Goal: Task Accomplishment & Management: Manage account settings

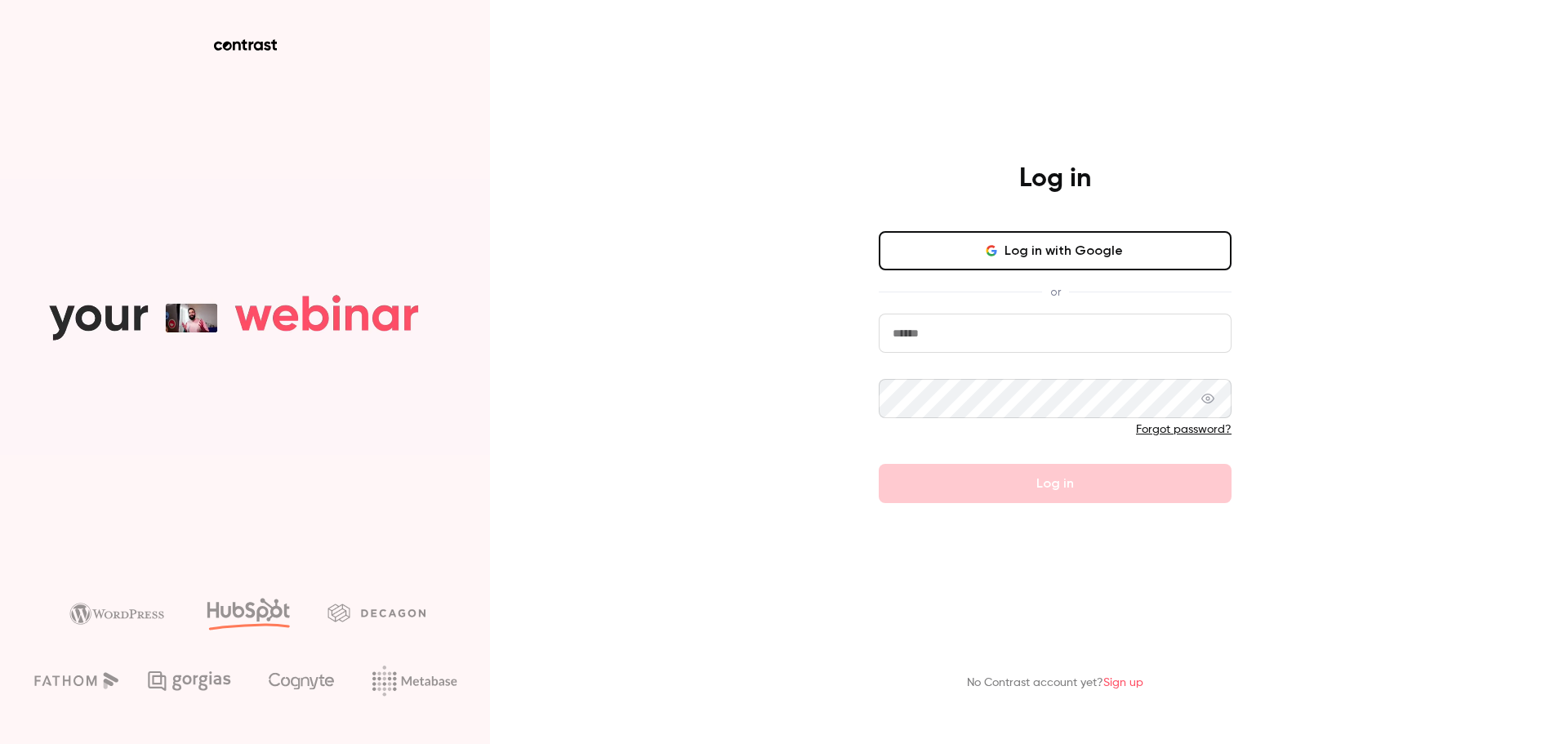
type input "**********"
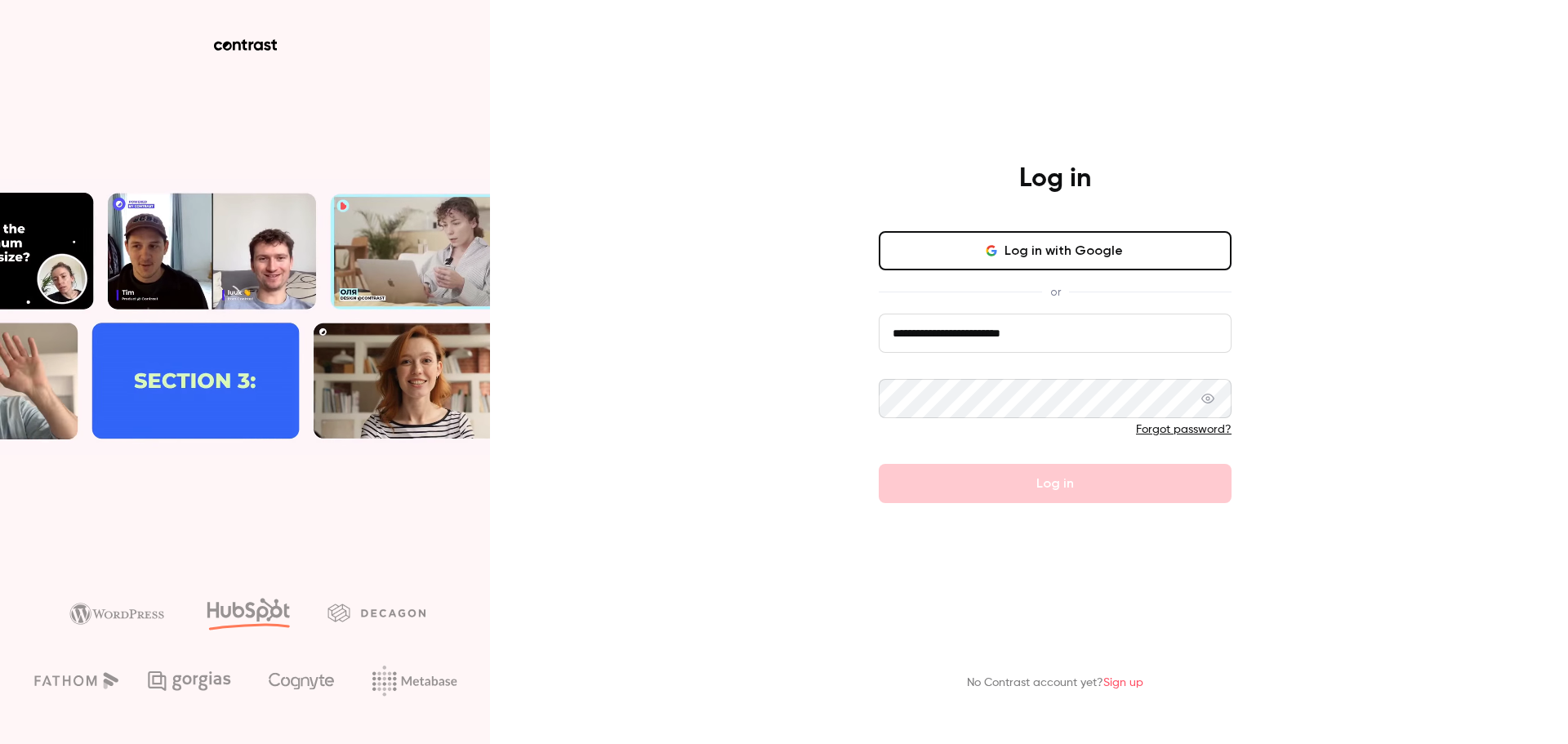
click at [990, 338] on input "**********" at bounding box center [1055, 333] width 353 height 40
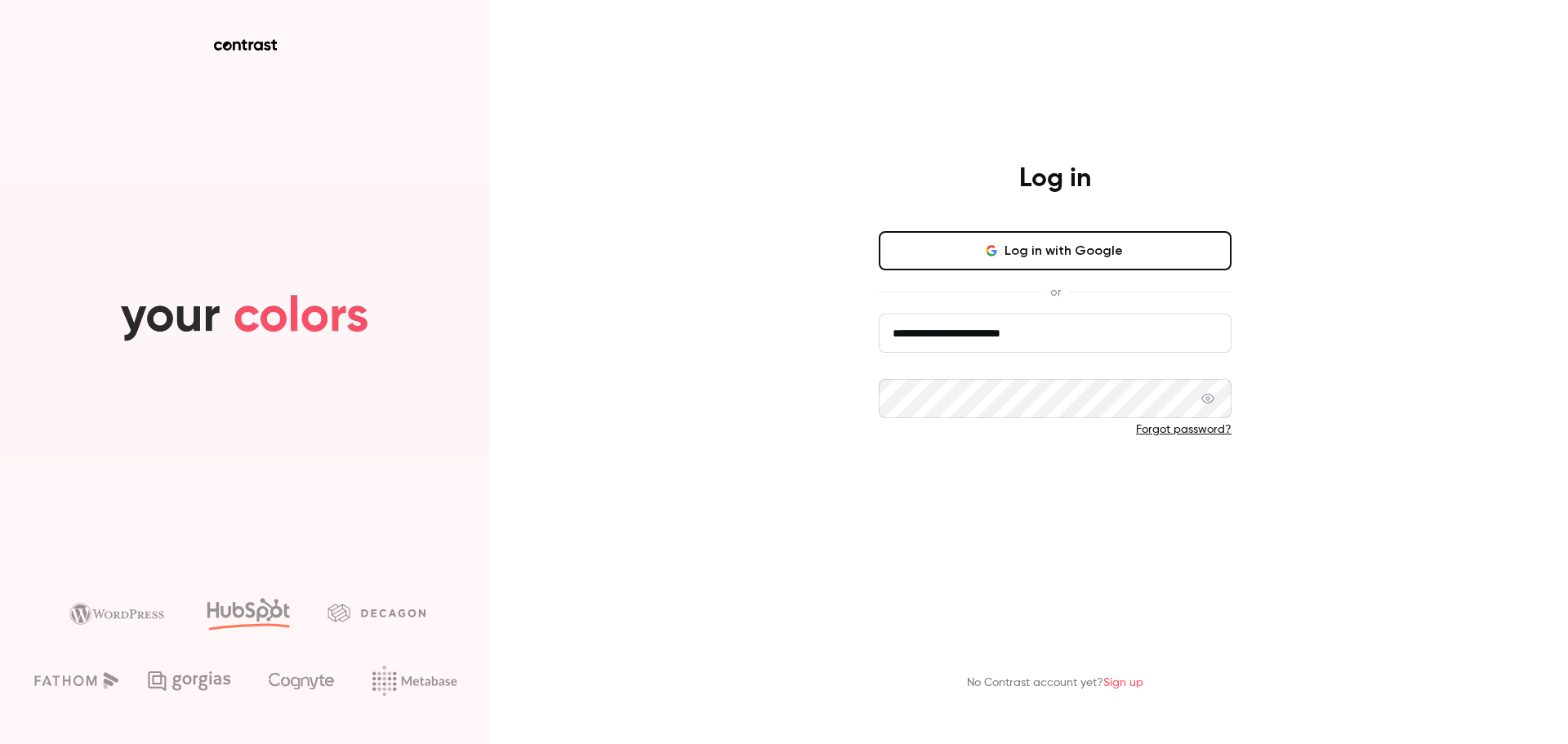
click at [930, 470] on button "Log in" at bounding box center [1055, 483] width 353 height 40
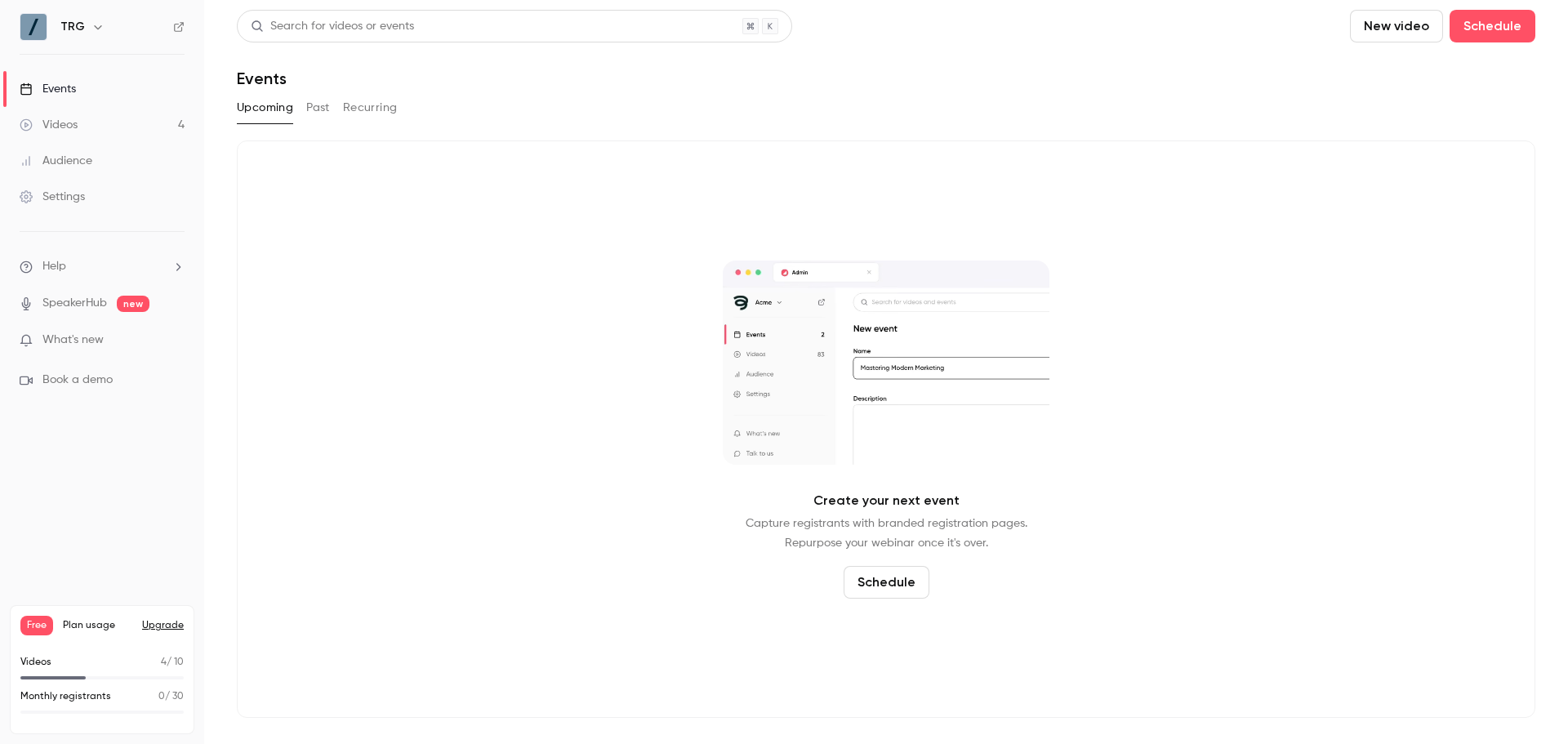
click at [1386, 33] on button "New video" at bounding box center [1397, 26] width 93 height 33
click at [1385, 98] on li "Upload" at bounding box center [1442, 113] width 176 height 42
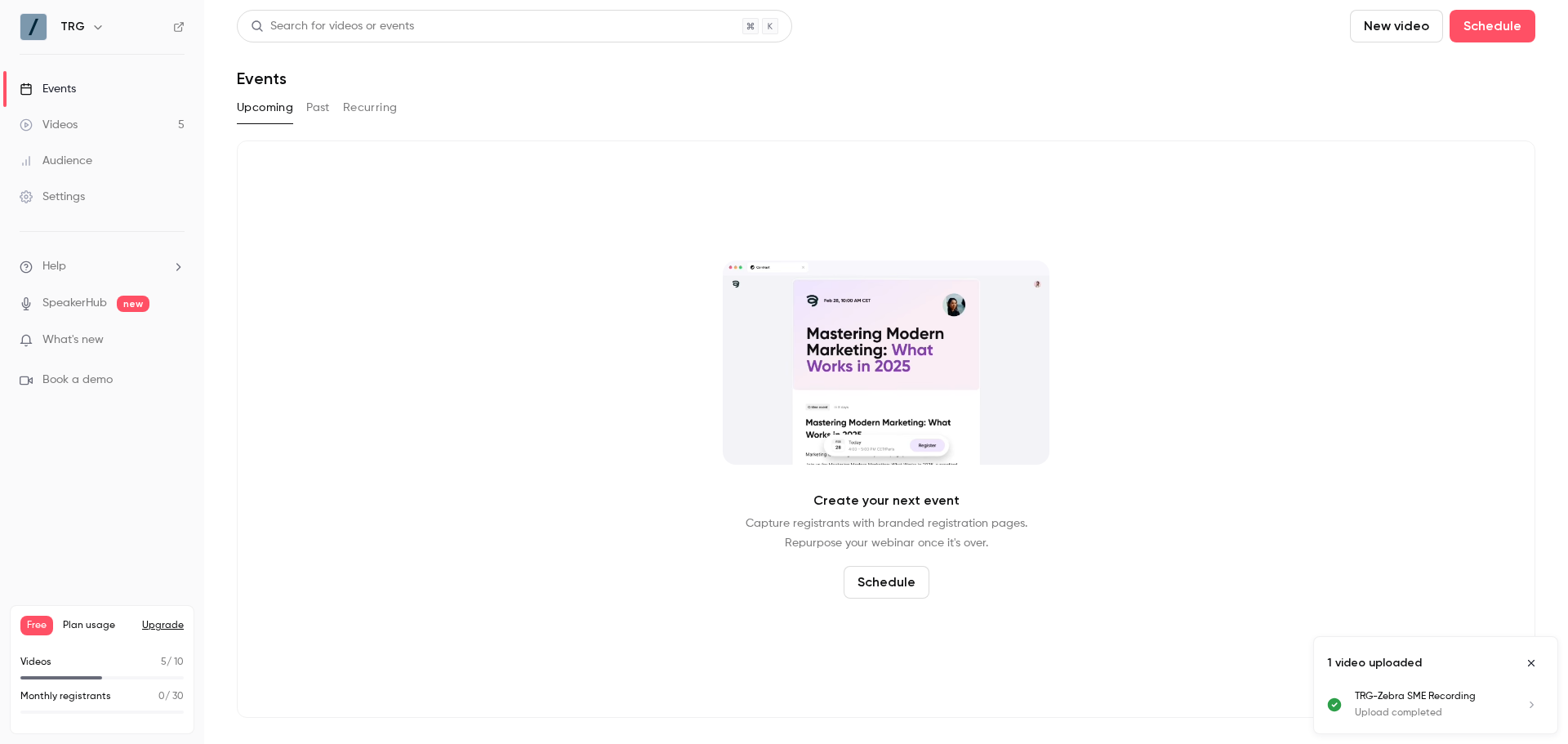
click at [114, 127] on link "Videos 5" at bounding box center [102, 125] width 204 height 36
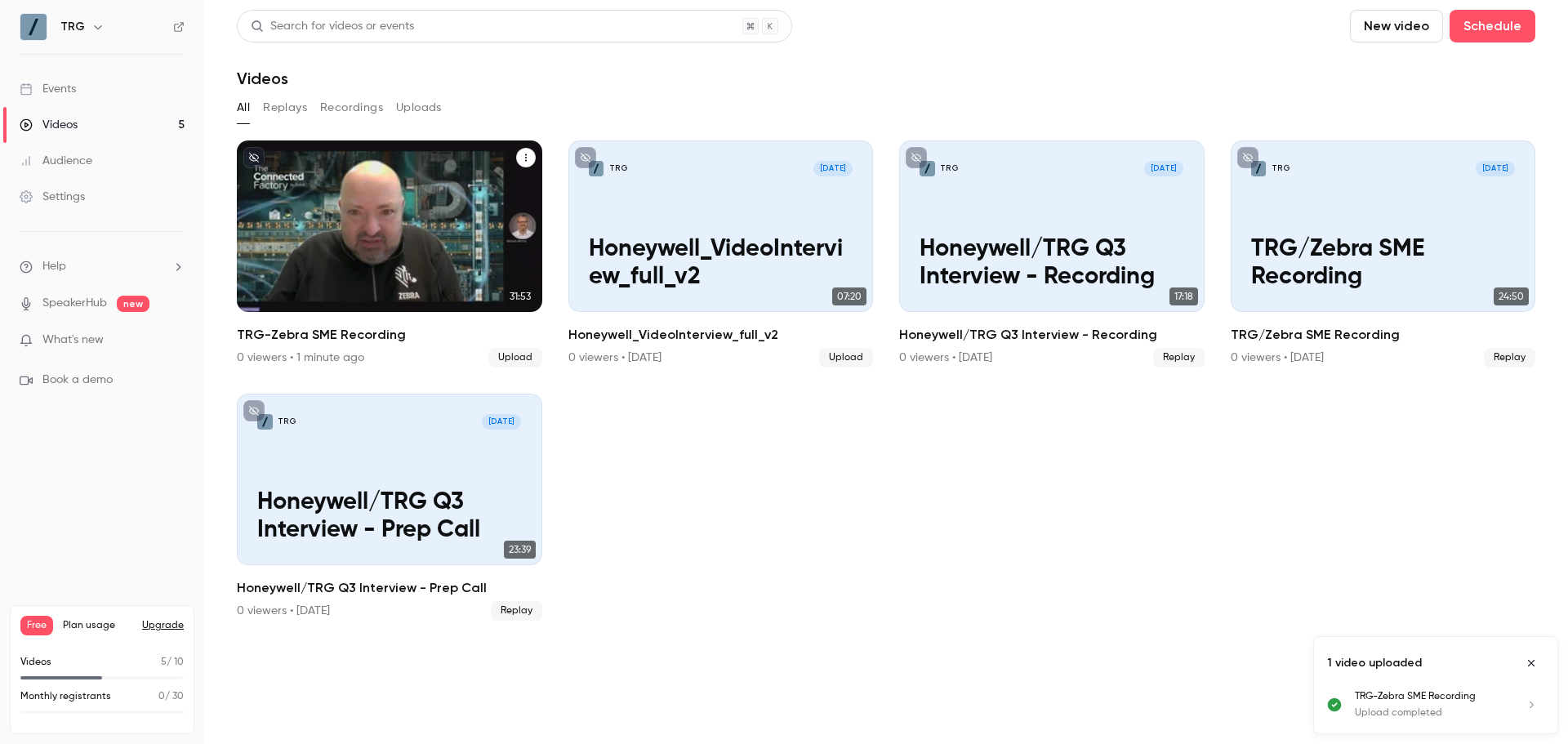
click at [342, 236] on p "TRG-Zebra SME Recording" at bounding box center [389, 263] width 264 height 56
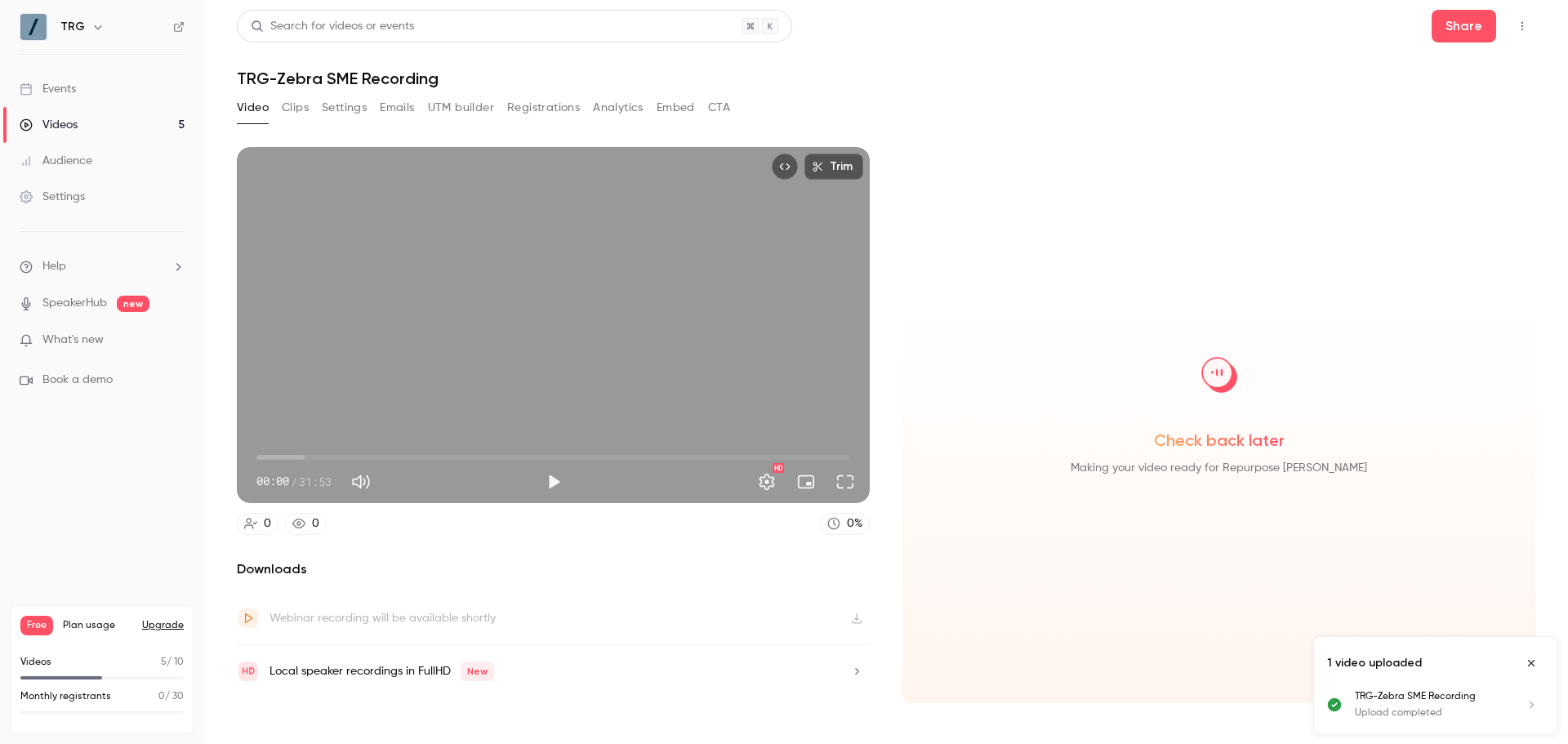
drag, startPoint x: 1519, startPoint y: 661, endPoint x: 1416, endPoint y: 632, distance: 107.0
click at [1519, 661] on button "Close uploads list" at bounding box center [1531, 662] width 26 height 26
click at [561, 485] on button "Play" at bounding box center [553, 482] width 33 height 33
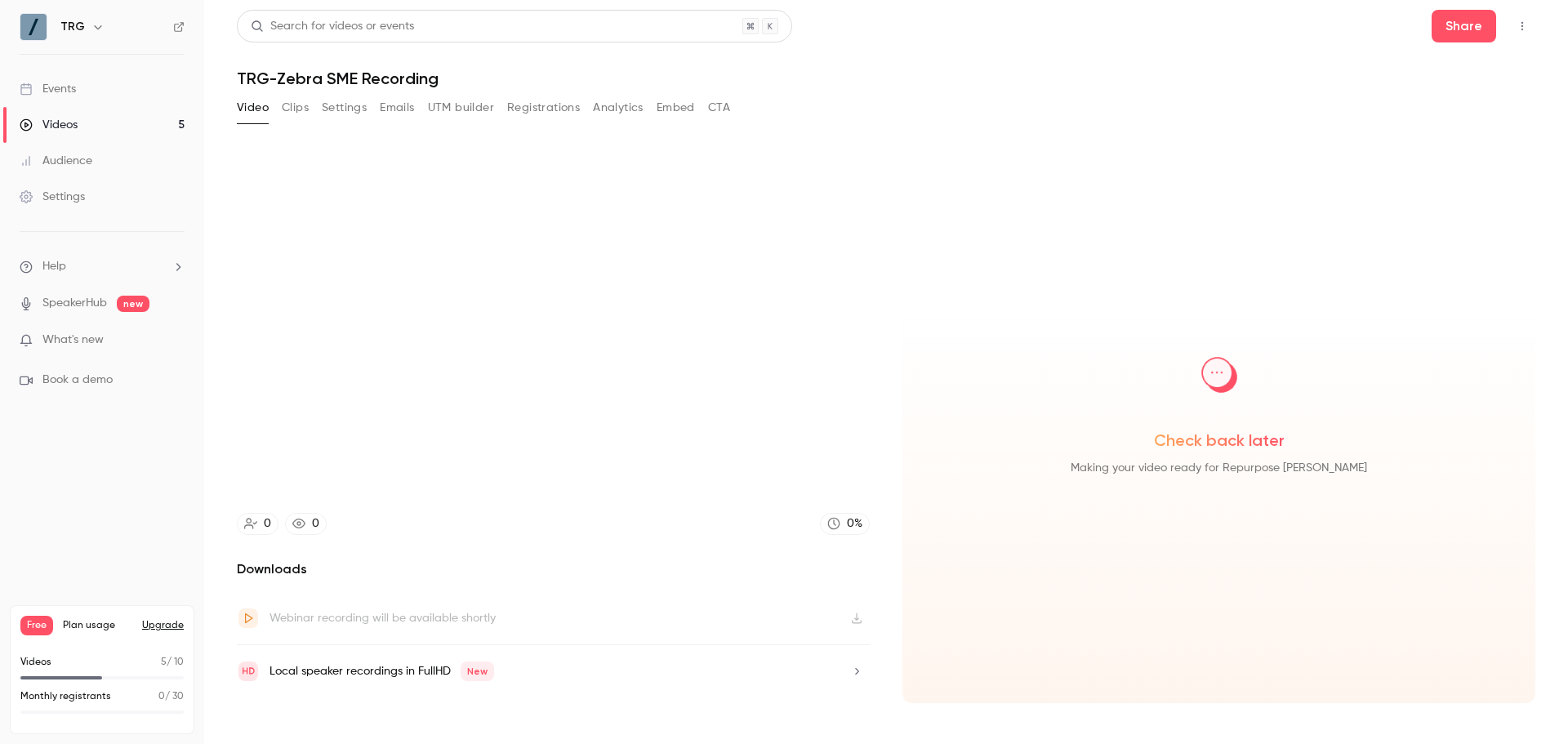
type input "***"
click at [296, 110] on button "Clips" at bounding box center [294, 108] width 27 height 26
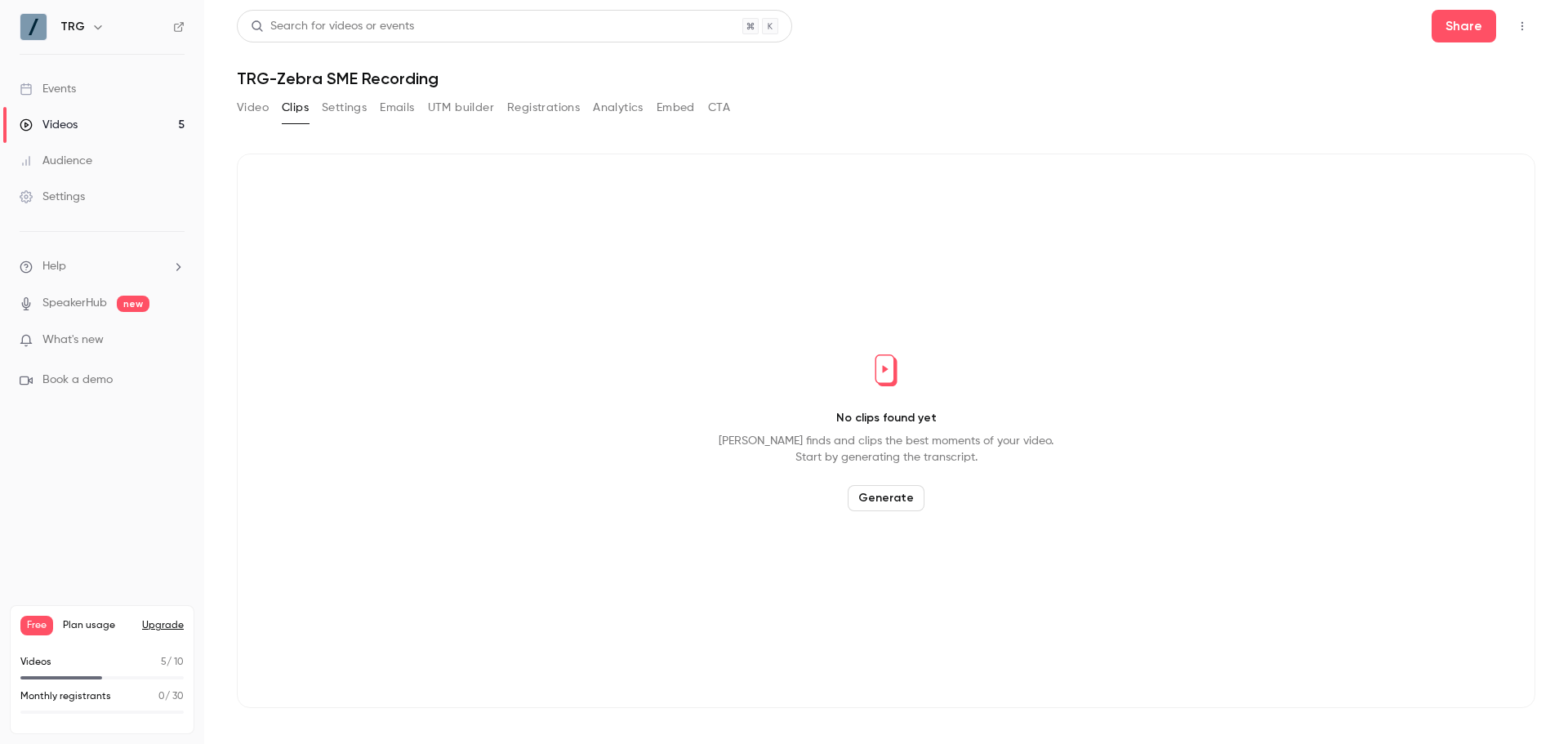
click at [887, 504] on button "Generate" at bounding box center [886, 498] width 77 height 26
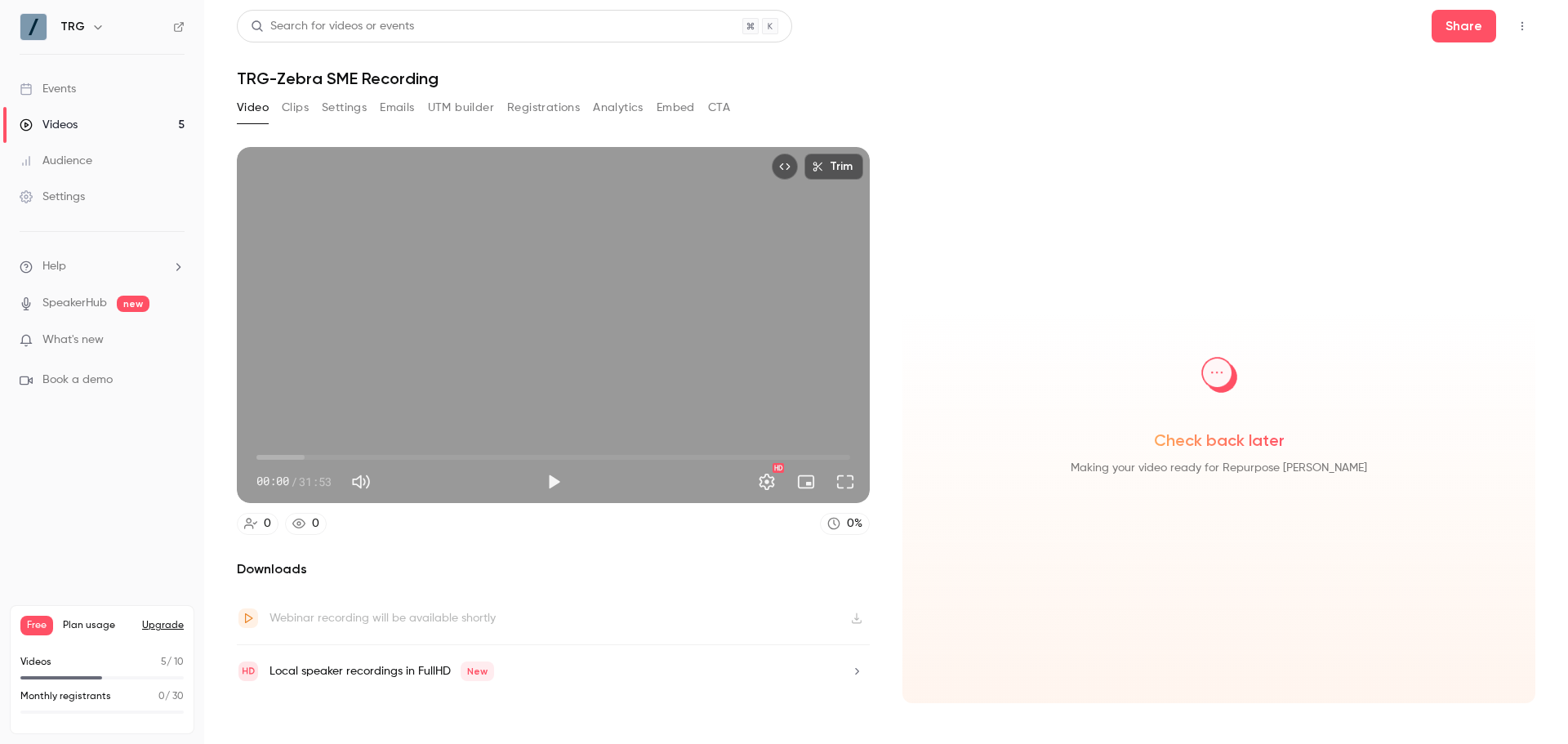
click at [558, 483] on button "Play" at bounding box center [553, 482] width 33 height 33
click at [312, 457] on span "02:56" at bounding box center [553, 457] width 594 height 26
click at [328, 456] on span "02:57" at bounding box center [553, 457] width 594 height 26
type input "*****"
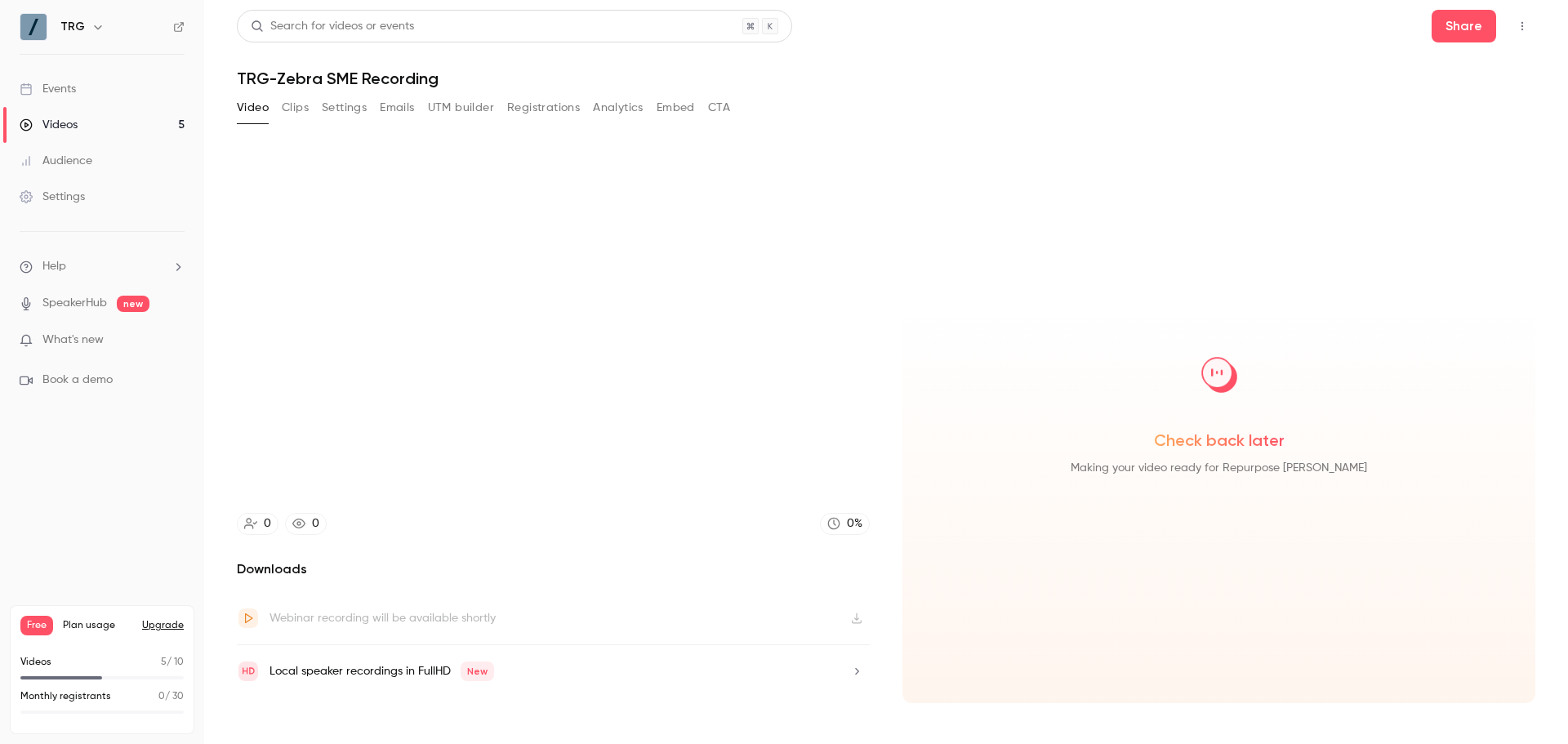
click at [337, 109] on button "Settings" at bounding box center [344, 108] width 45 height 26
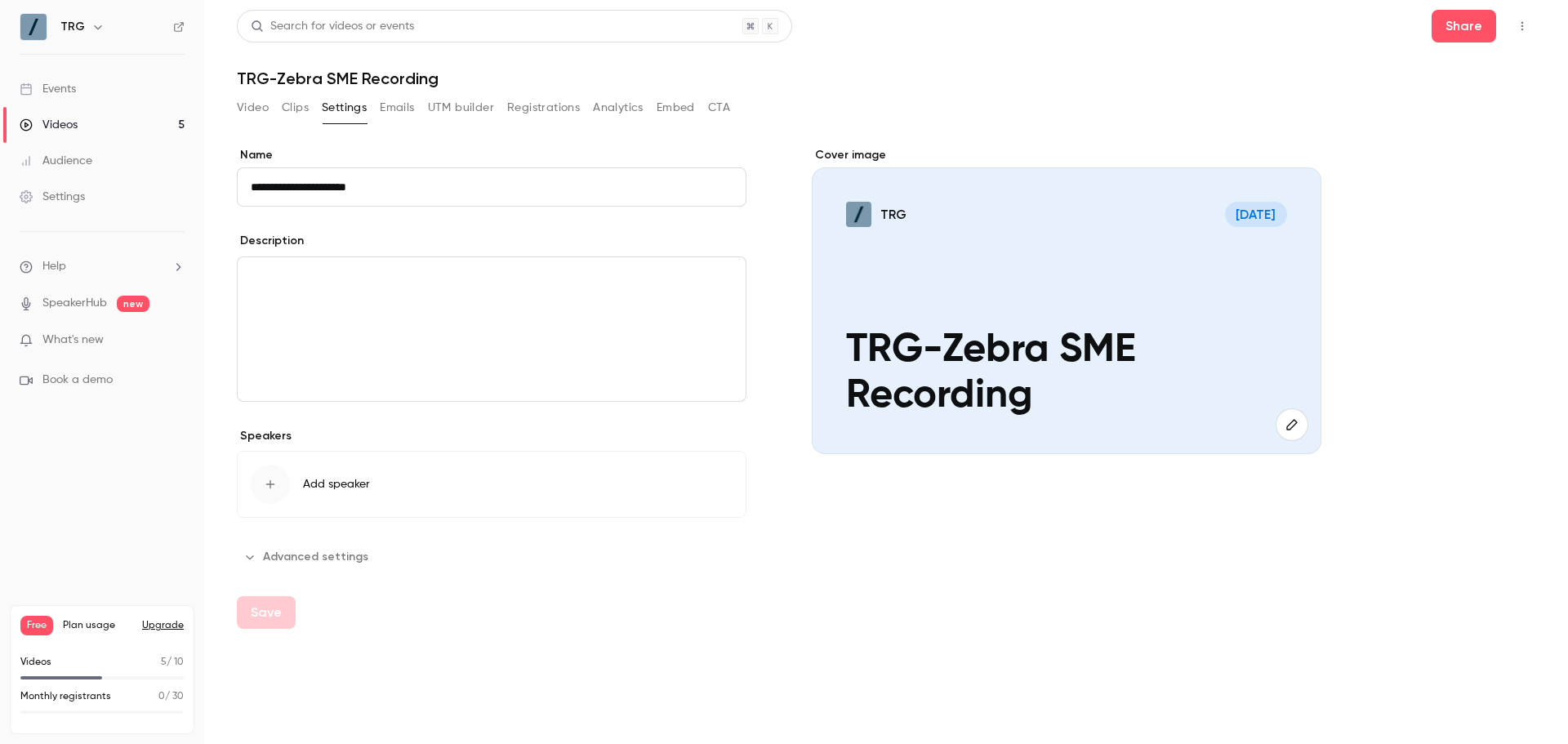
click at [299, 100] on button "Clips" at bounding box center [294, 108] width 27 height 26
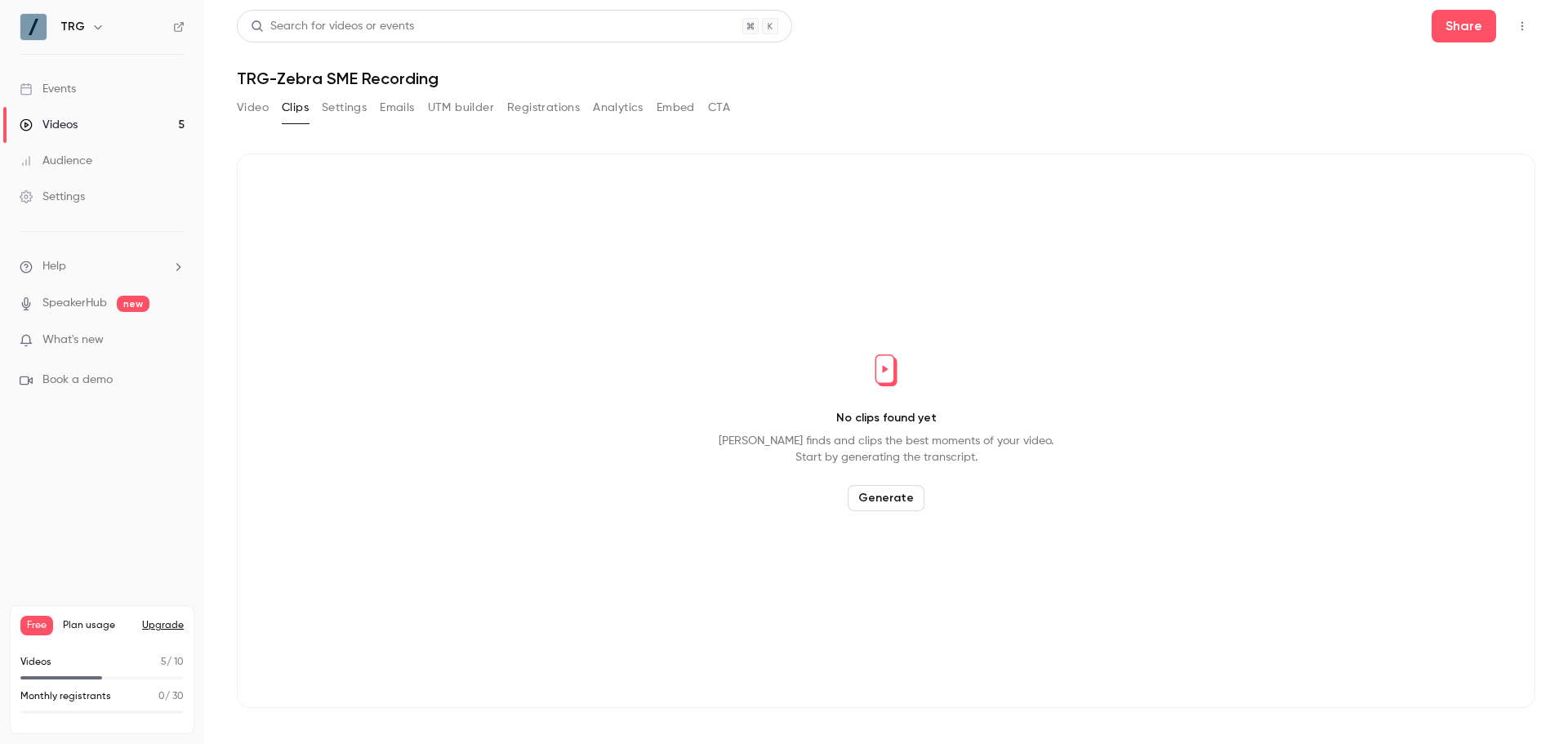
click at [266, 114] on button "Video" at bounding box center [252, 108] width 32 height 26
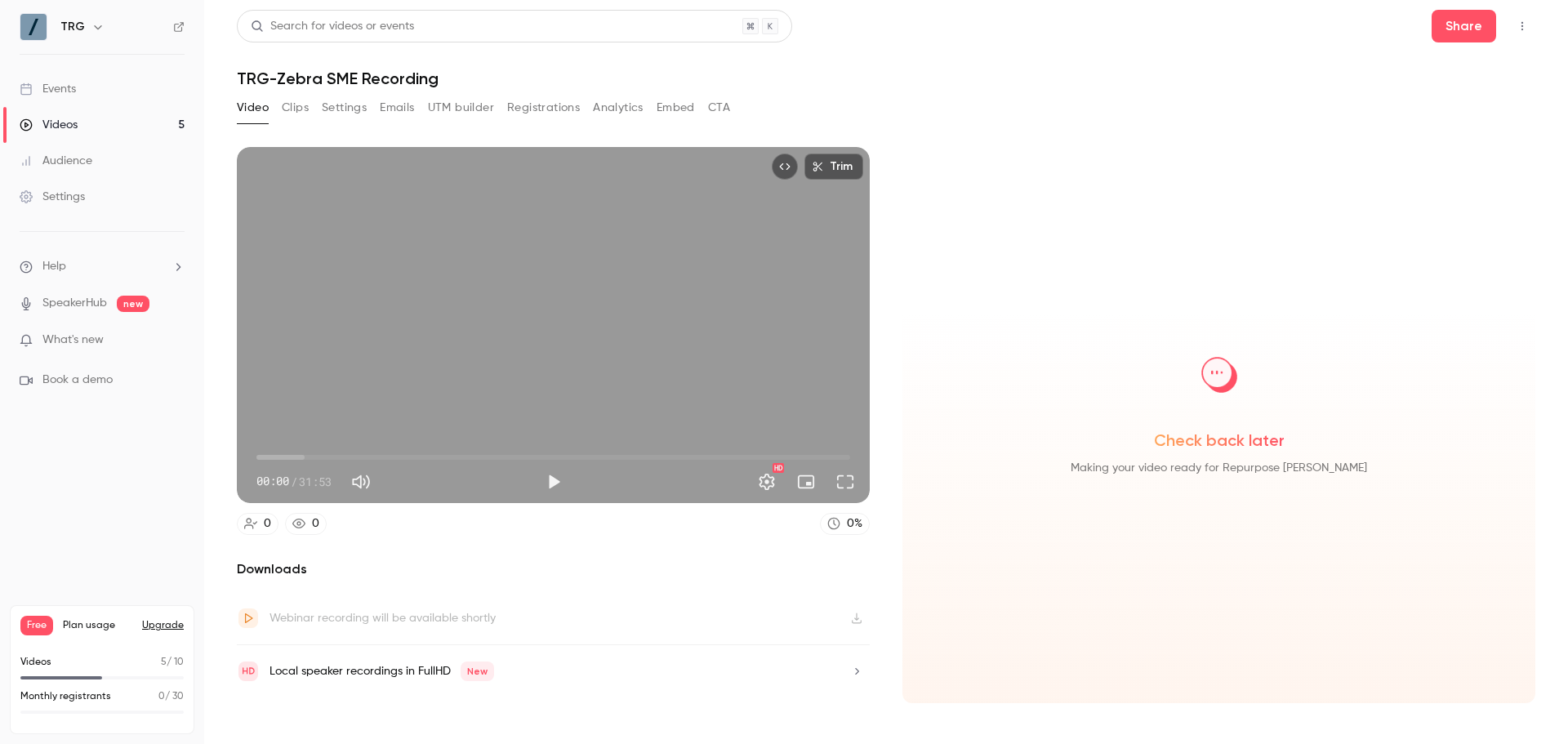
click at [1189, 453] on div "Check back later Making your video ready for Repurpose Ai" at bounding box center [1219, 405] width 607 height 144
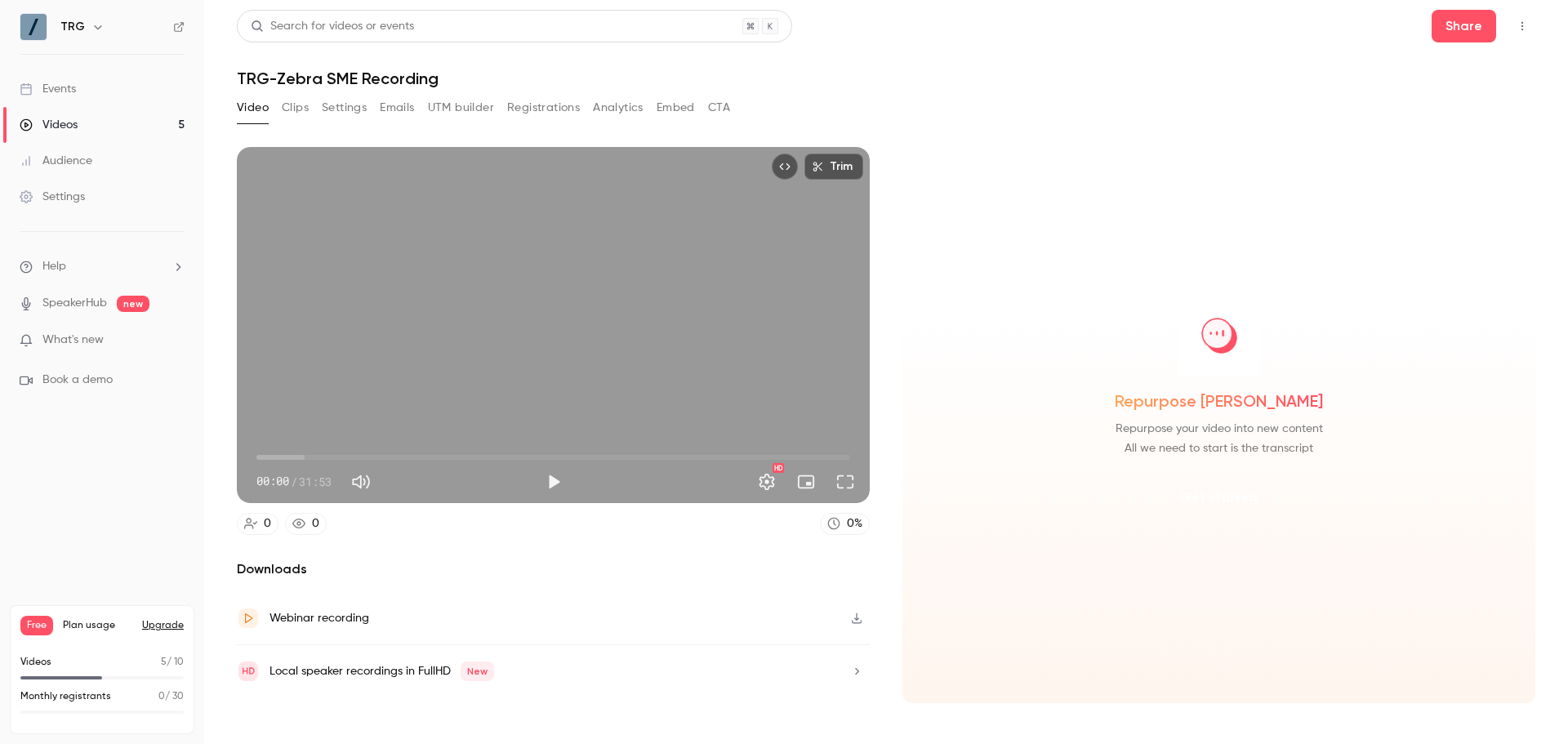
click at [1235, 507] on button "Get started" at bounding box center [1219, 497] width 105 height 40
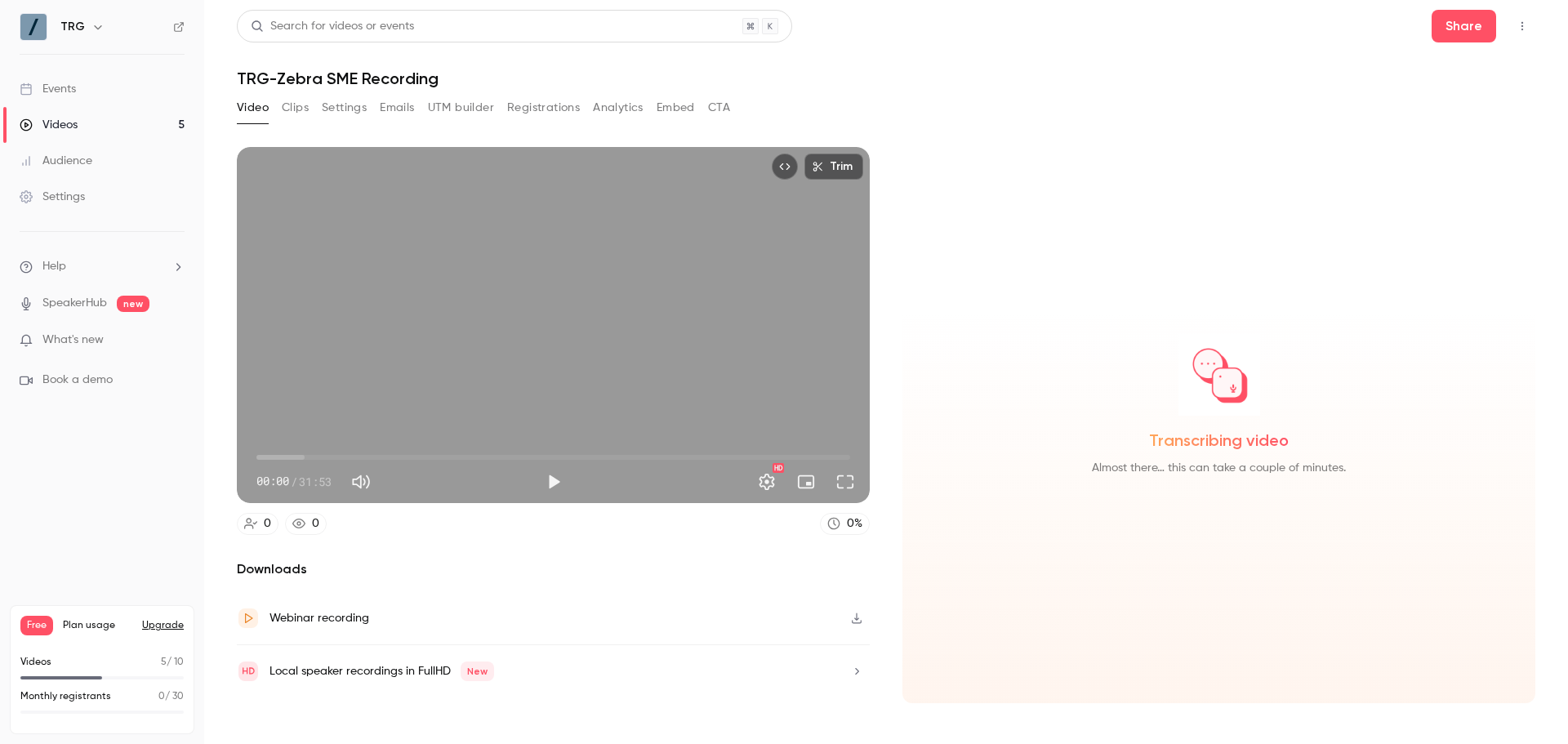
click at [305, 111] on button "Clips" at bounding box center [294, 108] width 27 height 26
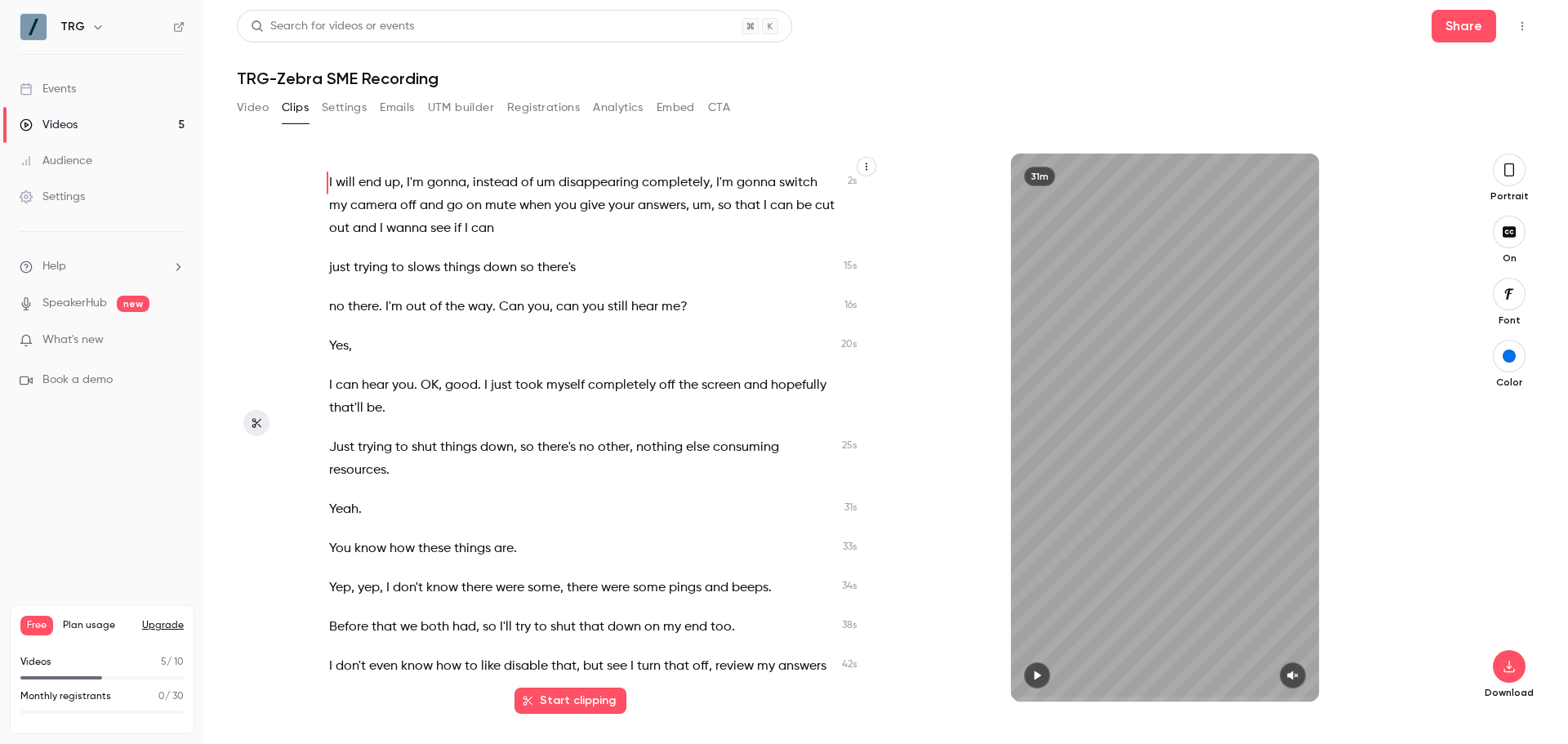
scroll to position [571, 0]
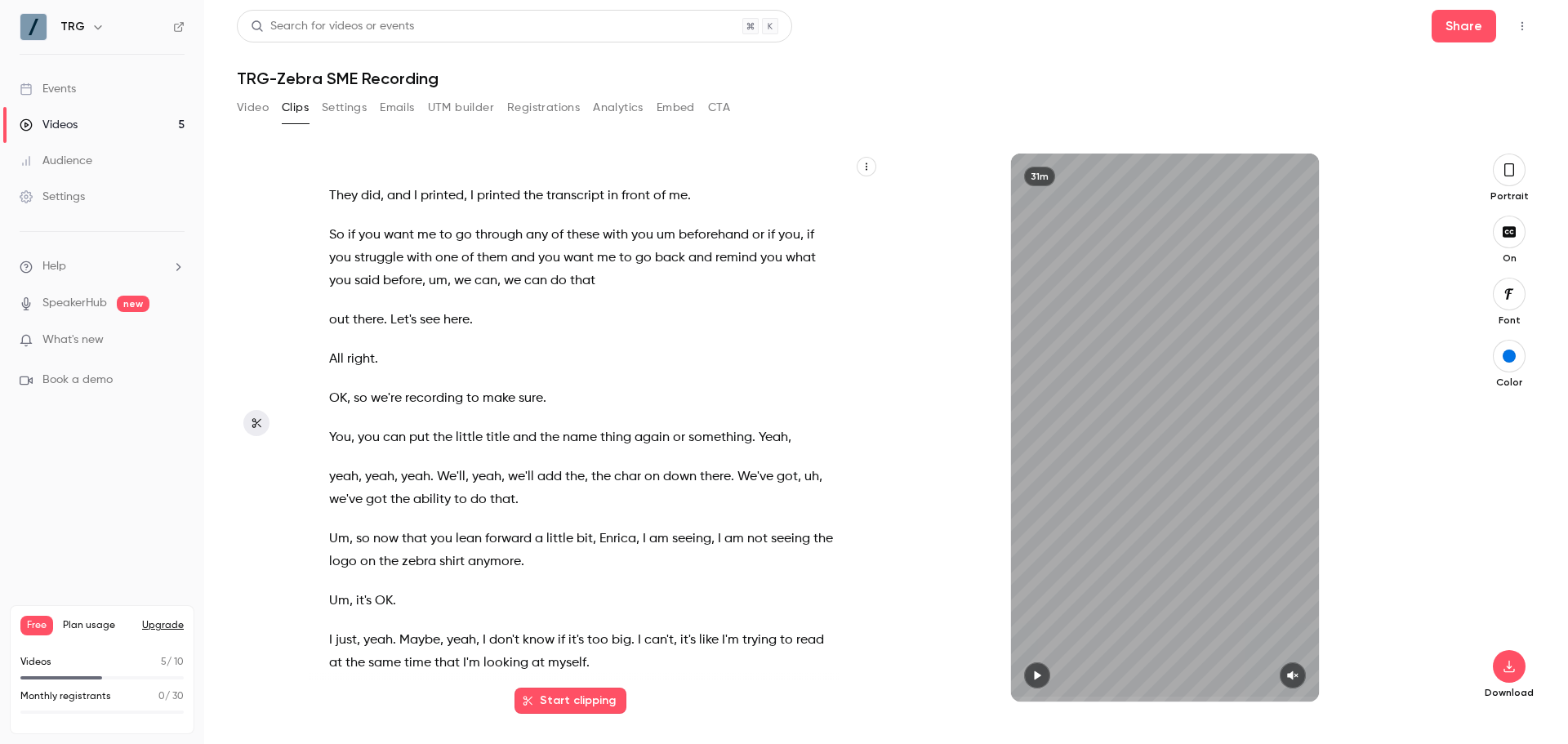
click at [1517, 187] on div "Portrait" at bounding box center [1509, 177] width 52 height 49
click at [1516, 179] on button "button" at bounding box center [1509, 169] width 33 height 33
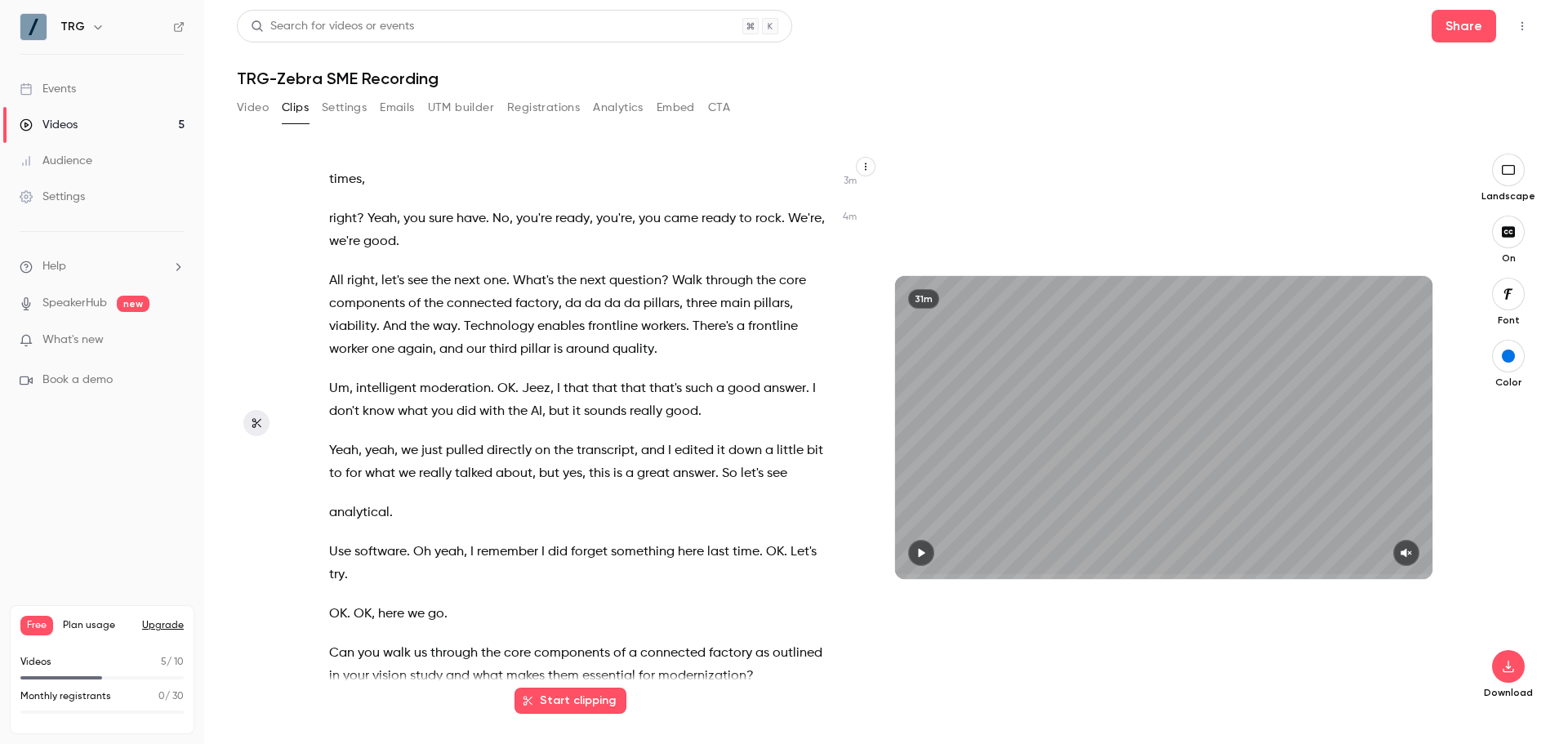
scroll to position [2367, 0]
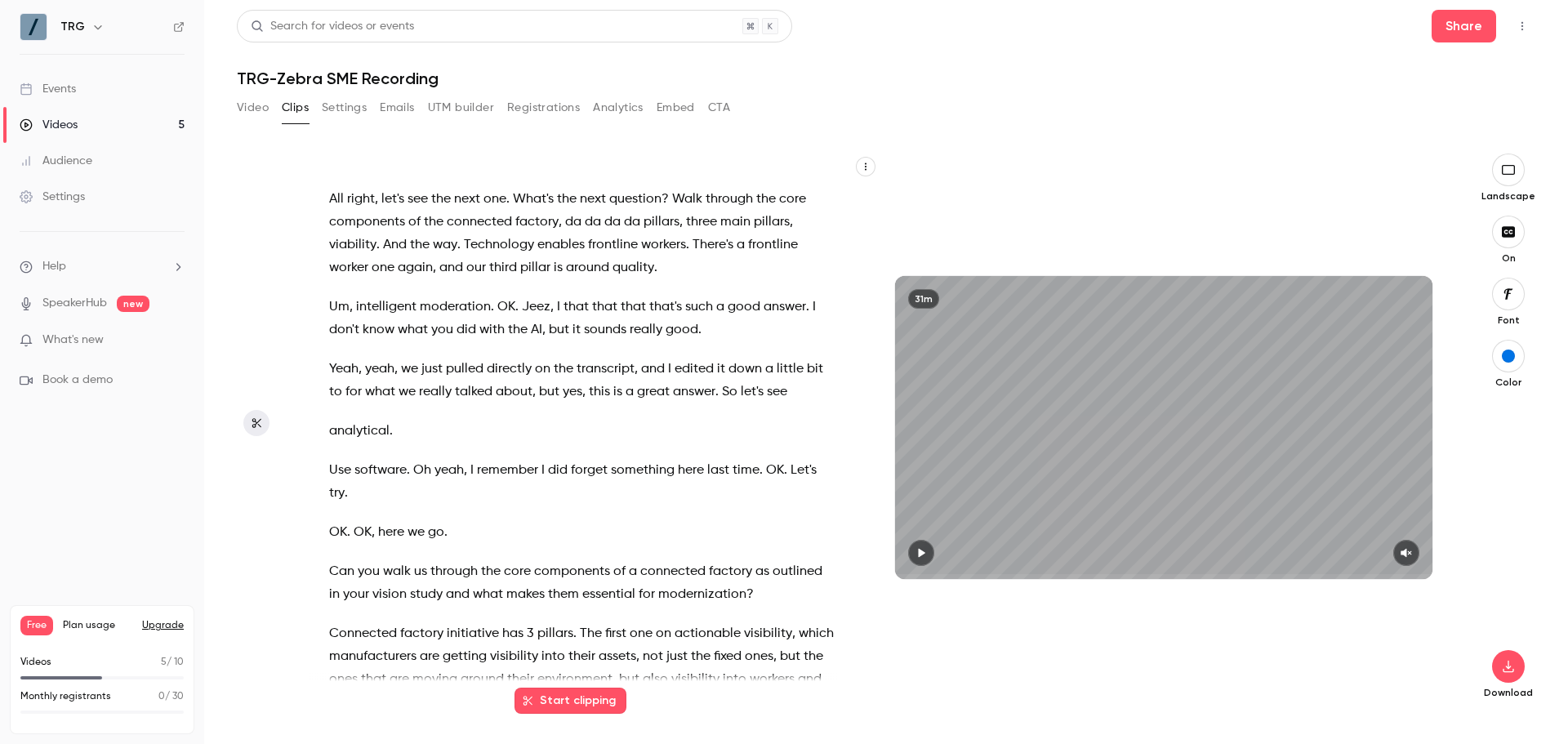
click at [925, 553] on icon "button" at bounding box center [921, 552] width 13 height 11
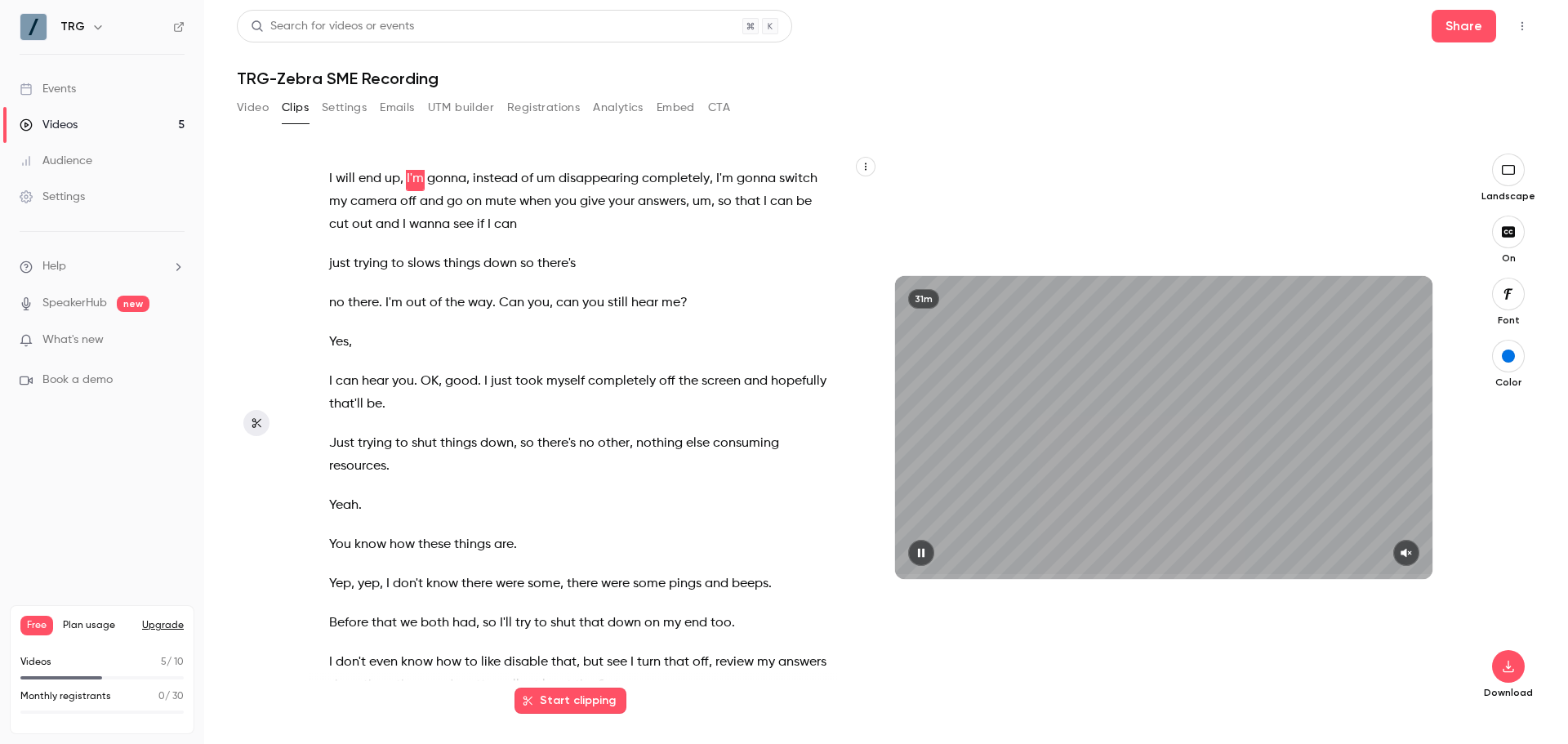
scroll to position [0, 0]
click at [1415, 552] on button "button" at bounding box center [1406, 552] width 26 height 26
click at [930, 555] on button "button" at bounding box center [921, 552] width 26 height 26
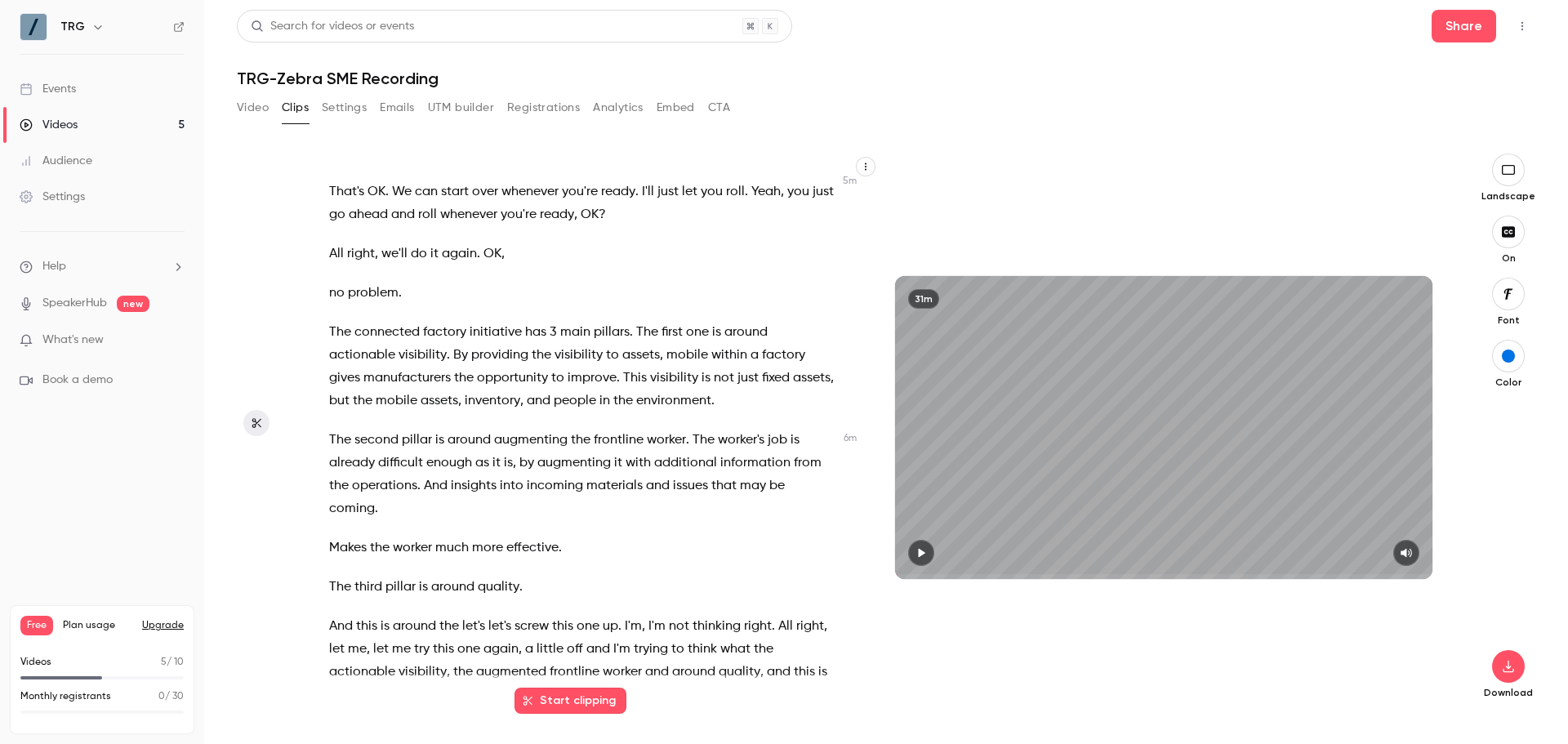
scroll to position [2938, 0]
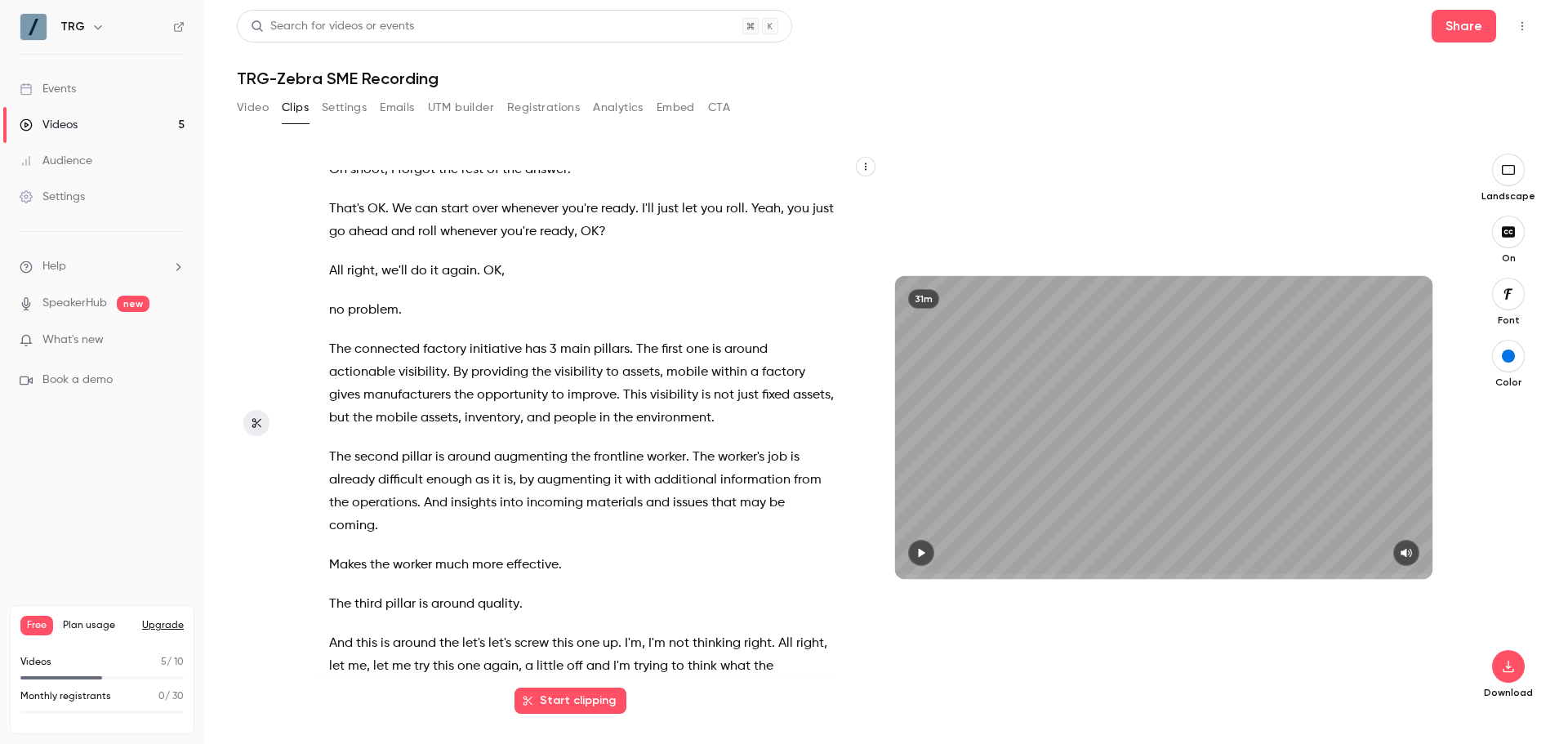
click at [595, 384] on span "visibility" at bounding box center [578, 372] width 48 height 23
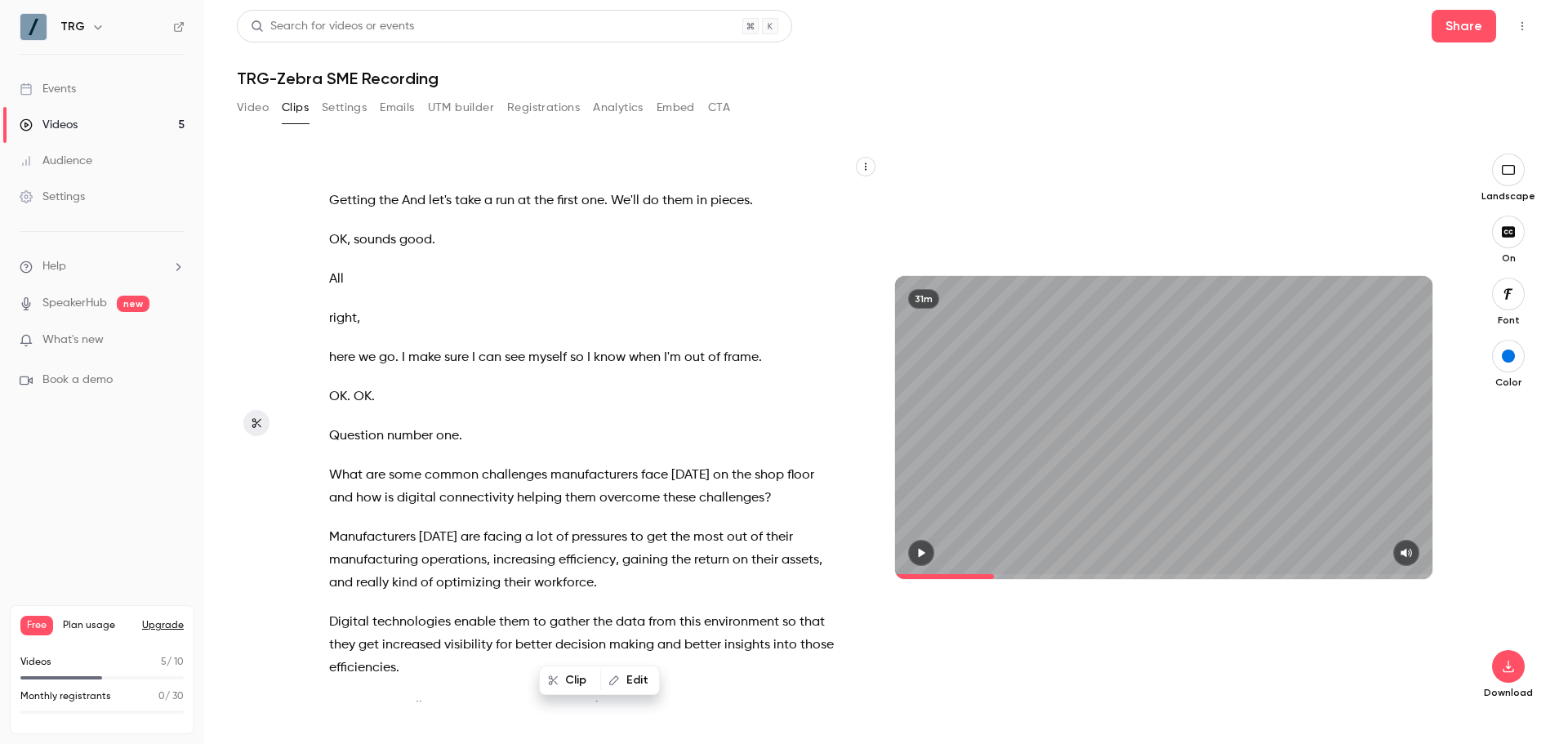
scroll to position [1716, 0]
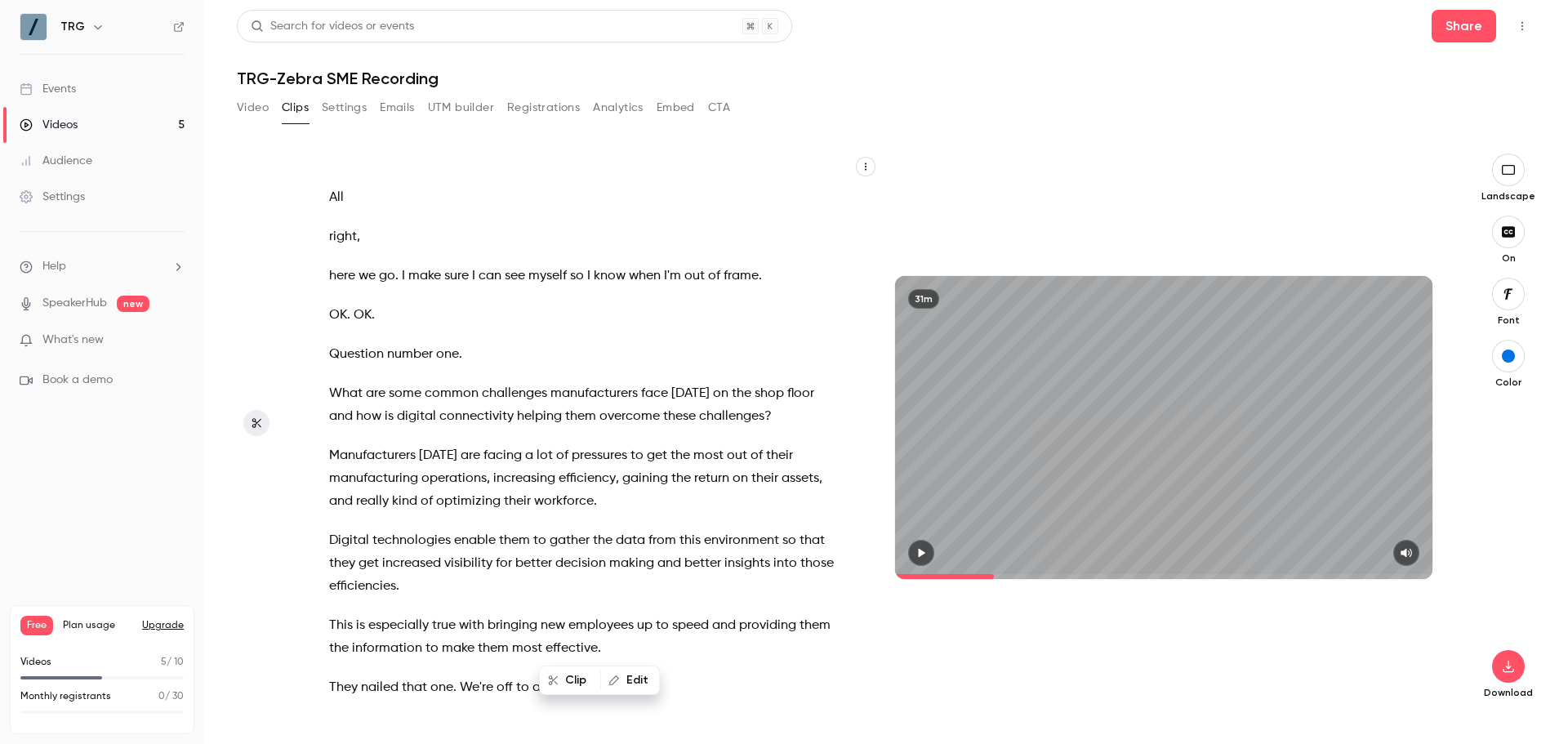
click at [331, 538] on span "Digital" at bounding box center [349, 540] width 40 height 23
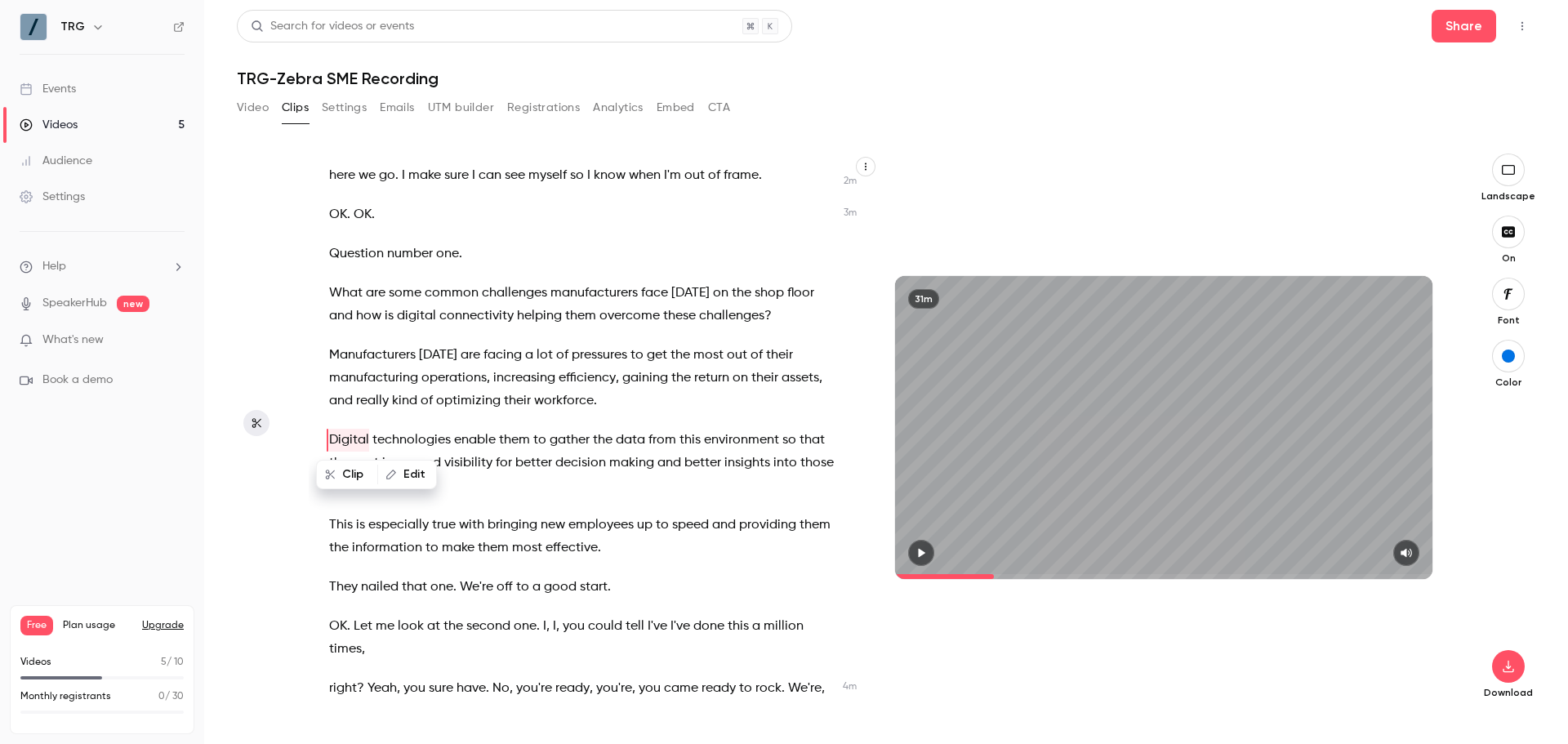
scroll to position [1820, 0]
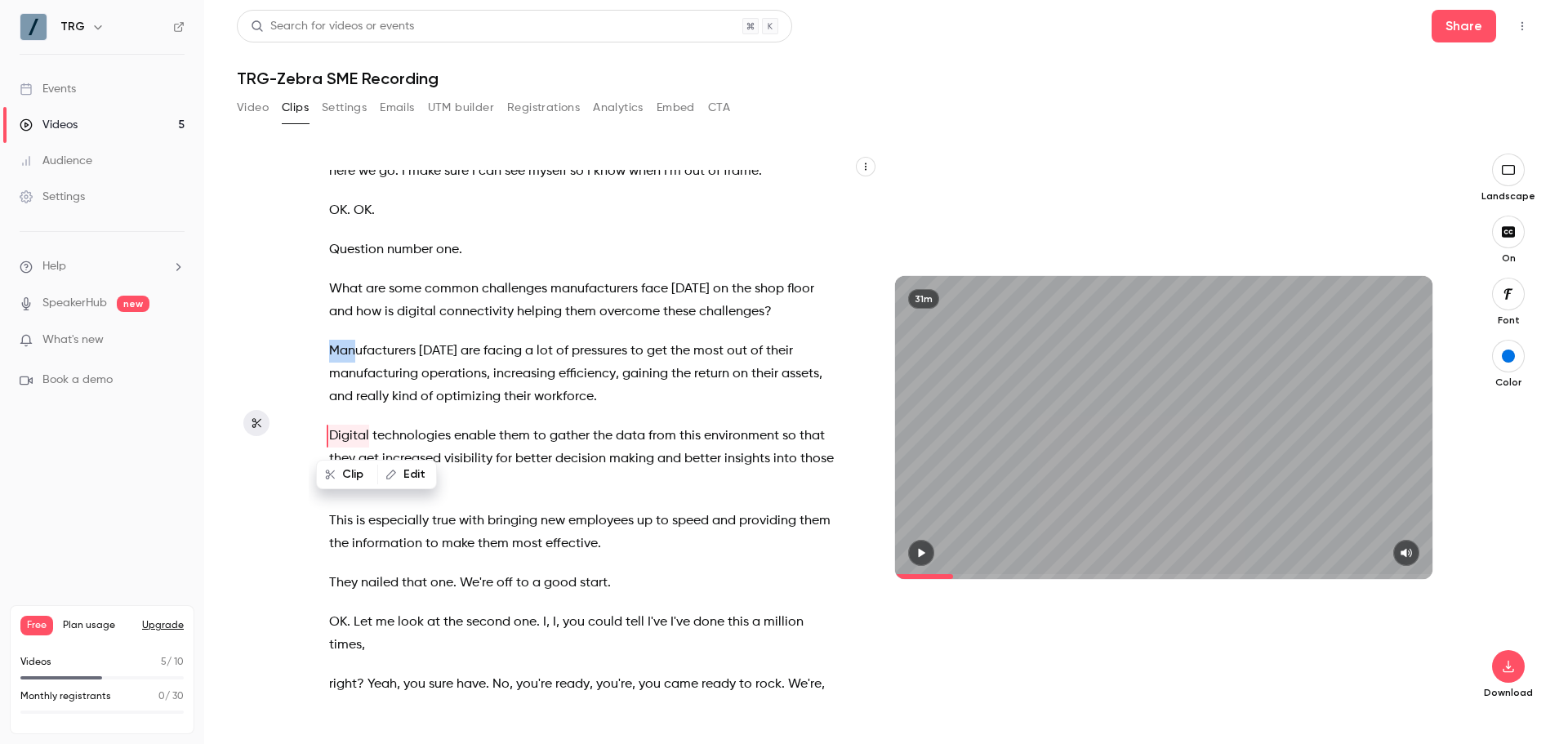
drag, startPoint x: 328, startPoint y: 352, endPoint x: 358, endPoint y: 361, distance: 31.3
click at [358, 361] on div "I will end up , I'm gonna , instead of um disappearing completely , I'm gonna s…" at bounding box center [590, 435] width 562 height 532
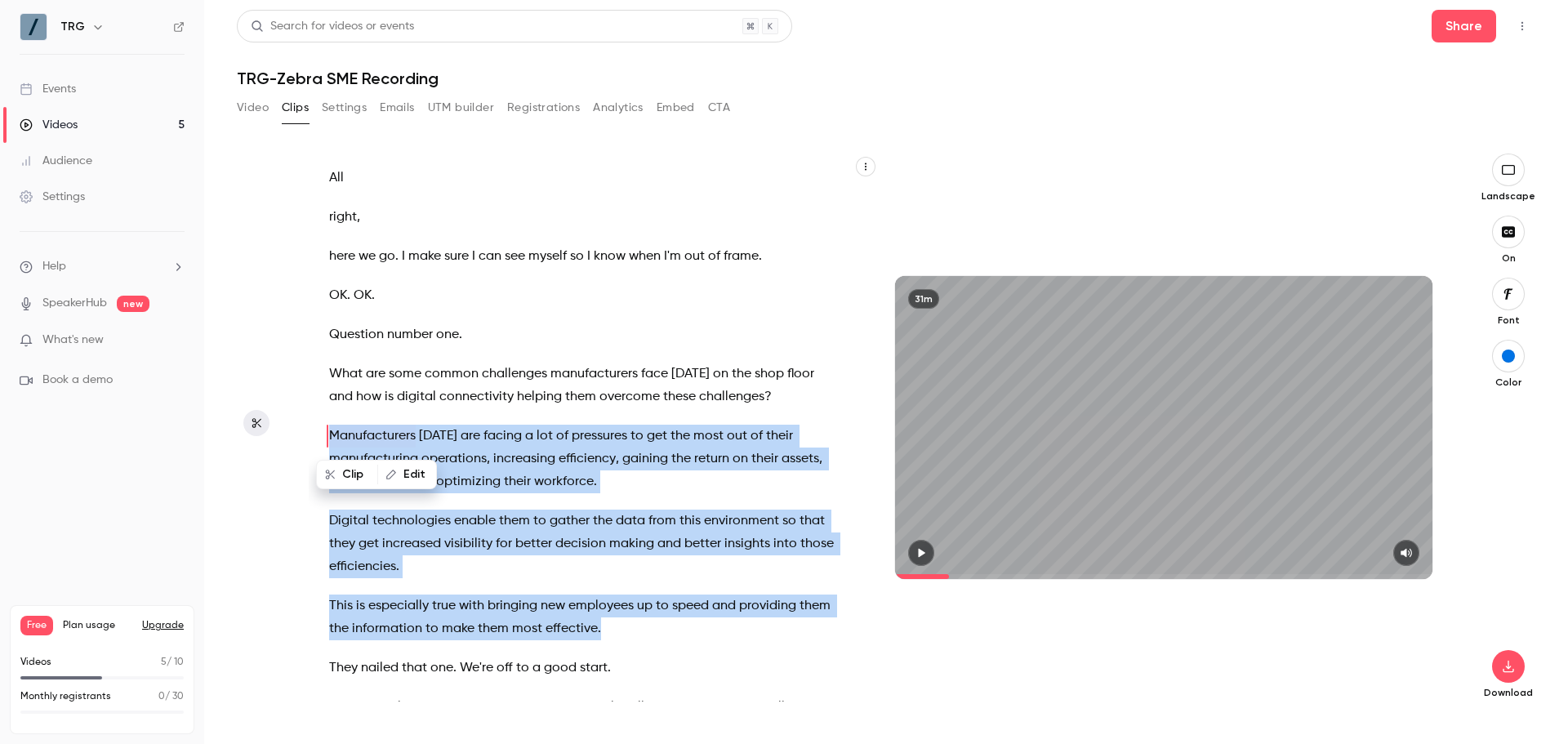
drag, startPoint x: 649, startPoint y: 632, endPoint x: 318, endPoint y: 440, distance: 382.7
click at [318, 440] on div "I will end up , I'm gonna , instead of um disappearing completely , I'm gonna s…" at bounding box center [590, 435] width 562 height 532
click at [930, 556] on button "button" at bounding box center [921, 552] width 26 height 26
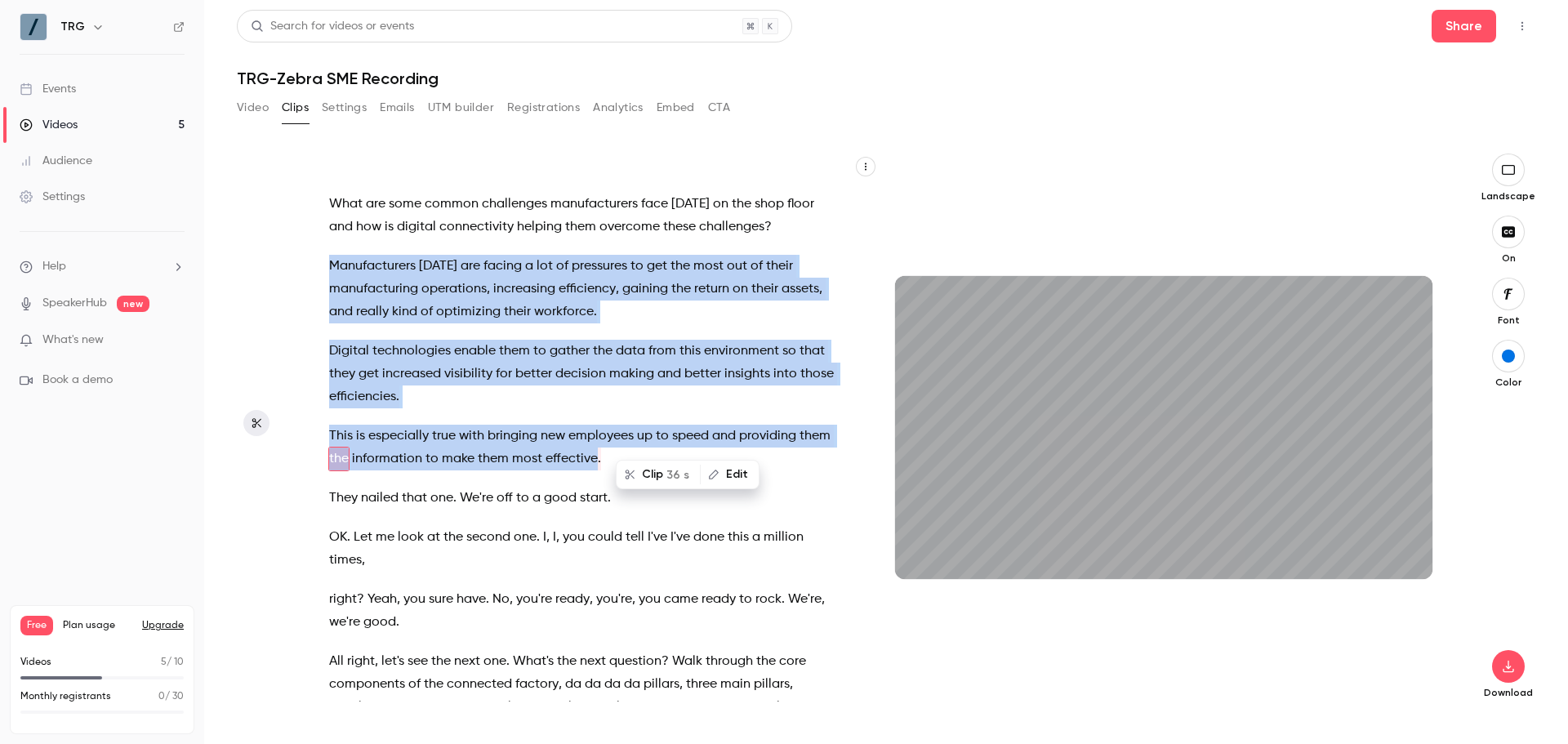
scroll to position [1928, 0]
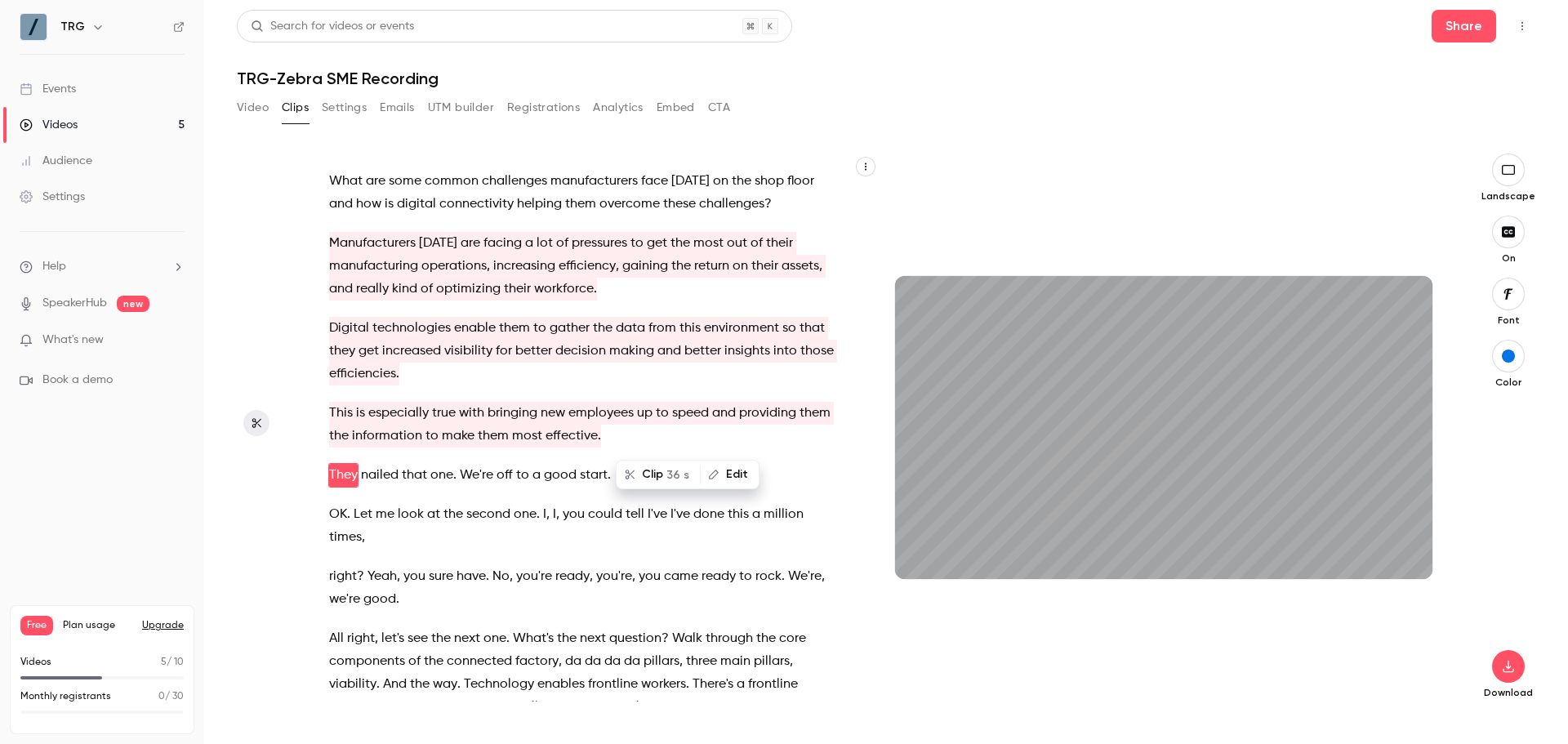
click at [661, 503] on span "I've" at bounding box center [657, 514] width 20 height 23
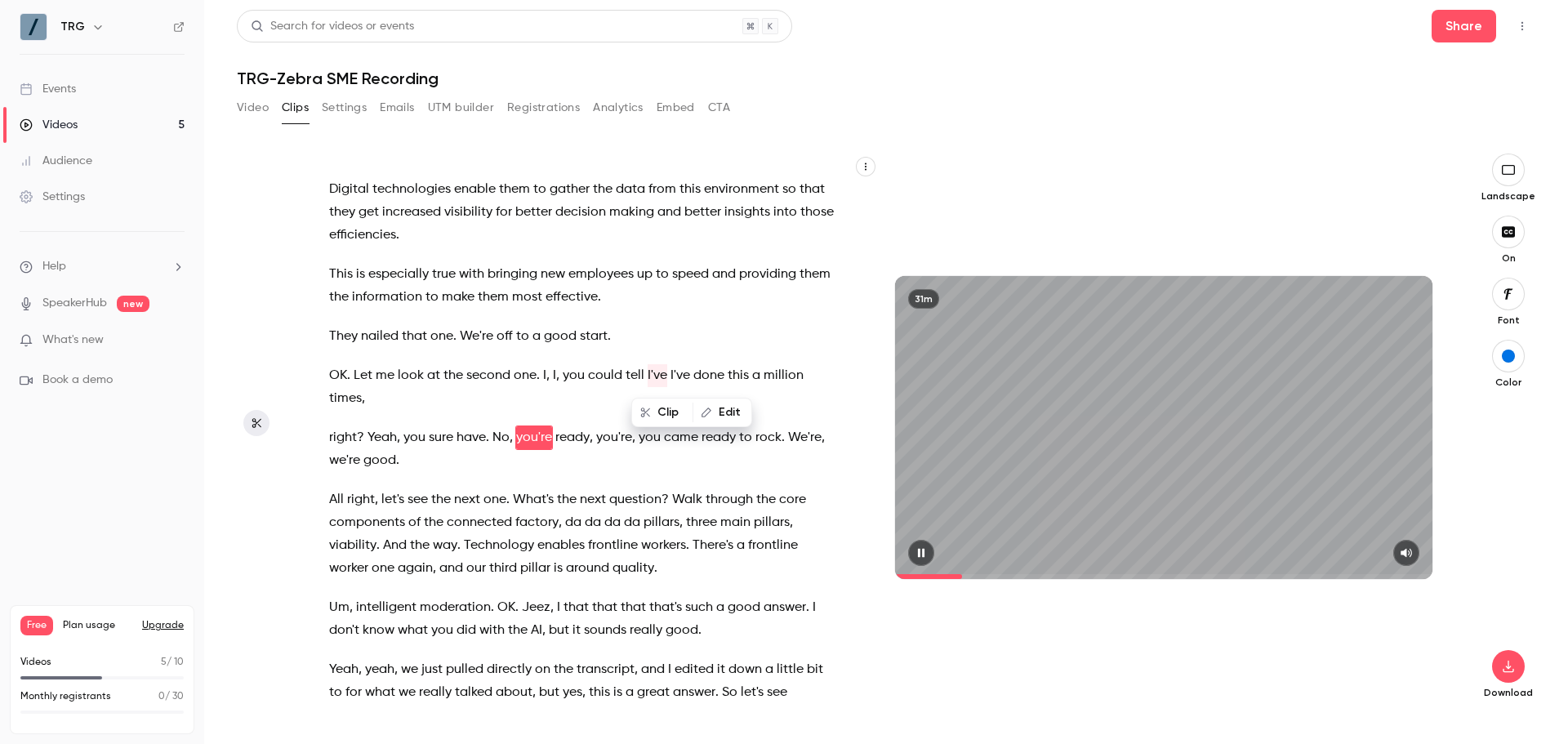
scroll to position [2069, 0]
click at [930, 547] on button "button" at bounding box center [921, 552] width 26 height 26
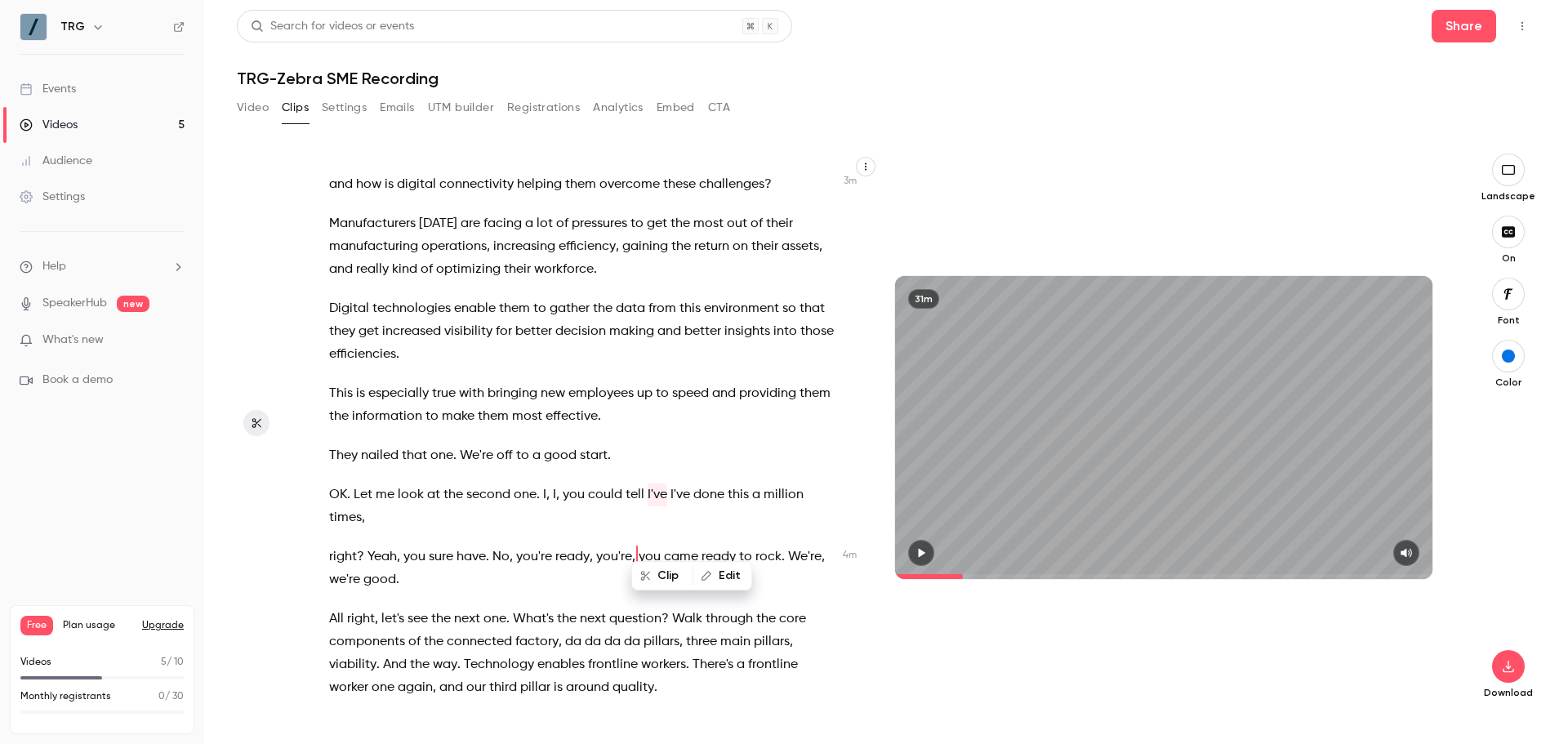
scroll to position [1905, 0]
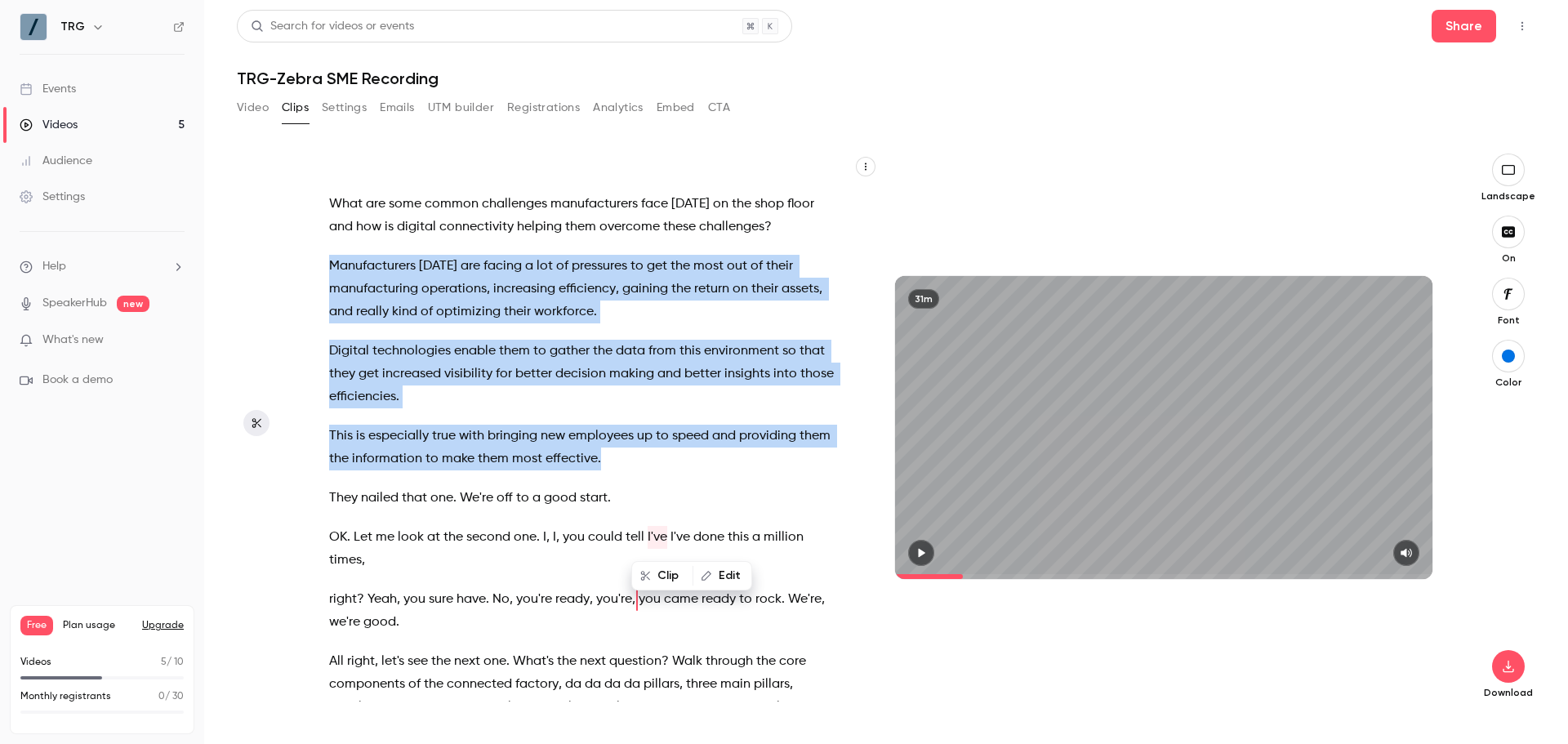
drag, startPoint x: 331, startPoint y: 267, endPoint x: 645, endPoint y: 457, distance: 367.0
click at [645, 457] on div "I will end up , I'm gonna , instead of um disappearing completely , I'm gonna s…" at bounding box center [590, 435] width 562 height 532
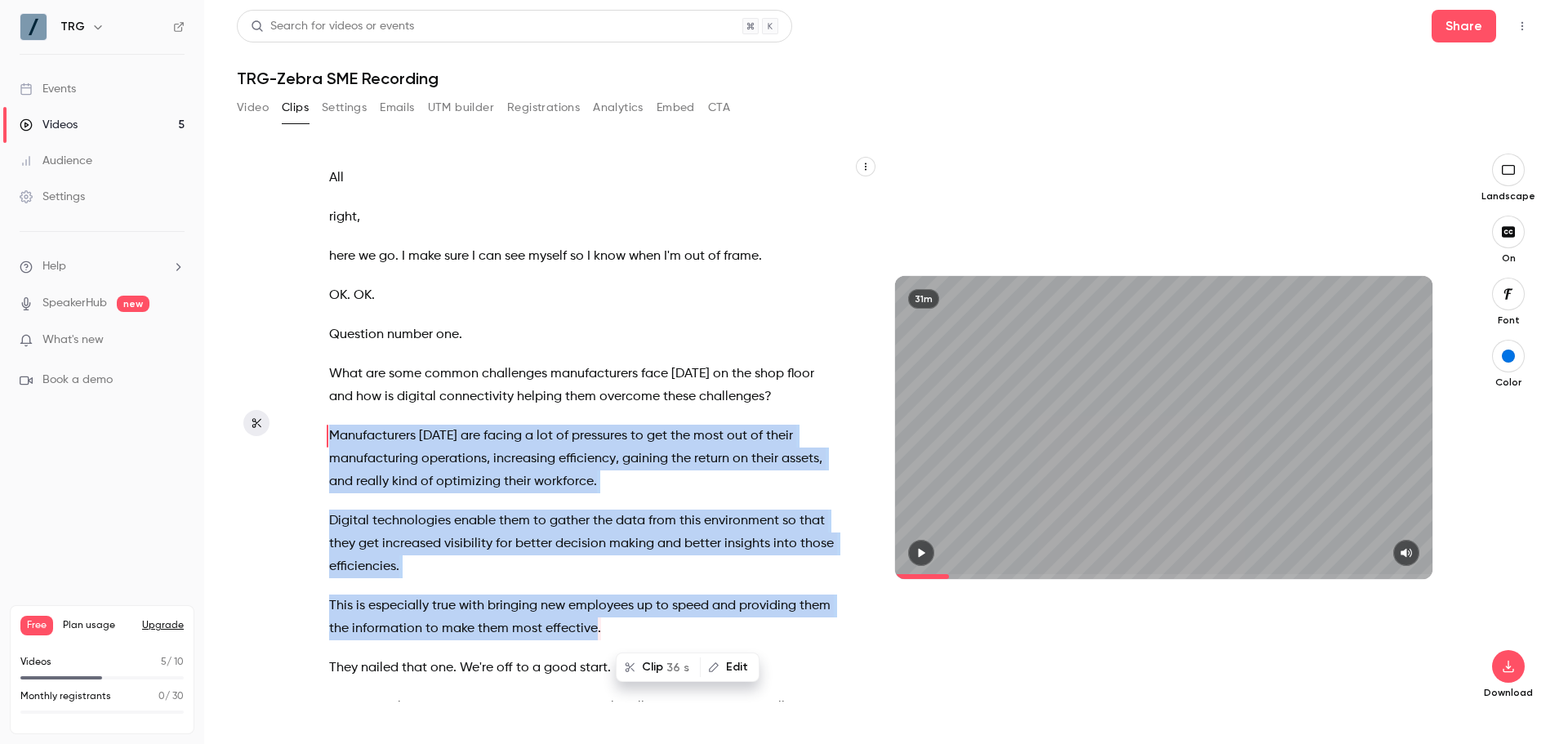
click at [657, 667] on button "Clip 36 s" at bounding box center [657, 667] width 82 height 26
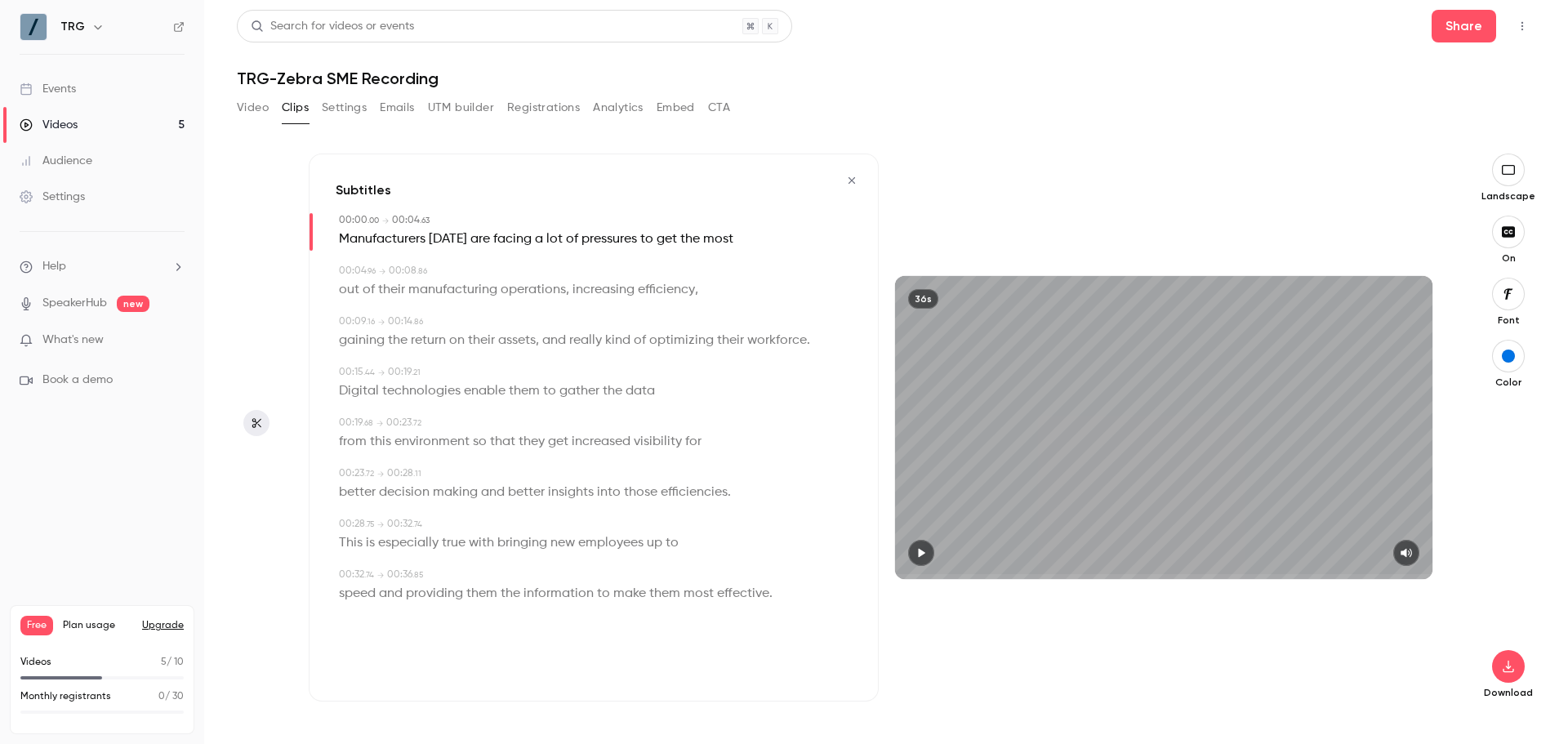
click at [1515, 354] on div "button" at bounding box center [1508, 355] width 13 height 13
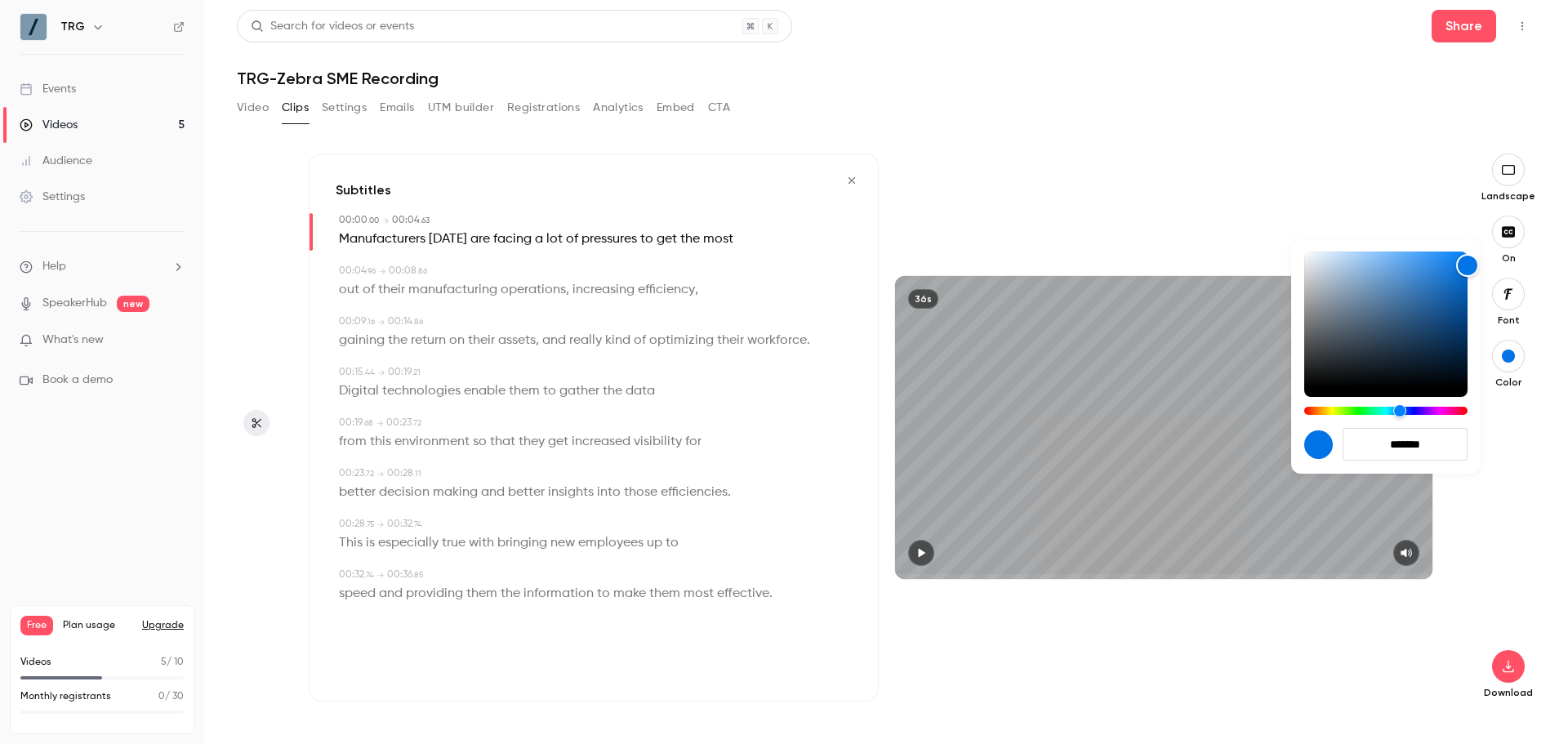
click at [1508, 674] on div at bounding box center [784, 372] width 1568 height 744
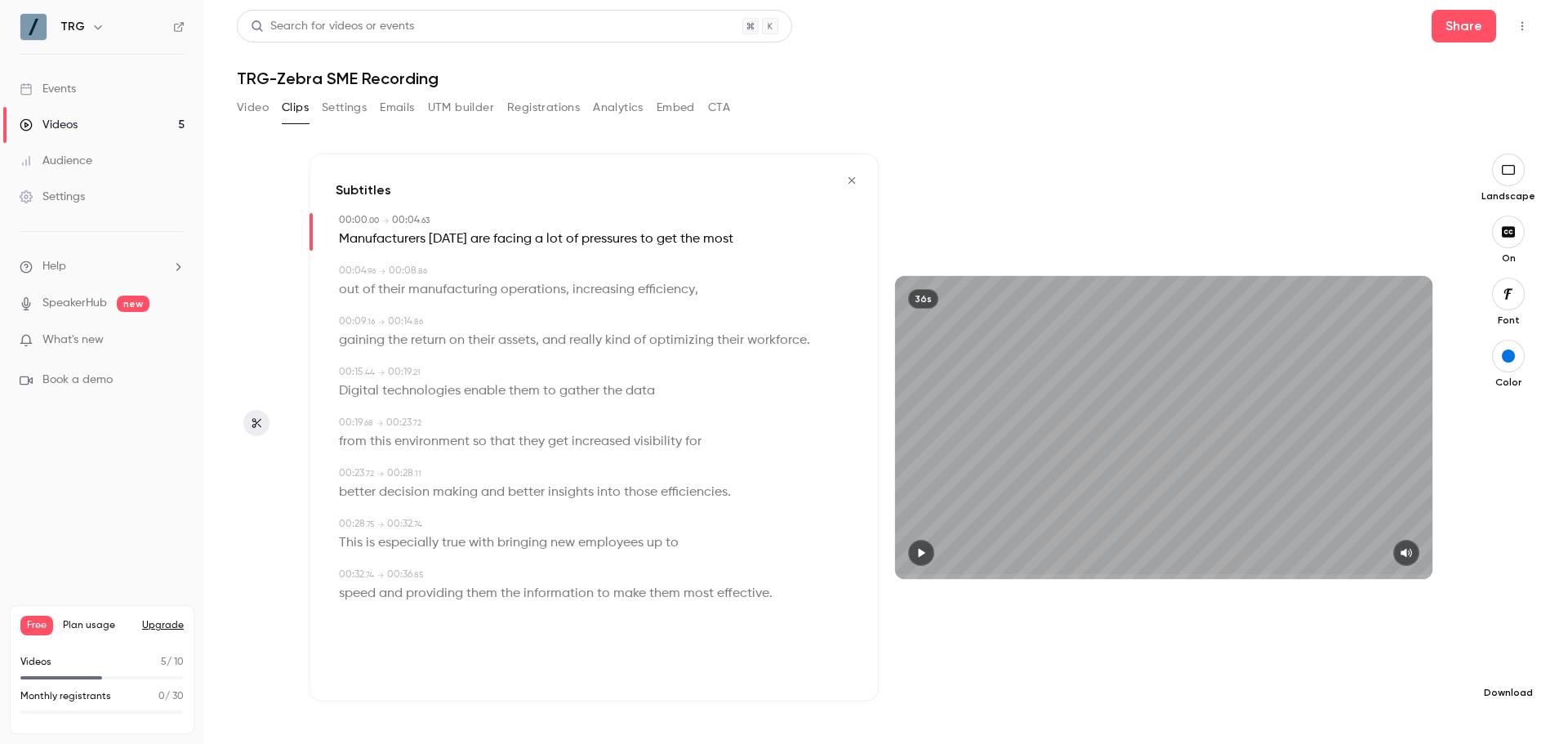
click at [1509, 674] on button "button" at bounding box center [1509, 666] width 33 height 33
click at [1417, 661] on li "Full HD High quality requires longer processing" at bounding box center [1386, 643] width 213 height 59
drag, startPoint x: 849, startPoint y: 181, endPoint x: 965, endPoint y: 203, distance: 118.1
click at [849, 181] on icon "button" at bounding box center [851, 180] width 13 height 11
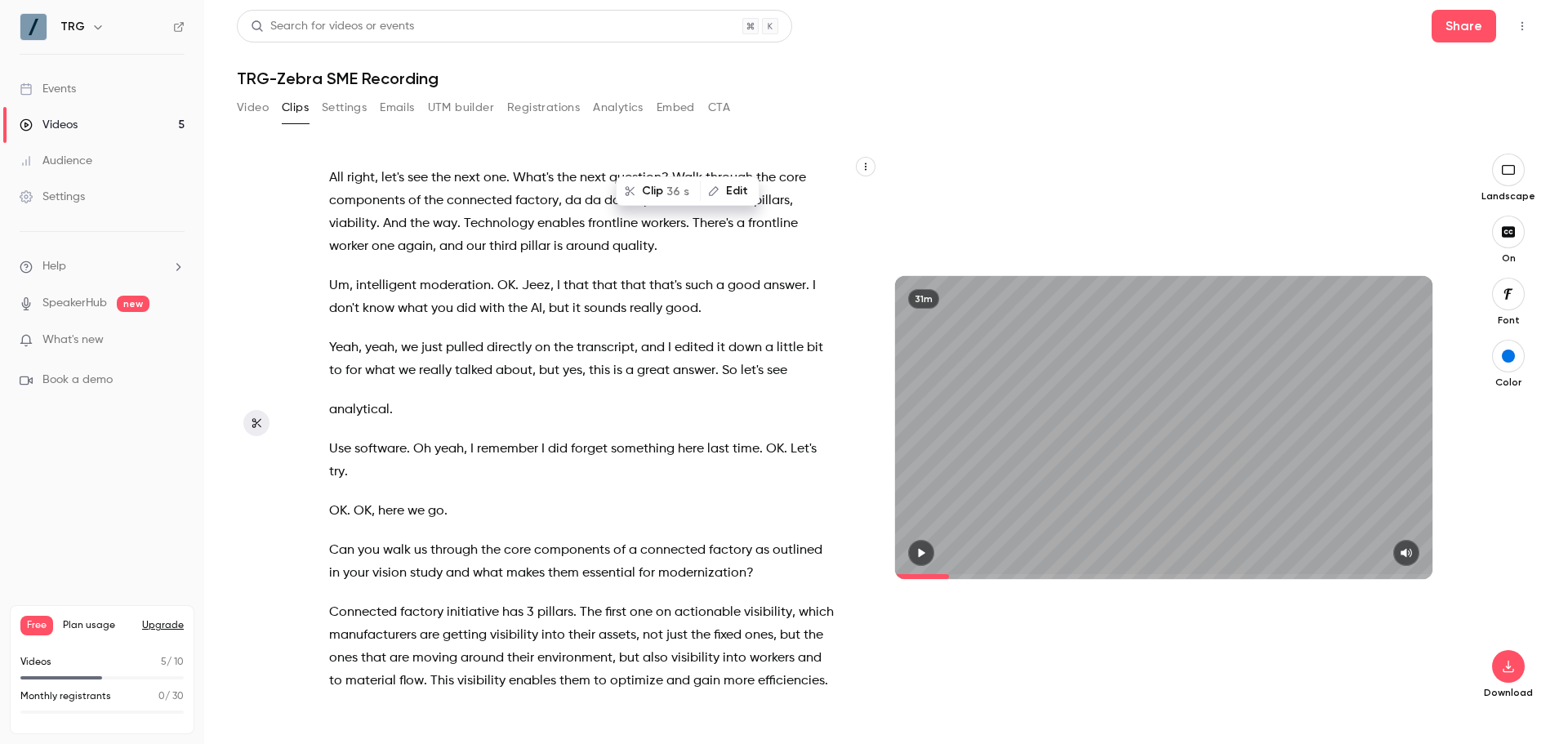
scroll to position [2470, 0]
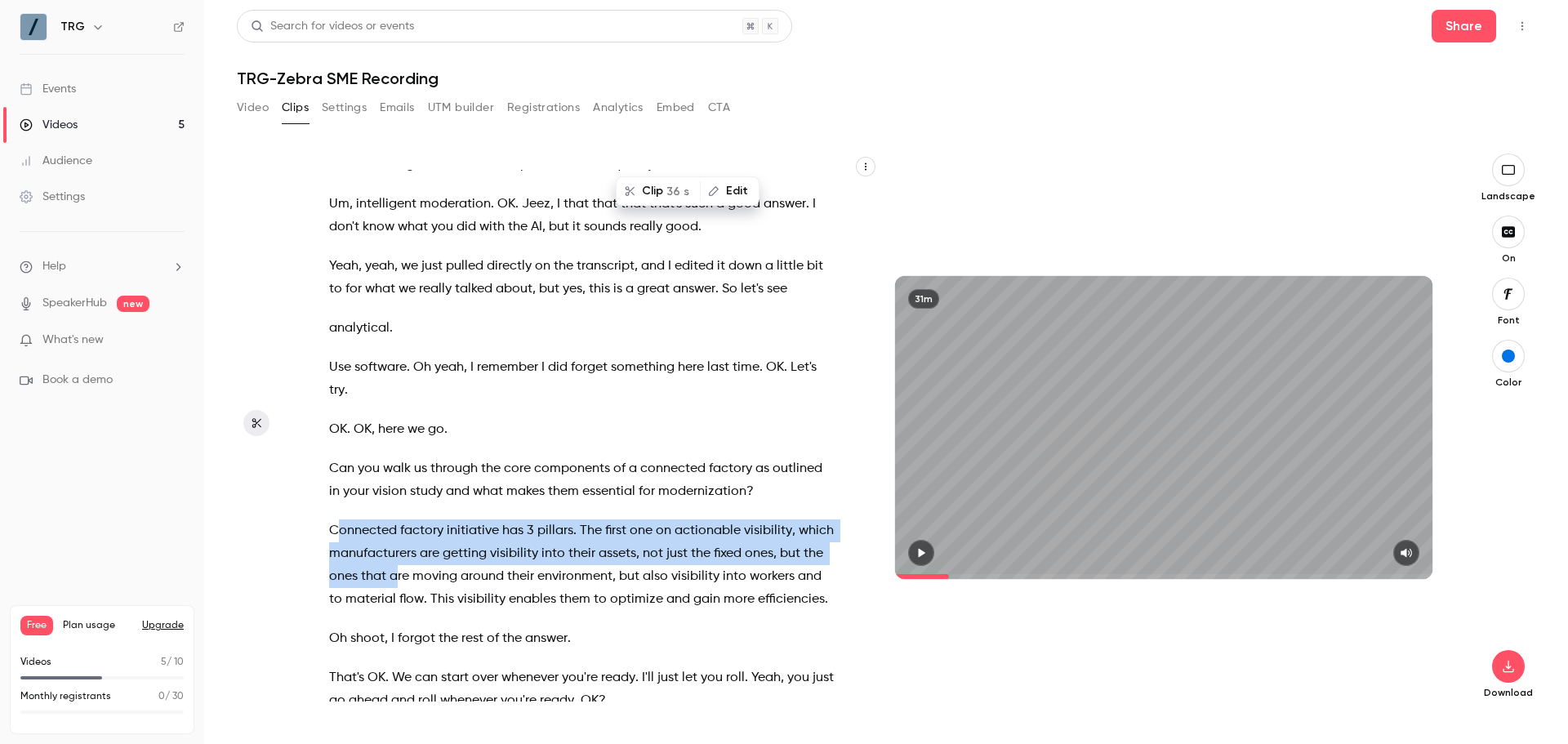
drag, startPoint x: 336, startPoint y: 533, endPoint x: 442, endPoint y: 581, distance: 116.4
click at [442, 581] on p "Connected factory initiative has 3 pillars . The first one on actionable visibi…" at bounding box center [581, 565] width 504 height 91
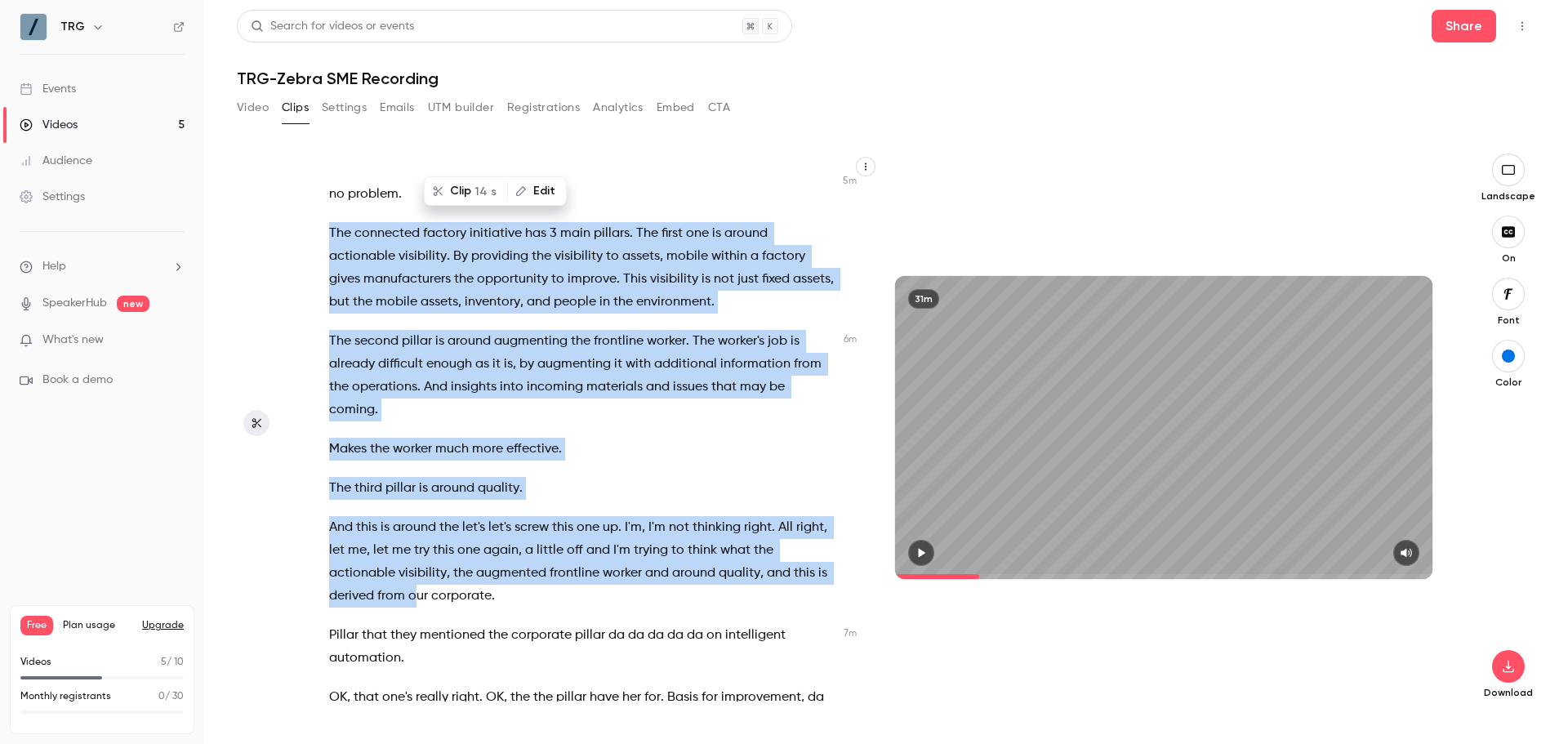
scroll to position [3136, 0]
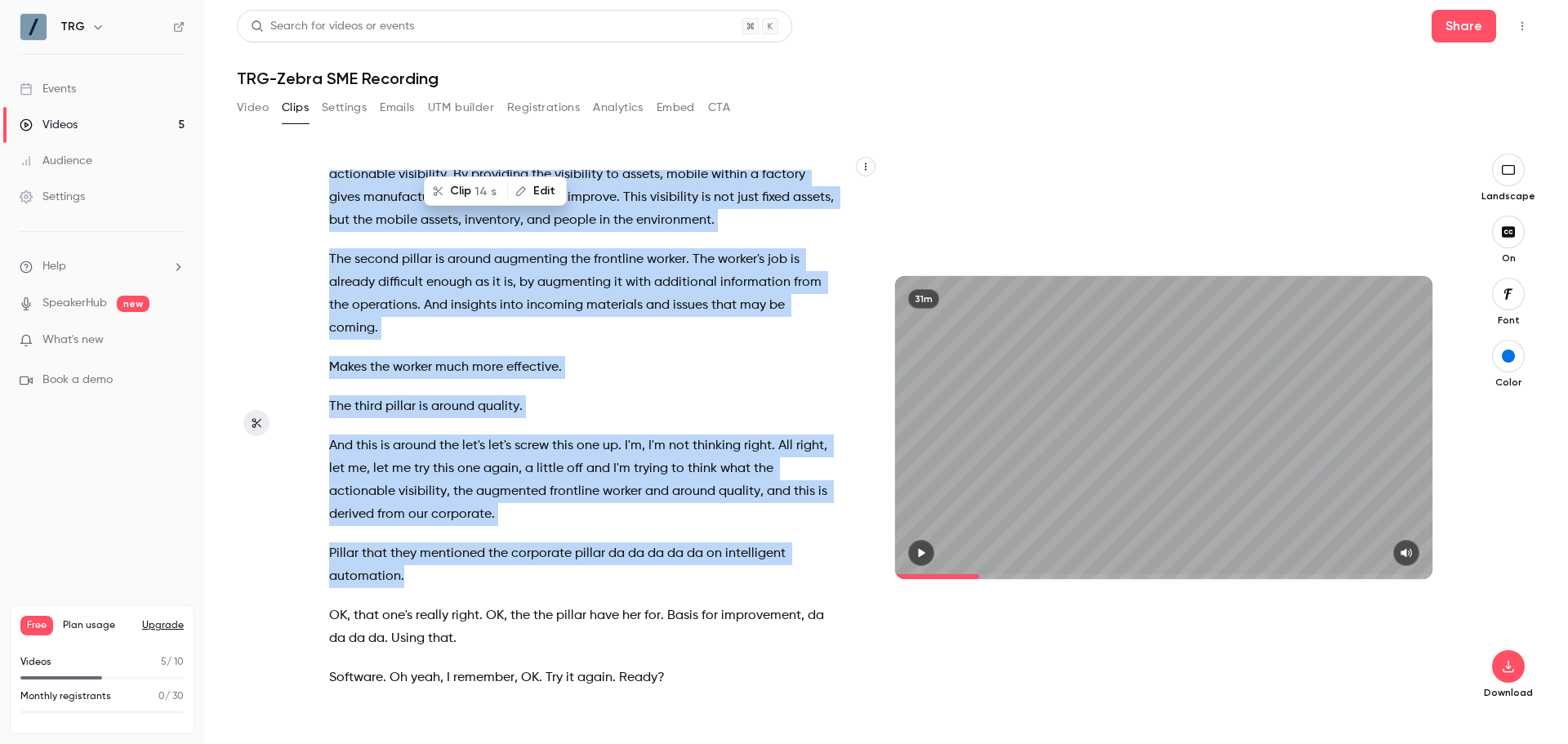
drag, startPoint x: 329, startPoint y: 501, endPoint x: 435, endPoint y: 598, distance: 143.7
click at [435, 598] on div "I will end up , I'm gonna , instead of um disappearing completely , I'm gonna s…" at bounding box center [590, 435] width 562 height 532
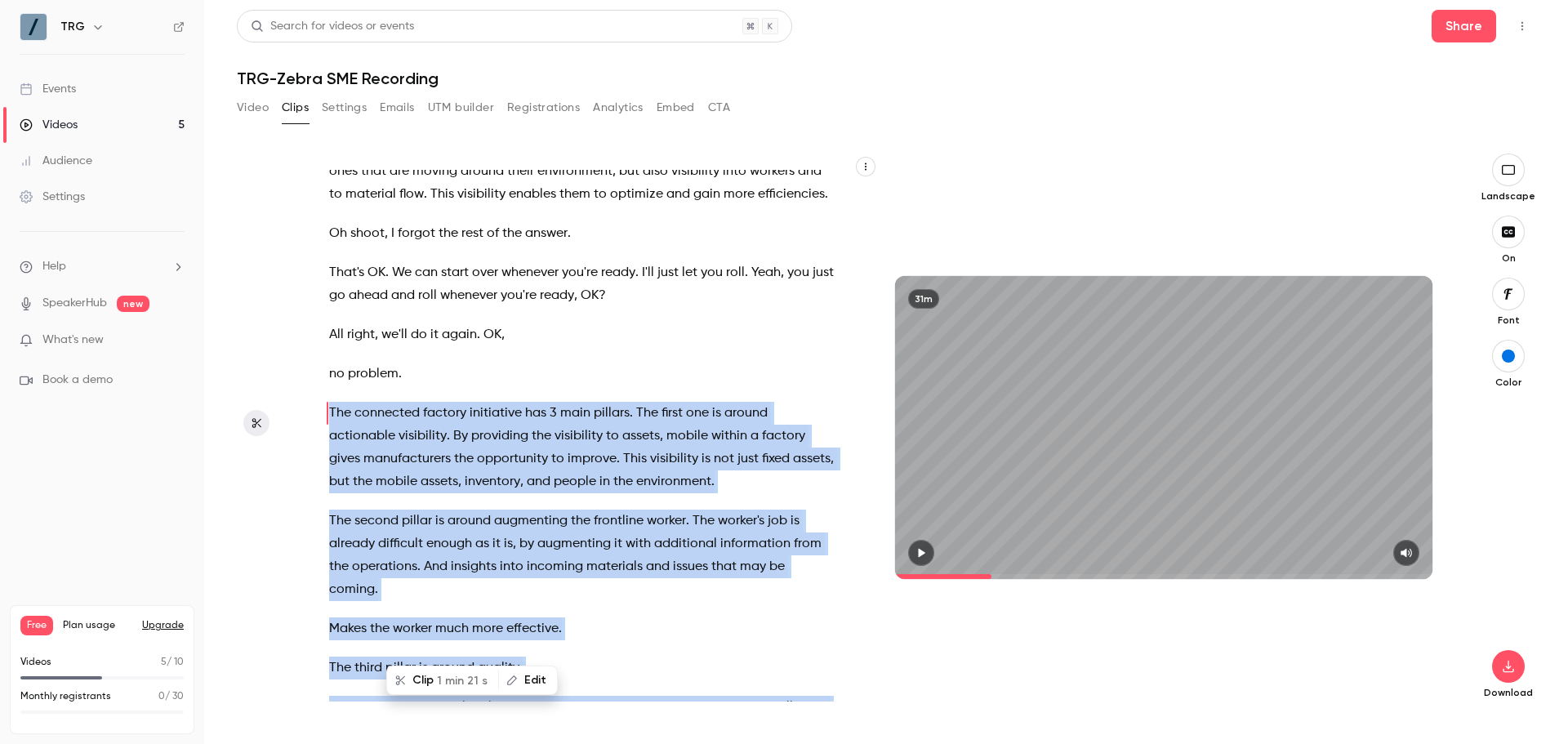
click at [912, 559] on button "button" at bounding box center [921, 552] width 26 height 26
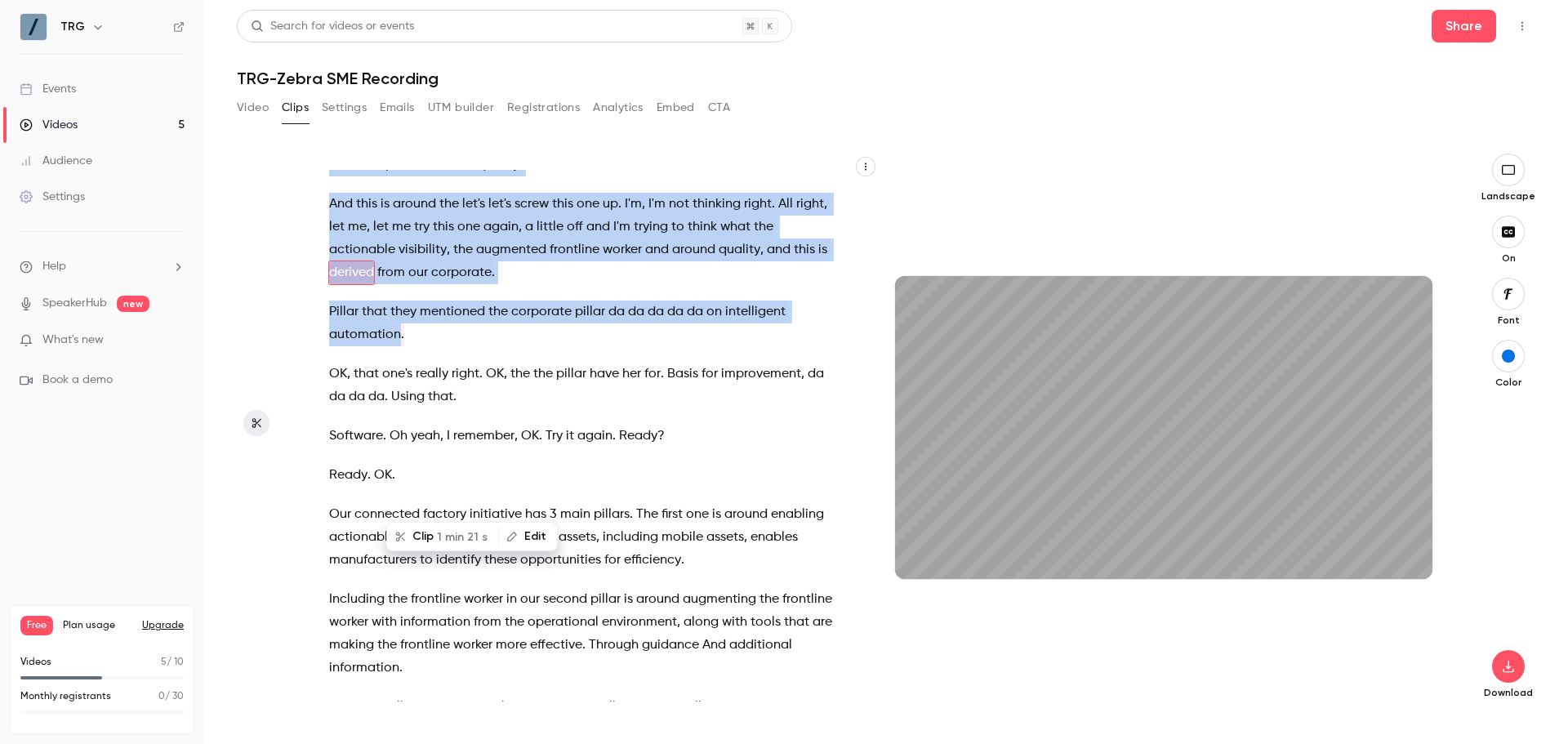
scroll to position [3237, 0]
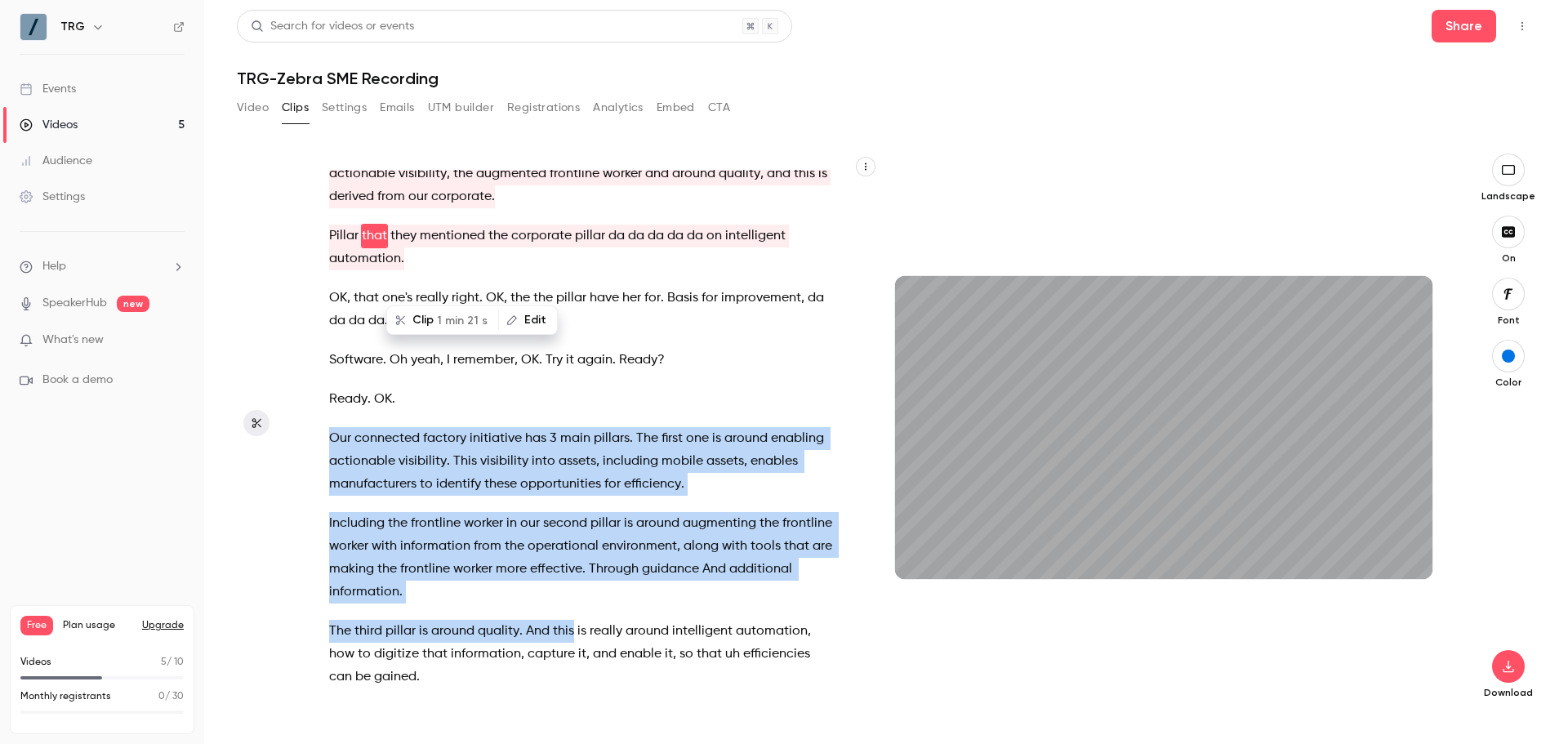
drag, startPoint x: 329, startPoint y: 675, endPoint x: 571, endPoint y: 629, distance: 246.3
click at [571, 629] on div "I will end up , I'm gonna , instead of um disappearing completely , I'm gonna s…" at bounding box center [590, 435] width 562 height 532
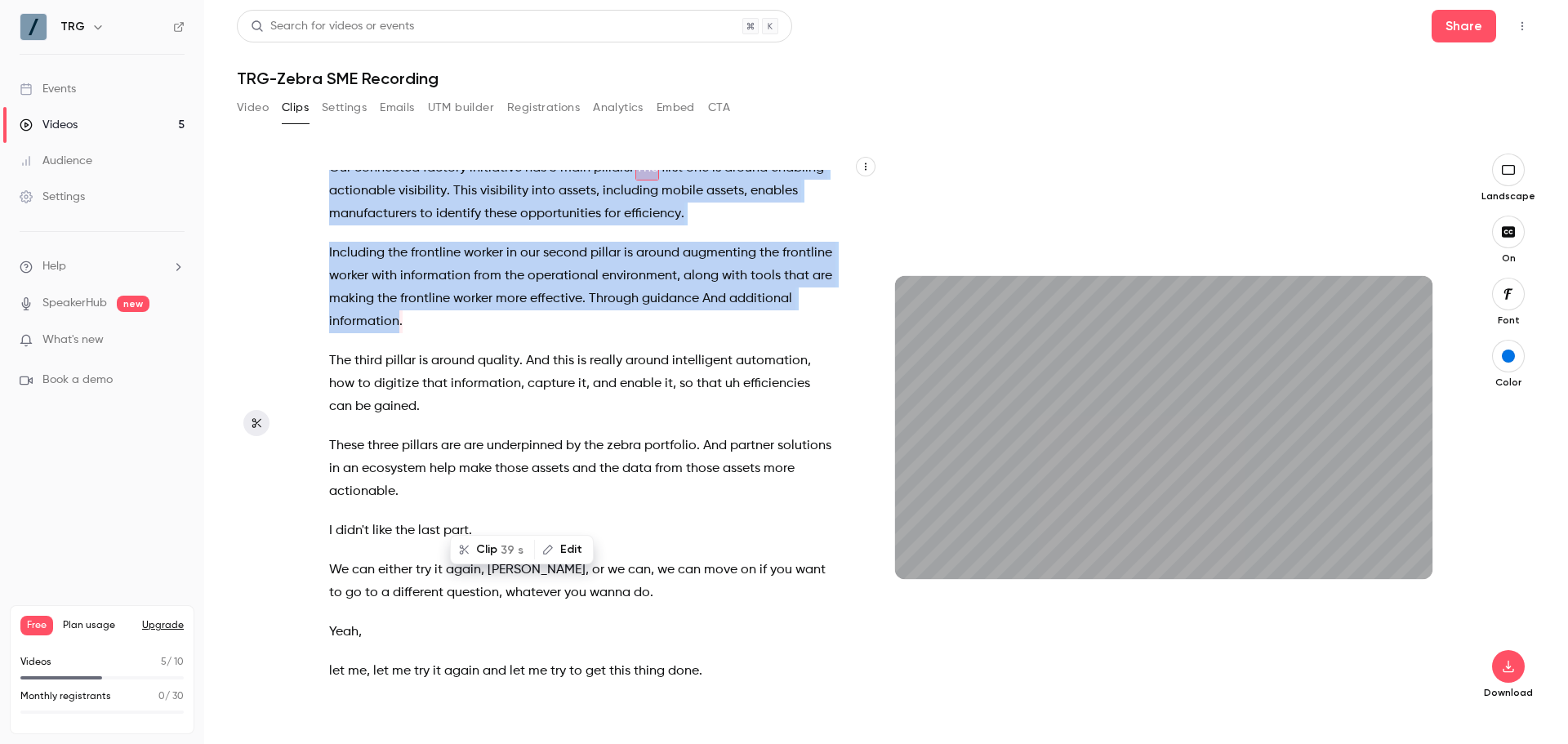
scroll to position [3479, 0]
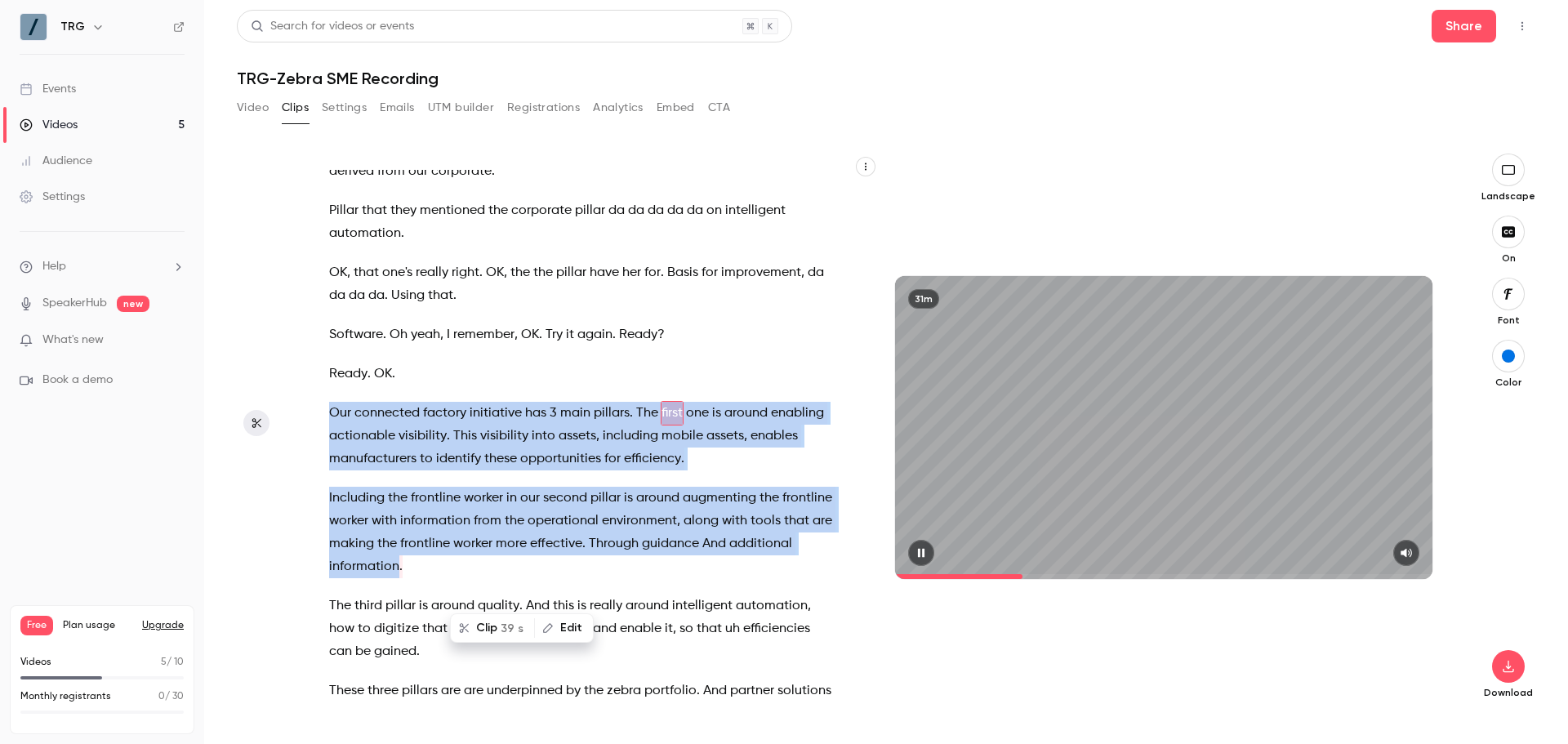
click at [926, 556] on icon "button" at bounding box center [921, 552] width 13 height 11
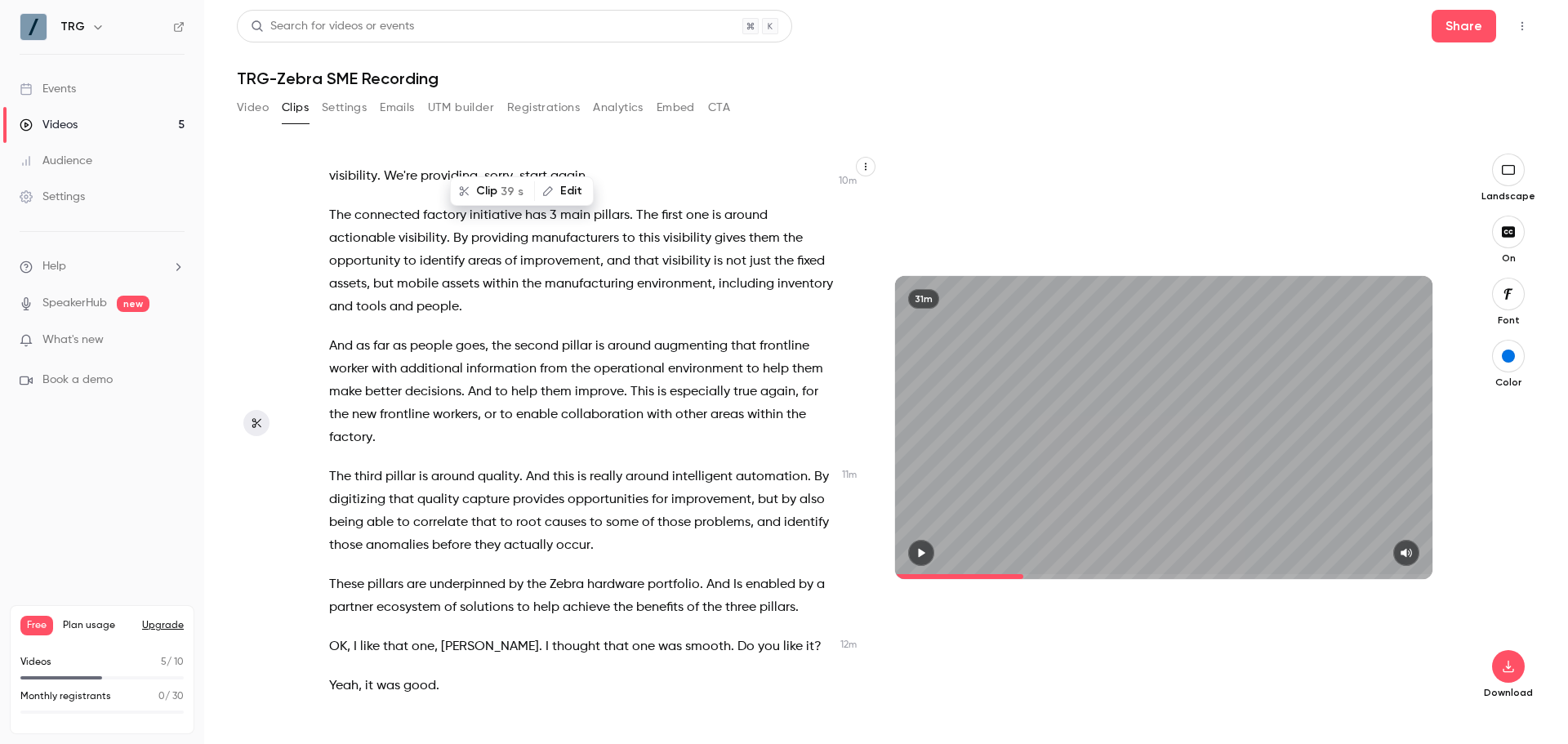
scroll to position [4948, 0]
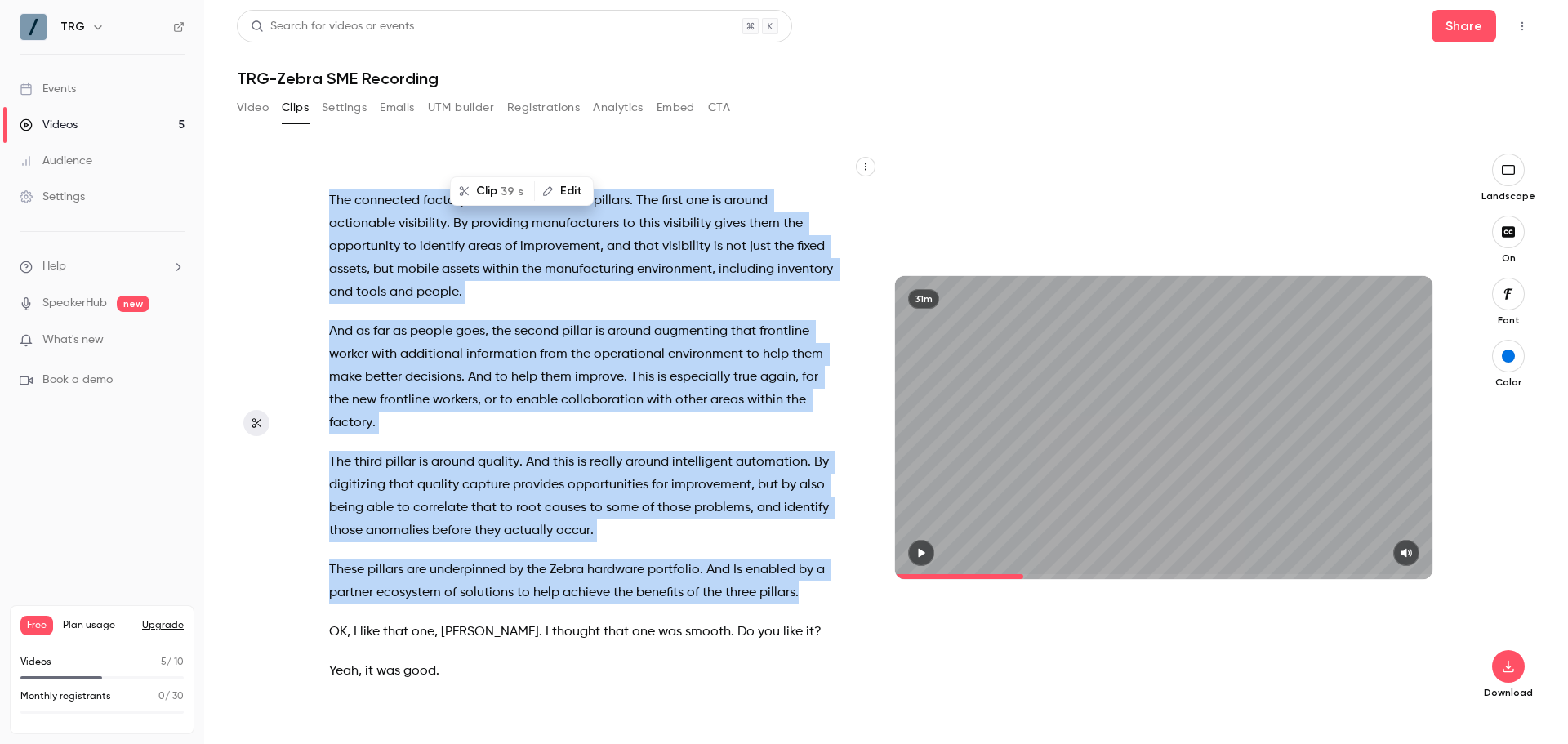
drag, startPoint x: 818, startPoint y: 616, endPoint x: 330, endPoint y: 234, distance: 619.7
click at [330, 234] on div "I will end up , I'm gonna , instead of um disappearing completely , I'm gonna s…" at bounding box center [590, 435] width 562 height 532
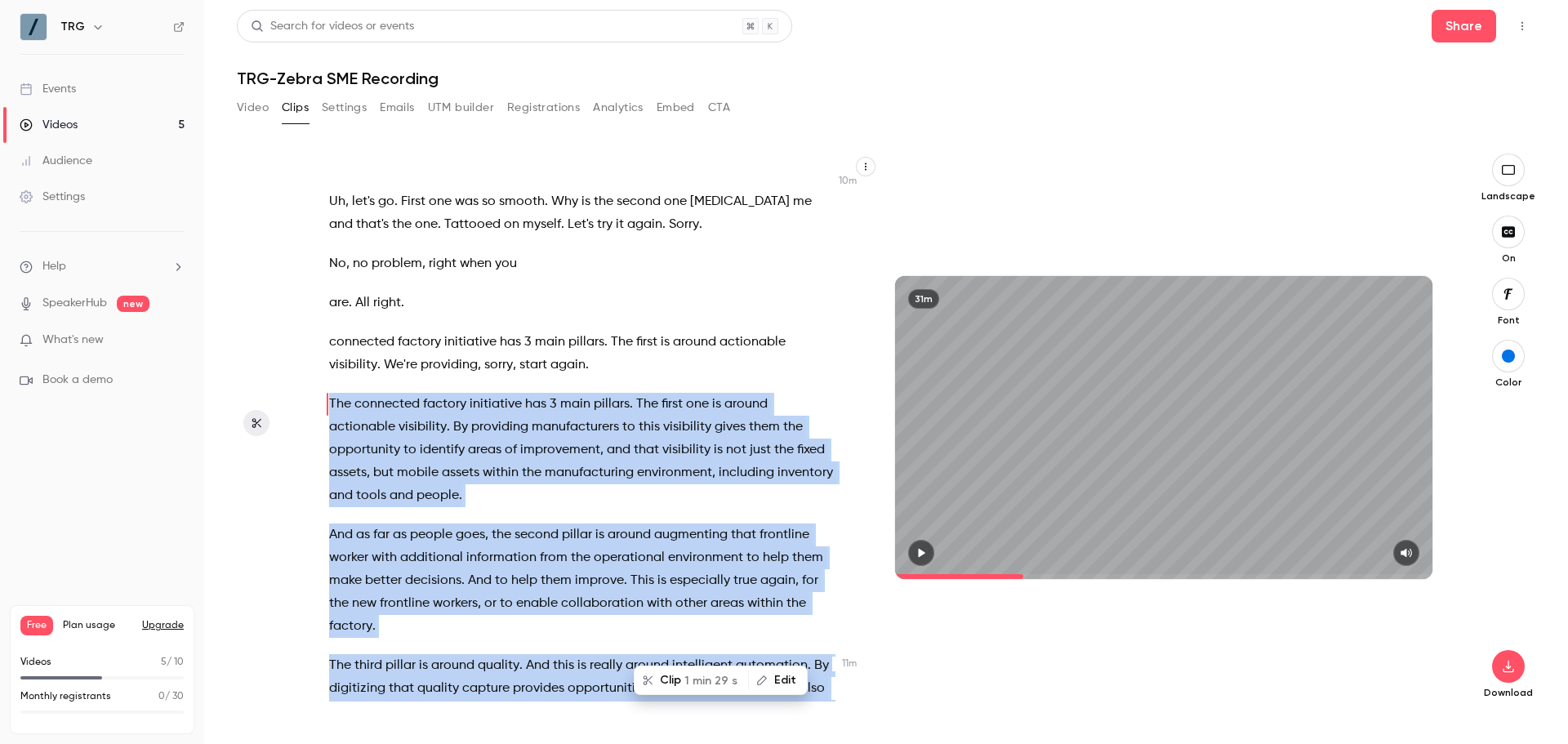
scroll to position [4736, 0]
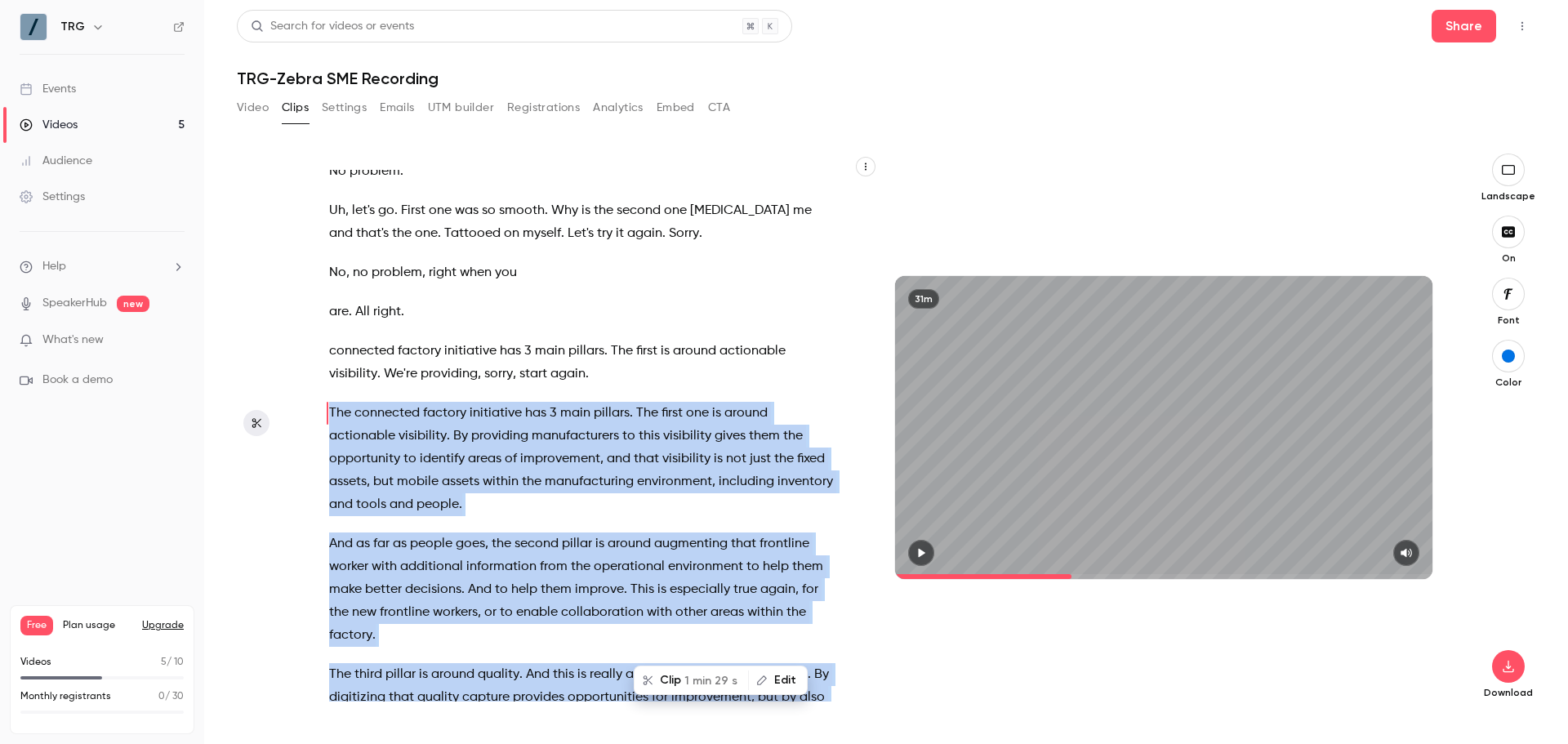
click at [924, 557] on icon "button" at bounding box center [921, 552] width 13 height 11
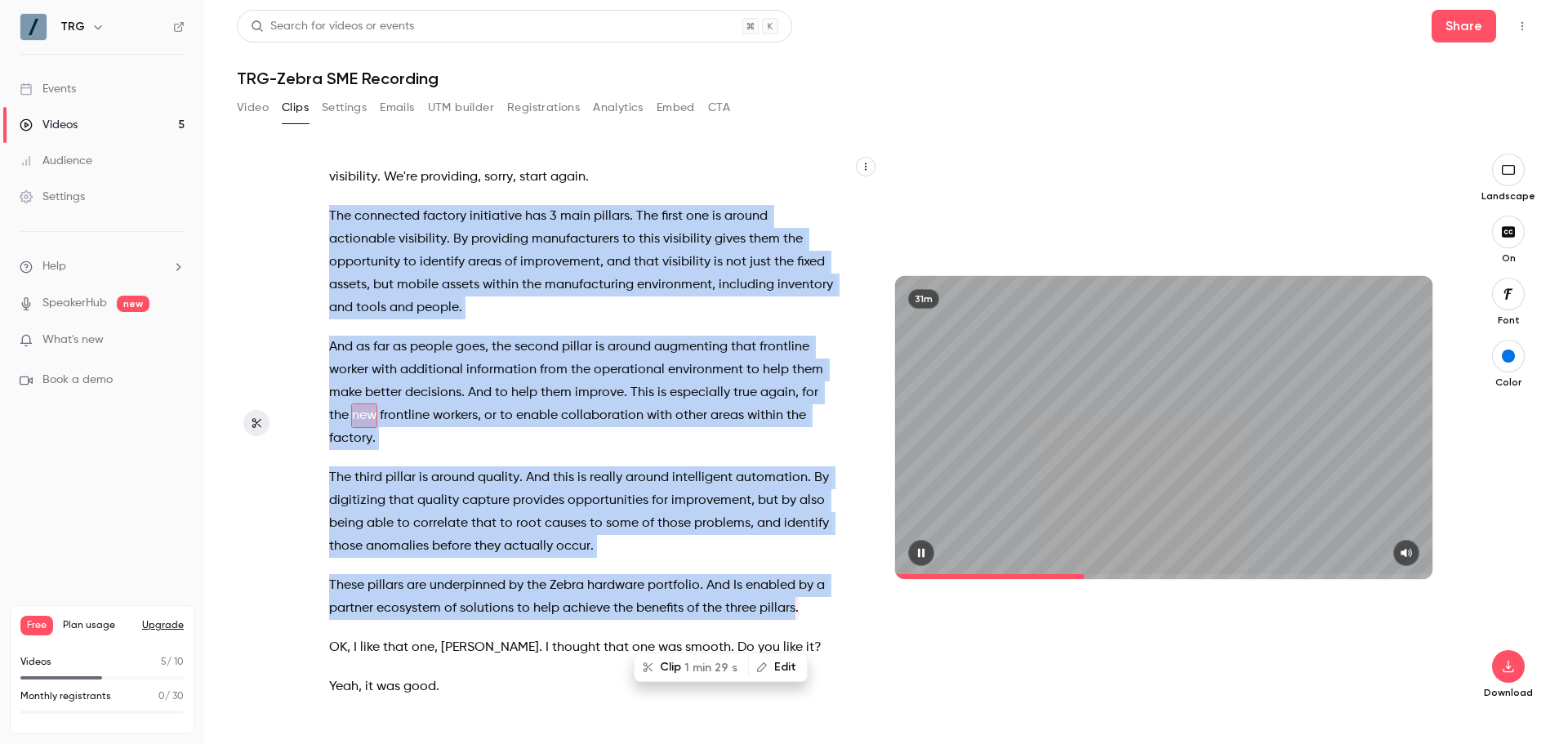
scroll to position [4935, 0]
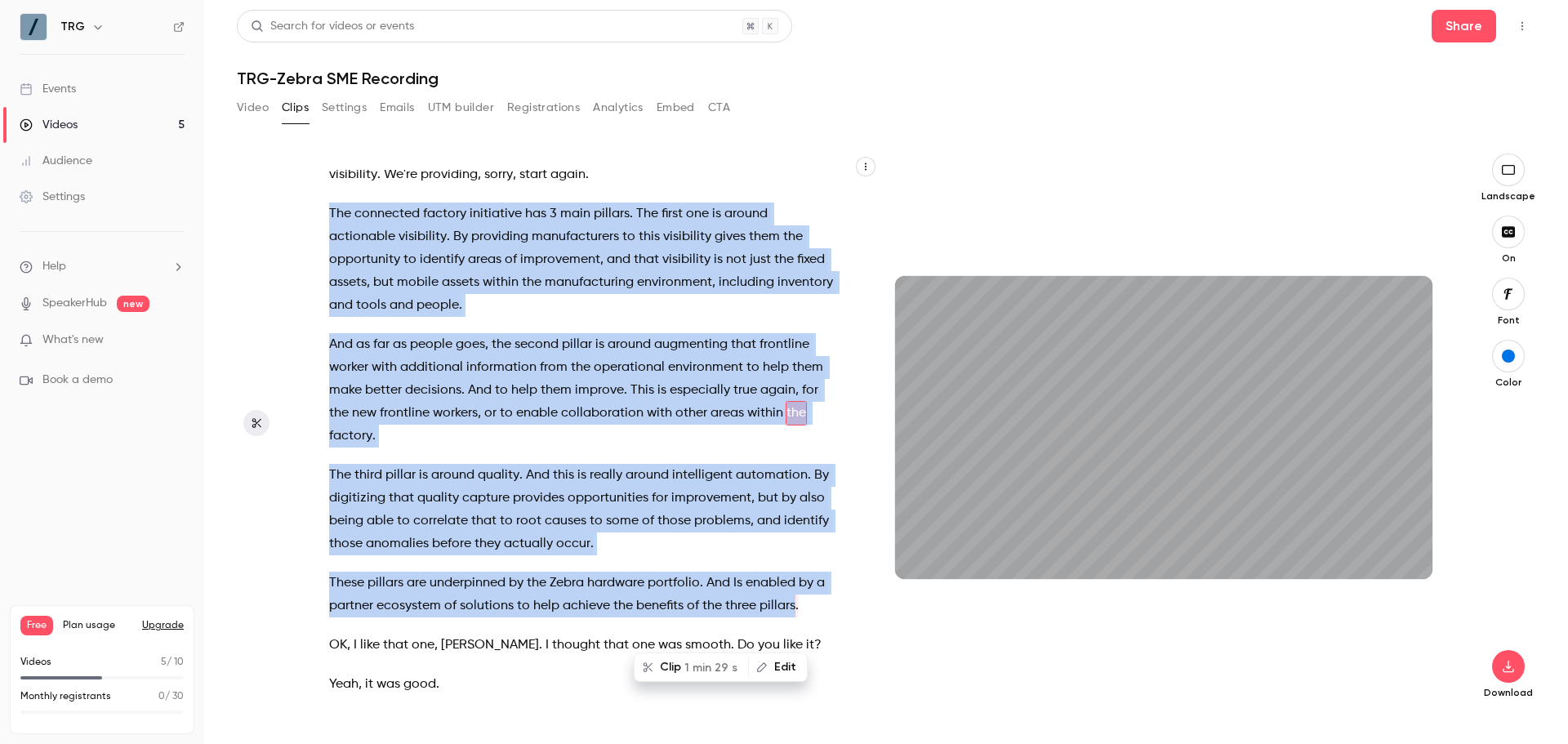
click at [357, 225] on span "connected" at bounding box center [387, 213] width 65 height 23
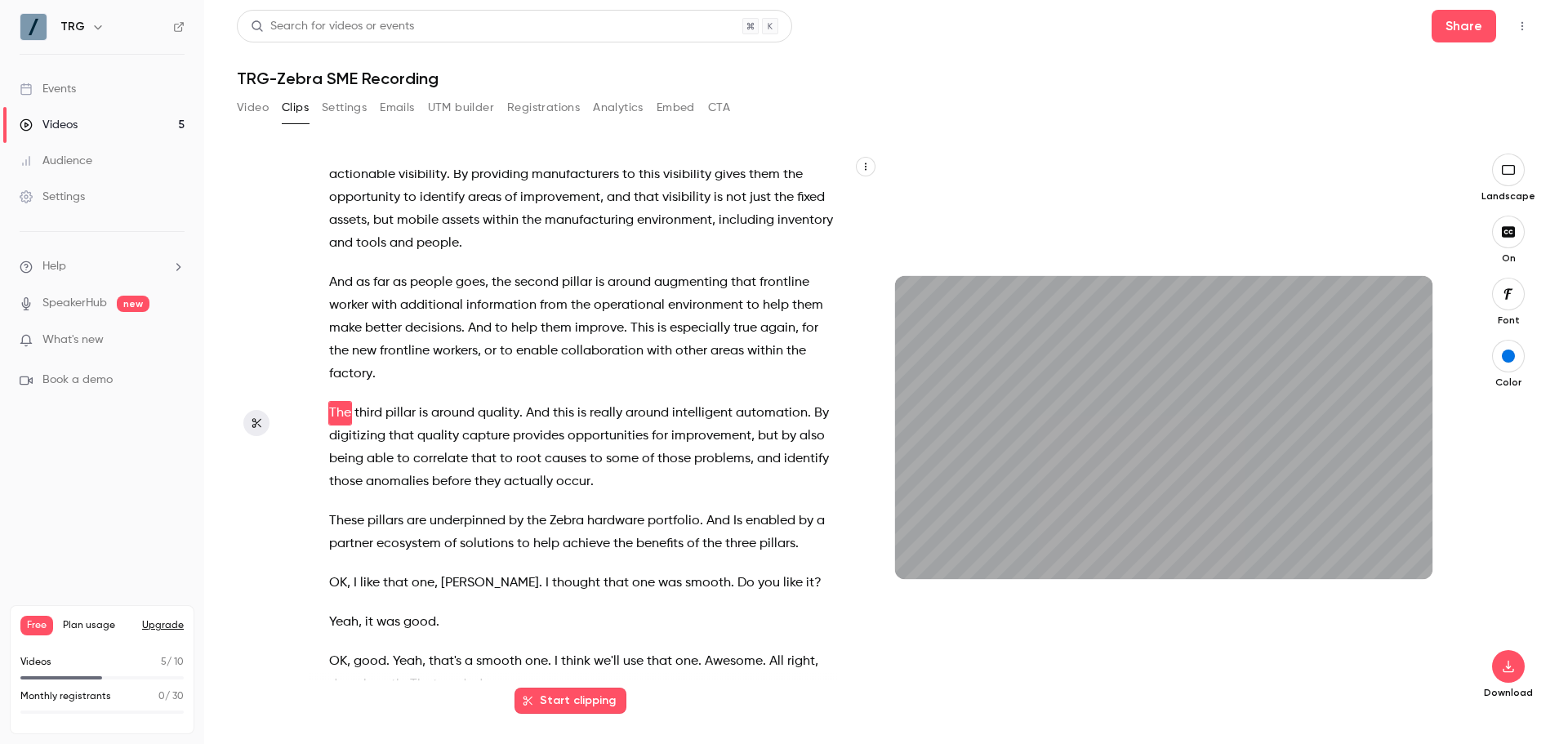
scroll to position [4916, 0]
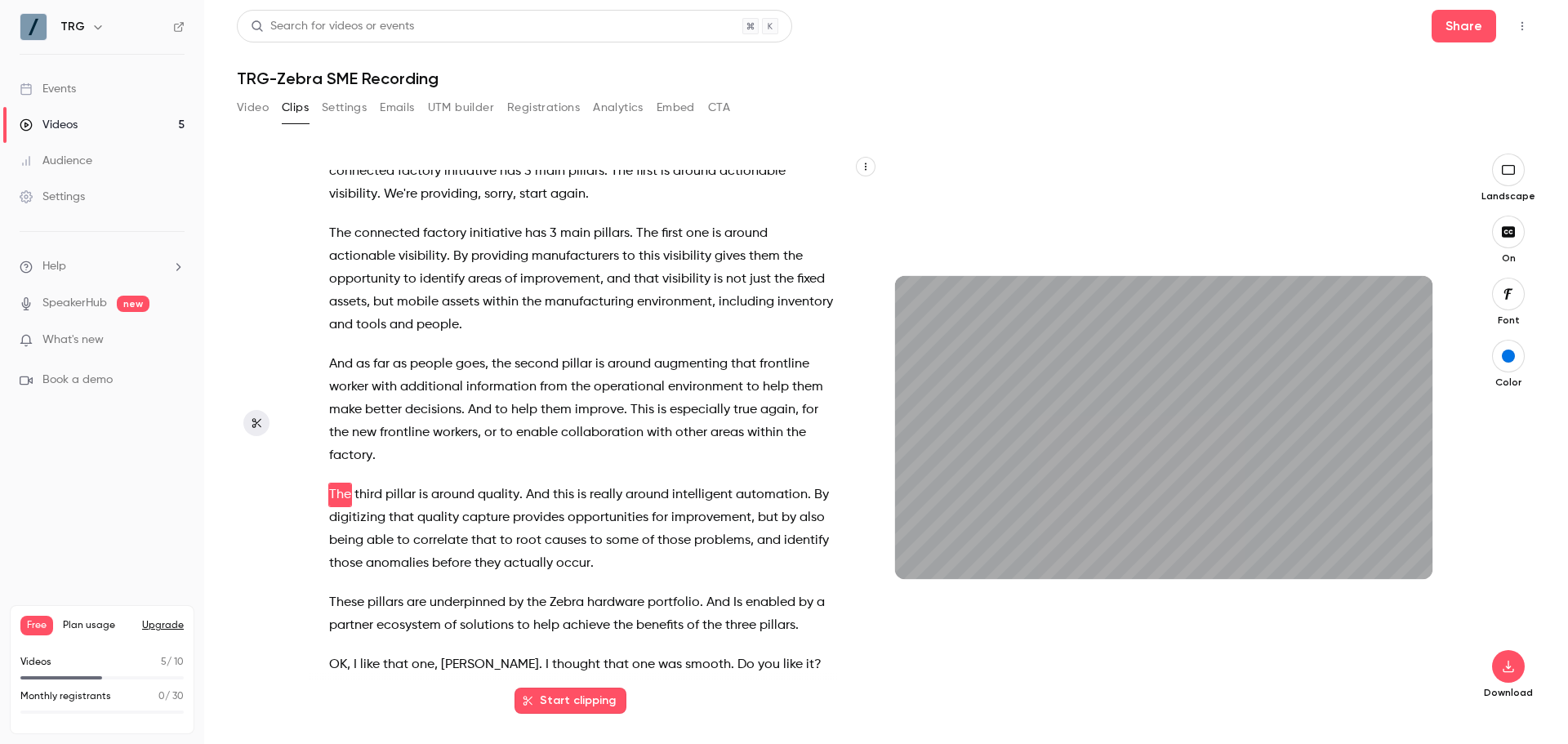
click at [385, 245] on span "connected" at bounding box center [387, 233] width 65 height 23
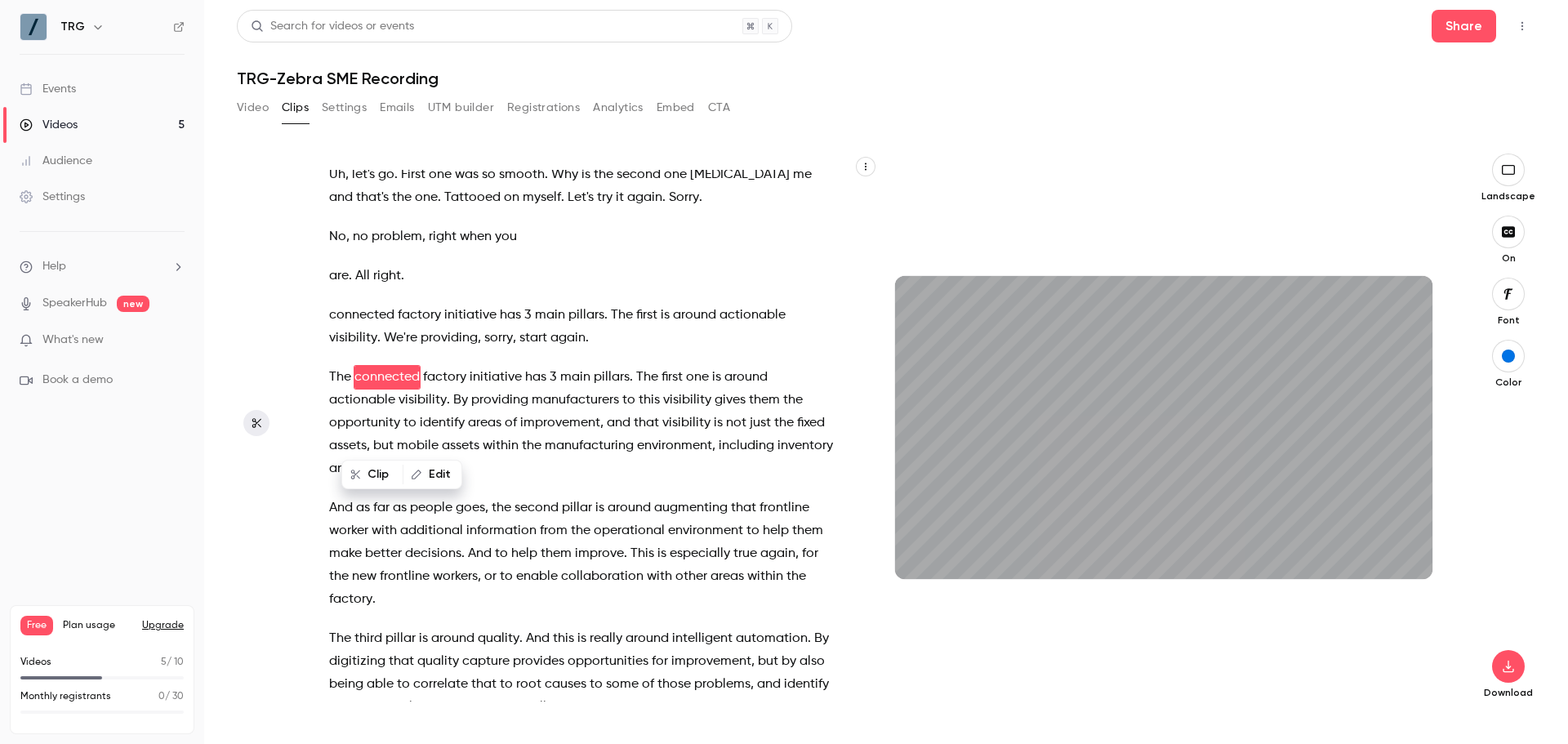
scroll to position [4736, 0]
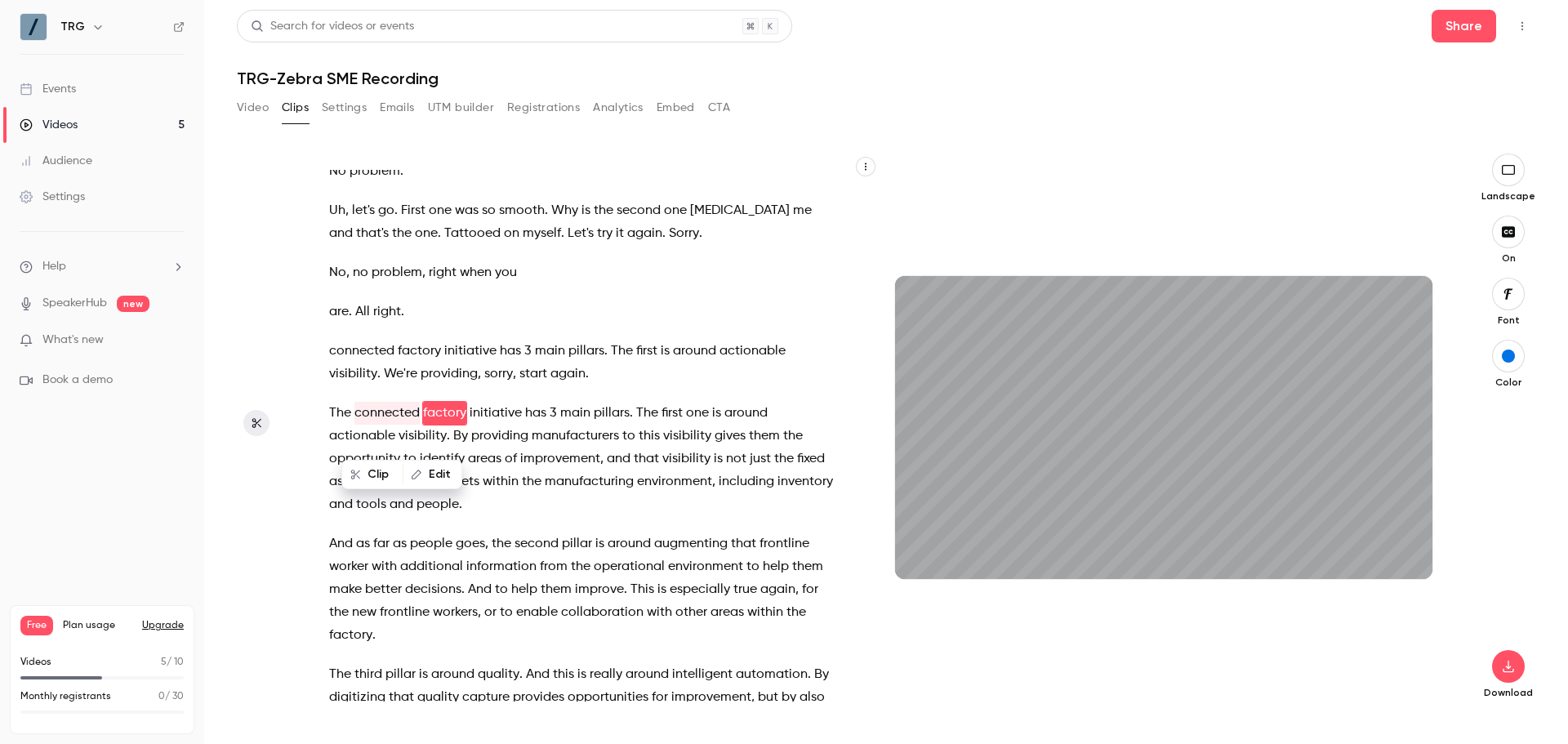
drag, startPoint x: 385, startPoint y: 248, endPoint x: 966, endPoint y: 533, distance: 647.1
click at [983, 511] on div "31m" at bounding box center [1164, 427] width 537 height 302
type input "*****"
drag, startPoint x: 357, startPoint y: 438, endPoint x: 441, endPoint y: 474, distance: 91.4
click at [441, 474] on button "Edit" at bounding box center [432, 474] width 56 height 26
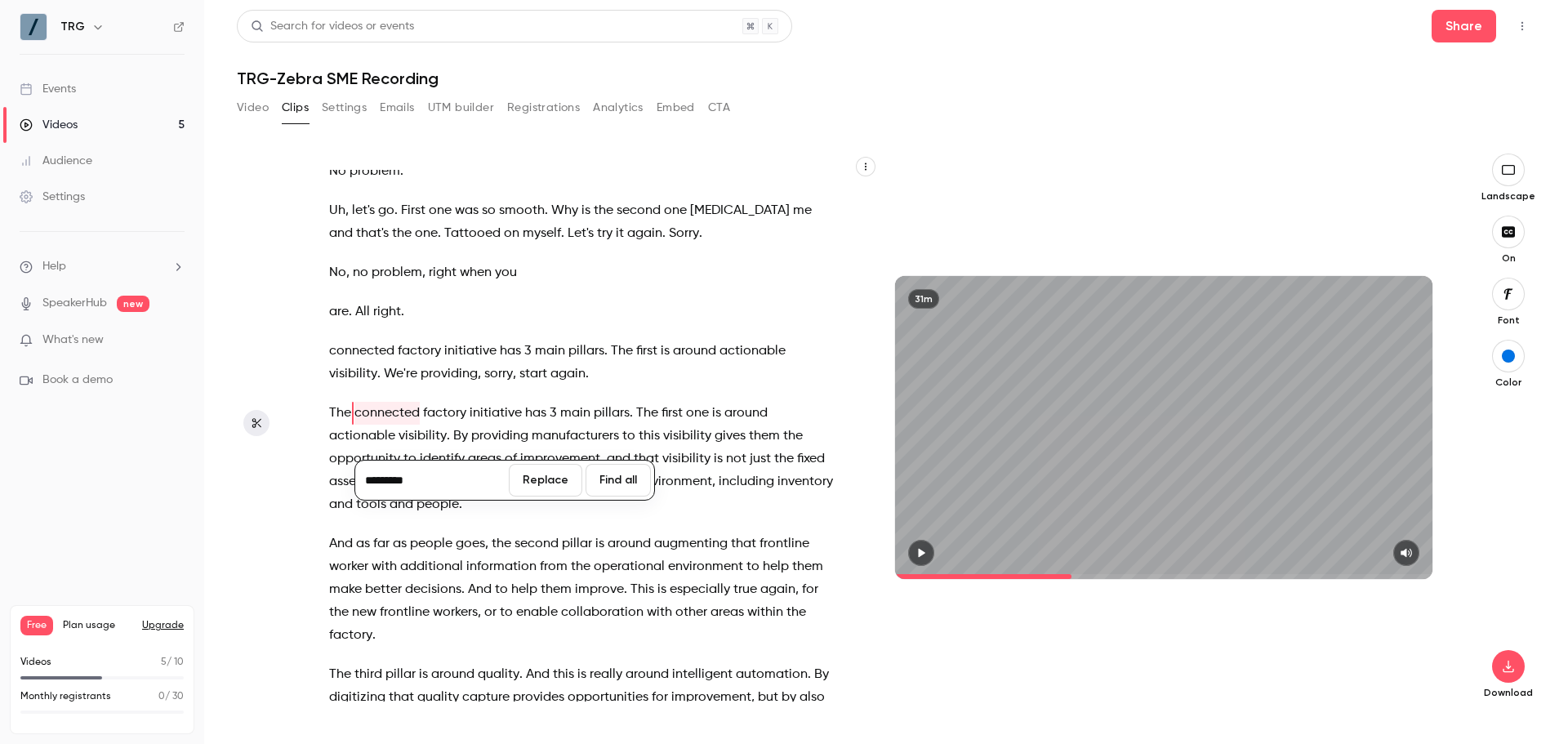
click at [368, 487] on input "*********" at bounding box center [432, 480] width 147 height 33
type input "*********"
click at [567, 478] on button "Replace" at bounding box center [545, 480] width 73 height 33
click at [437, 424] on span "factory" at bounding box center [447, 413] width 43 height 23
type input "*****"
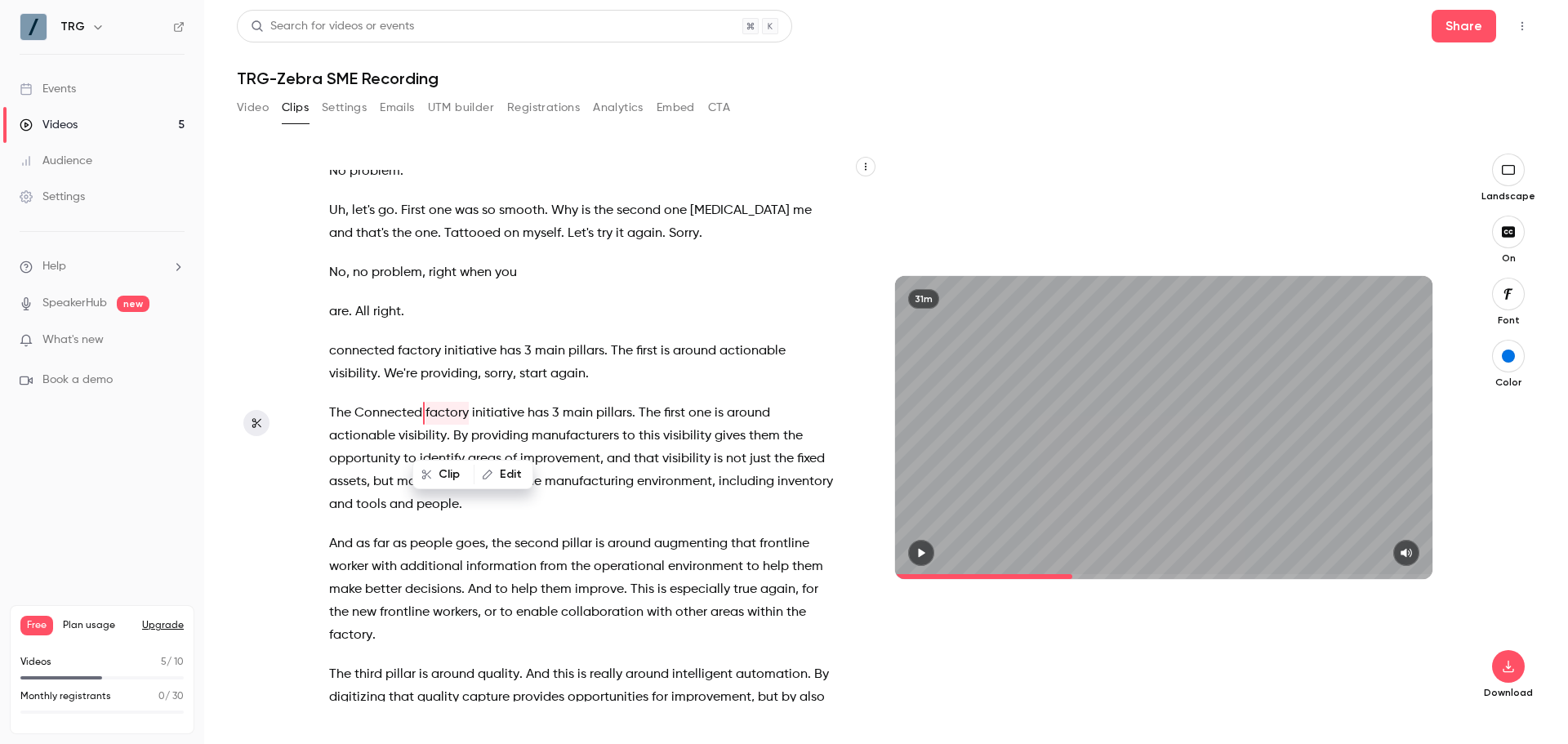
click at [491, 476] on icon "button" at bounding box center [487, 474] width 11 height 11
type input "*******"
click at [631, 486] on button "Replace" at bounding box center [616, 480] width 73 height 33
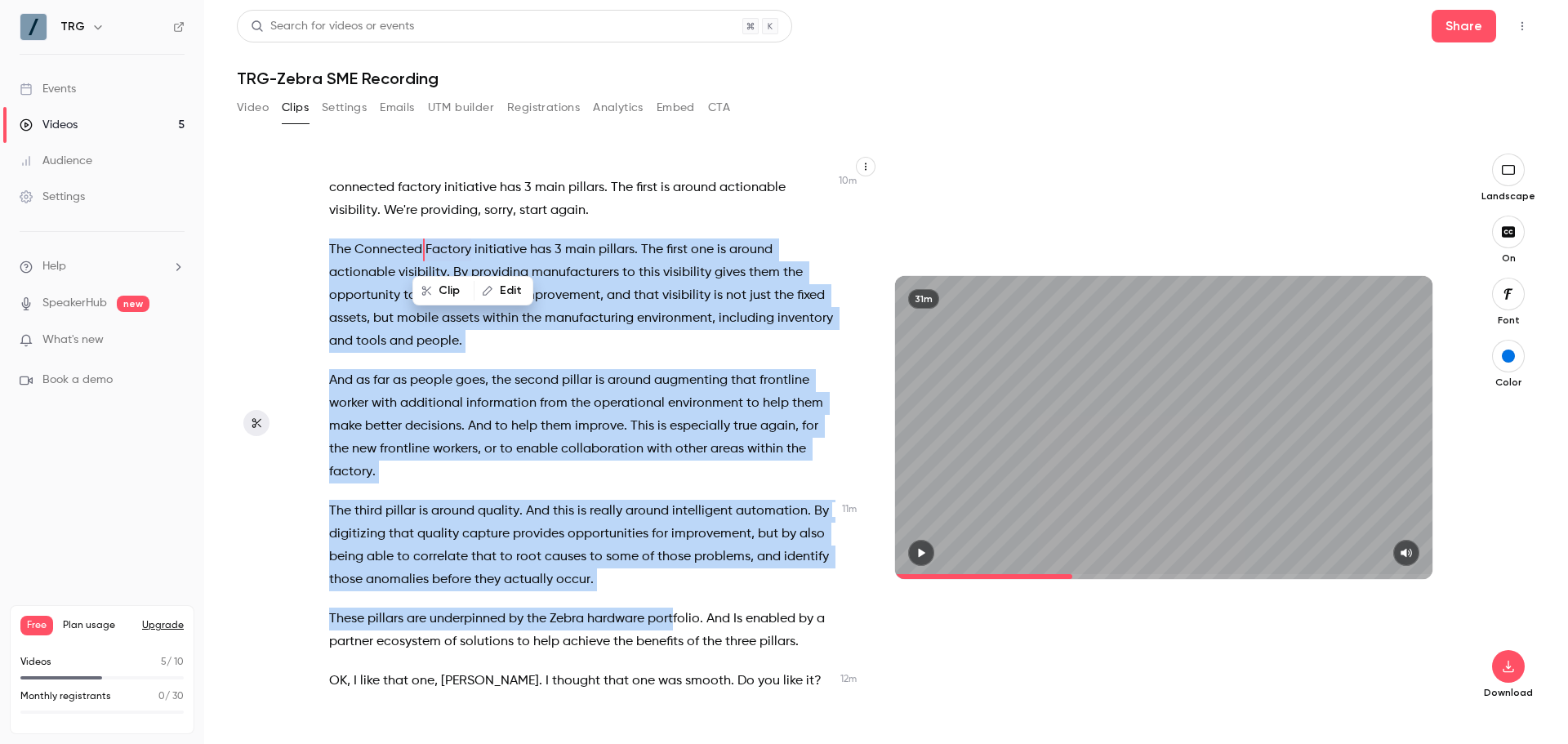
scroll to position [4981, 0]
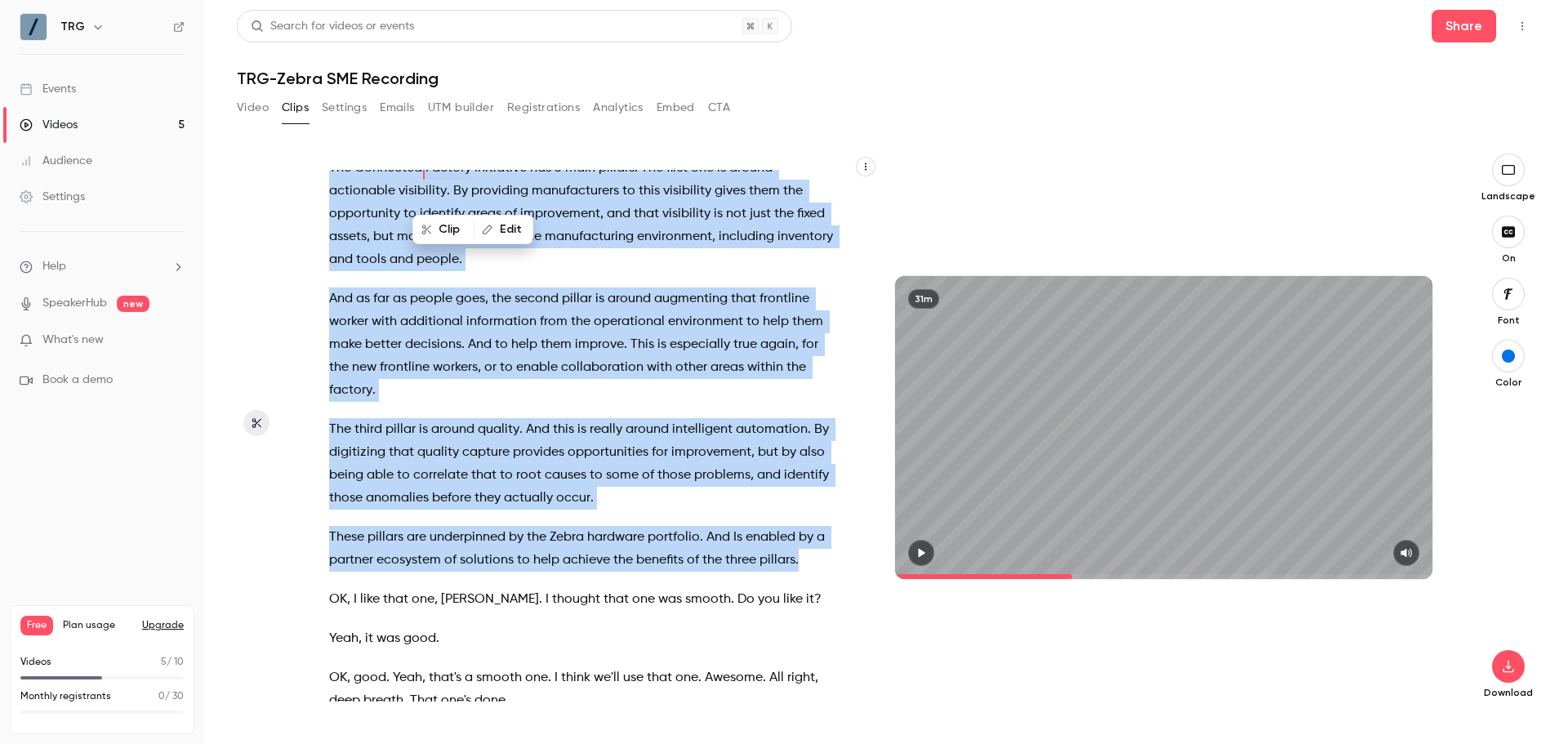
drag, startPoint x: 330, startPoint y: 438, endPoint x: 841, endPoint y: 592, distance: 533.7
click at [841, 592] on div "I will end up , I'm gonna , instead of um disappearing completely , I'm gonna s…" at bounding box center [590, 435] width 562 height 532
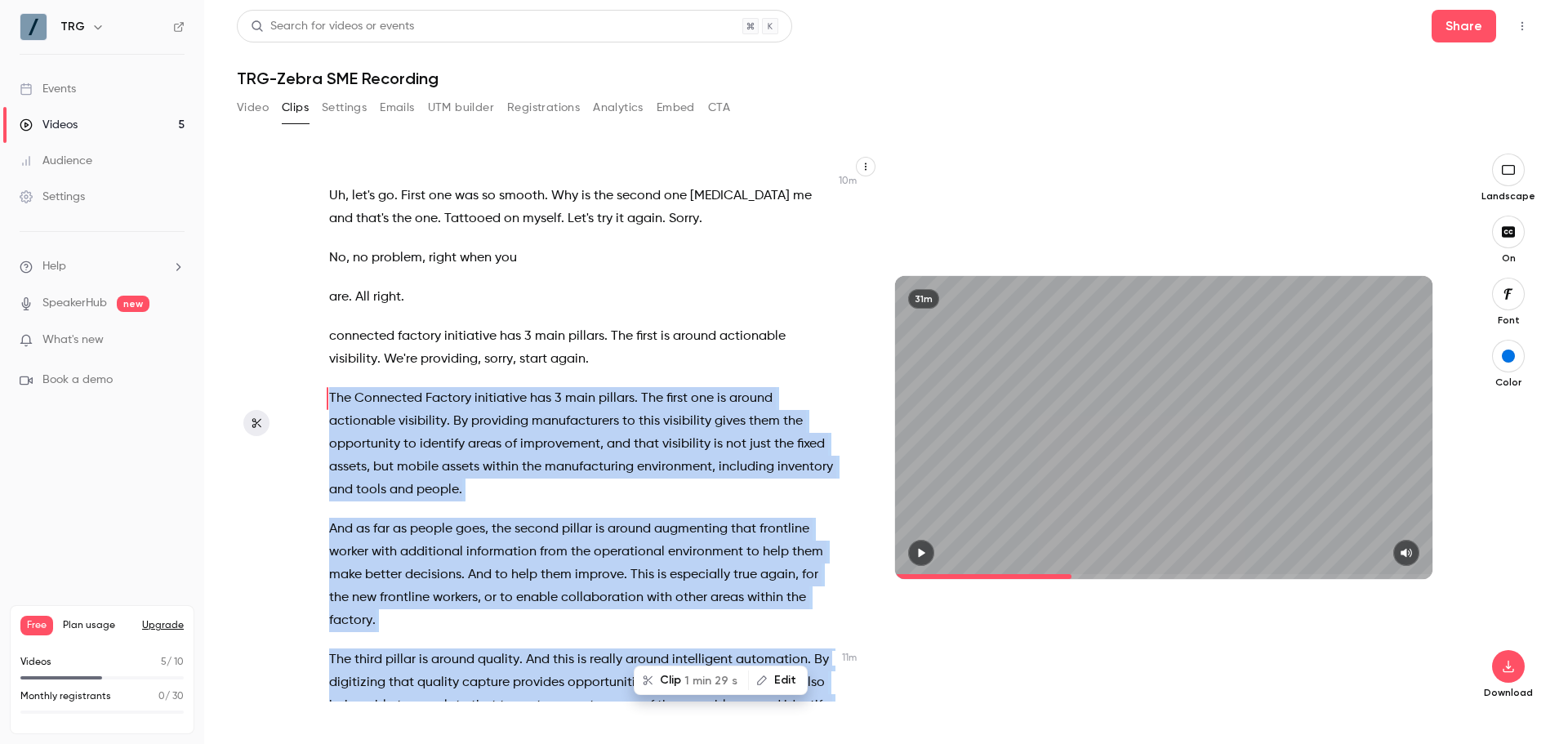
scroll to position [4736, 0]
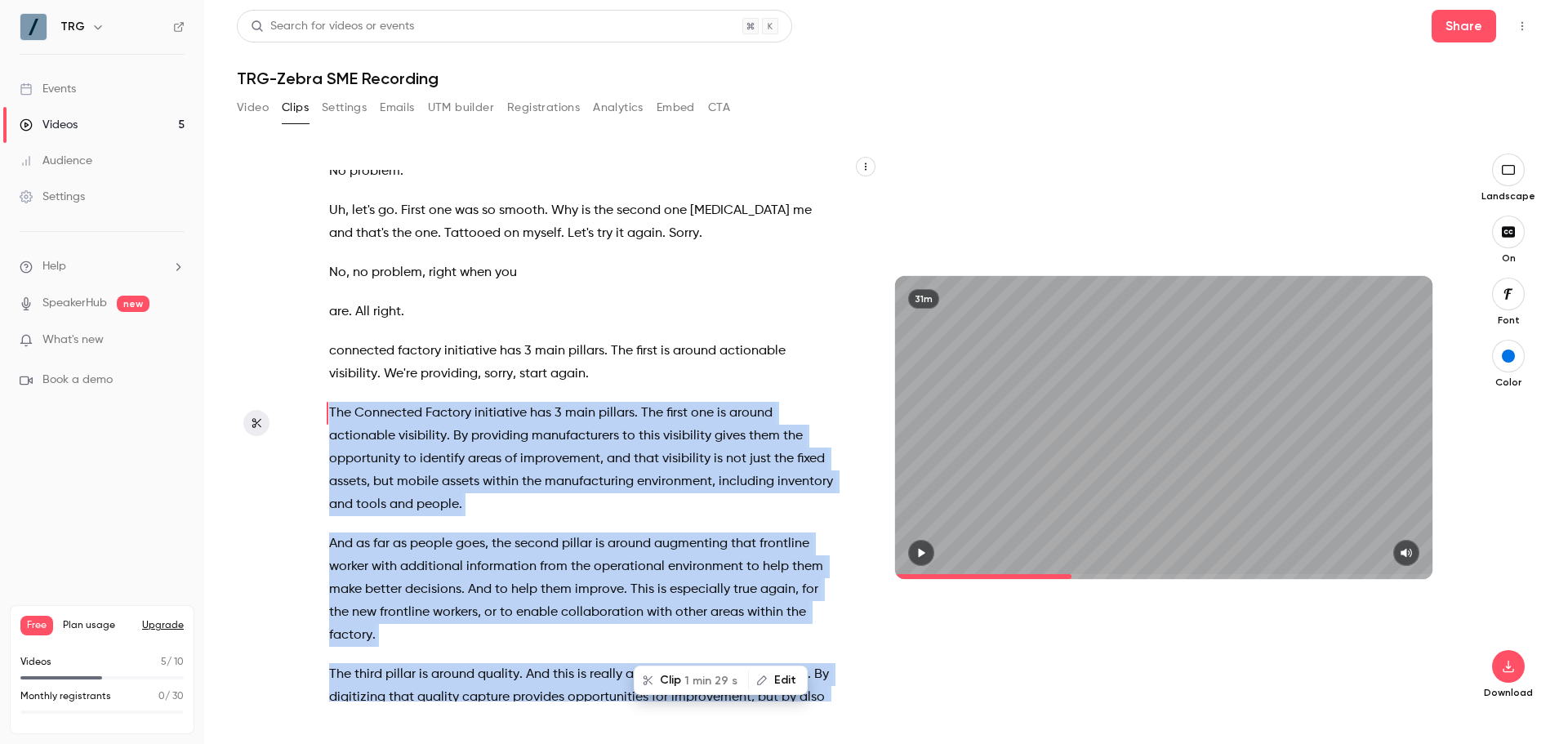
drag, startPoint x: 689, startPoint y: 681, endPoint x: 925, endPoint y: 707, distance: 237.4
click at [690, 681] on button "Clip 1 min 29 s" at bounding box center [691, 679] width 112 height 26
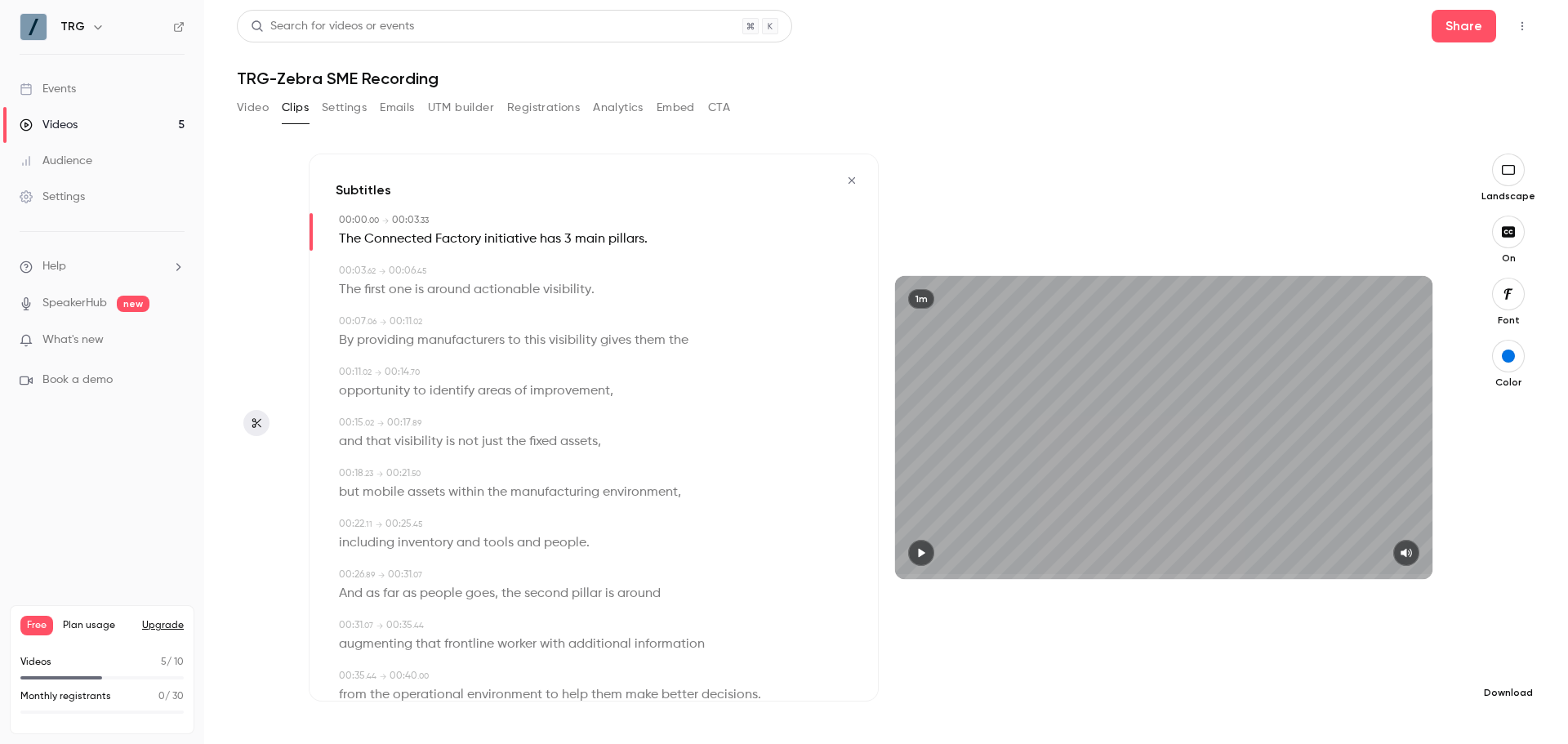
click at [1511, 662] on icon "button" at bounding box center [1508, 666] width 20 height 13
click at [1348, 640] on span "Full HD" at bounding box center [1386, 635] width 187 height 17
click at [845, 180] on icon "button" at bounding box center [851, 180] width 13 height 11
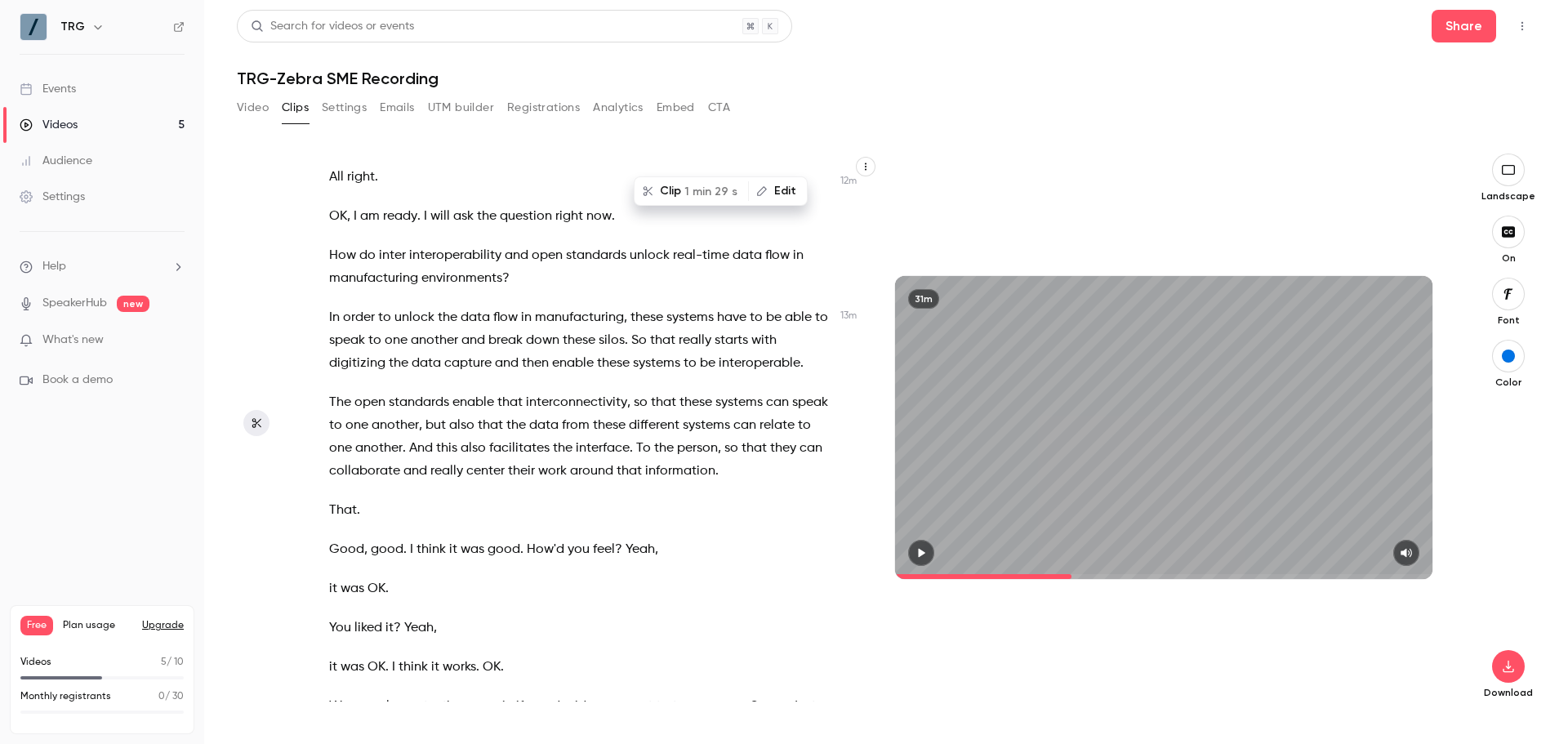
scroll to position [5715, 0]
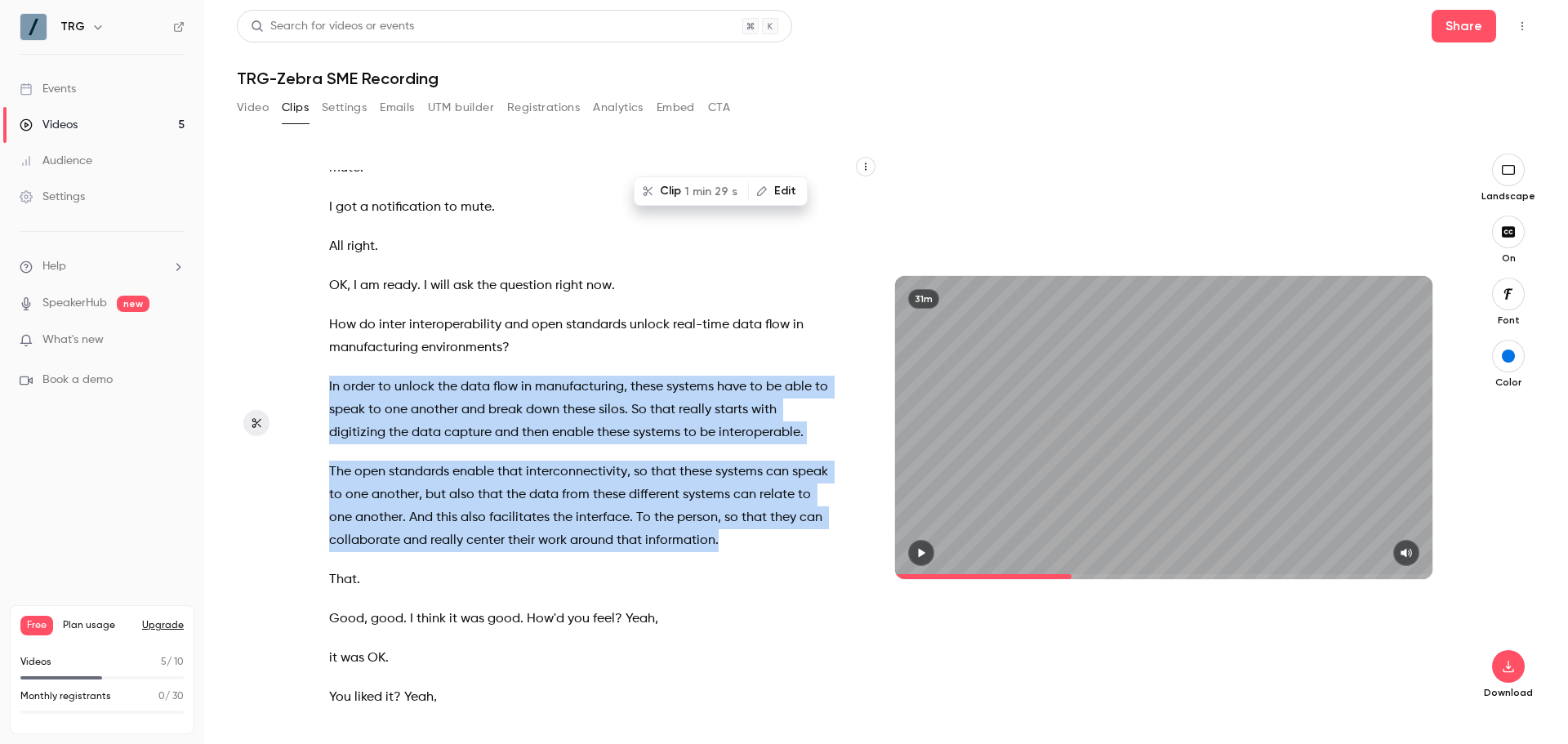
drag, startPoint x: 796, startPoint y: 565, endPoint x: 312, endPoint y: 388, distance: 515.3
click at [312, 388] on div "I will end up , I'm gonna , instead of um disappearing completely , I'm gonna s…" at bounding box center [590, 435] width 562 height 532
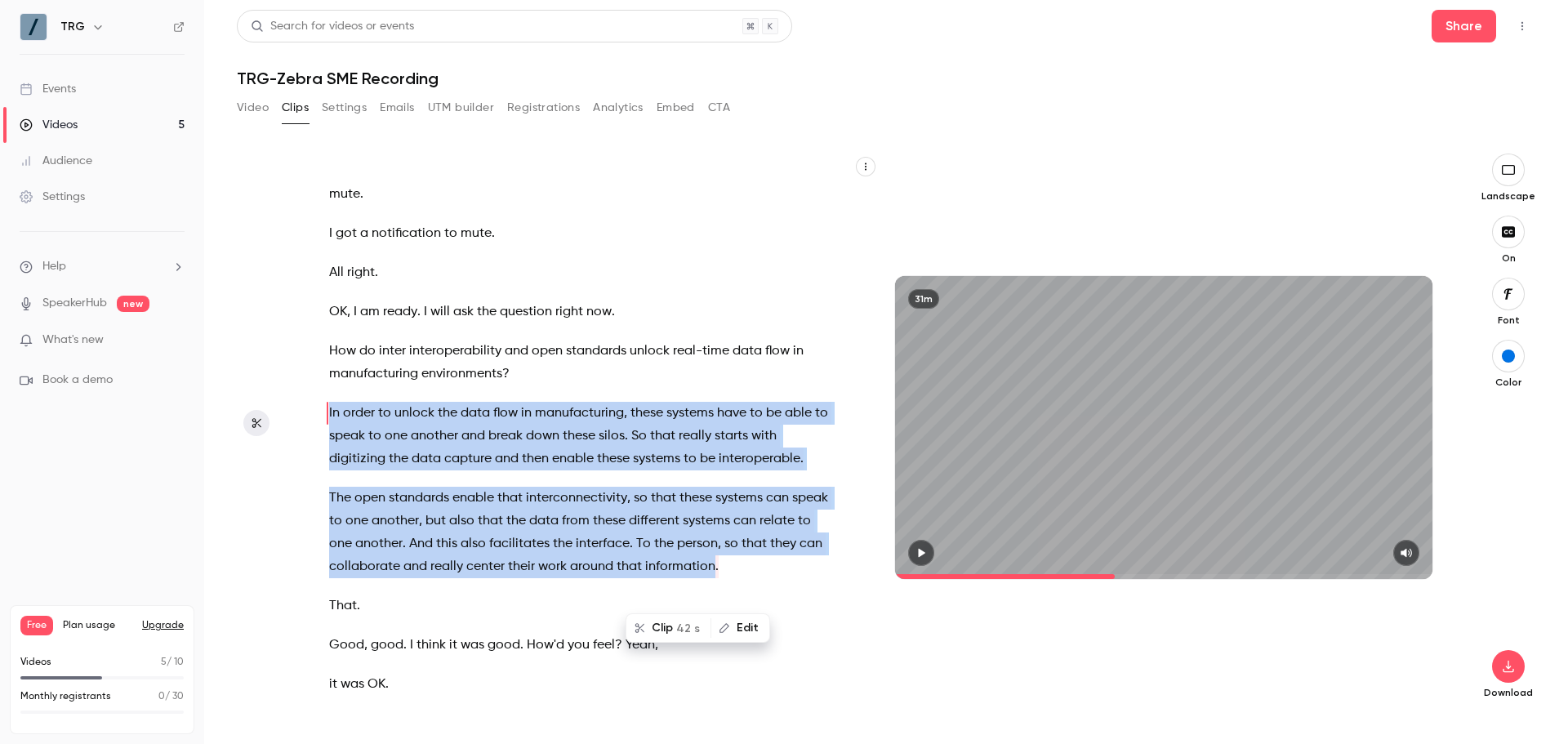
click at [925, 556] on icon "button" at bounding box center [921, 552] width 13 height 11
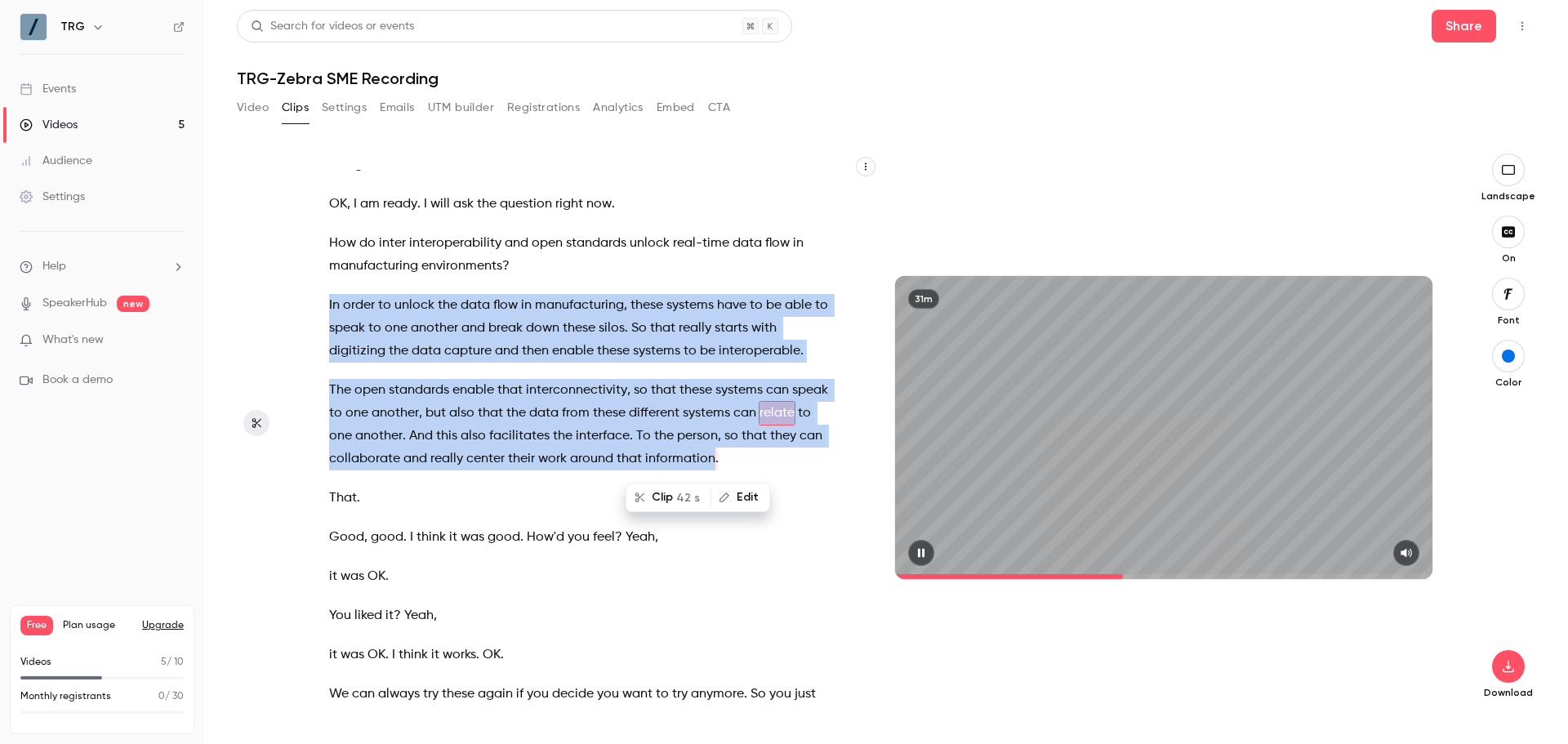
scroll to position [5820, 0]
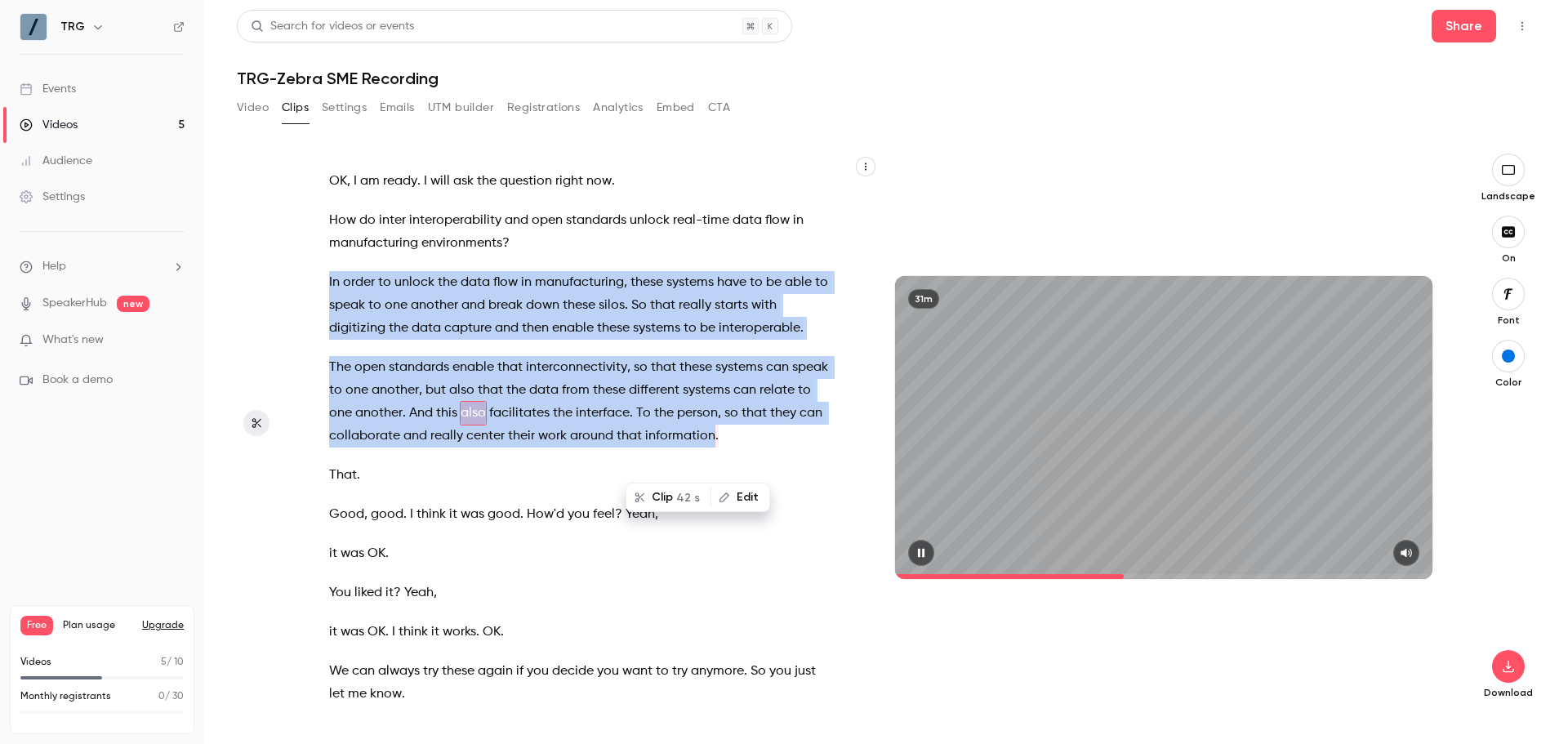
click at [650, 504] on button "Clip 42 s" at bounding box center [669, 497] width 83 height 26
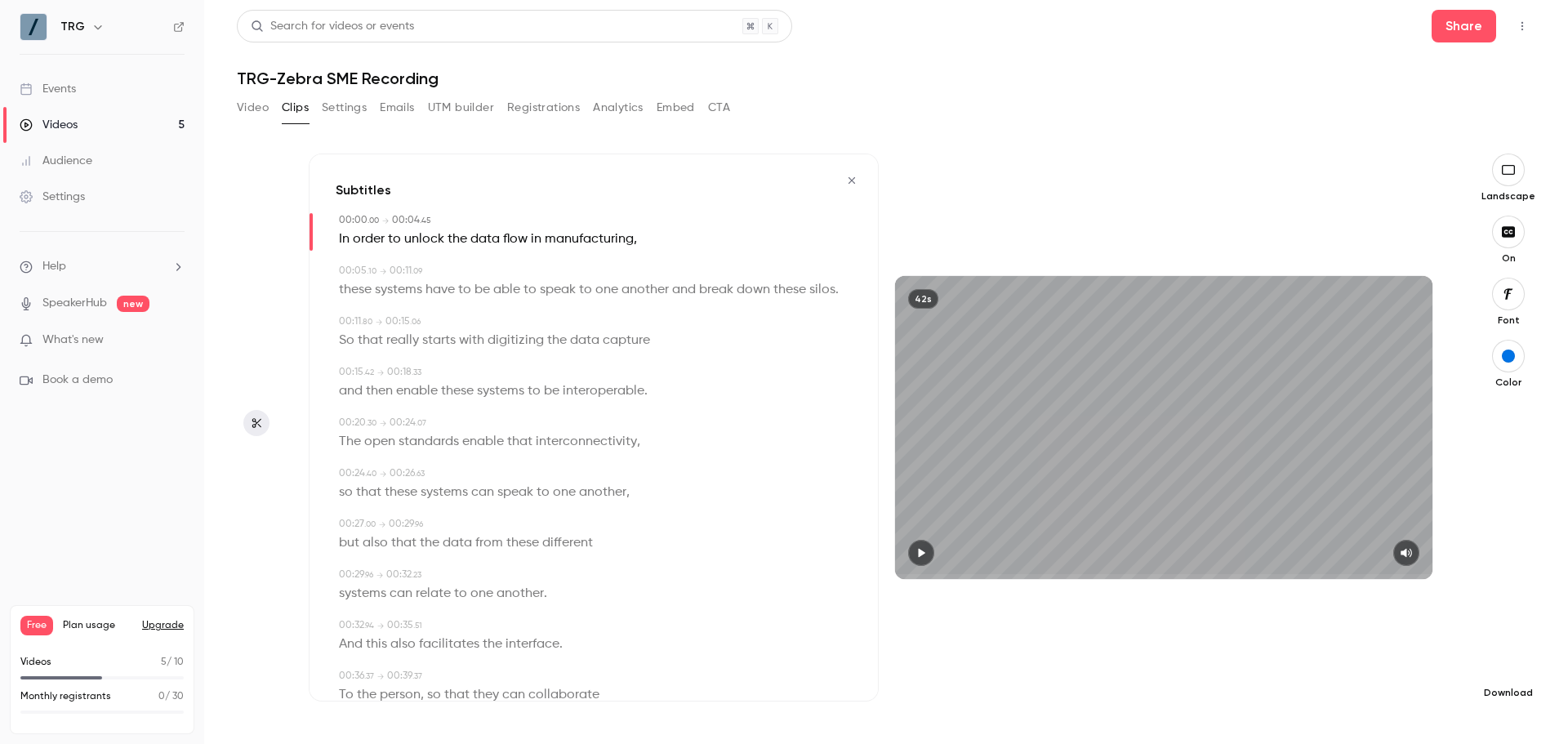
click at [1497, 669] on button "button" at bounding box center [1509, 666] width 33 height 33
click at [1375, 633] on span "Full HD" at bounding box center [1386, 635] width 187 height 17
click at [845, 179] on icon "button" at bounding box center [851, 180] width 13 height 11
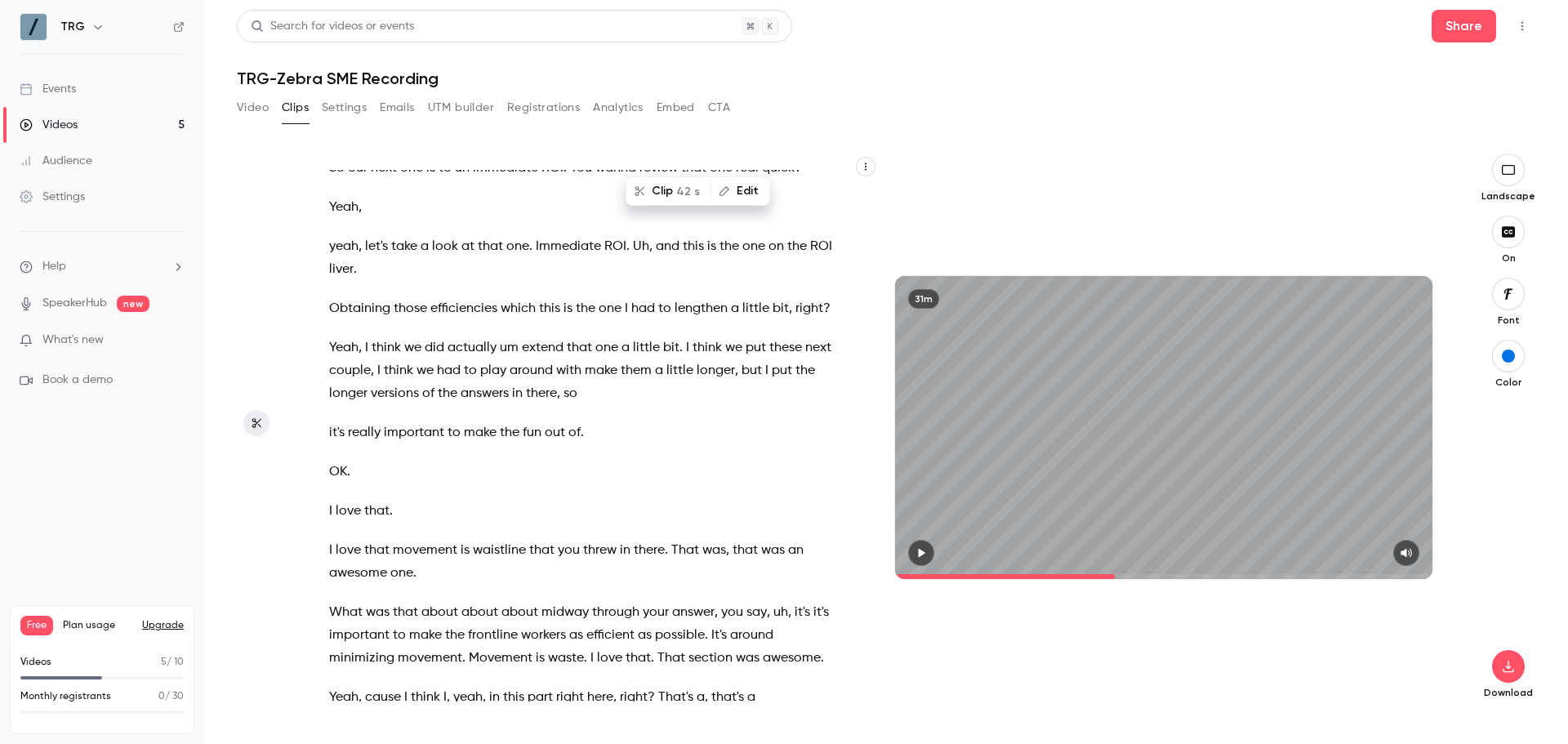
scroll to position [6505, 0]
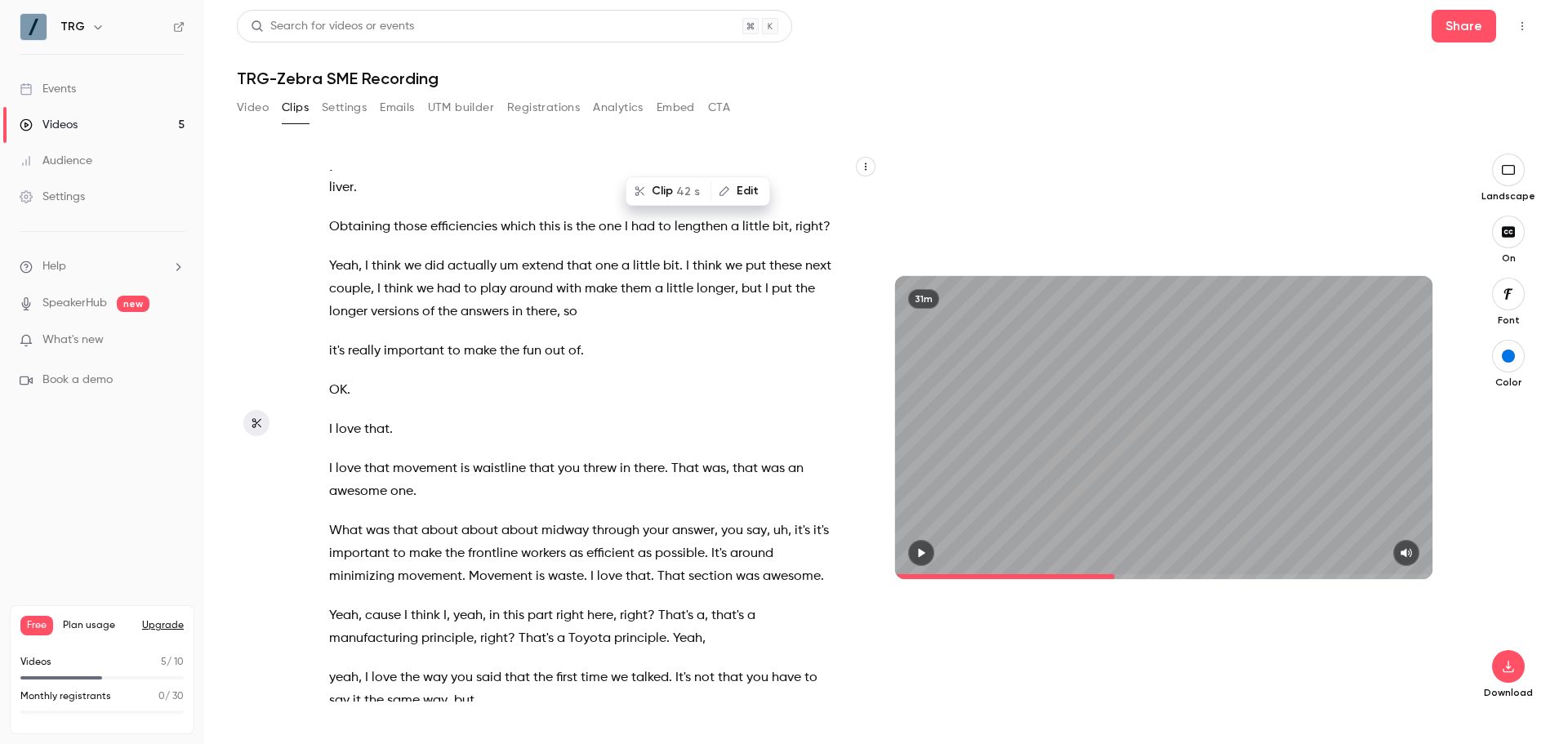
click at [371, 300] on span "couple" at bounding box center [349, 289] width 41 height 23
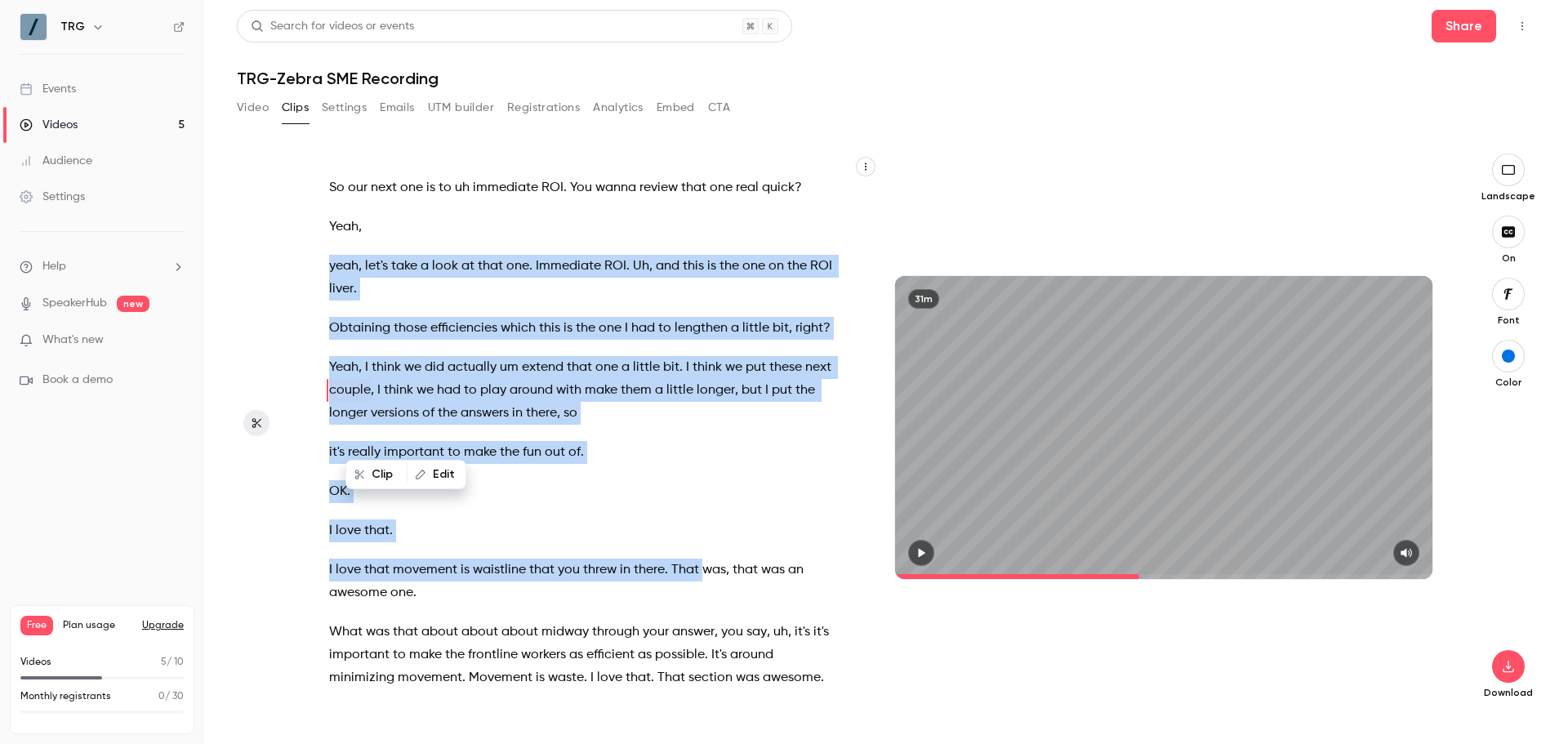
drag, startPoint x: 323, startPoint y: 280, endPoint x: 701, endPoint y: 623, distance: 510.4
click at [701, 623] on div "I will end up , I'm gonna , instead of um disappearing completely , I'm gonna s…" at bounding box center [590, 435] width 562 height 532
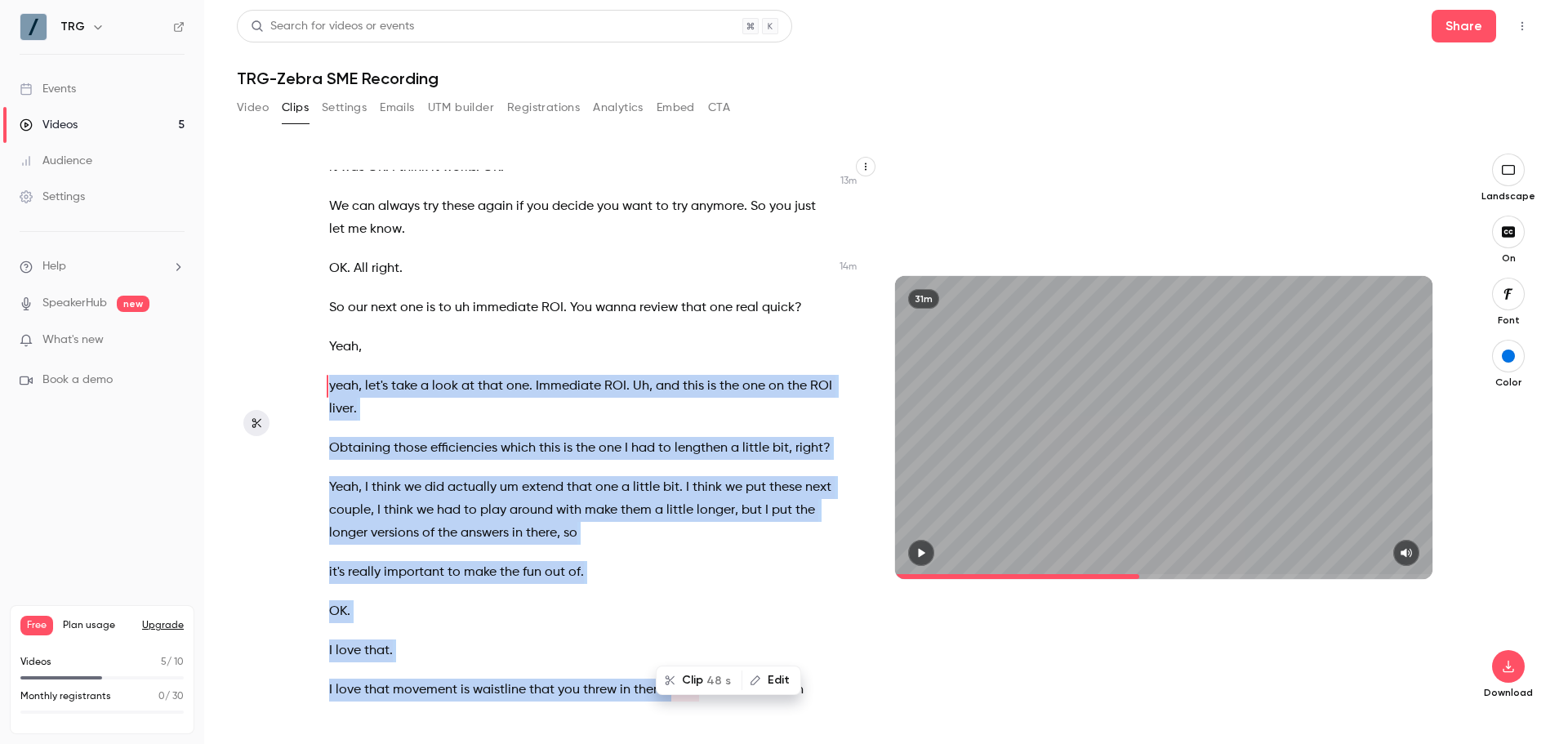
scroll to position [6257, 0]
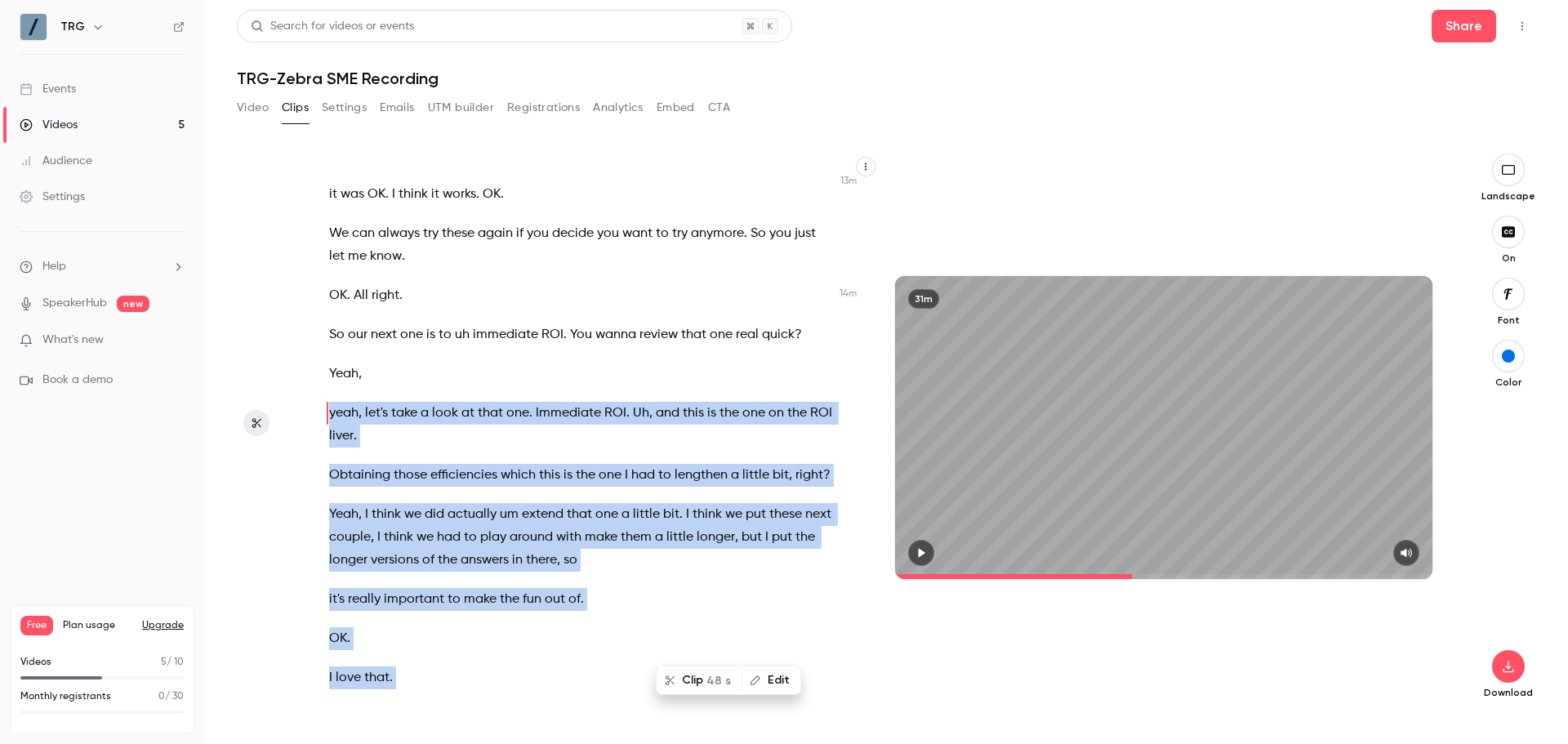
click at [400, 339] on div "I will end up , I'm gonna , instead of um disappearing completely , I'm gonna s…" at bounding box center [590, 435] width 562 height 532
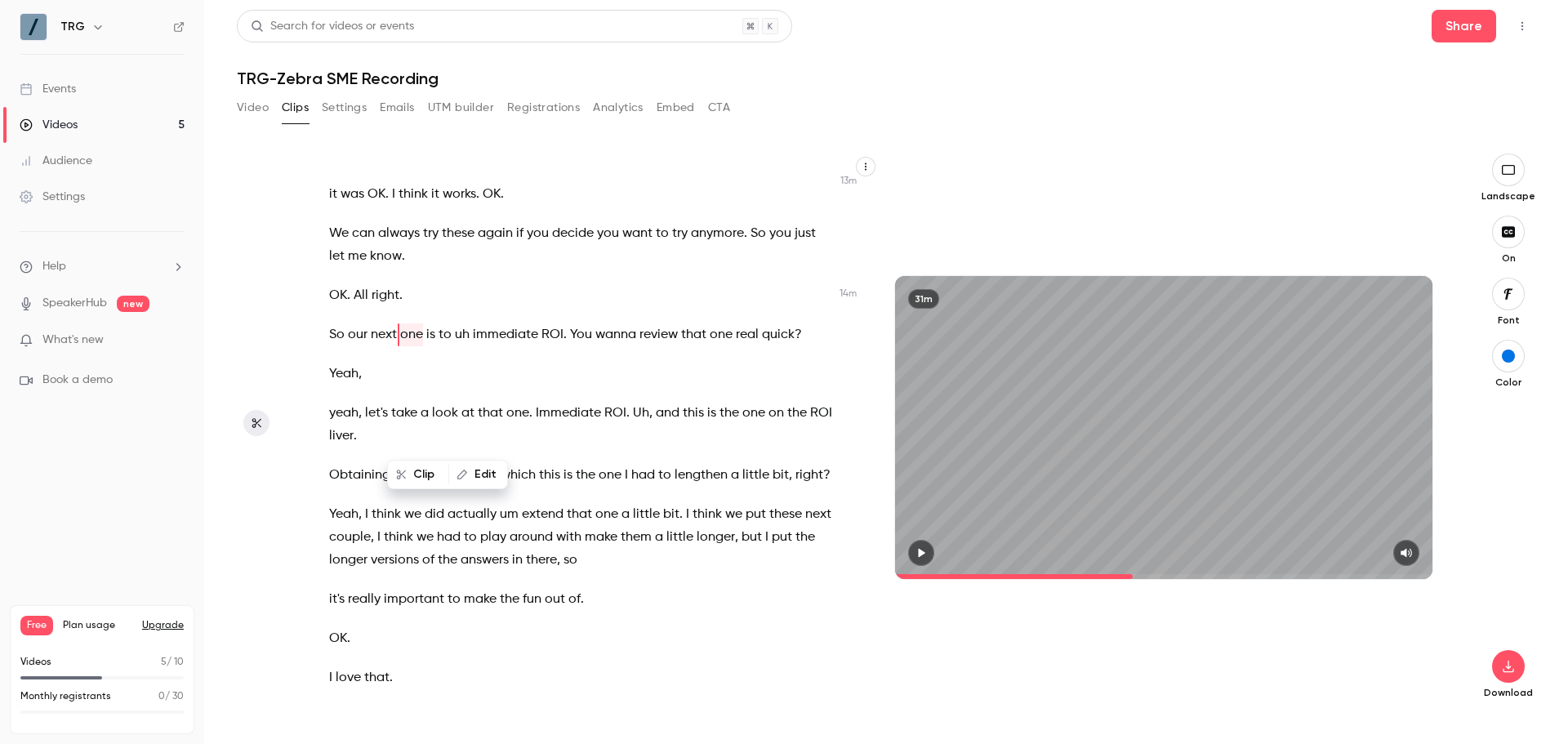
scroll to position [6179, 0]
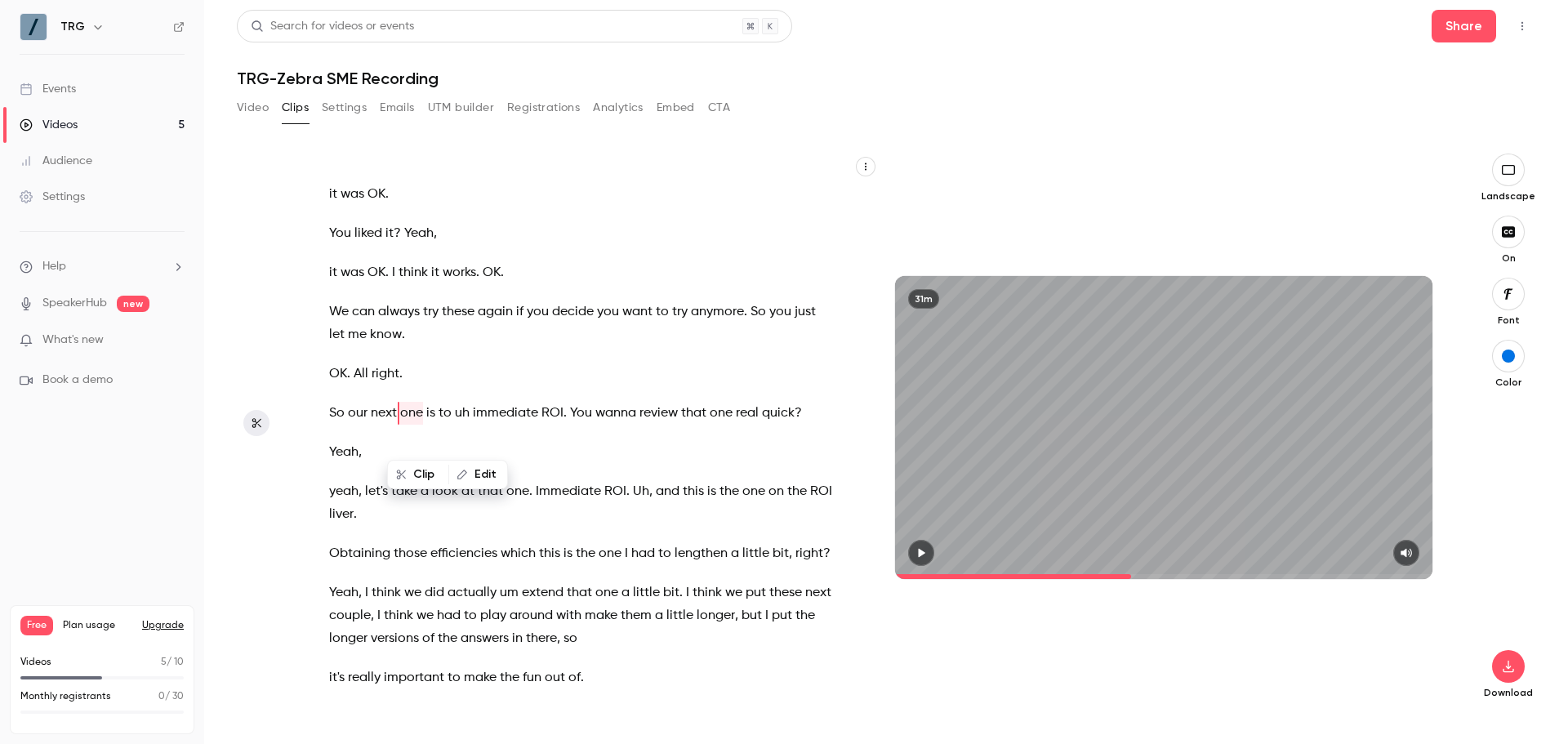
click at [931, 557] on button "button" at bounding box center [921, 552] width 26 height 26
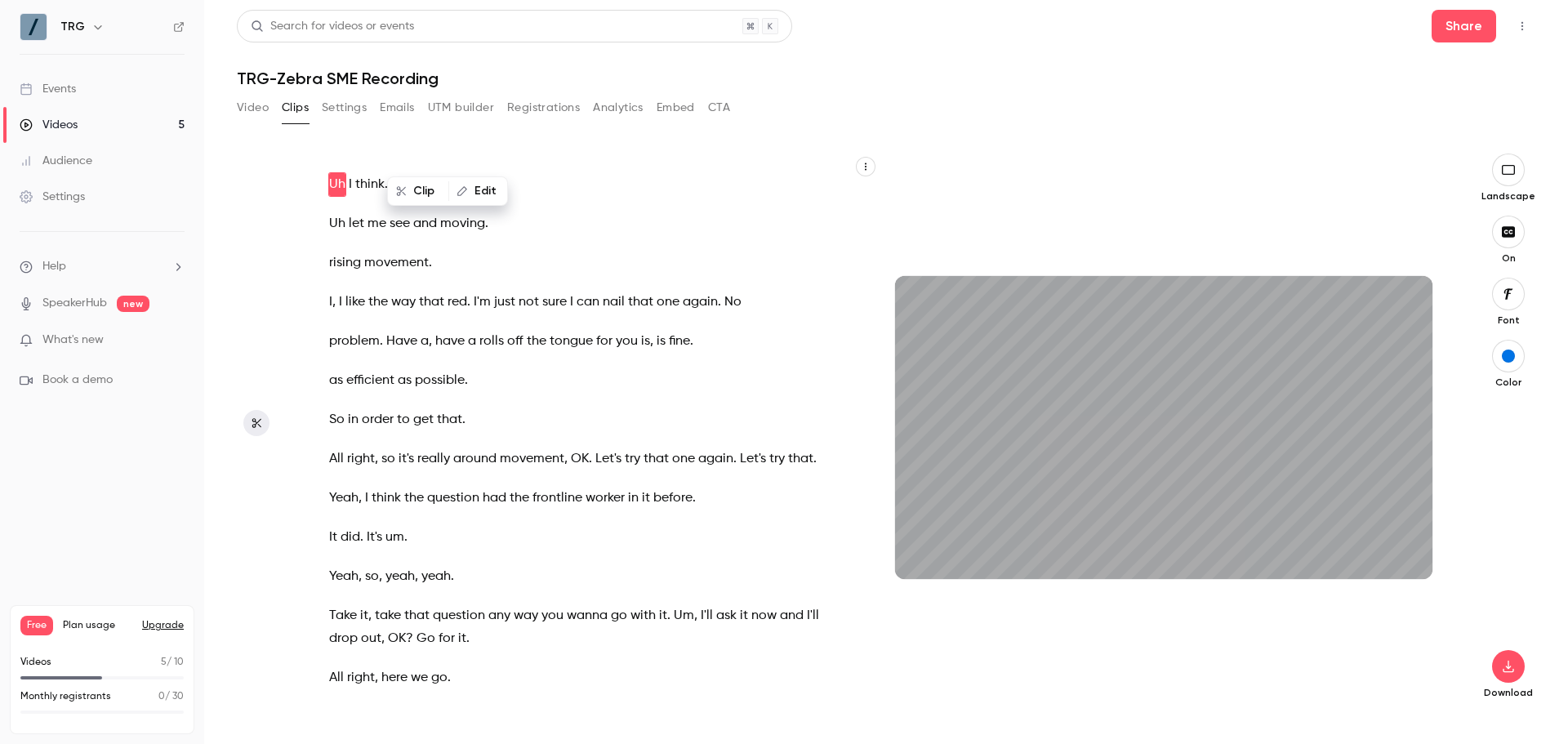
scroll to position [6979, 0]
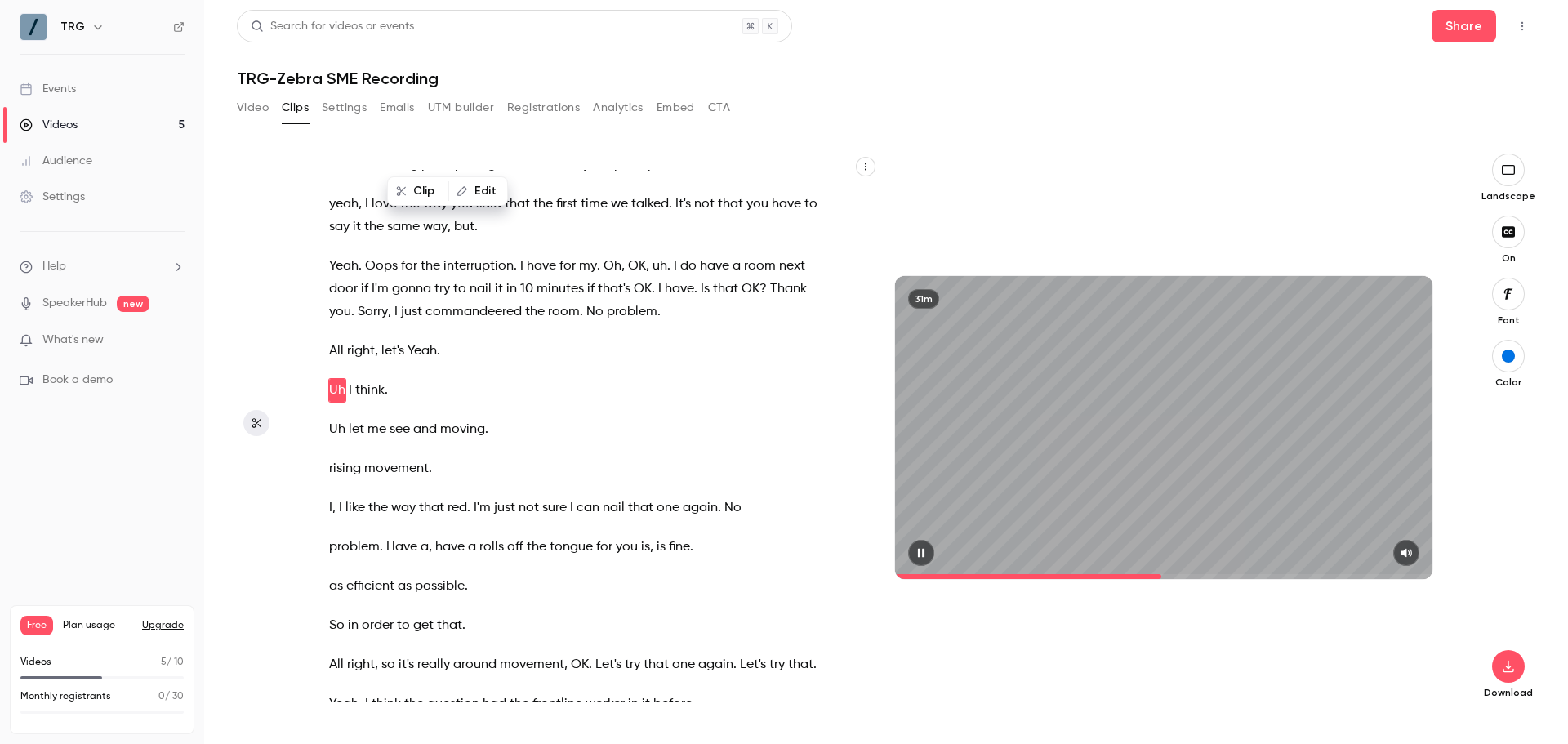
drag, startPoint x: 921, startPoint y: 554, endPoint x: 706, endPoint y: 549, distance: 215.1
click at [921, 554] on icon "button" at bounding box center [921, 552] width 13 height 11
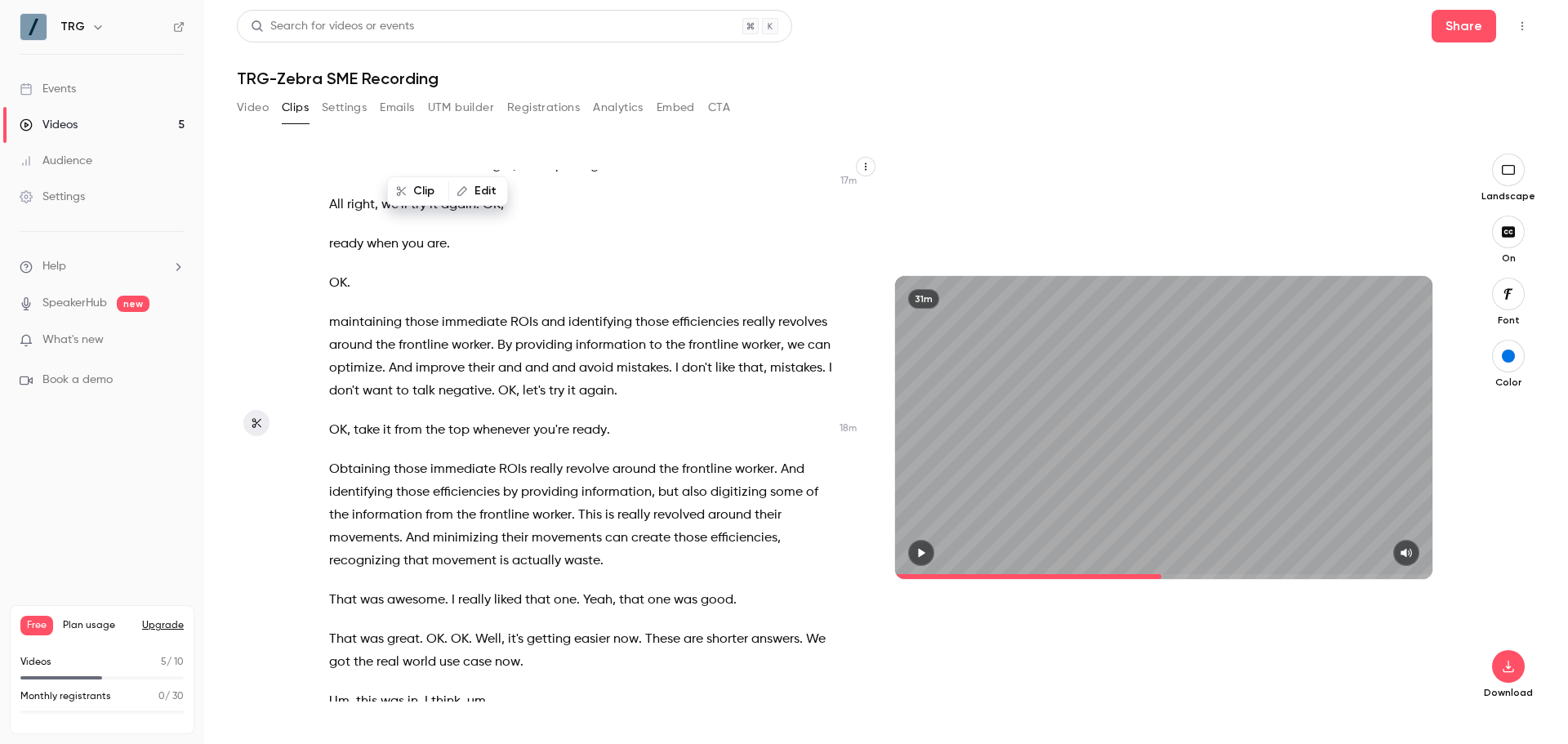
scroll to position [8121, 0]
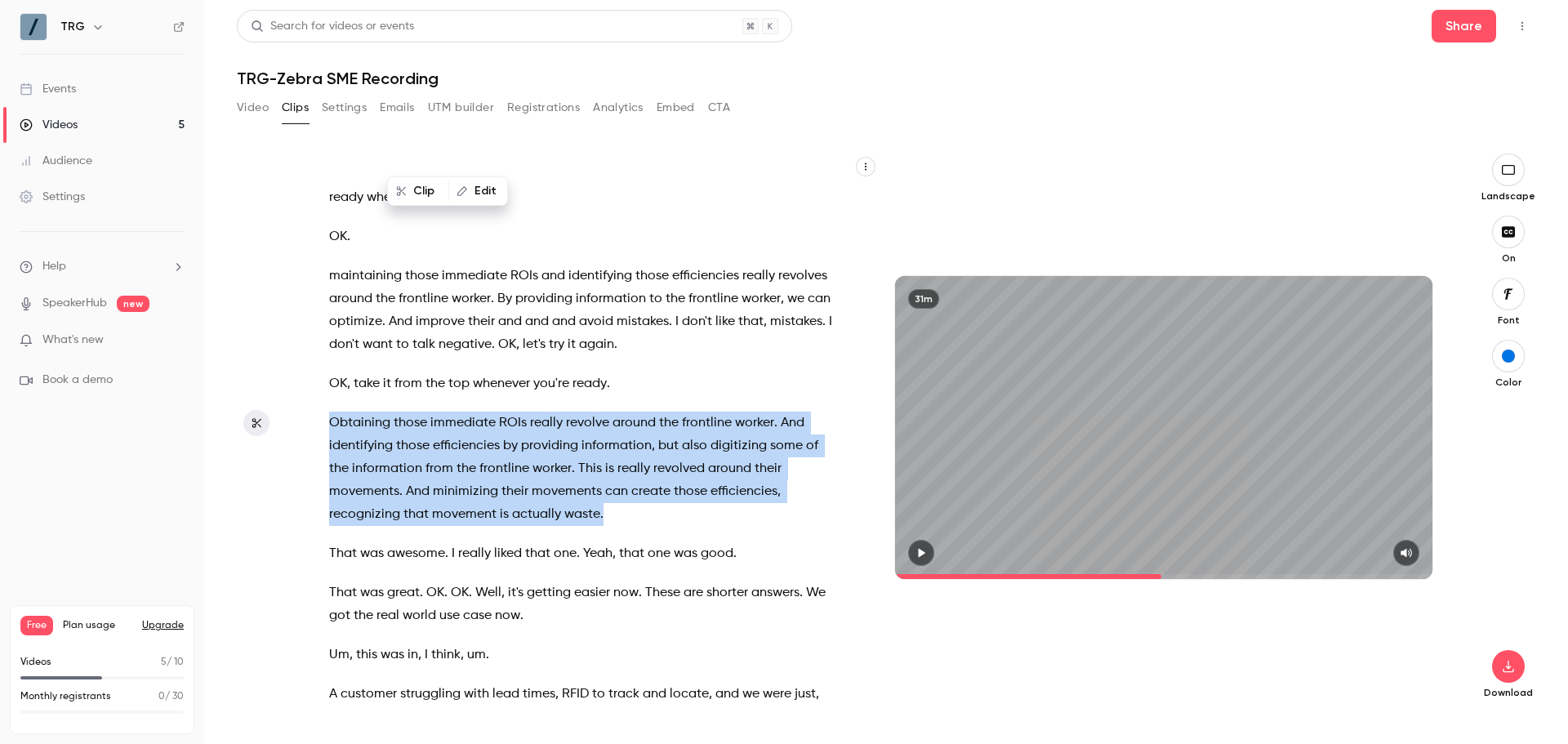
drag, startPoint x: 631, startPoint y: 565, endPoint x: 330, endPoint y: 460, distance: 318.8
click at [330, 460] on p "Obtaining those immediate ROIs really revolve around the frontline worker . And…" at bounding box center [581, 468] width 504 height 114
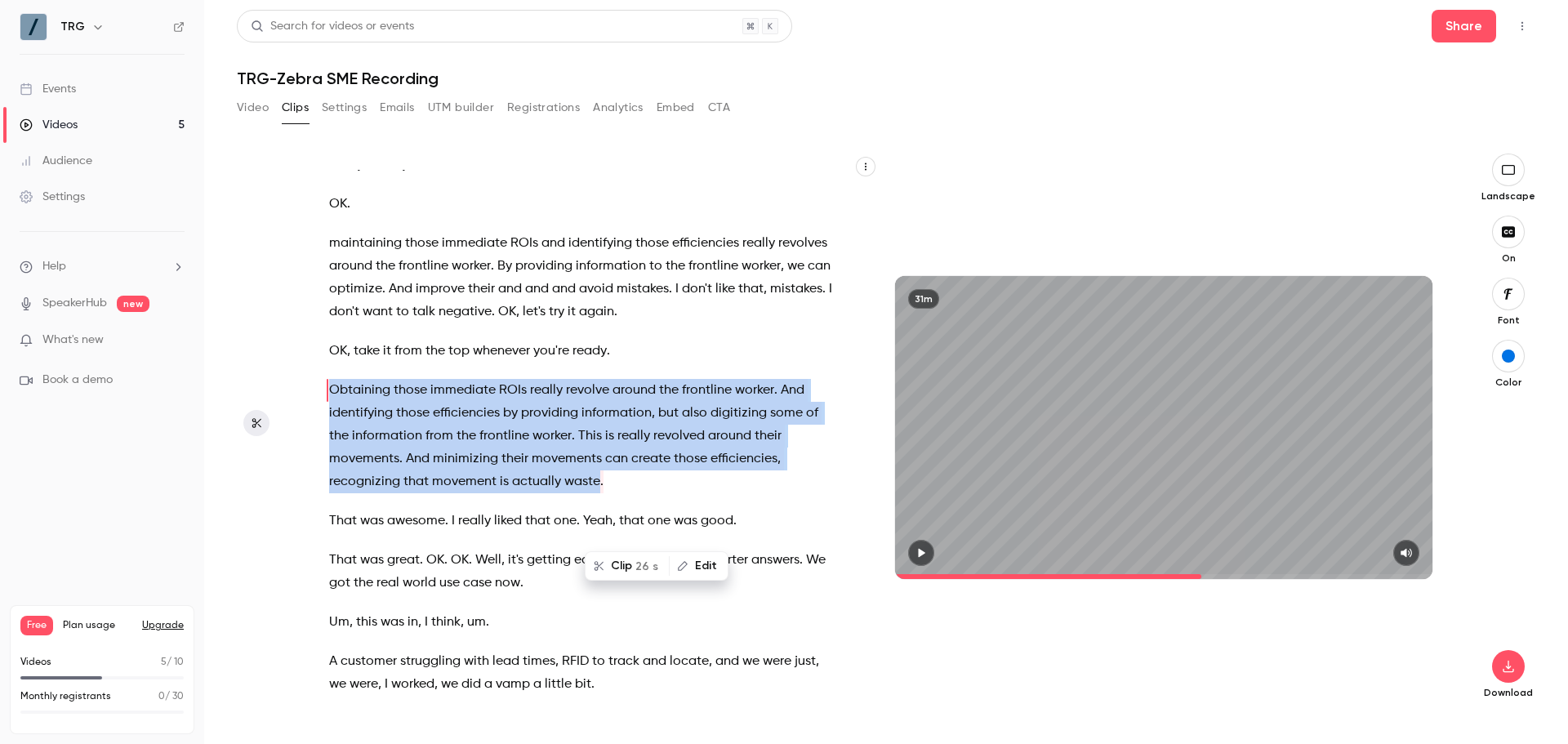
click at [919, 557] on icon "button" at bounding box center [921, 552] width 13 height 11
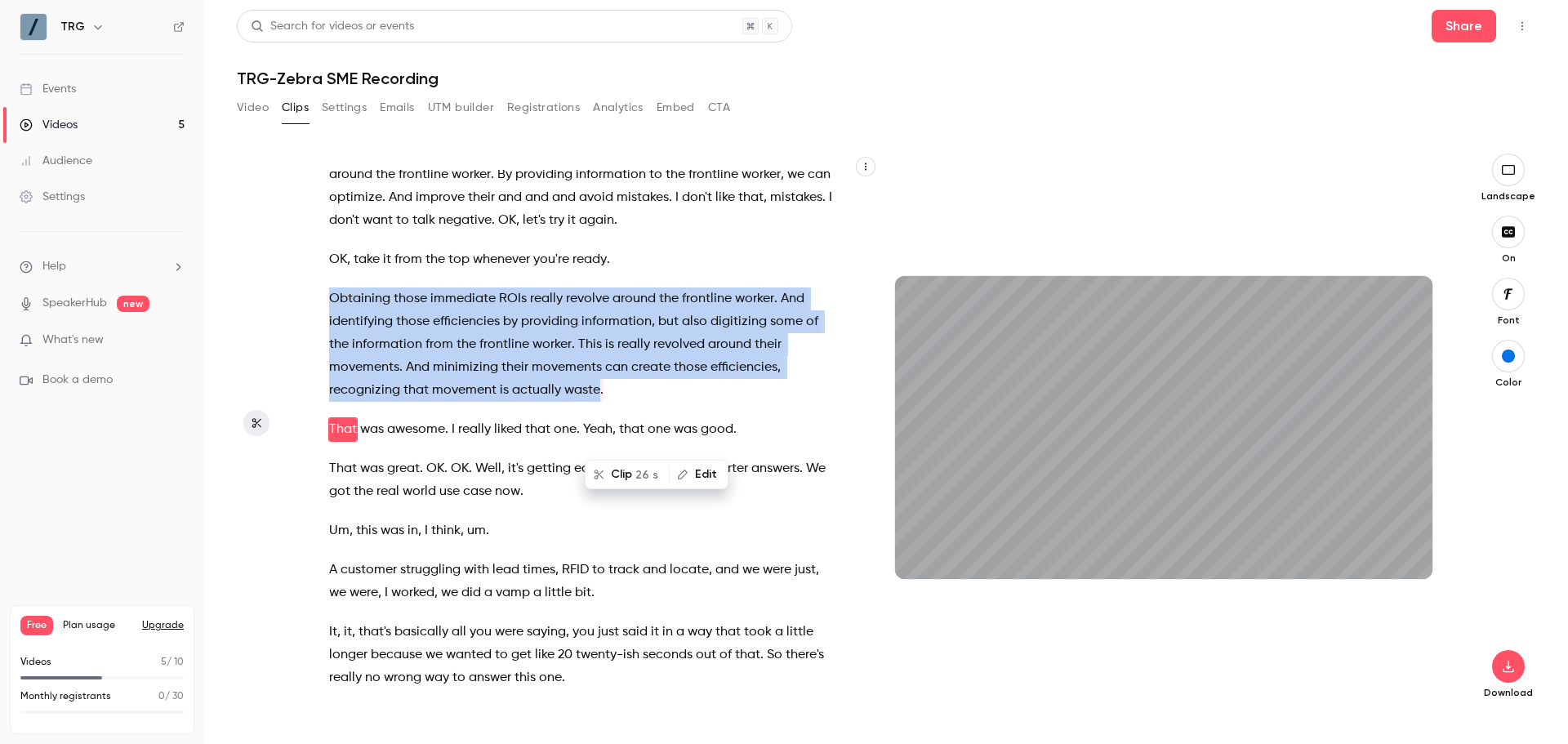
scroll to position [8285, 0]
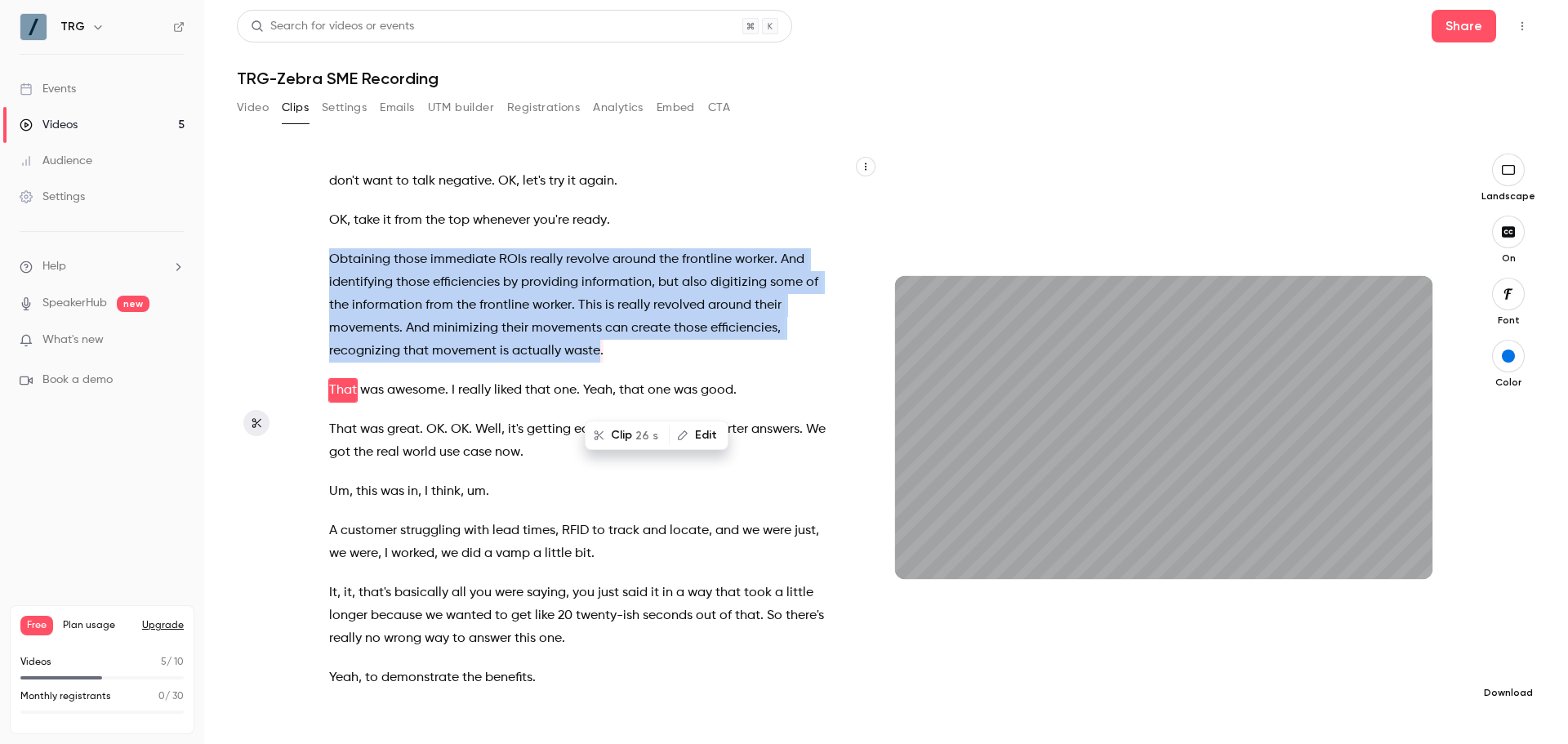
click at [1524, 660] on button "button" at bounding box center [1509, 666] width 33 height 33
click at [1335, 626] on span "Full HD" at bounding box center [1386, 635] width 187 height 17
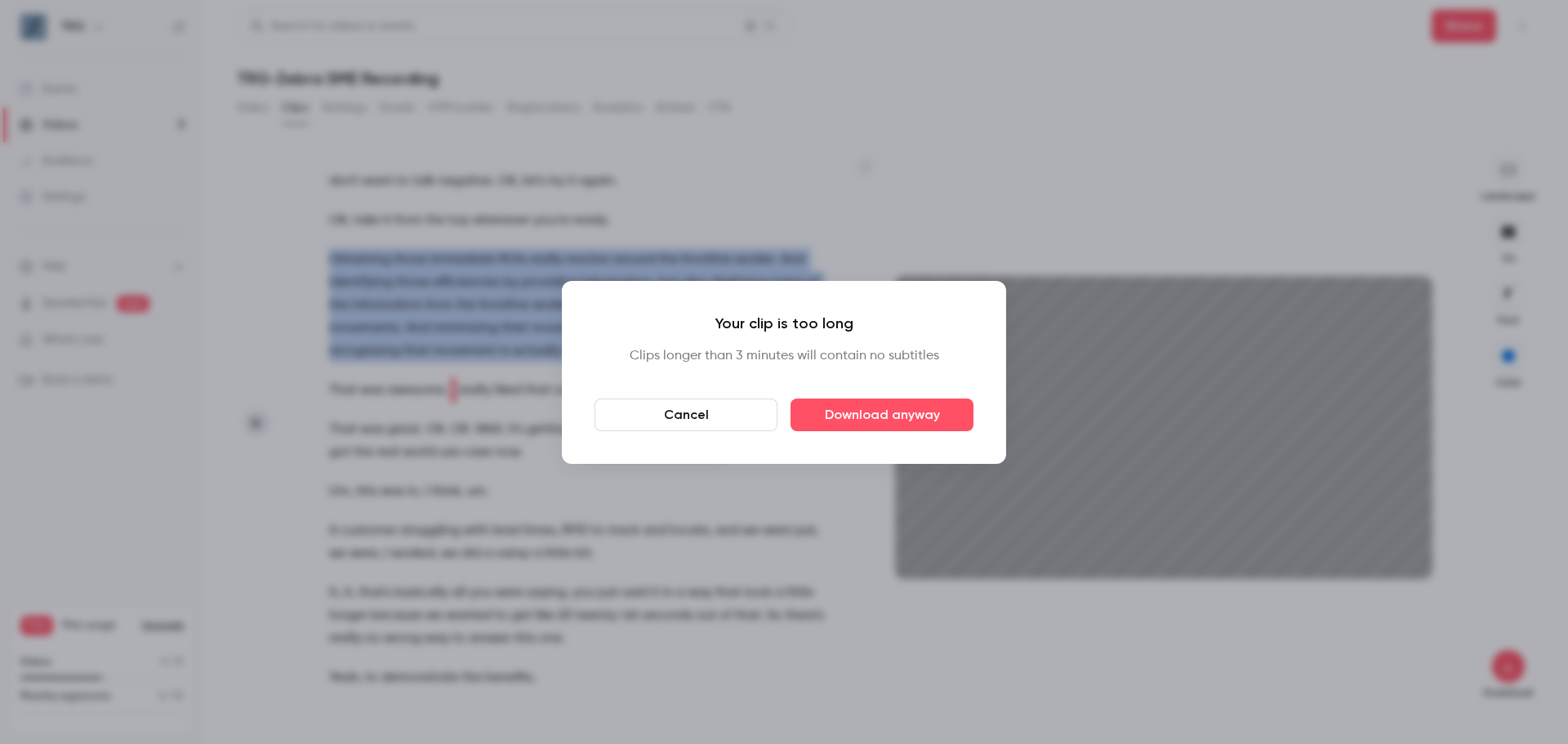
click at [703, 406] on button "Cancel" at bounding box center [686, 415] width 183 height 33
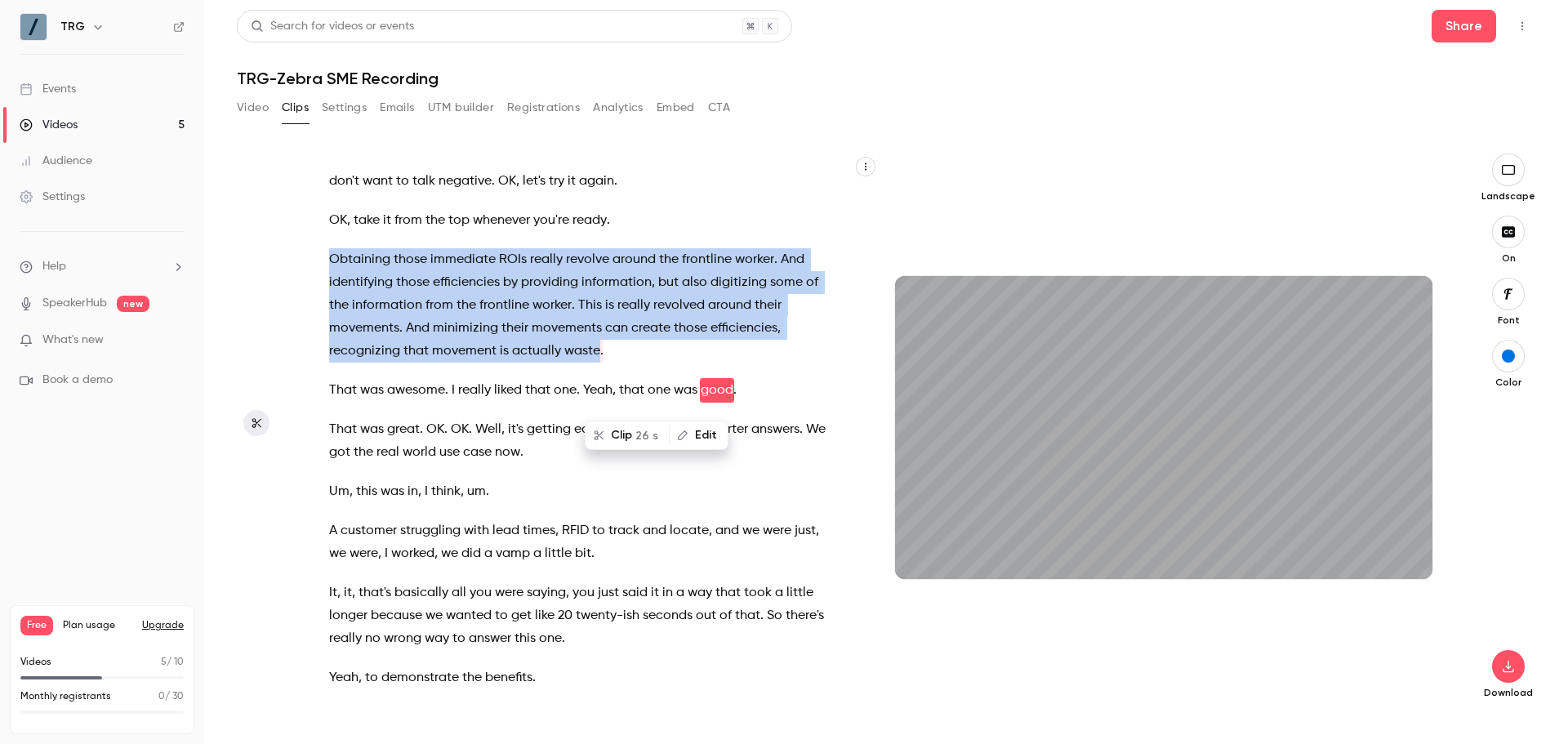
click at [589, 390] on div "I will end up , I'm gonna , instead of um disappearing completely , I'm gonna s…" at bounding box center [590, 435] width 562 height 532
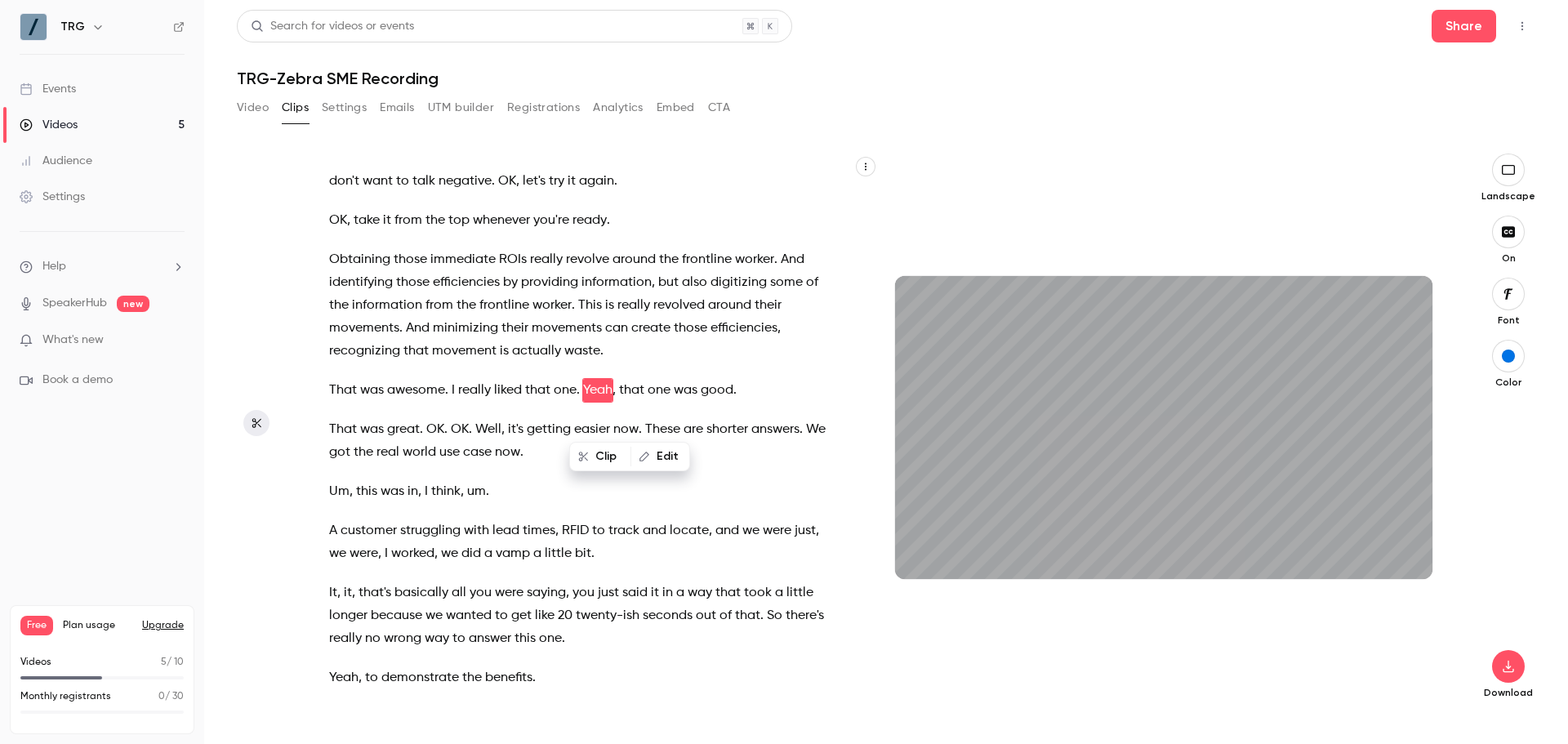
click at [606, 340] on span "can" at bounding box center [616, 328] width 23 height 23
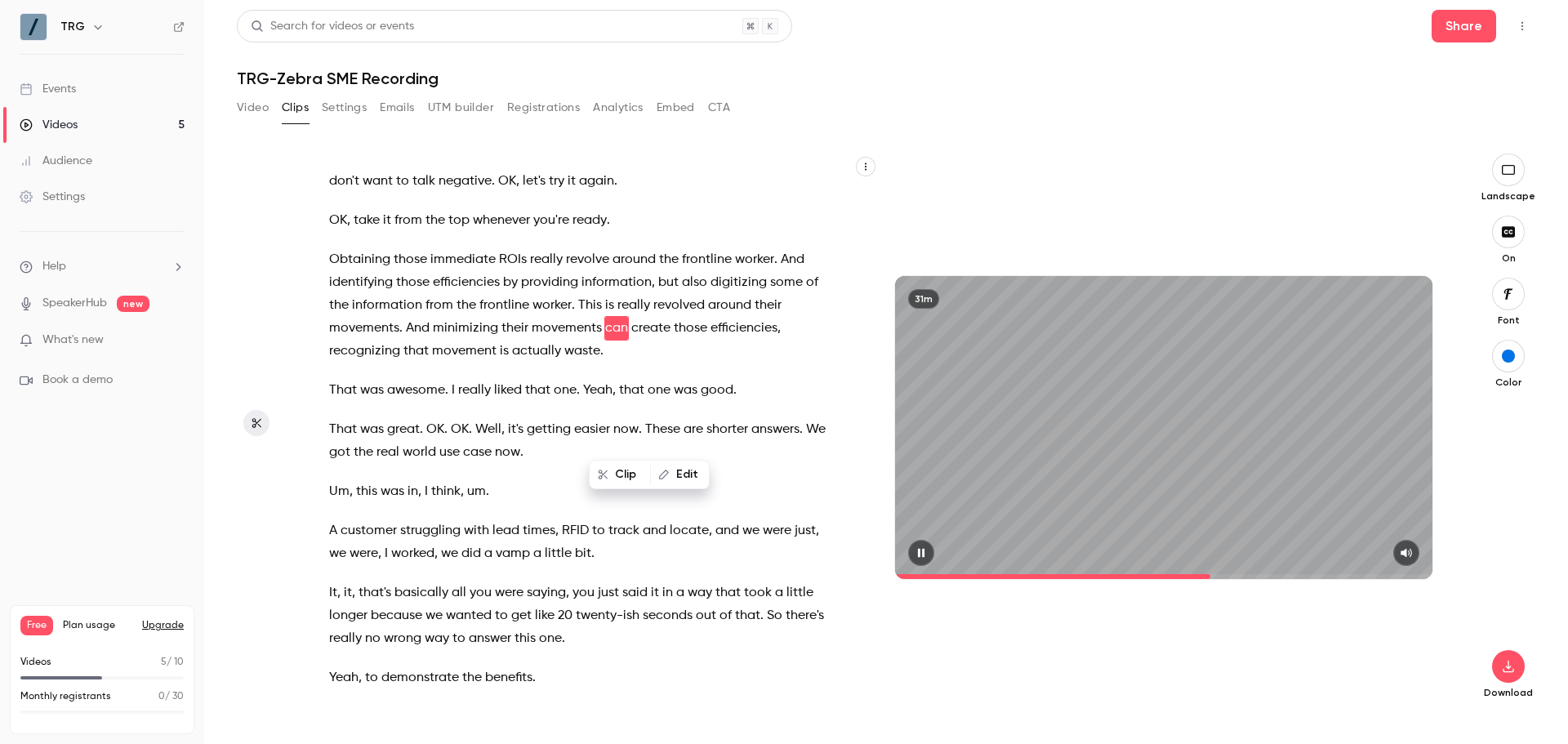
scroll to position [8223, 0]
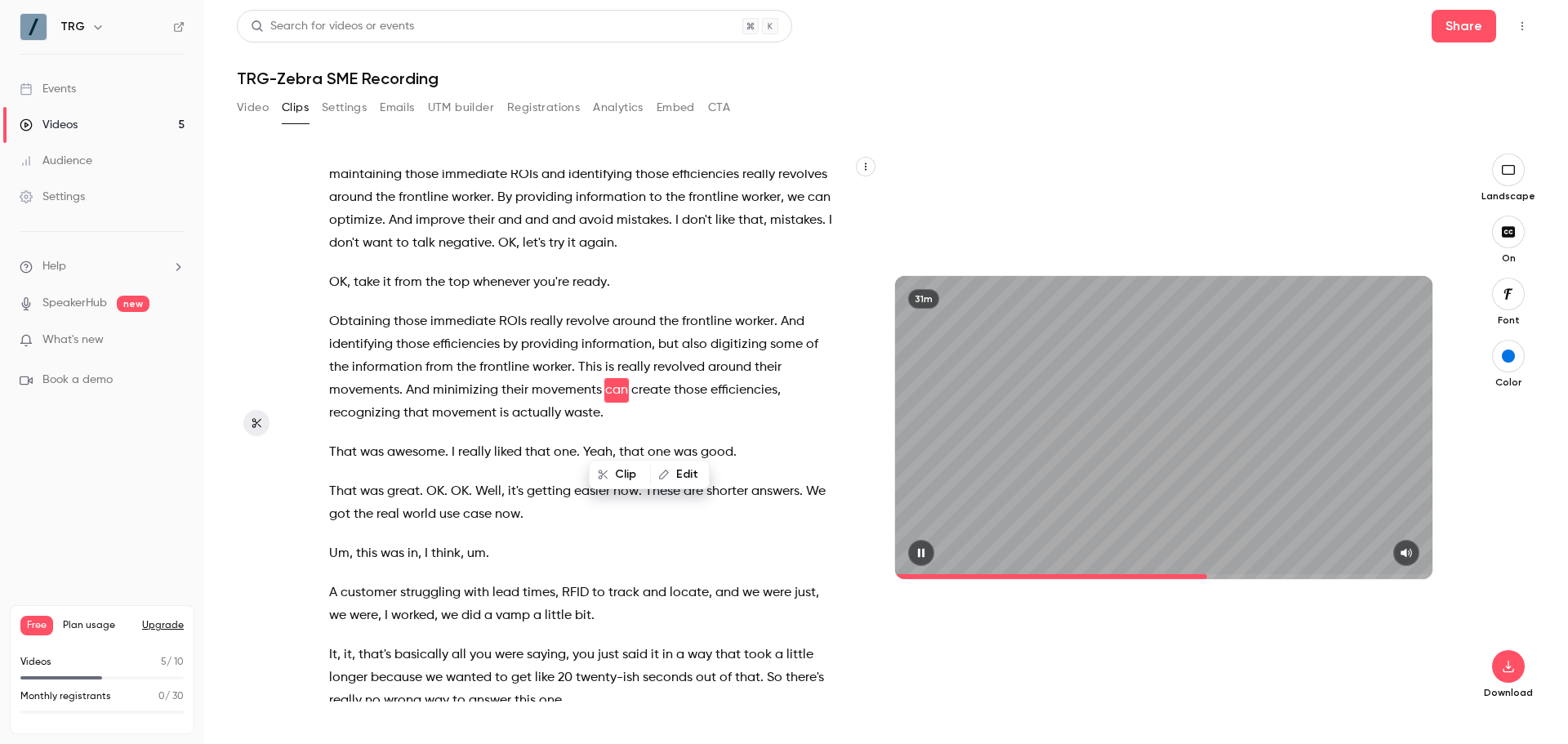
click at [928, 550] on icon "button" at bounding box center [921, 552] width 13 height 11
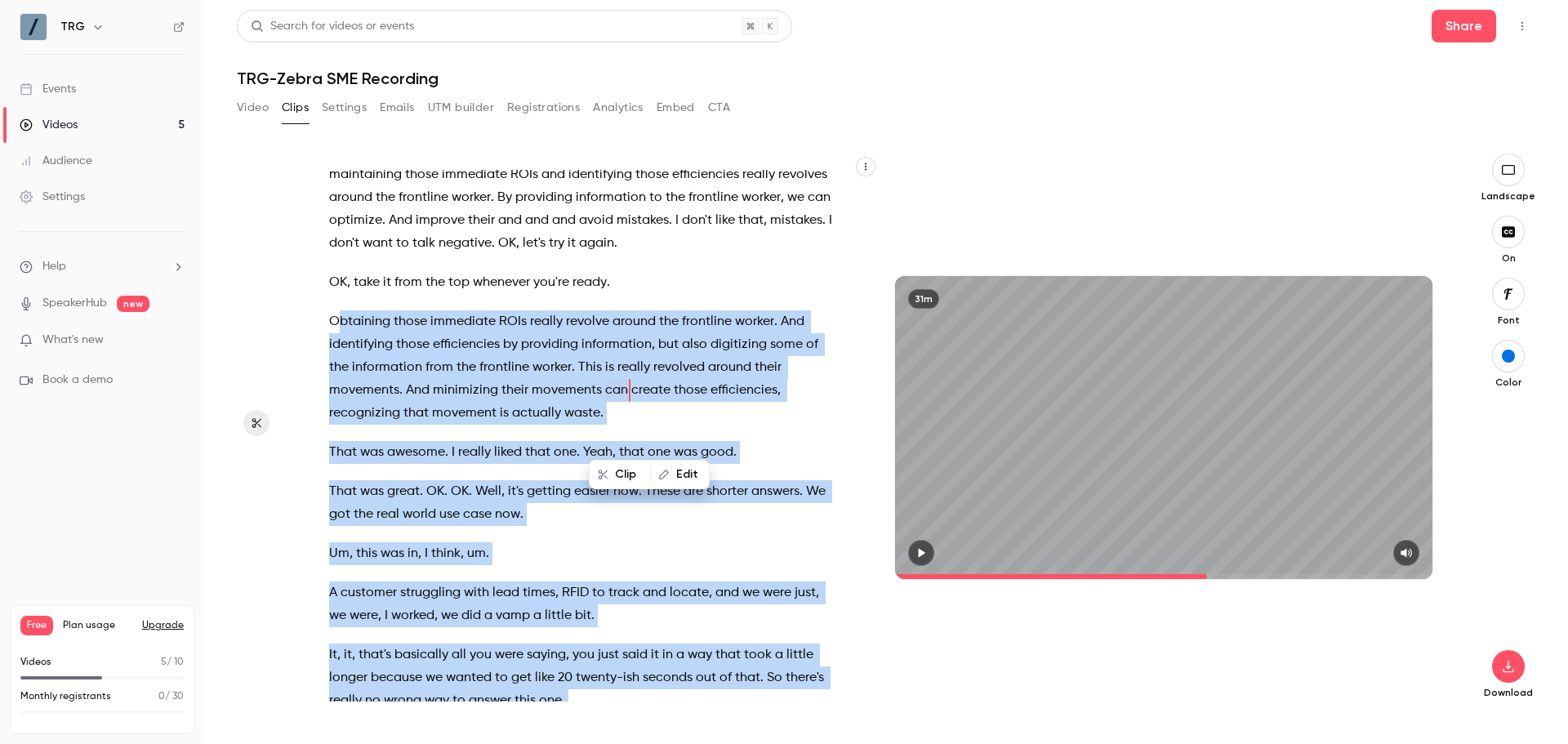
drag, startPoint x: 336, startPoint y: 366, endPoint x: 620, endPoint y: 457, distance: 298.2
click at [620, 457] on div "I will end up , I'm gonna , instead of um disappearing completely , I'm gonna s…" at bounding box center [594, 427] width 570 height 548
click at [535, 378] on span "worker" at bounding box center [553, 367] width 40 height 23
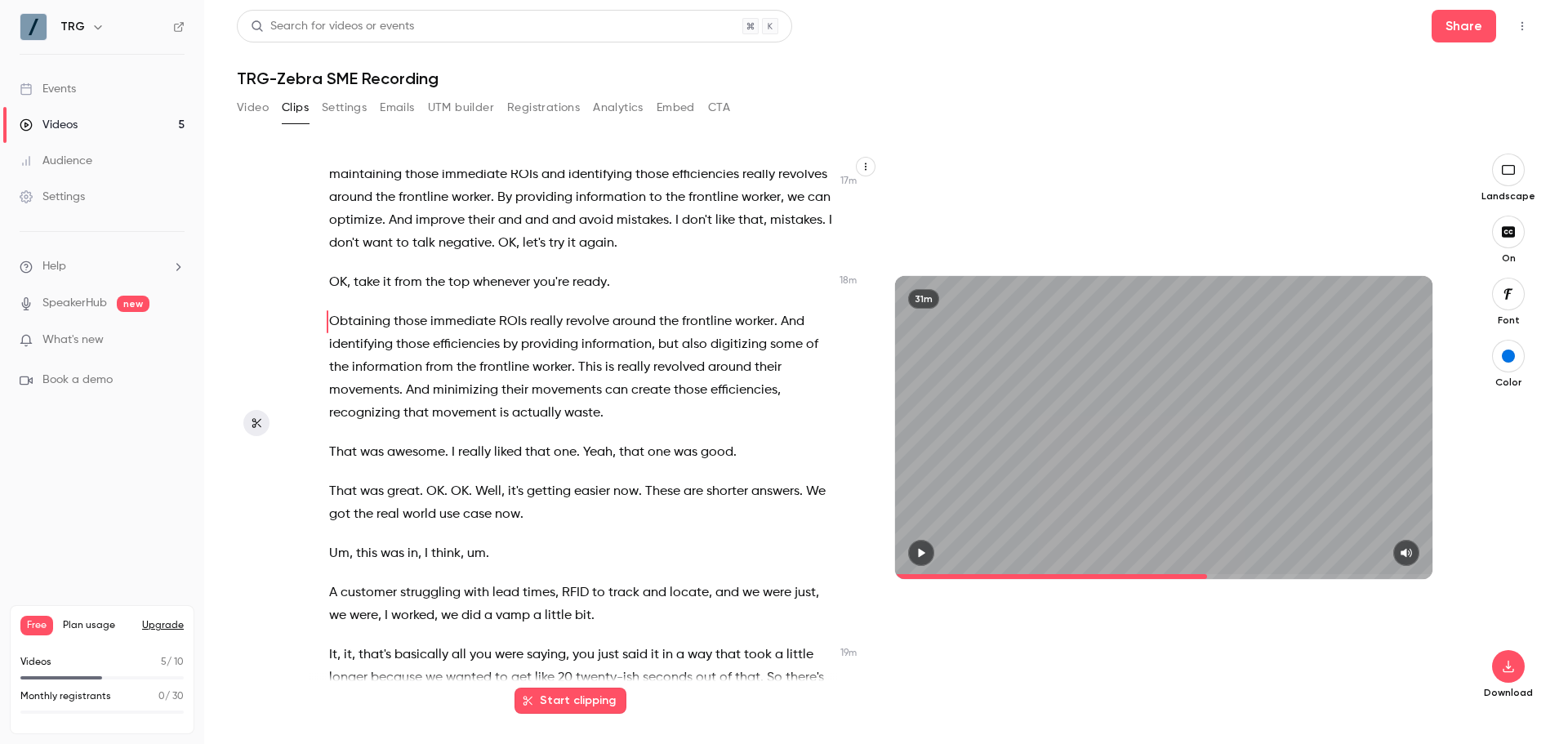
scroll to position [8154, 0]
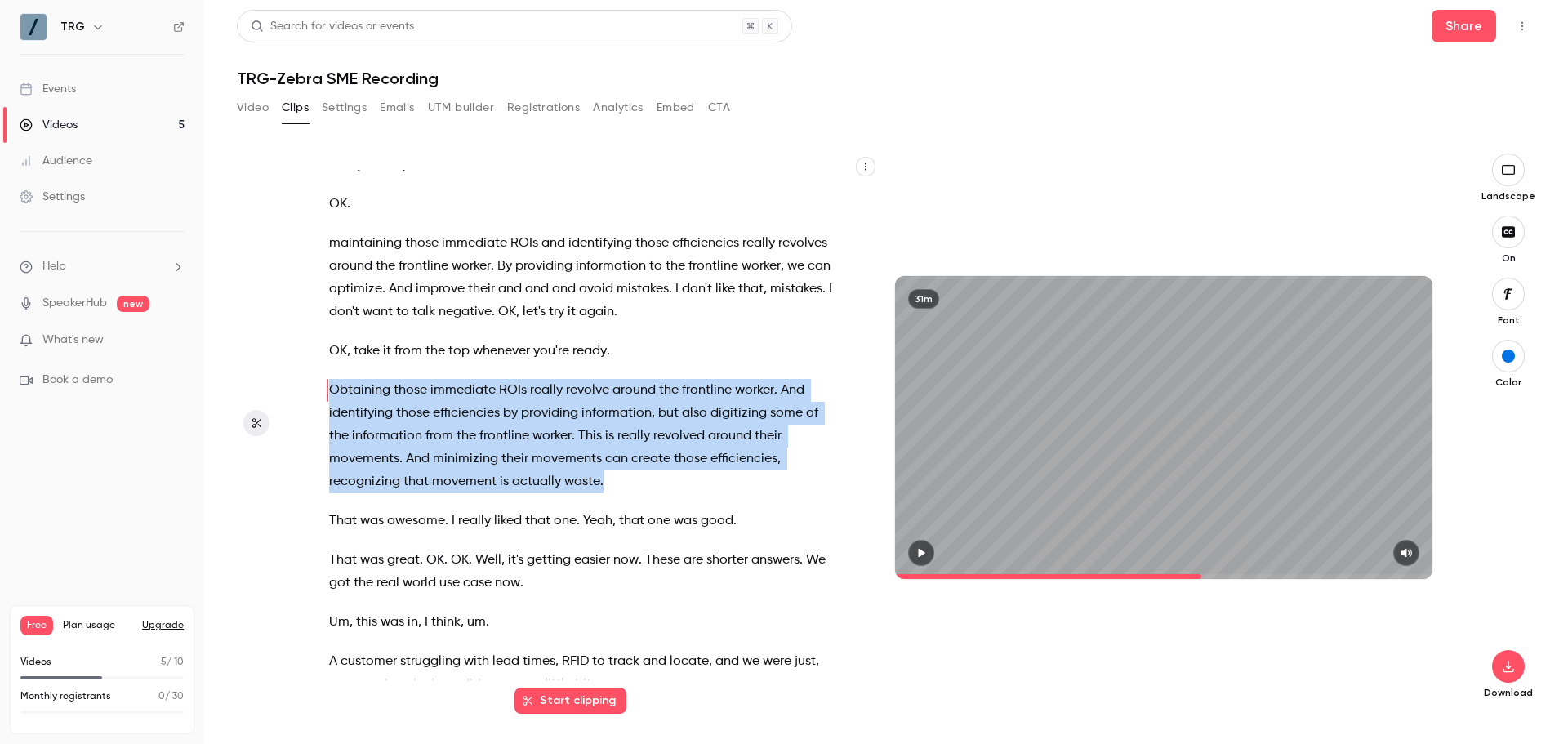
drag, startPoint x: 330, startPoint y: 436, endPoint x: 600, endPoint y: 520, distance: 282.8
click at [600, 493] on p "Obtaining those immediate ROIs really revolve around the frontline worker . And…" at bounding box center [581, 435] width 504 height 114
click at [631, 560] on button "Clip 26 s" at bounding box center [627, 565] width 82 height 26
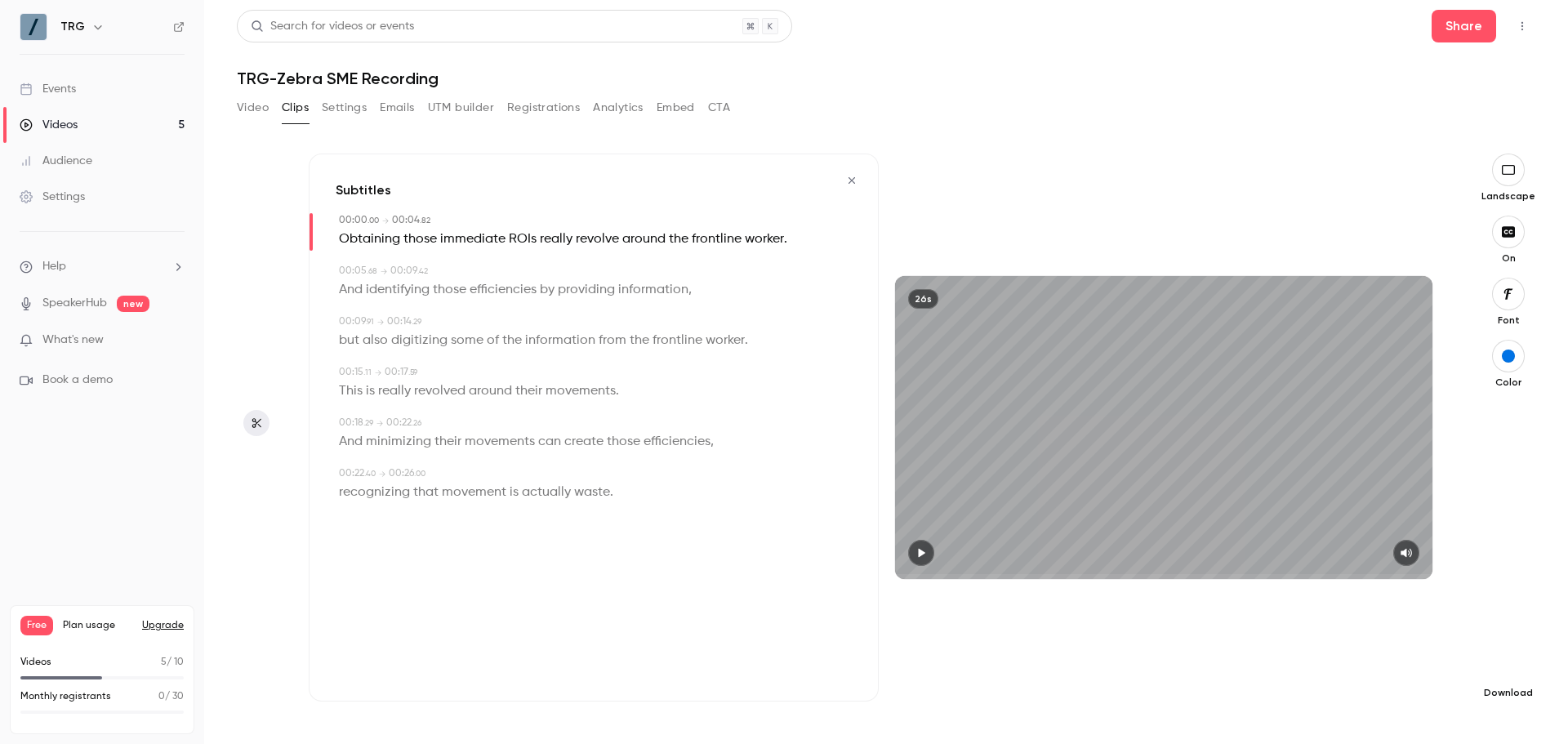
click at [1500, 680] on button "button" at bounding box center [1509, 666] width 33 height 33
click at [1428, 643] on span "Full HD" at bounding box center [1386, 635] width 187 height 17
click at [865, 179] on button "button" at bounding box center [852, 181] width 26 height 26
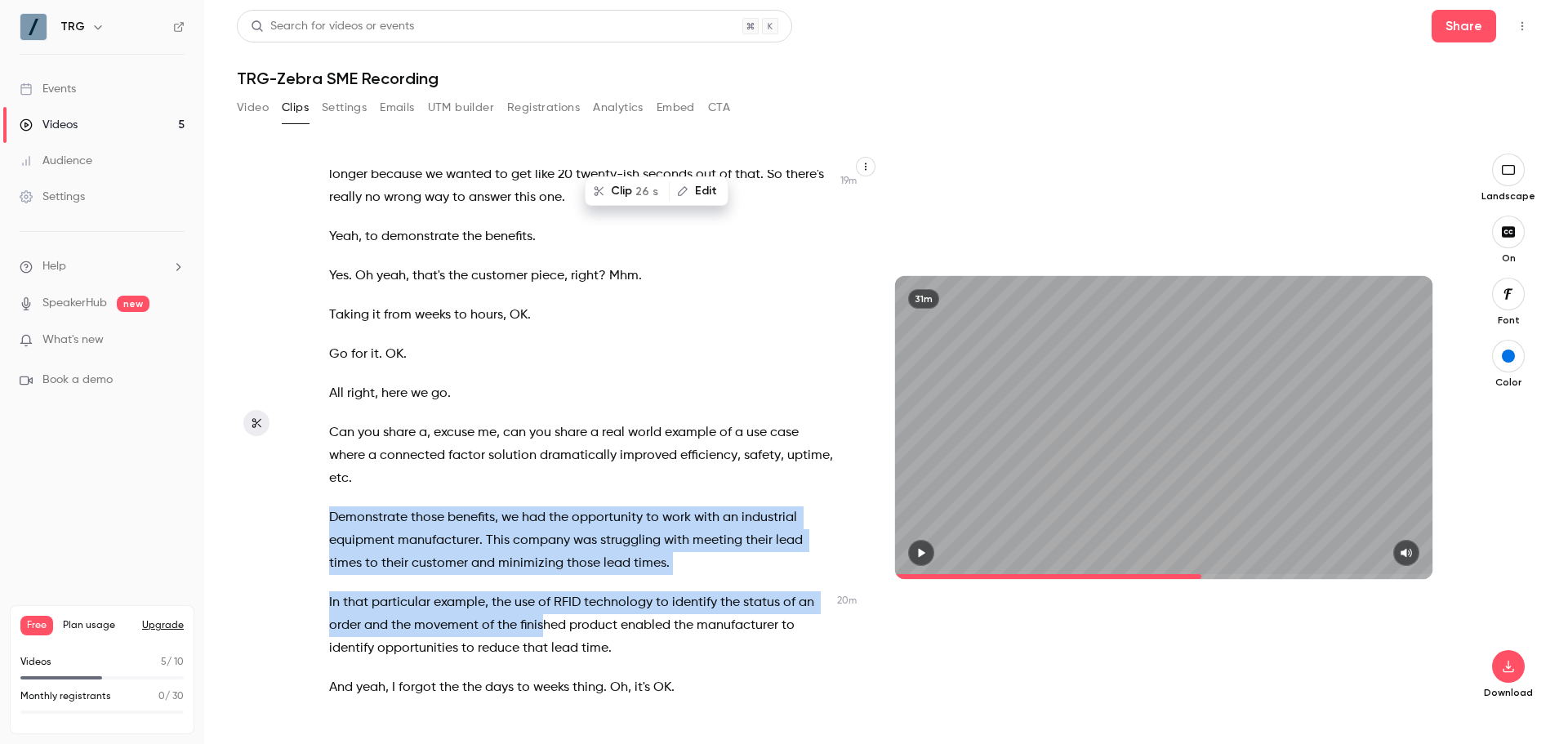
scroll to position [8808, 0]
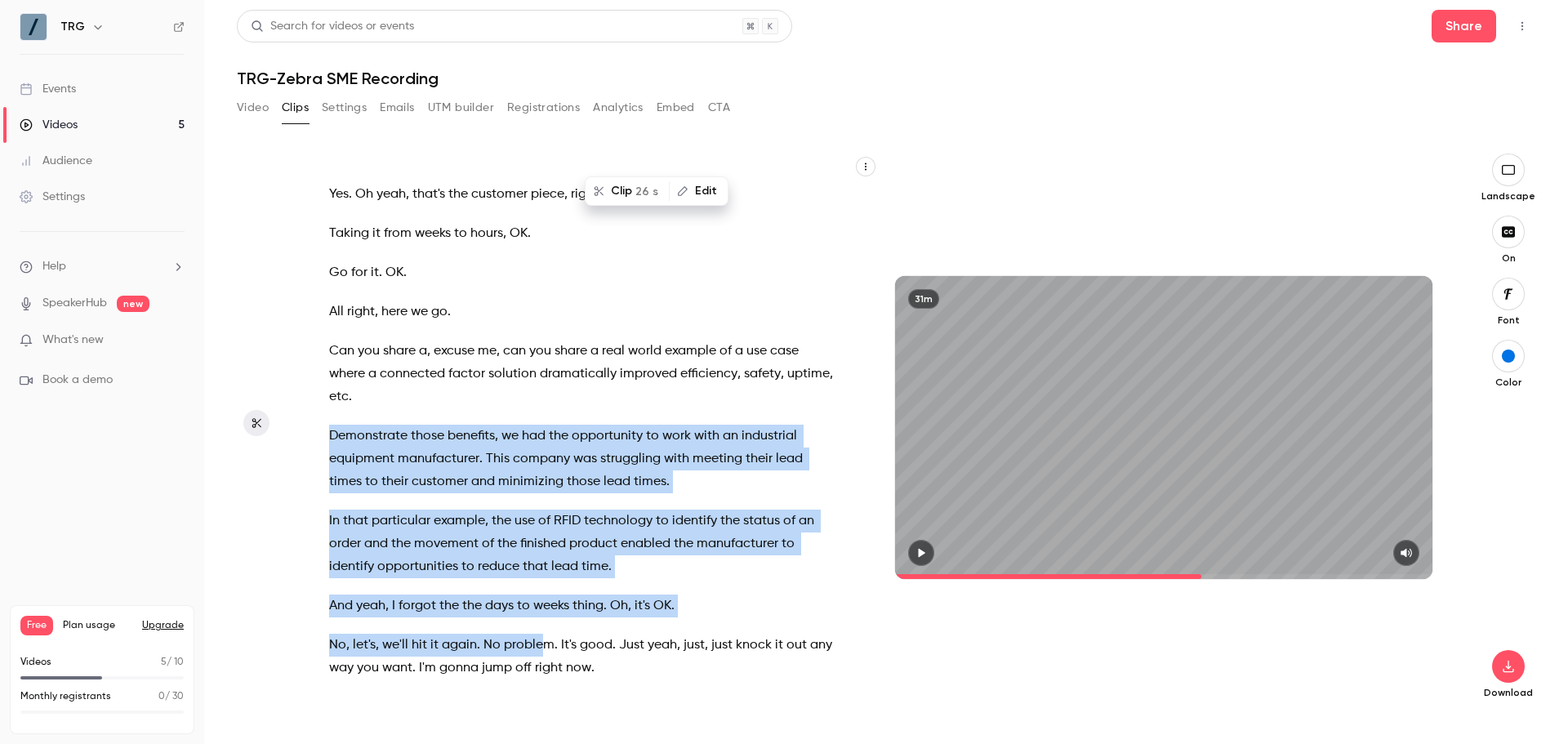
drag, startPoint x: 330, startPoint y: 563, endPoint x: 546, endPoint y: 670, distance: 241.0
click at [546, 670] on div "I will end up , I'm gonna , instead of um disappearing completely , I'm gonna s…" at bounding box center [590, 435] width 562 height 532
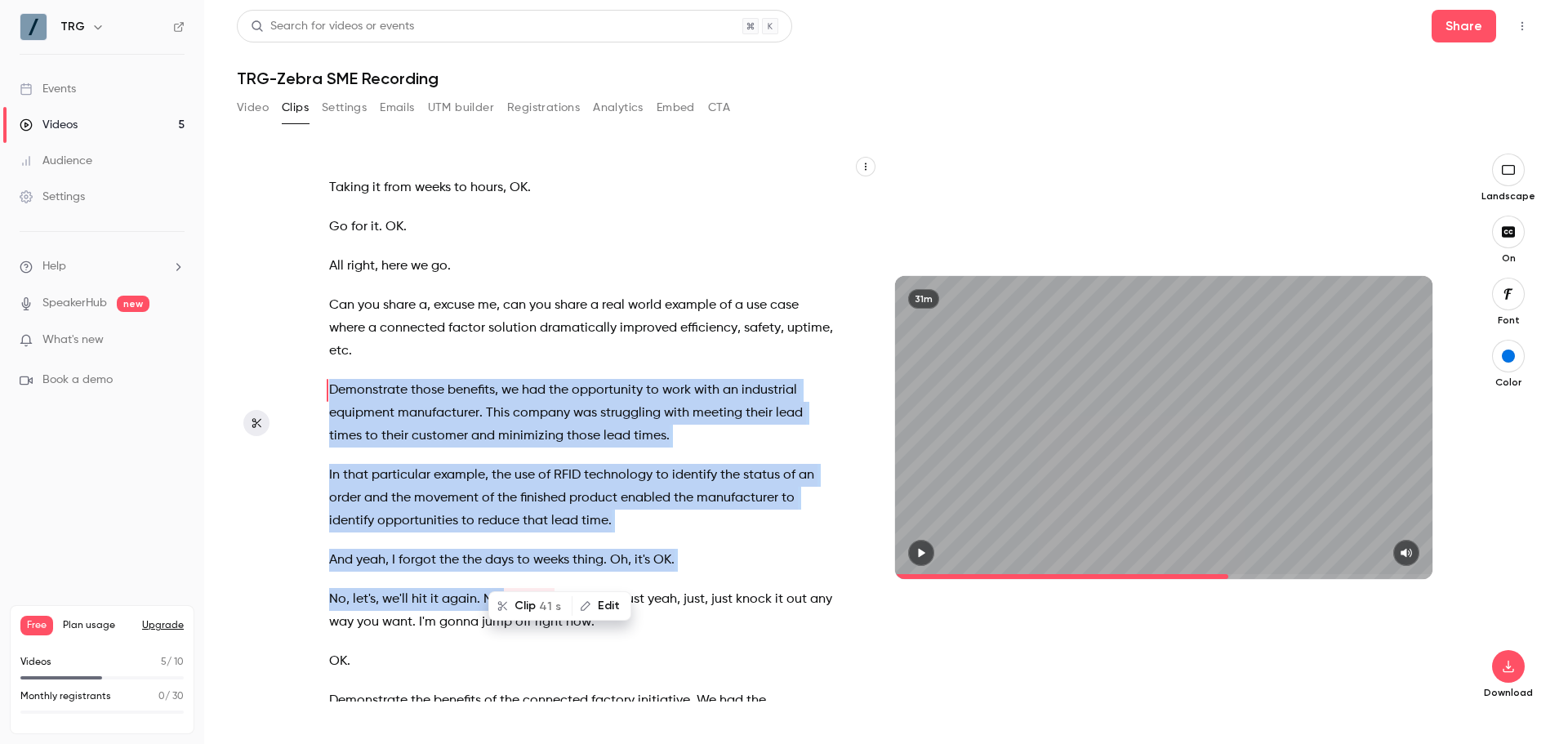
click at [913, 555] on button "button" at bounding box center [921, 552] width 26 height 26
click at [922, 555] on icon "button" at bounding box center [921, 552] width 13 height 11
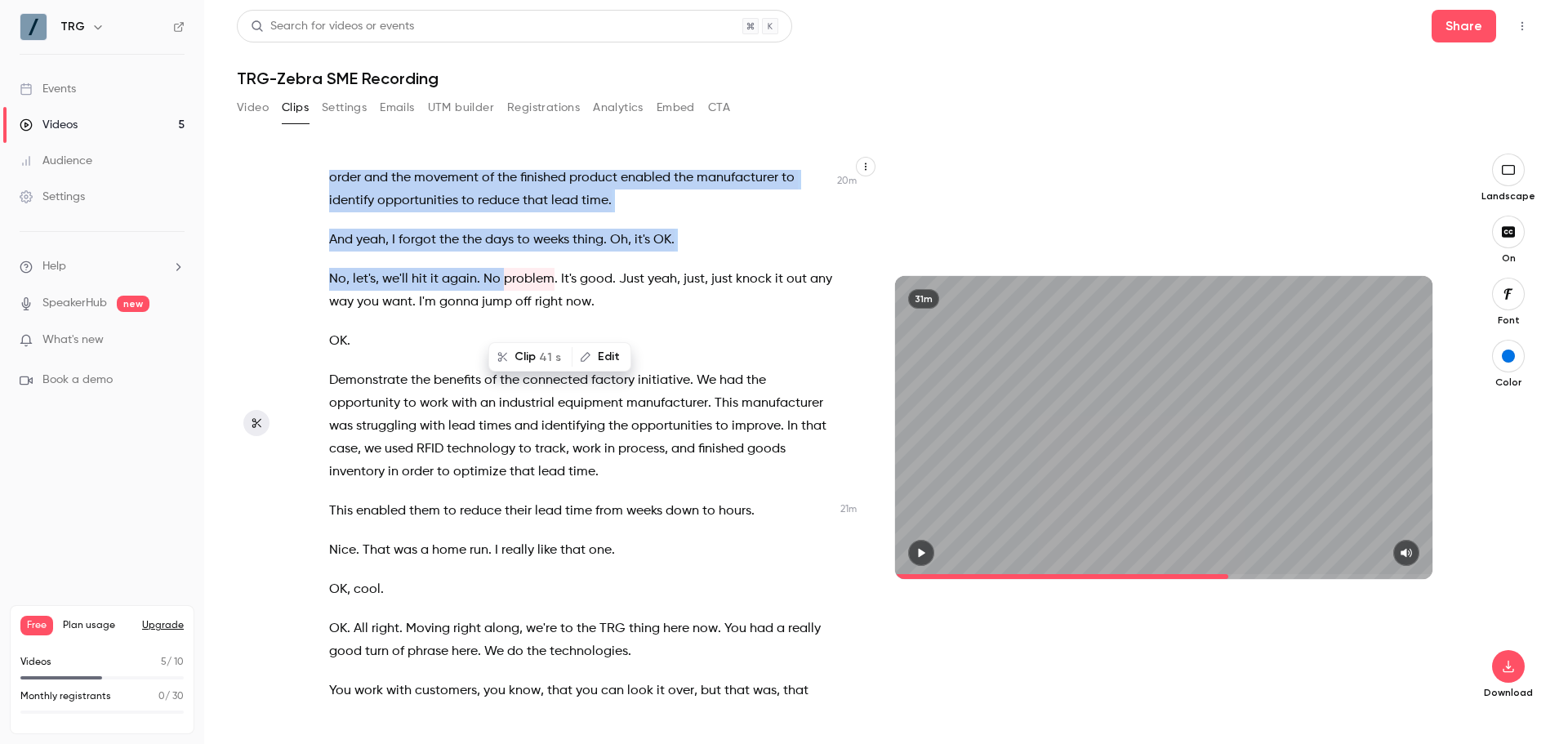
scroll to position [9179, 0]
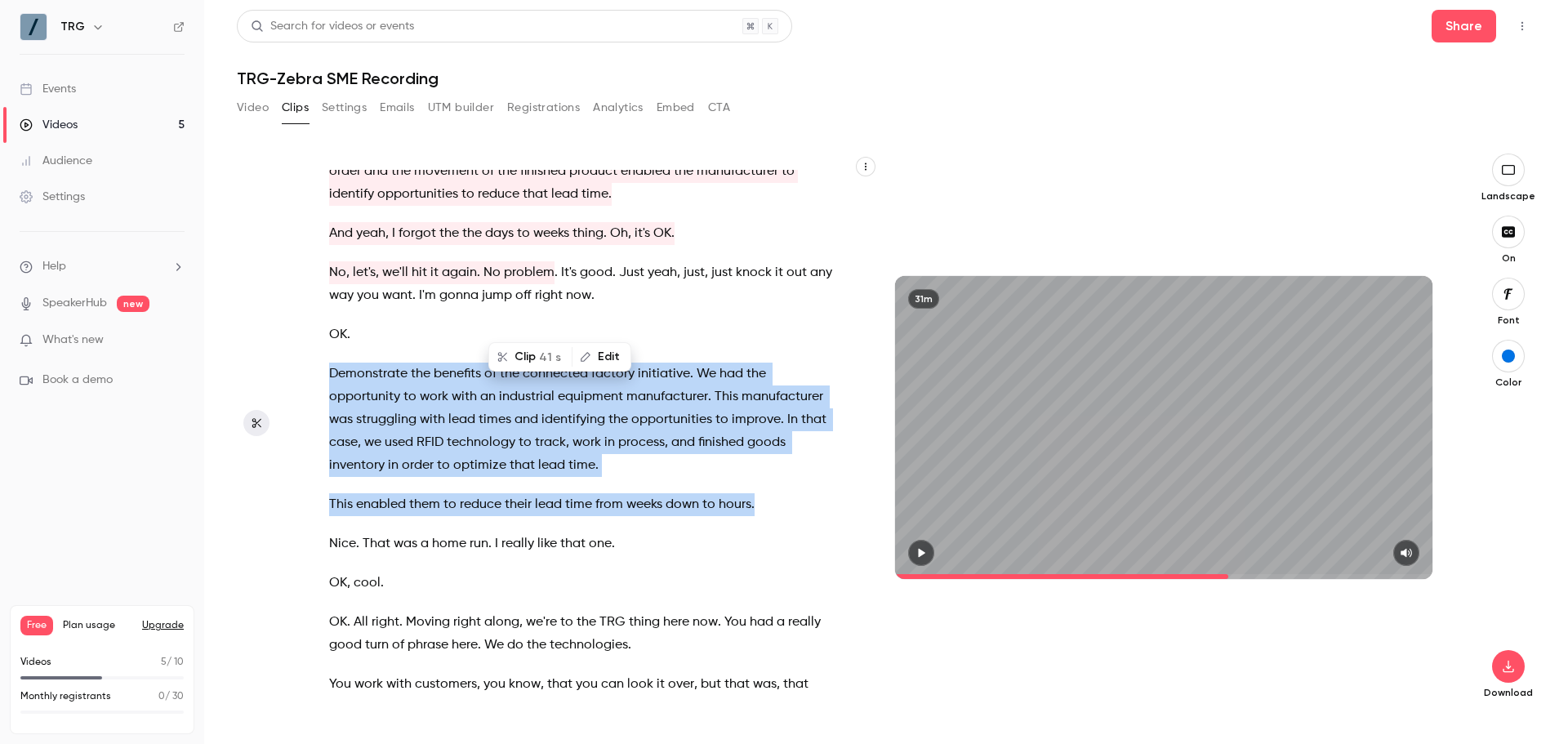
drag, startPoint x: 764, startPoint y: 551, endPoint x: 317, endPoint y: 416, distance: 466.9
click at [317, 416] on div "I will end up , I'm gonna , instead of um disappearing completely , I'm gonna s…" at bounding box center [590, 435] width 562 height 532
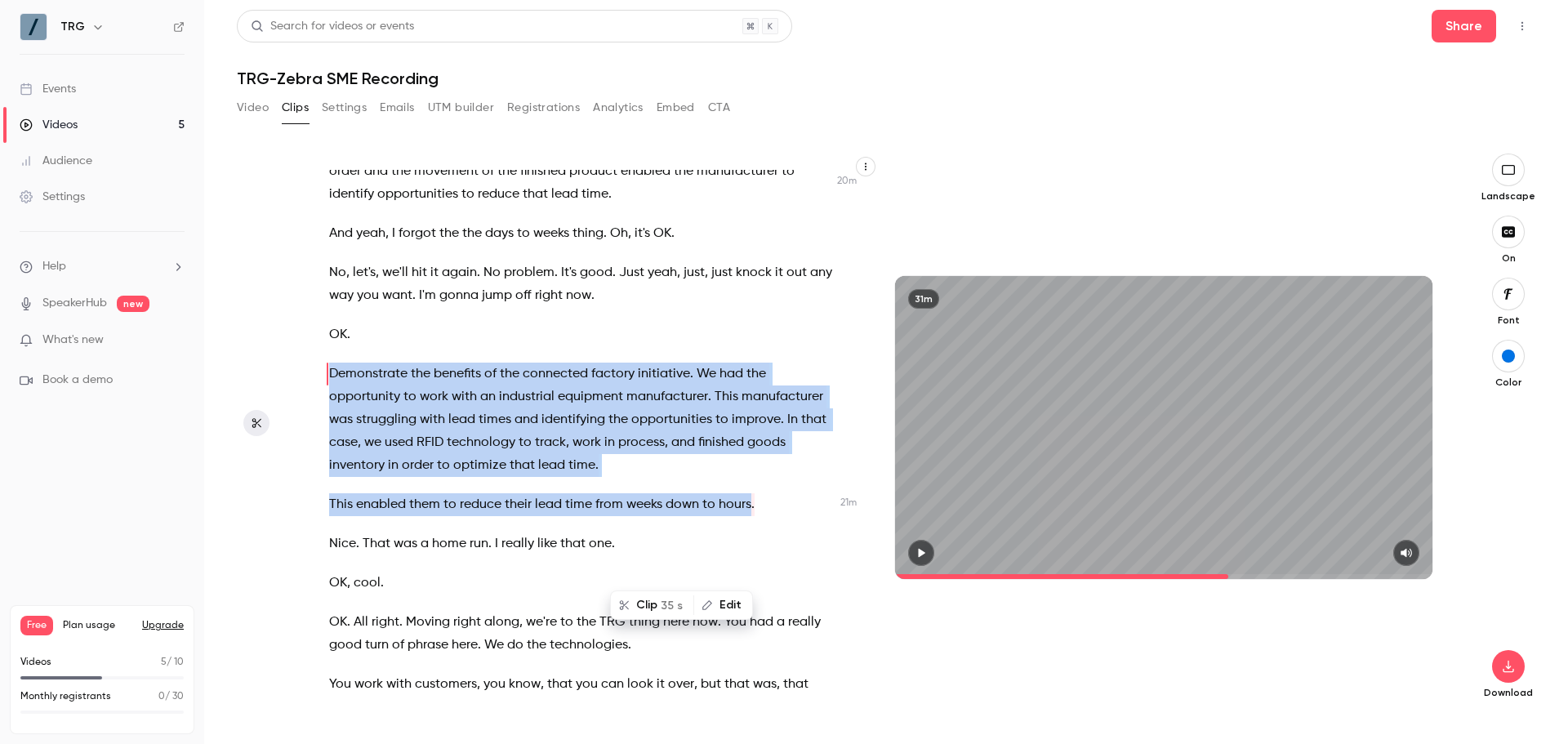
scroll to position [9163, 0]
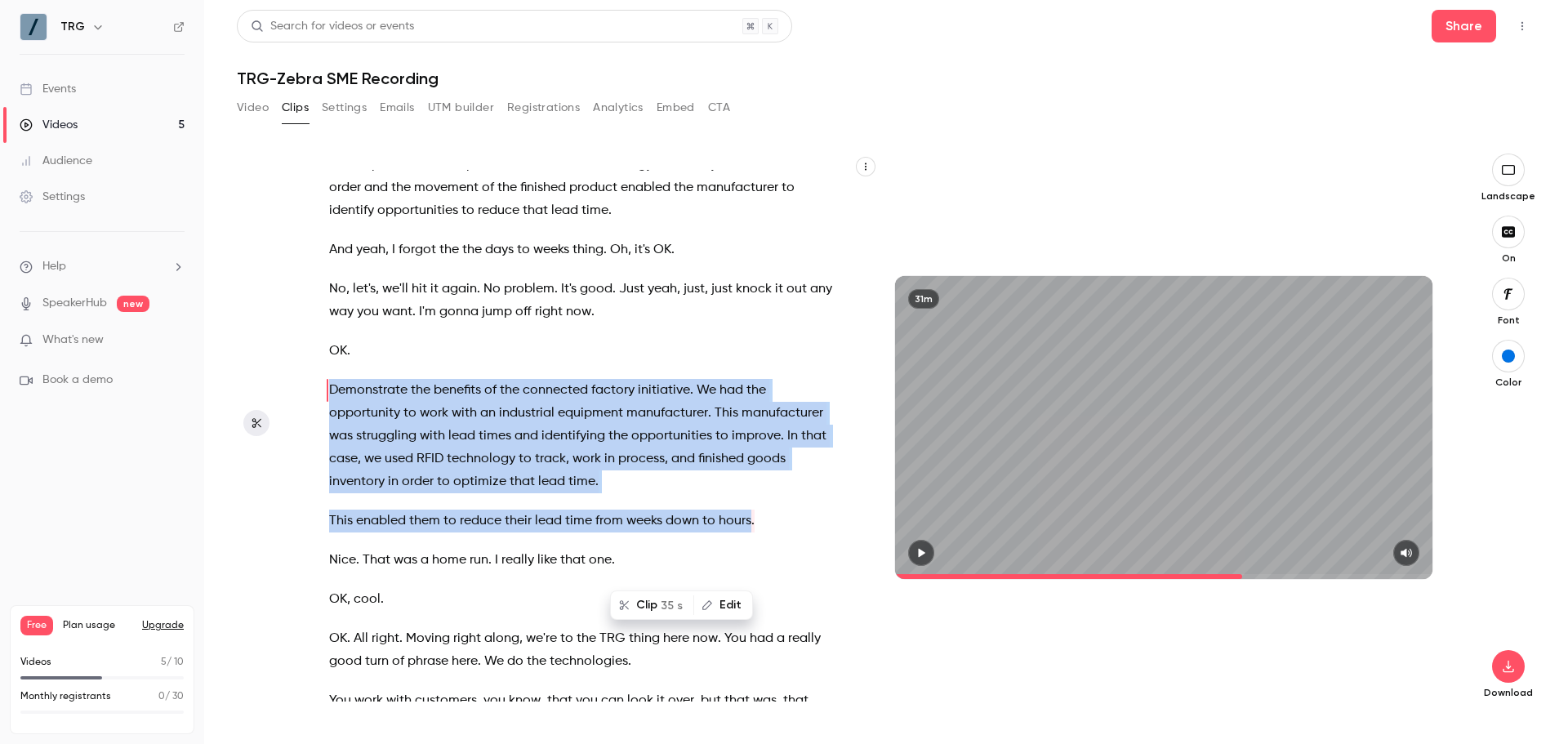
click at [931, 554] on button "button" at bounding box center [921, 552] width 26 height 26
drag, startPoint x: 551, startPoint y: 441, endPoint x: 546, endPoint y: 434, distance: 8.6
click at [546, 402] on span "connected" at bounding box center [555, 390] width 65 height 23
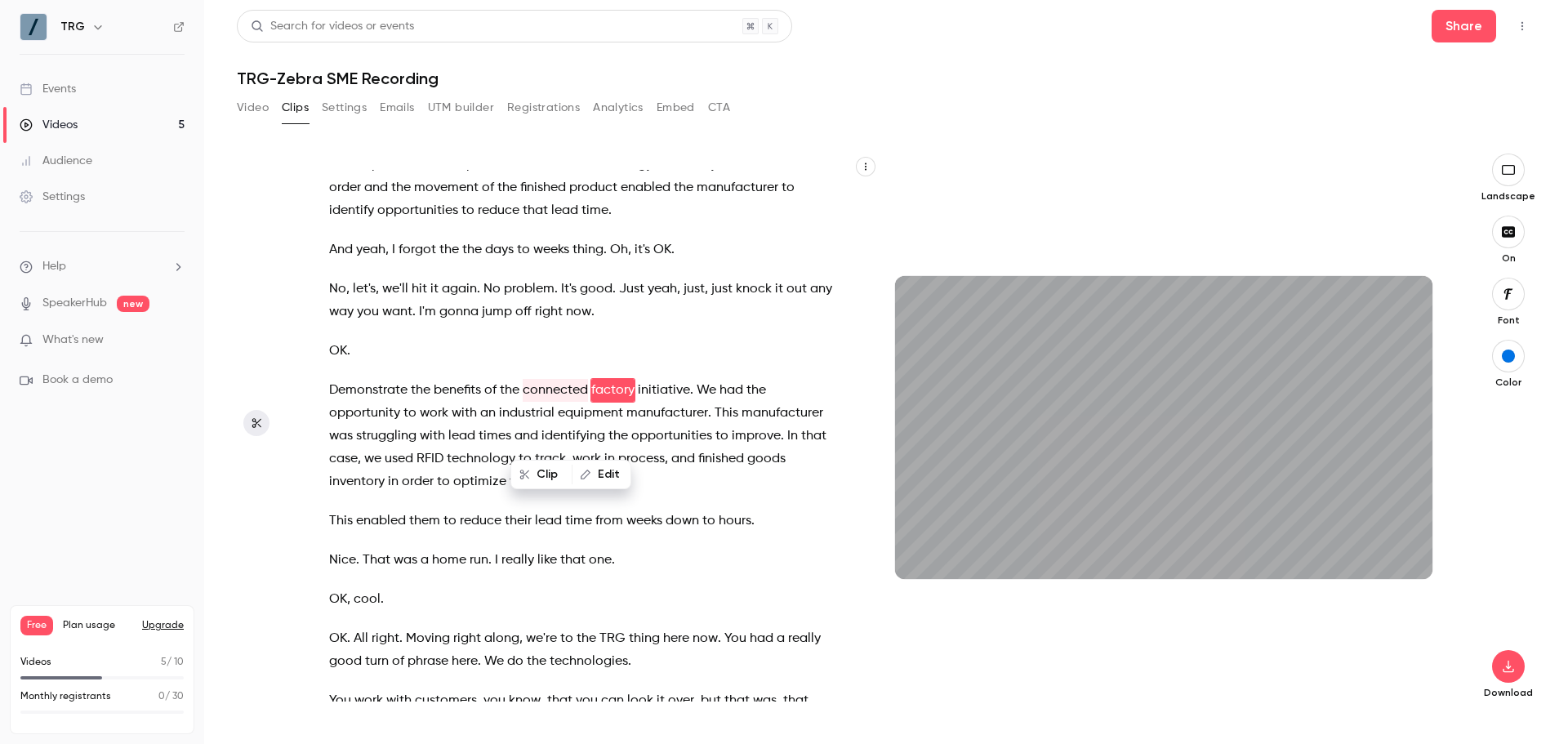
drag, startPoint x: 544, startPoint y: 434, endPoint x: 588, endPoint y: 472, distance: 58.1
click at [588, 472] on icon "button" at bounding box center [585, 474] width 11 height 11
type input "******"
type input "********"
type input "****"
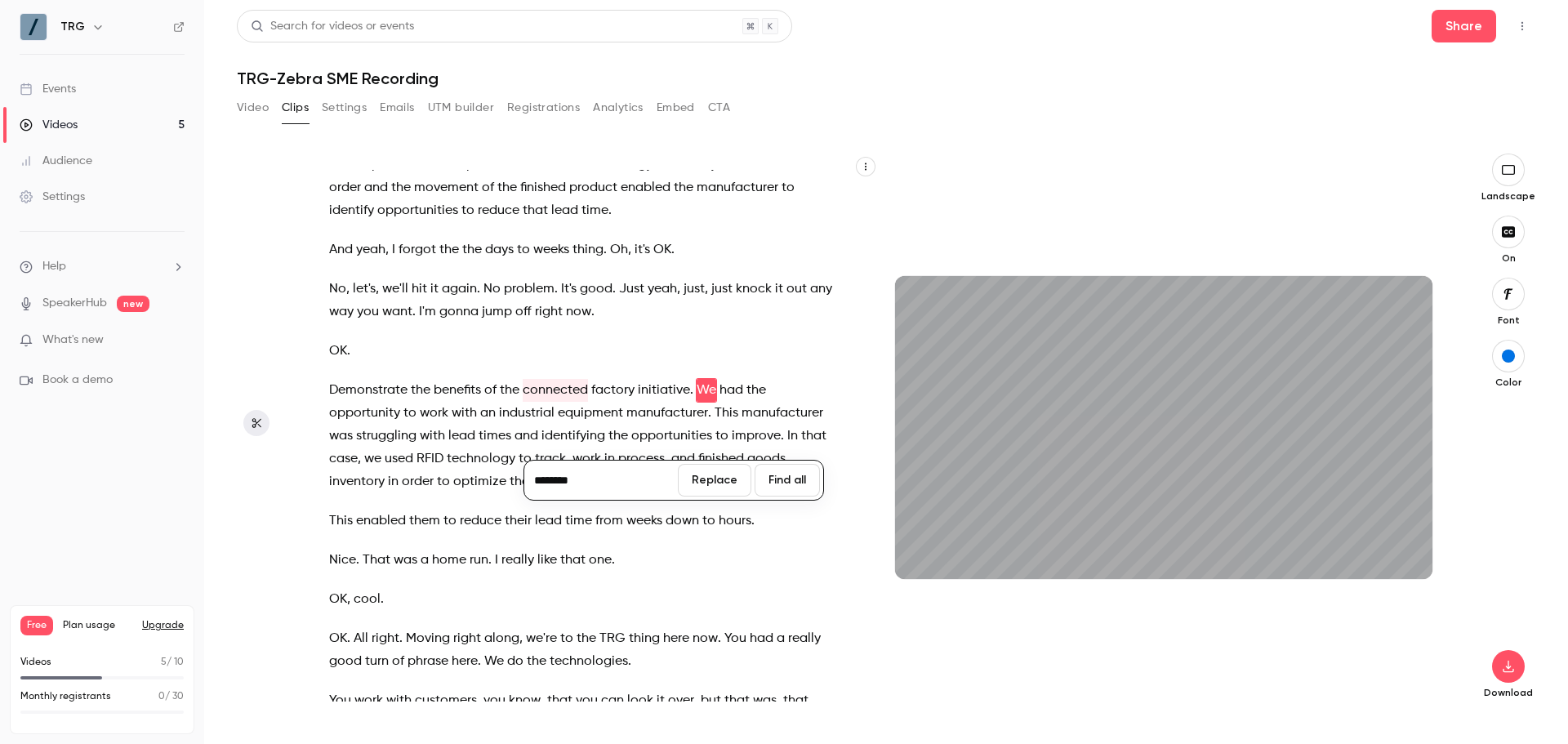
type input "*********"
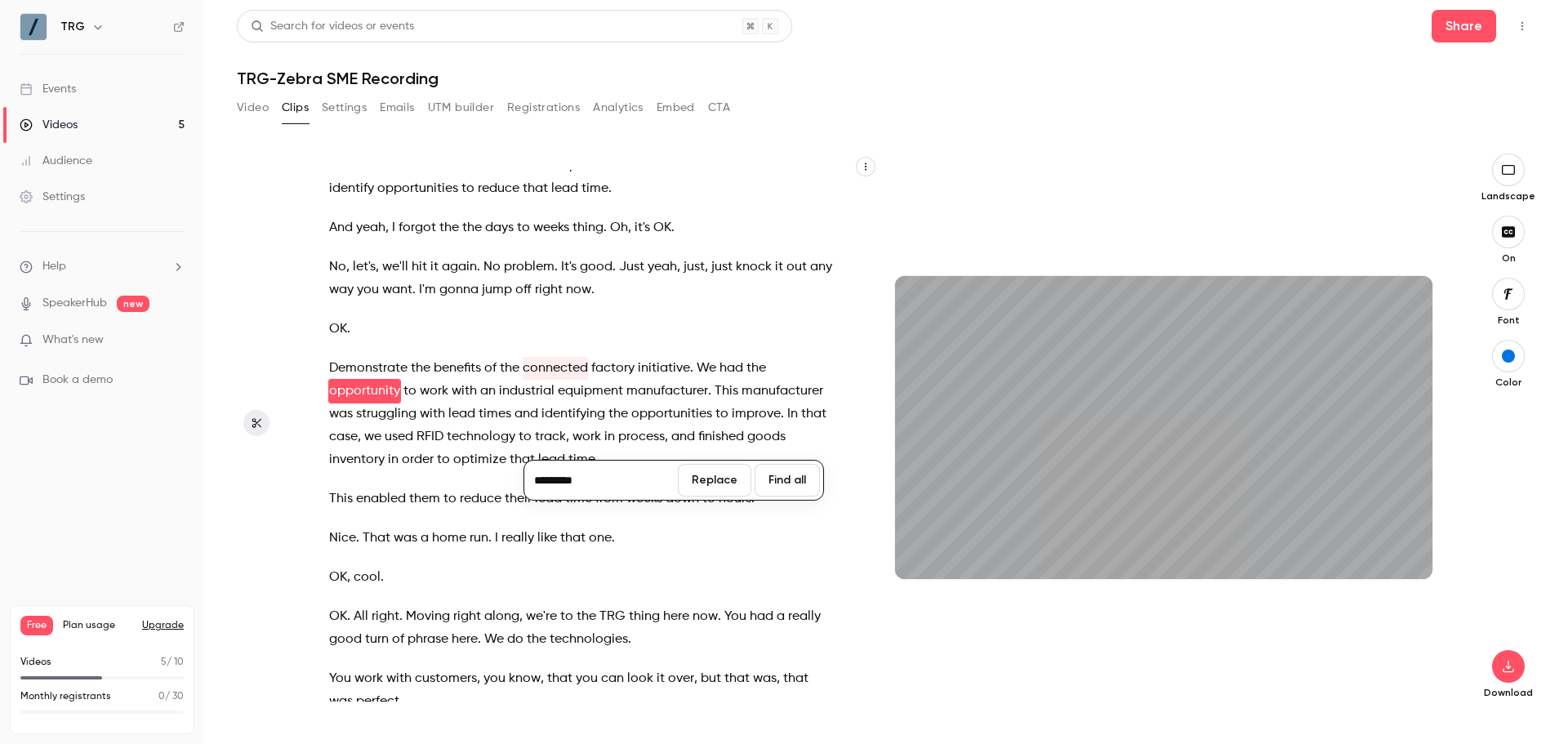
scroll to position [9186, 0]
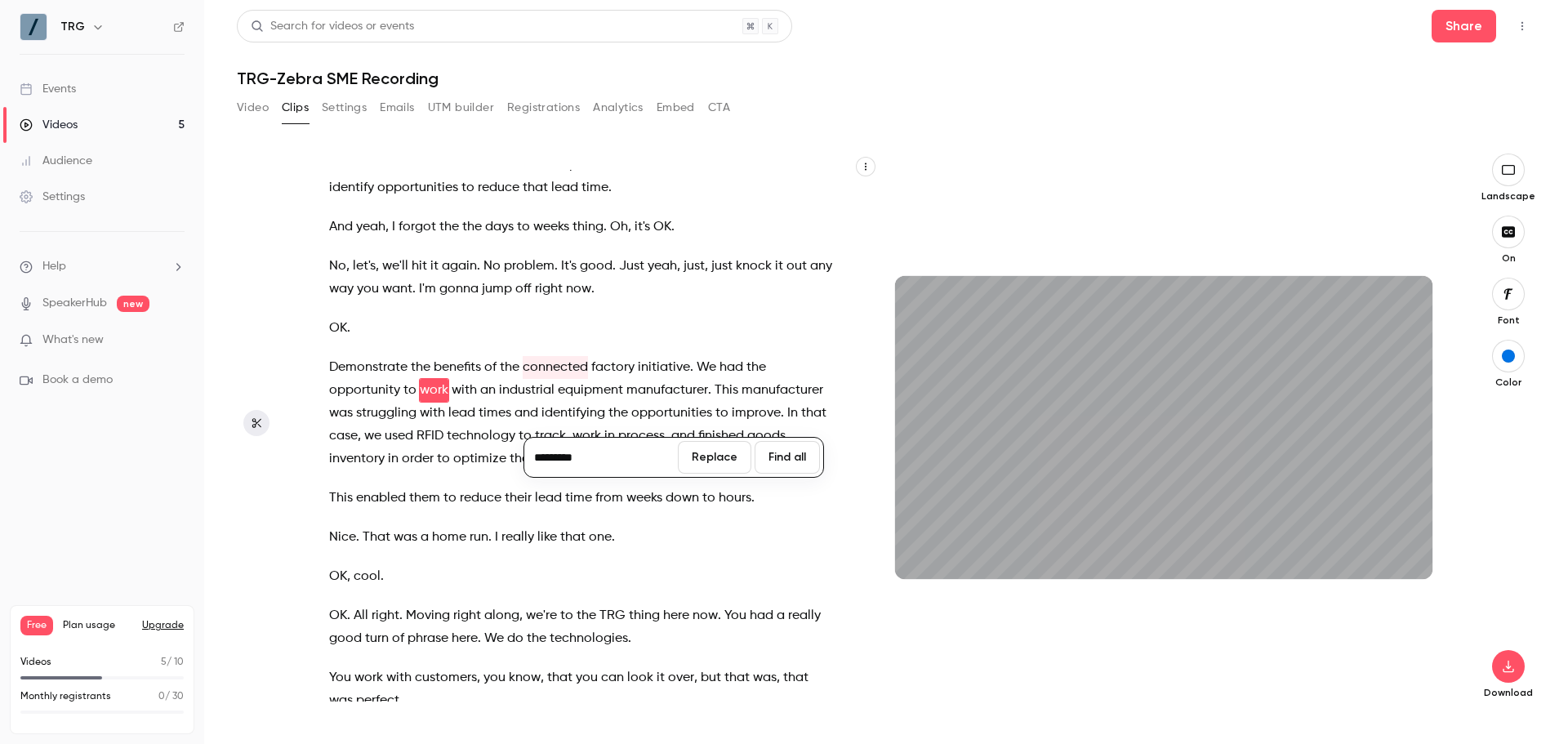
type input "******"
type input "*********"
click at [719, 470] on button "Replace" at bounding box center [714, 457] width 73 height 33
click at [622, 378] on span "factory" at bounding box center [615, 367] width 43 height 23
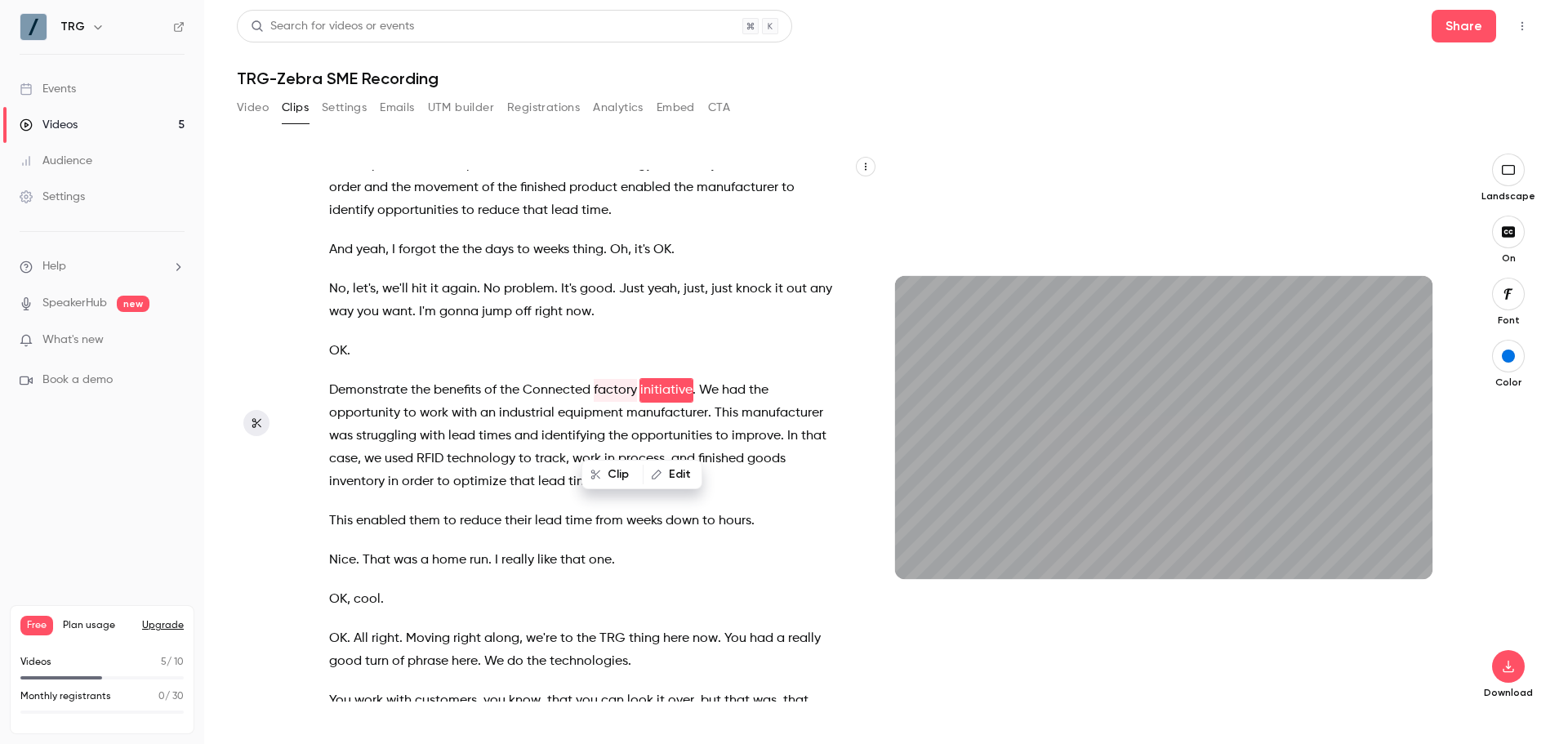
click at [664, 473] on button "Edit" at bounding box center [672, 474] width 56 height 26
type input "******"
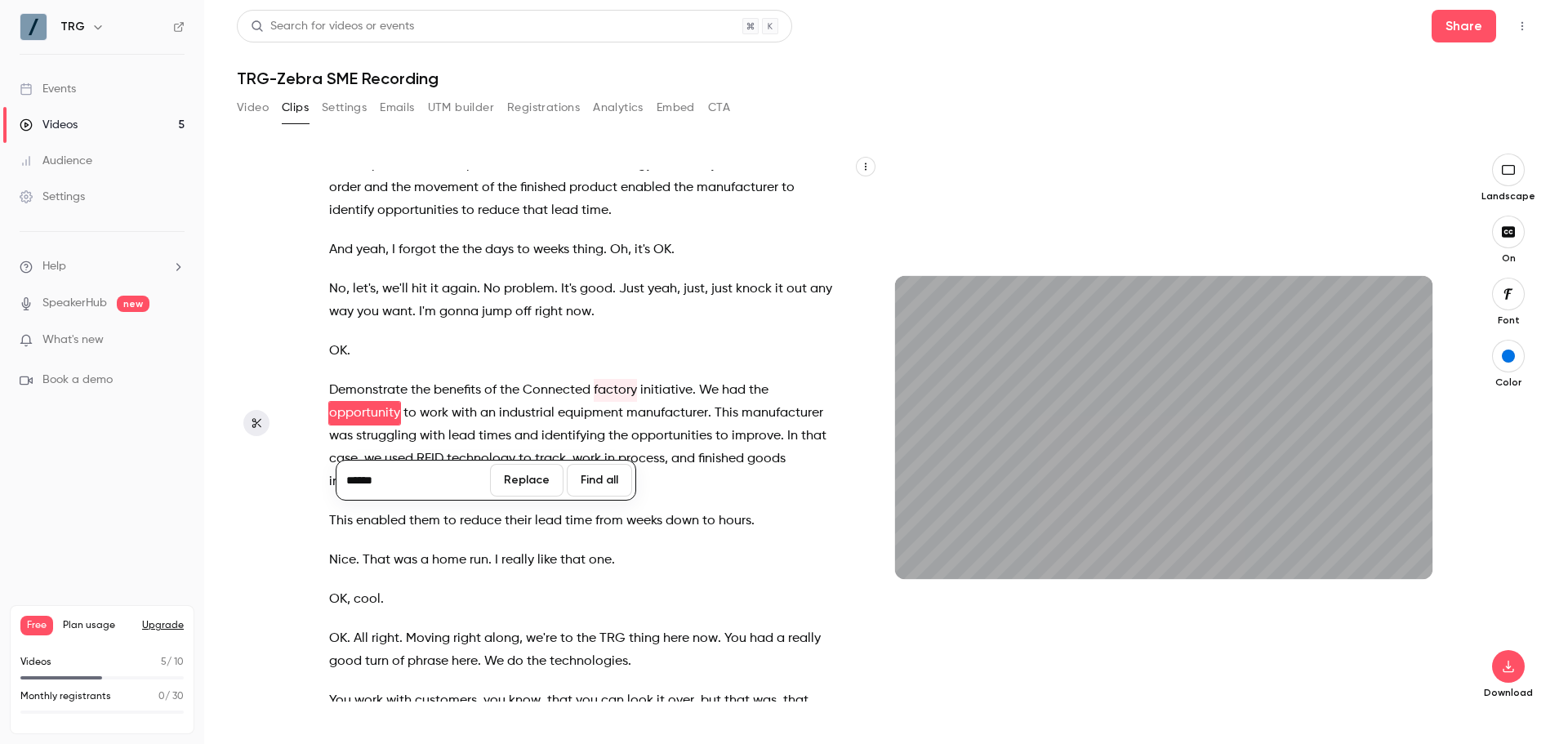
type input "******"
type input "*******"
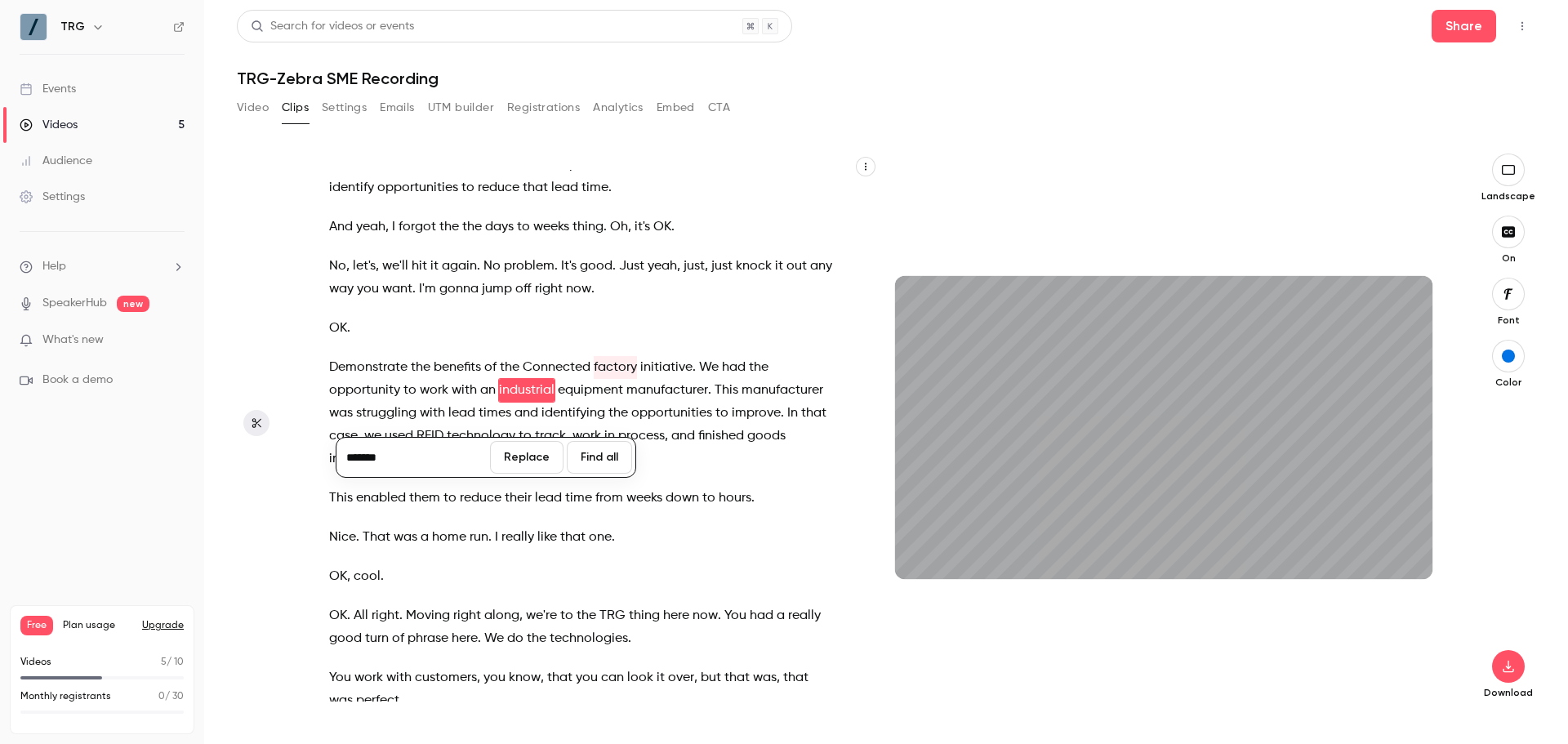
click at [540, 466] on button "Replace" at bounding box center [526, 457] width 73 height 33
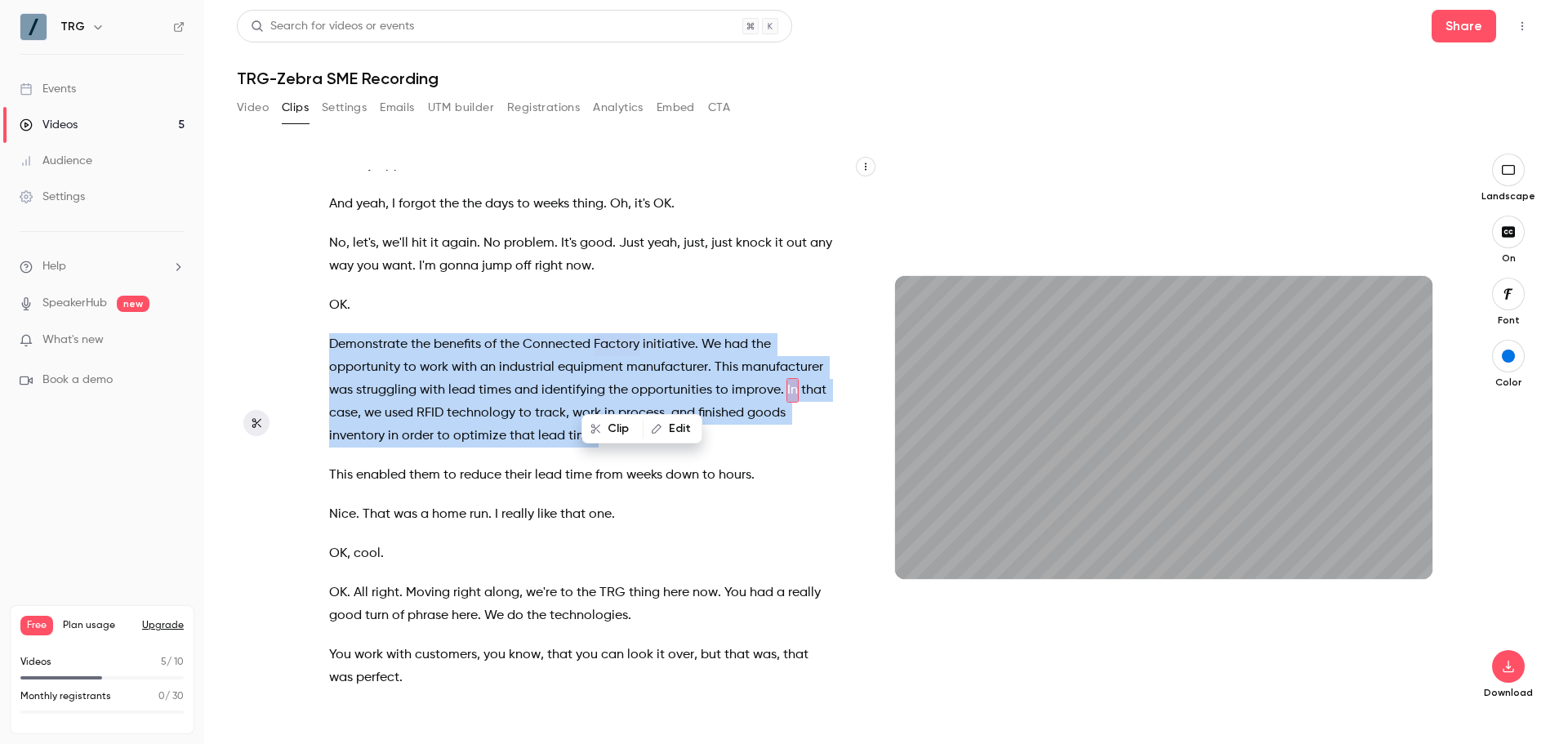
drag, startPoint x: 602, startPoint y: 478, endPoint x: 328, endPoint y: 392, distance: 287.2
click at [328, 392] on div "I will end up , I'm gonna , instead of um disappearing completely , I'm gonna s…" at bounding box center [590, 435] width 562 height 532
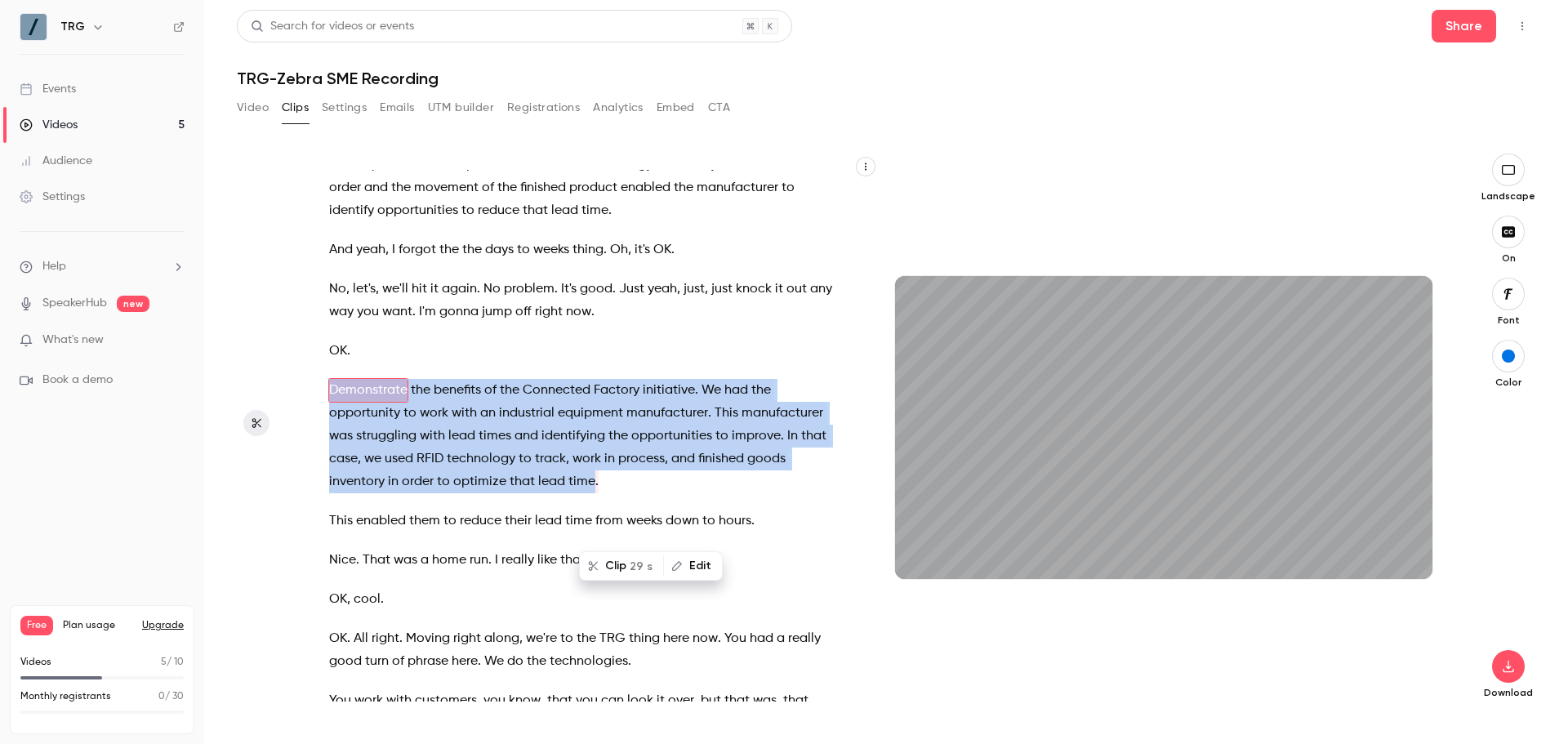
click at [625, 563] on button "Clip 29 s" at bounding box center [621, 565] width 82 height 26
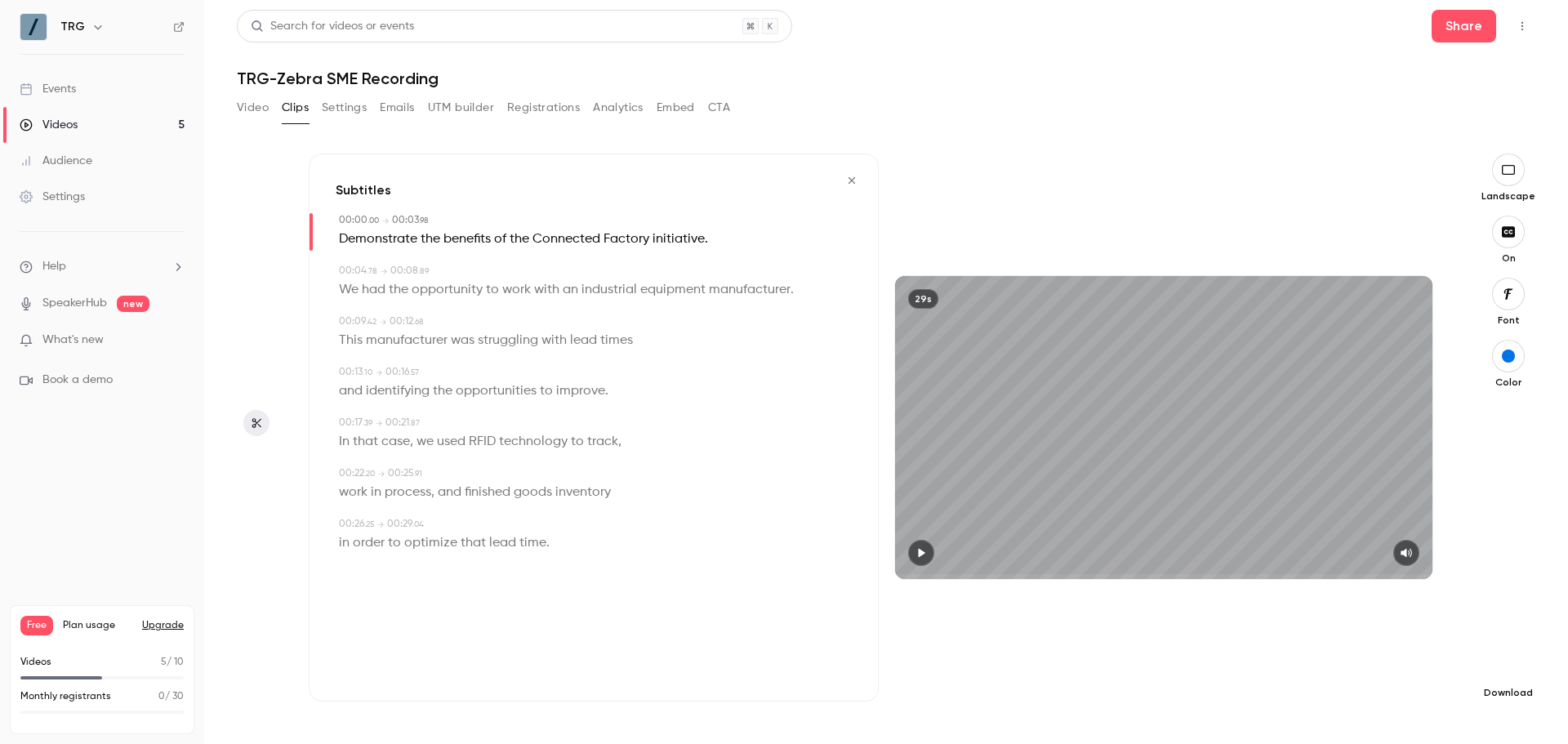
click at [1500, 670] on icon "button" at bounding box center [1508, 666] width 20 height 13
click at [1374, 662] on li "Full HD High quality requires longer processing" at bounding box center [1386, 643] width 213 height 59
click at [845, 181] on button "button" at bounding box center [852, 181] width 26 height 26
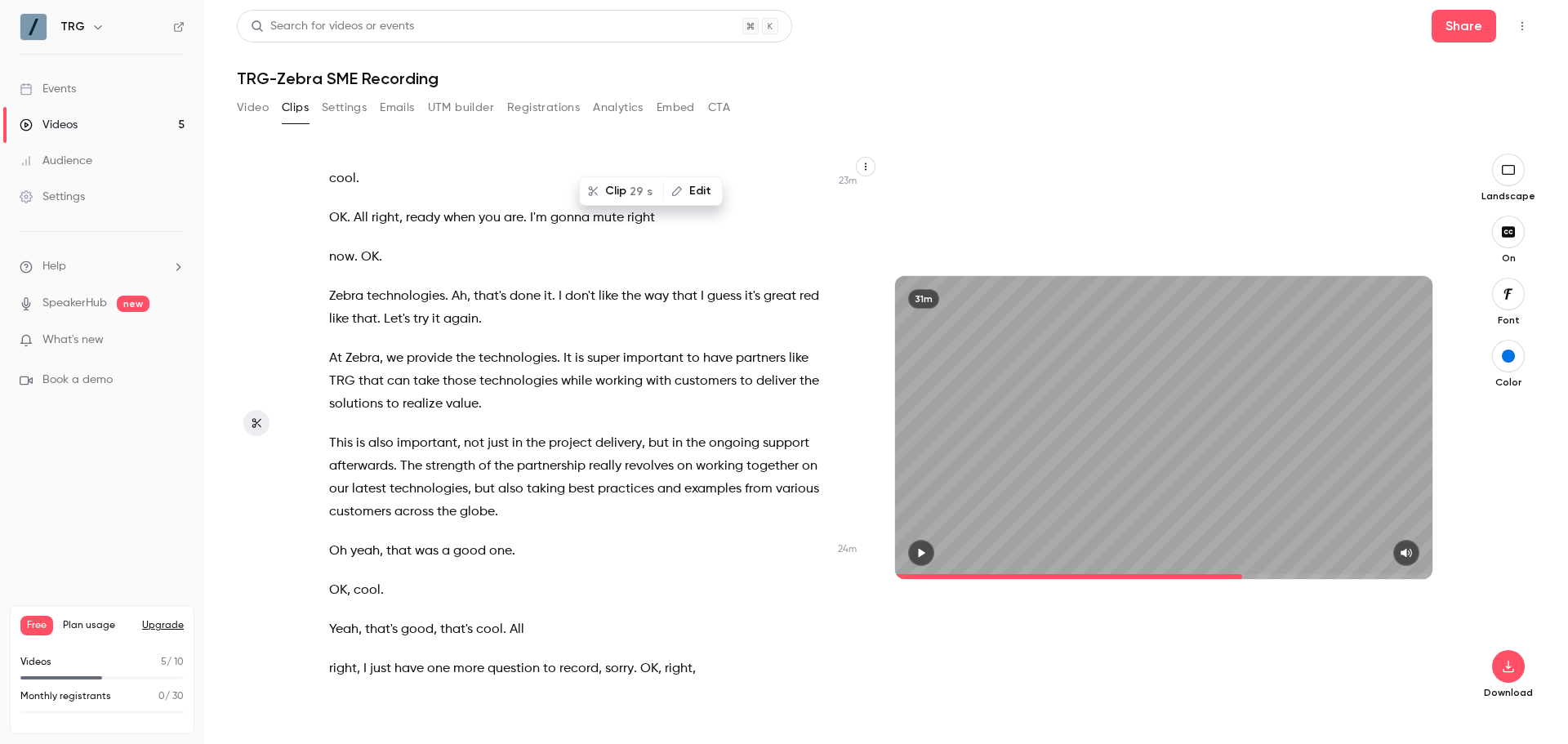
scroll to position [10469, 0]
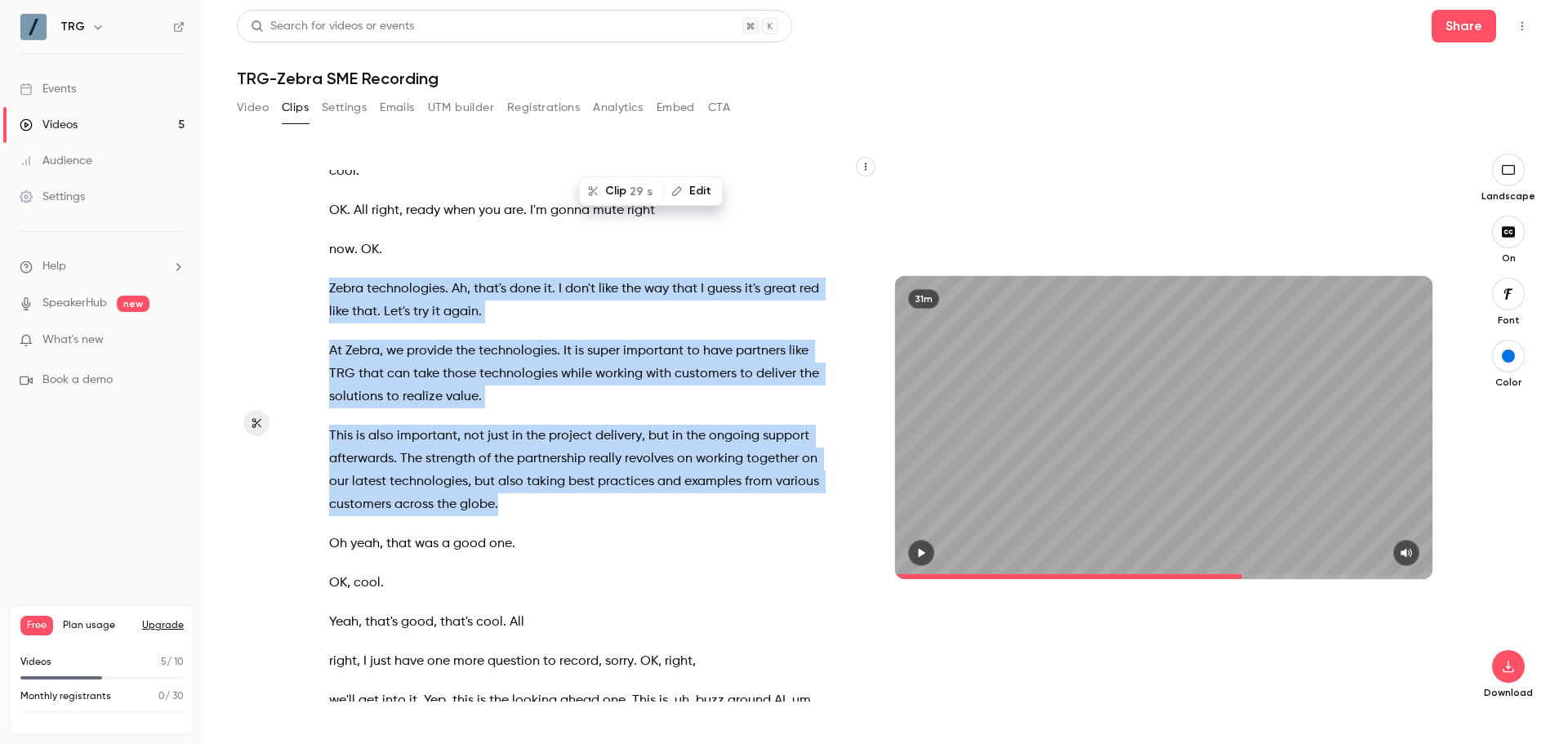
drag, startPoint x: 524, startPoint y: 550, endPoint x: 325, endPoint y: 341, distance: 288.6
click at [325, 341] on div "I will end up , I'm gonna , instead of um disappearing completely , I'm gonna s…" at bounding box center [590, 435] width 562 height 532
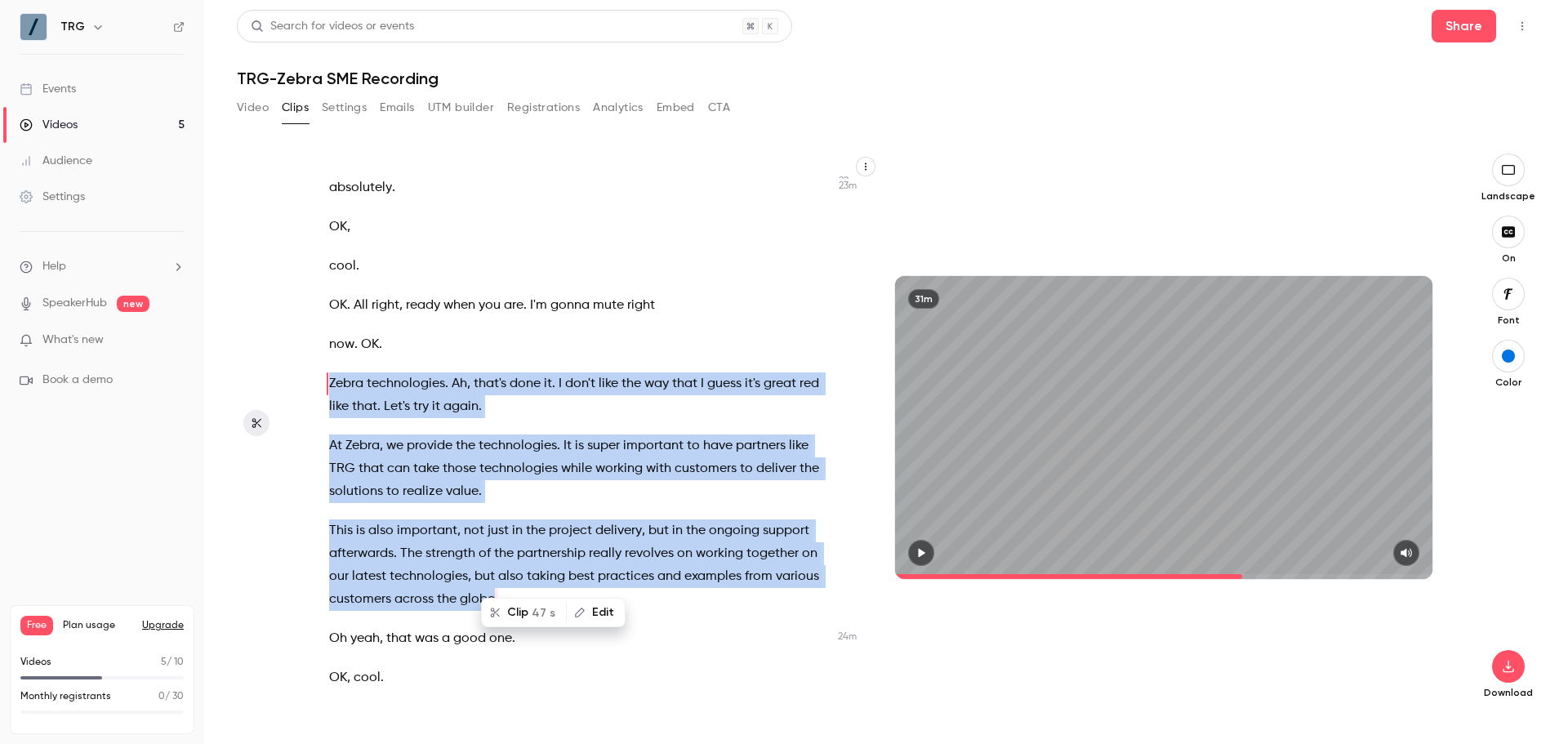
scroll to position [10368, 0]
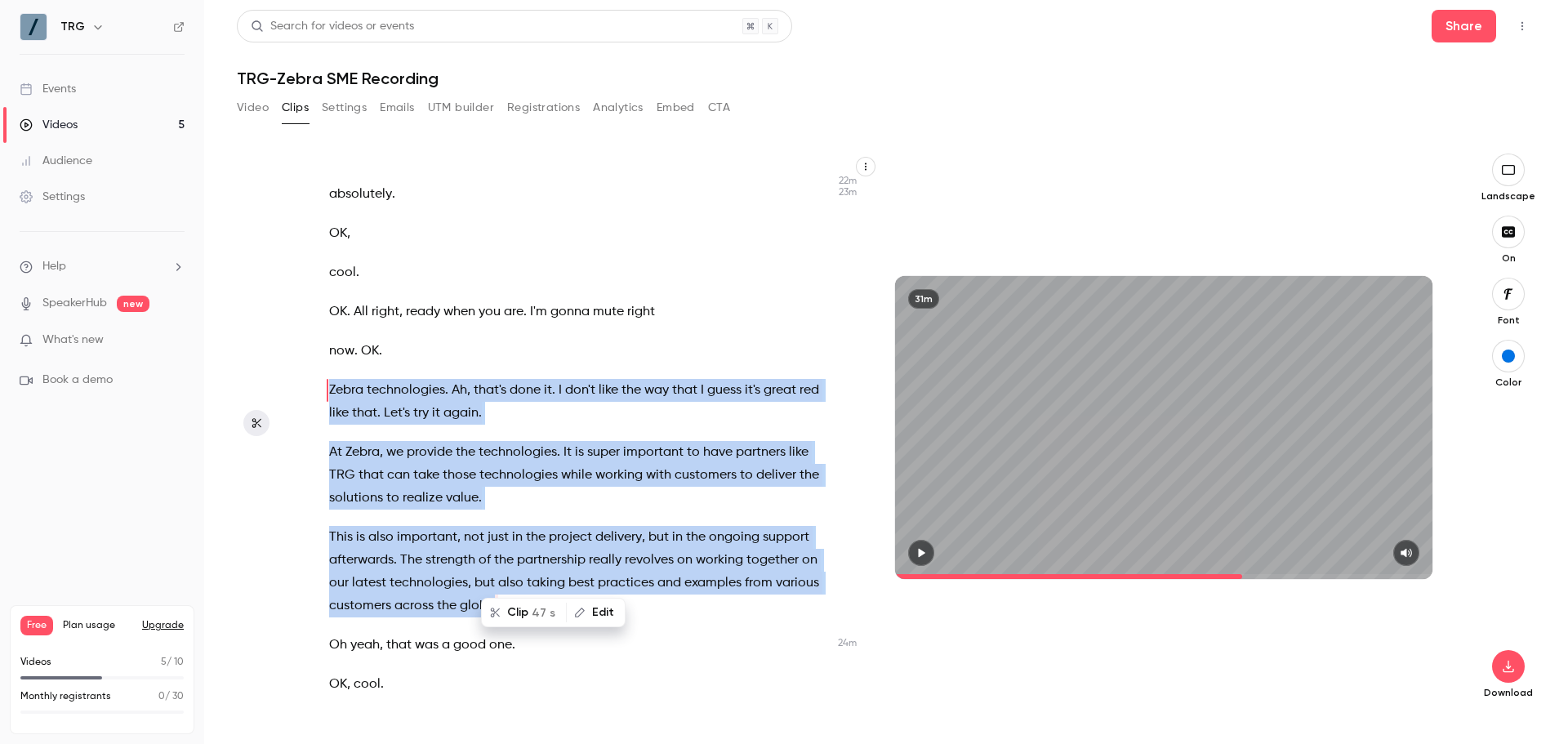
type input "******"
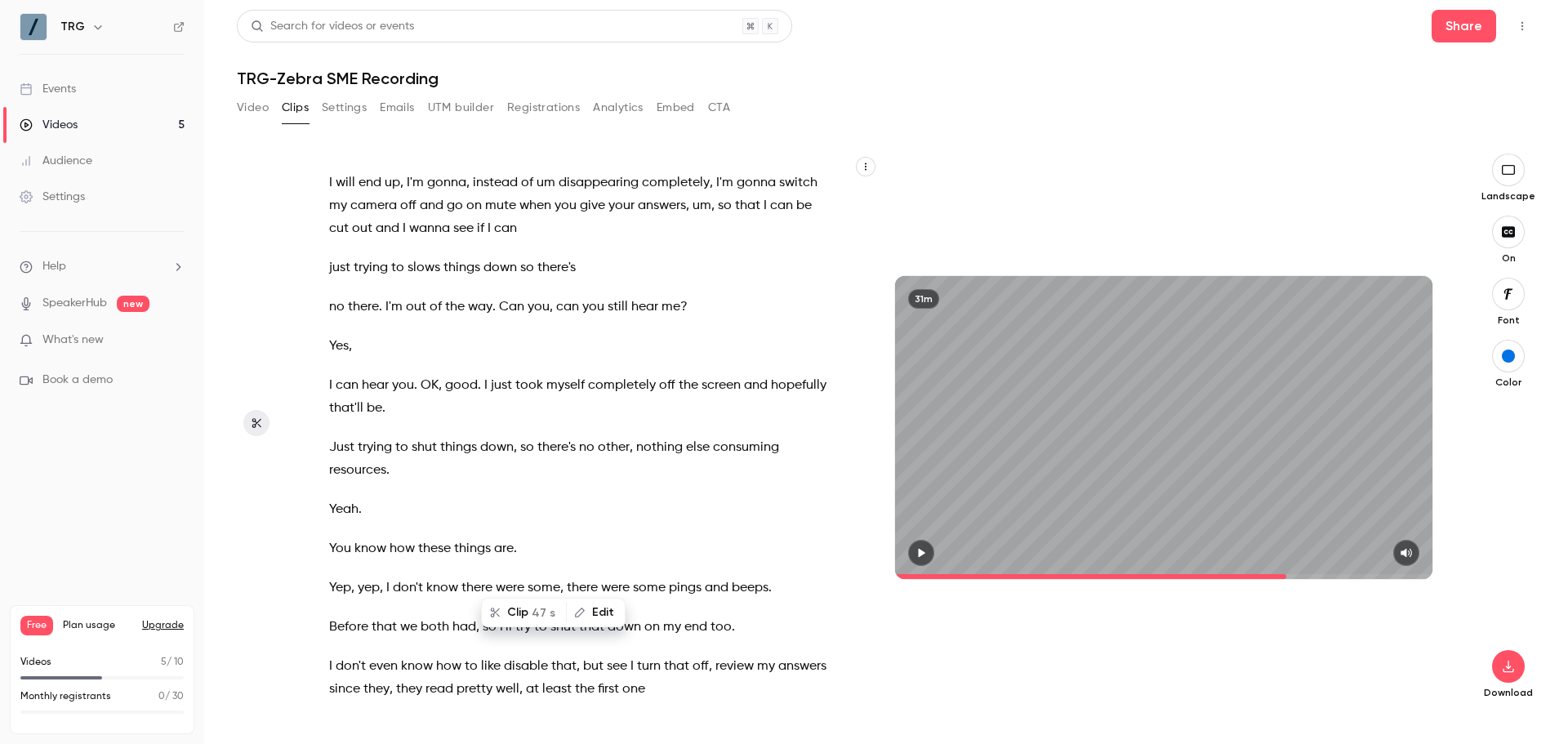
scroll to position [10368, 0]
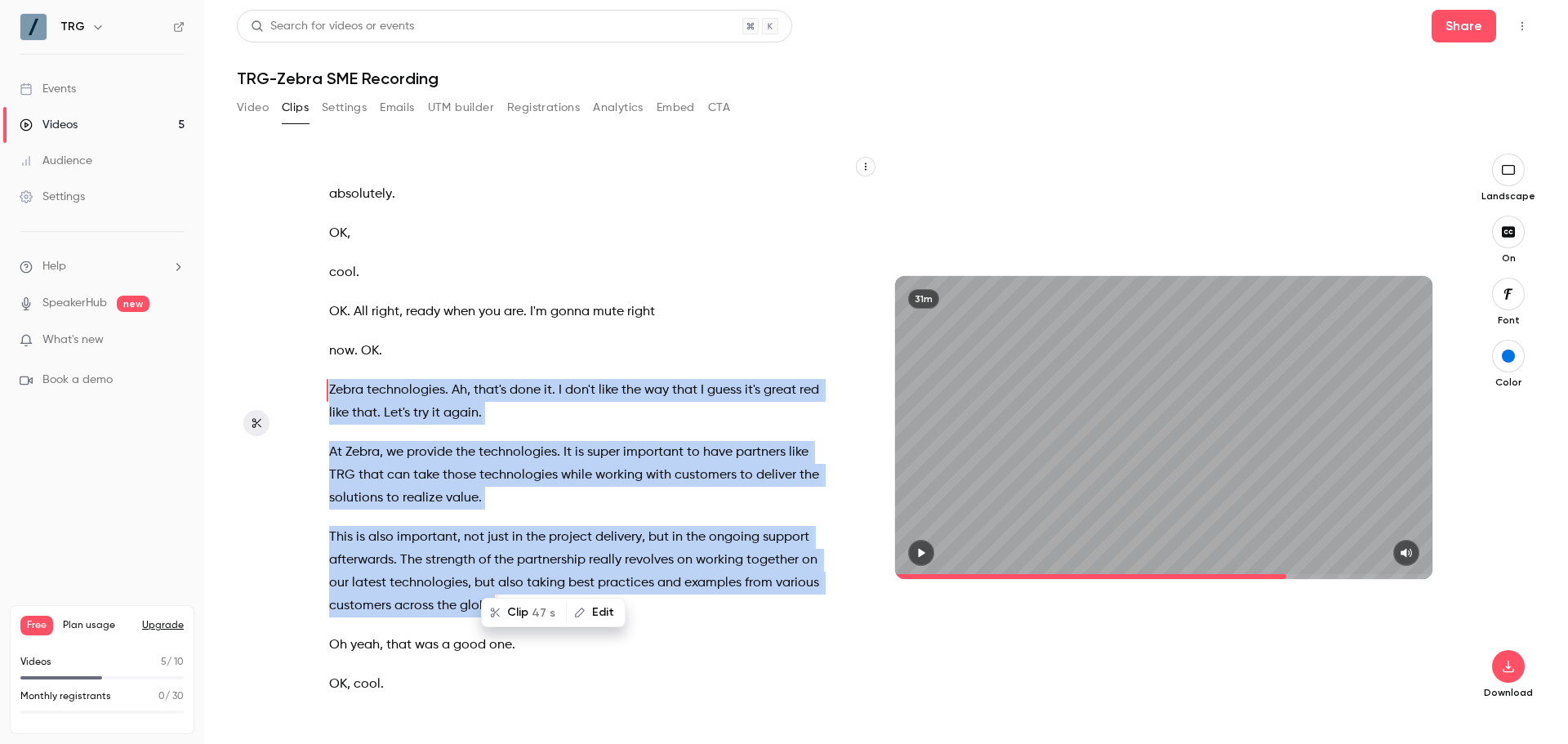
click at [344, 464] on span at bounding box center [344, 452] width 3 height 23
click at [330, 464] on span "At" at bounding box center [335, 452] width 13 height 23
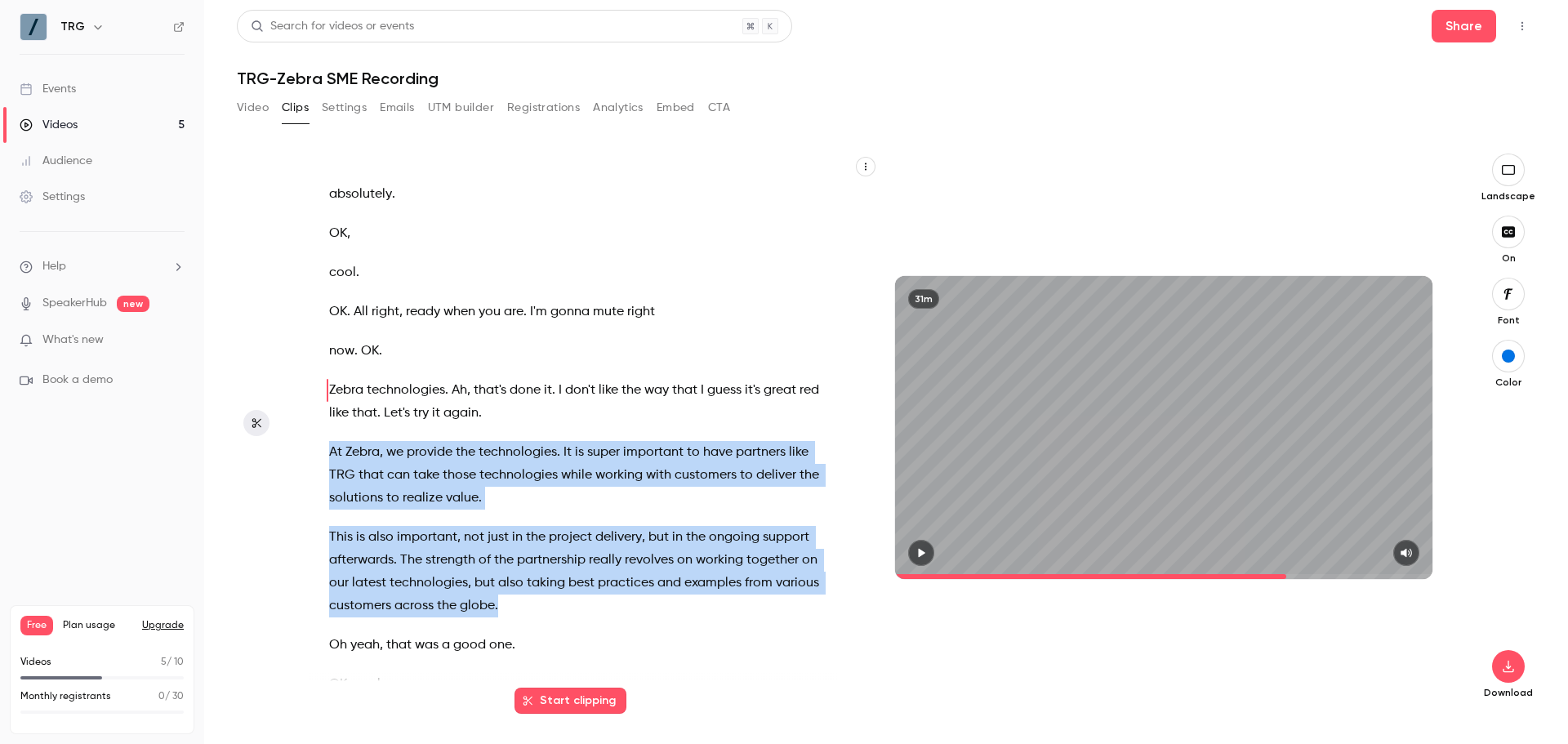
drag, startPoint x: 330, startPoint y: 496, endPoint x: 524, endPoint y: 649, distance: 247.1
click at [524, 649] on div "I will end up , I'm gonna , instead of um disappearing completely , I'm gonna s…" at bounding box center [590, 435] width 562 height 532
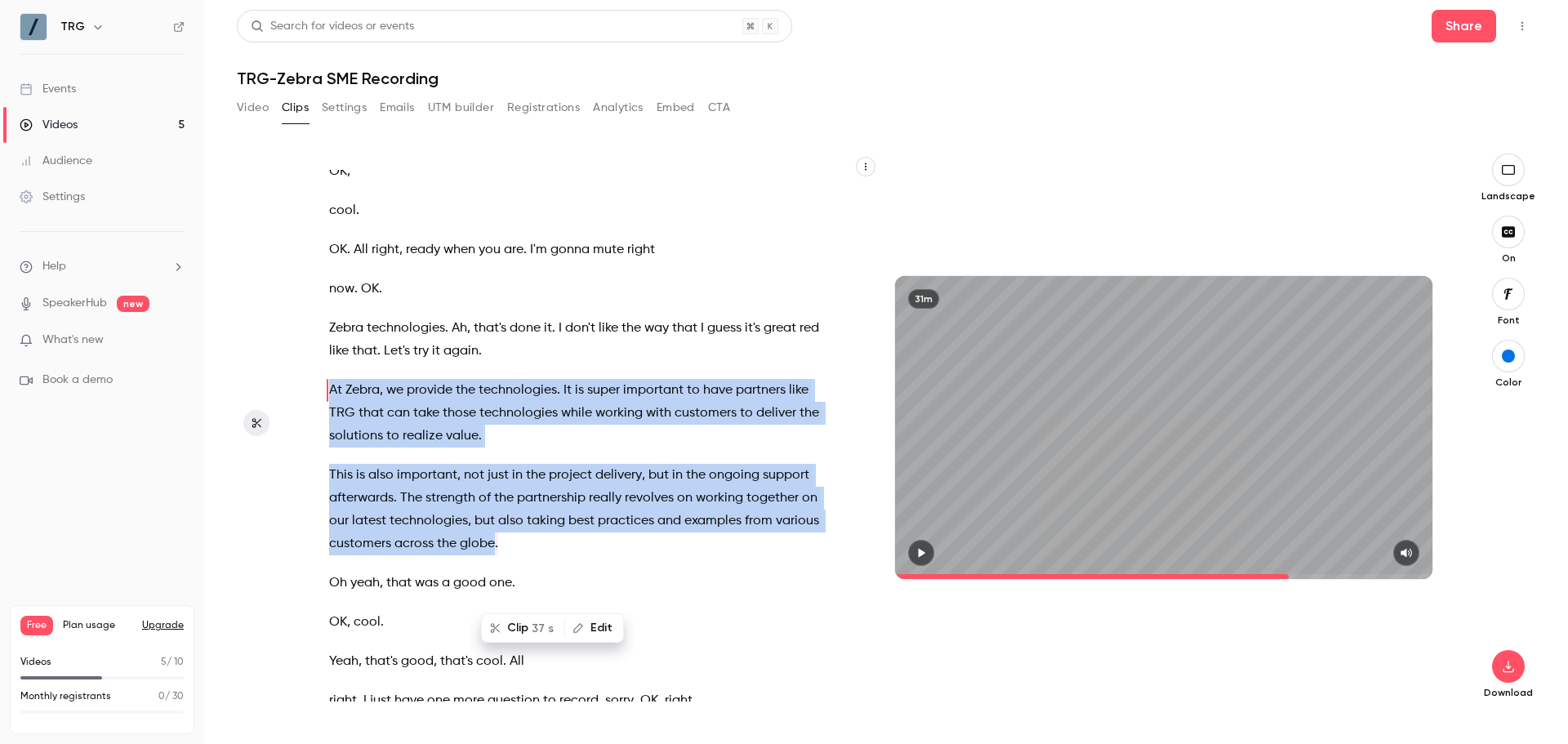
click at [914, 559] on button "button" at bounding box center [921, 552] width 26 height 26
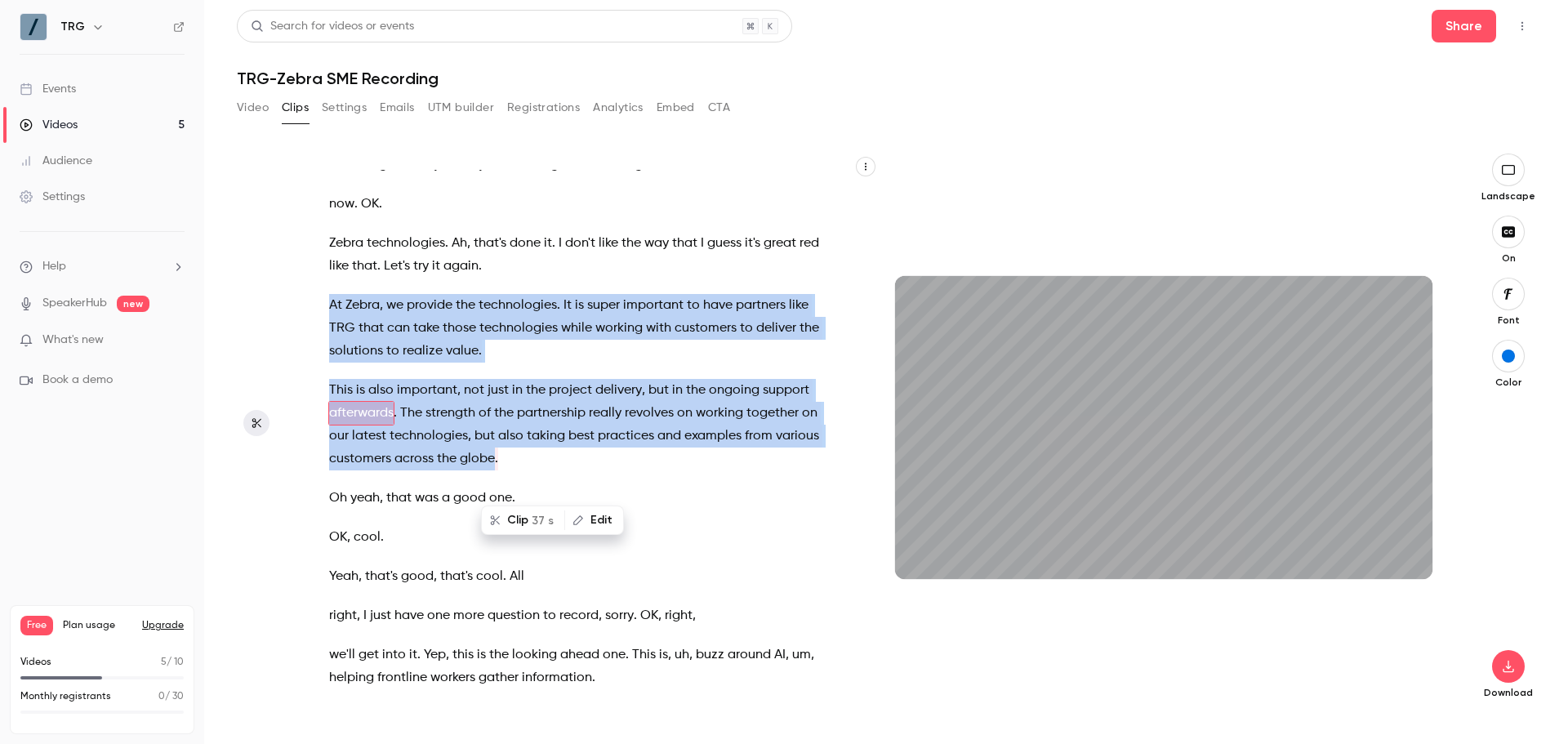
scroll to position [10537, 0]
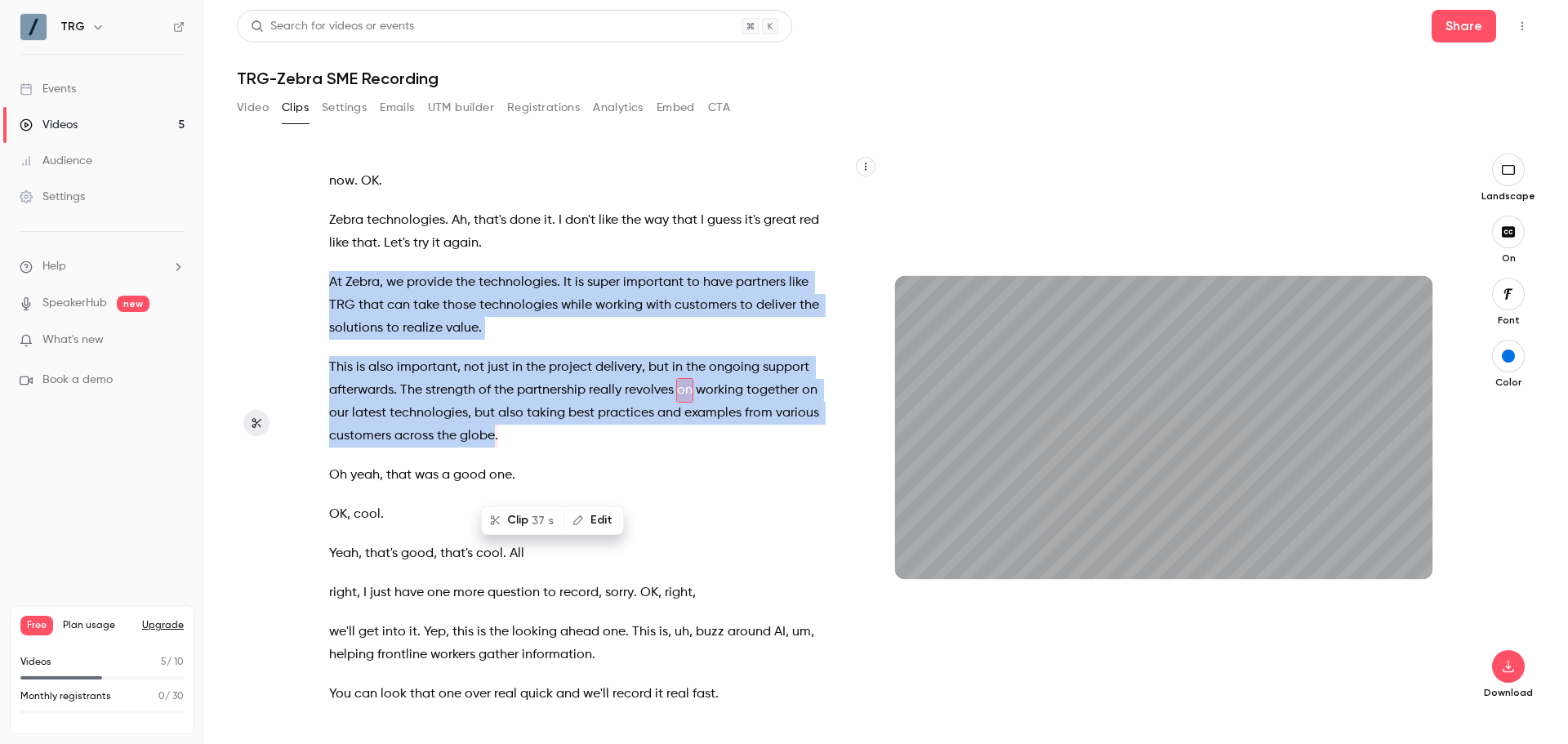
click at [497, 520] on icon "button" at bounding box center [494, 520] width 11 height 11
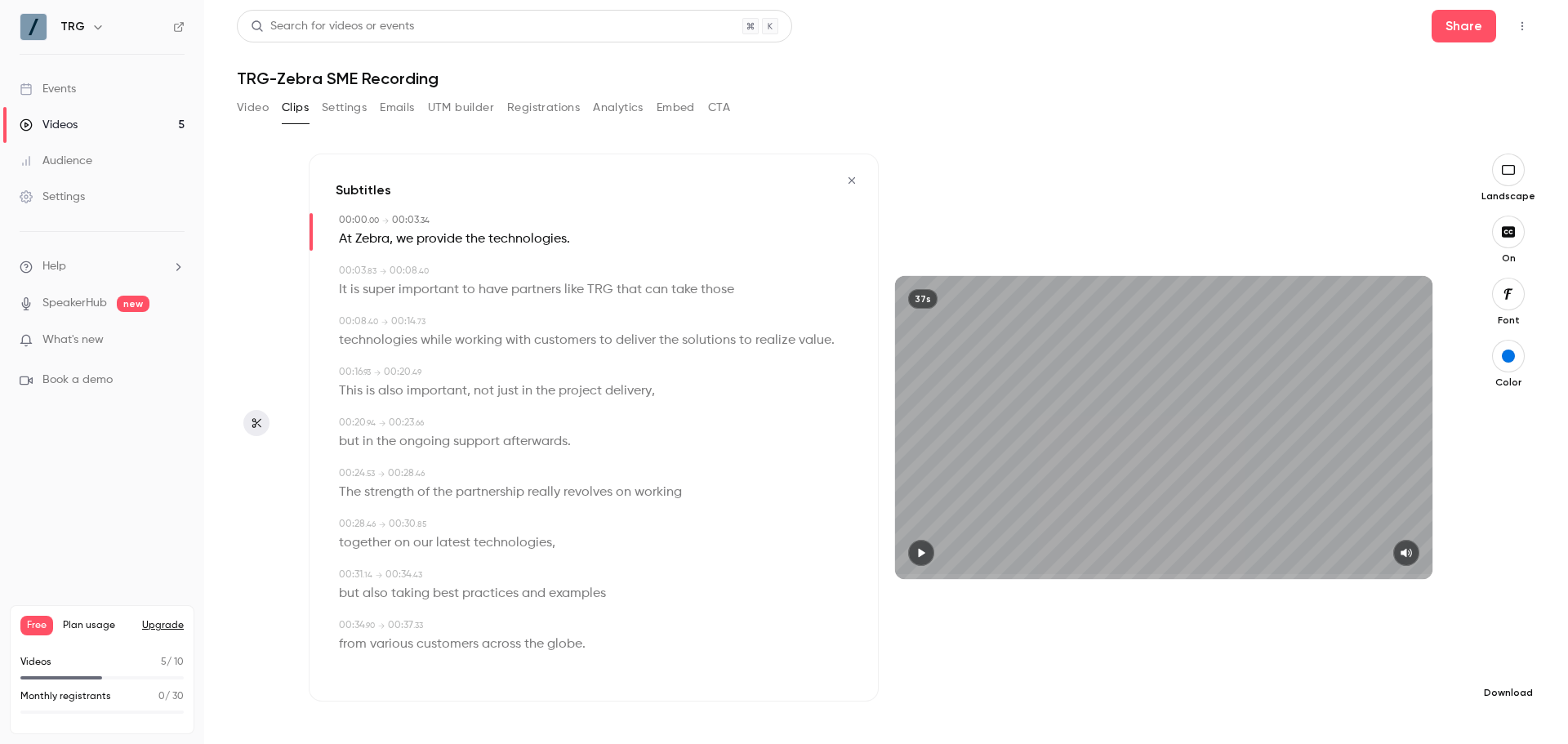
click at [1497, 671] on button "button" at bounding box center [1509, 666] width 33 height 33
click at [1362, 630] on span "Full HD" at bounding box center [1386, 635] width 187 height 17
click at [847, 176] on icon "button" at bounding box center [851, 180] width 13 height 11
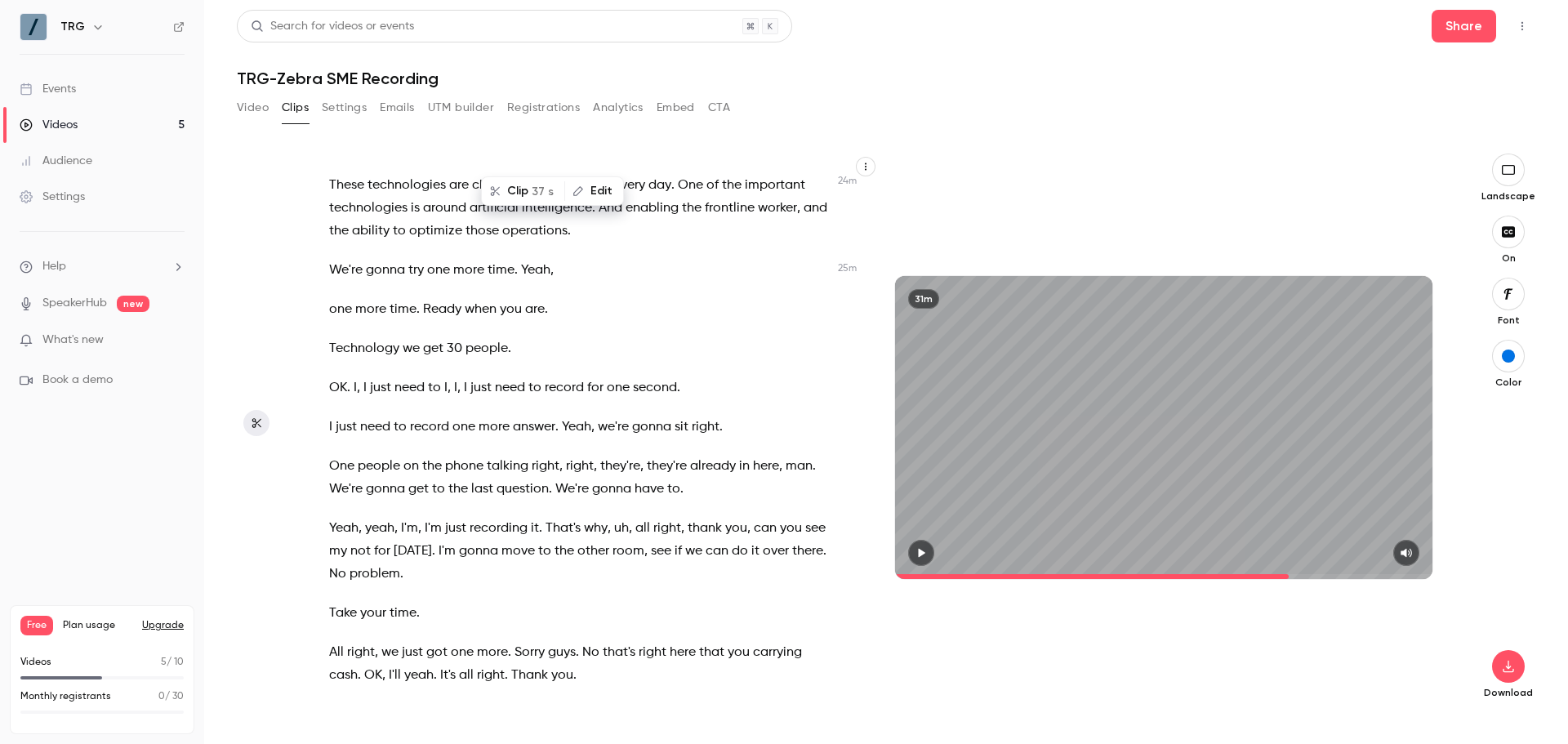
scroll to position [11328, 0]
click at [343, 477] on span "One" at bounding box center [341, 465] width 25 height 23
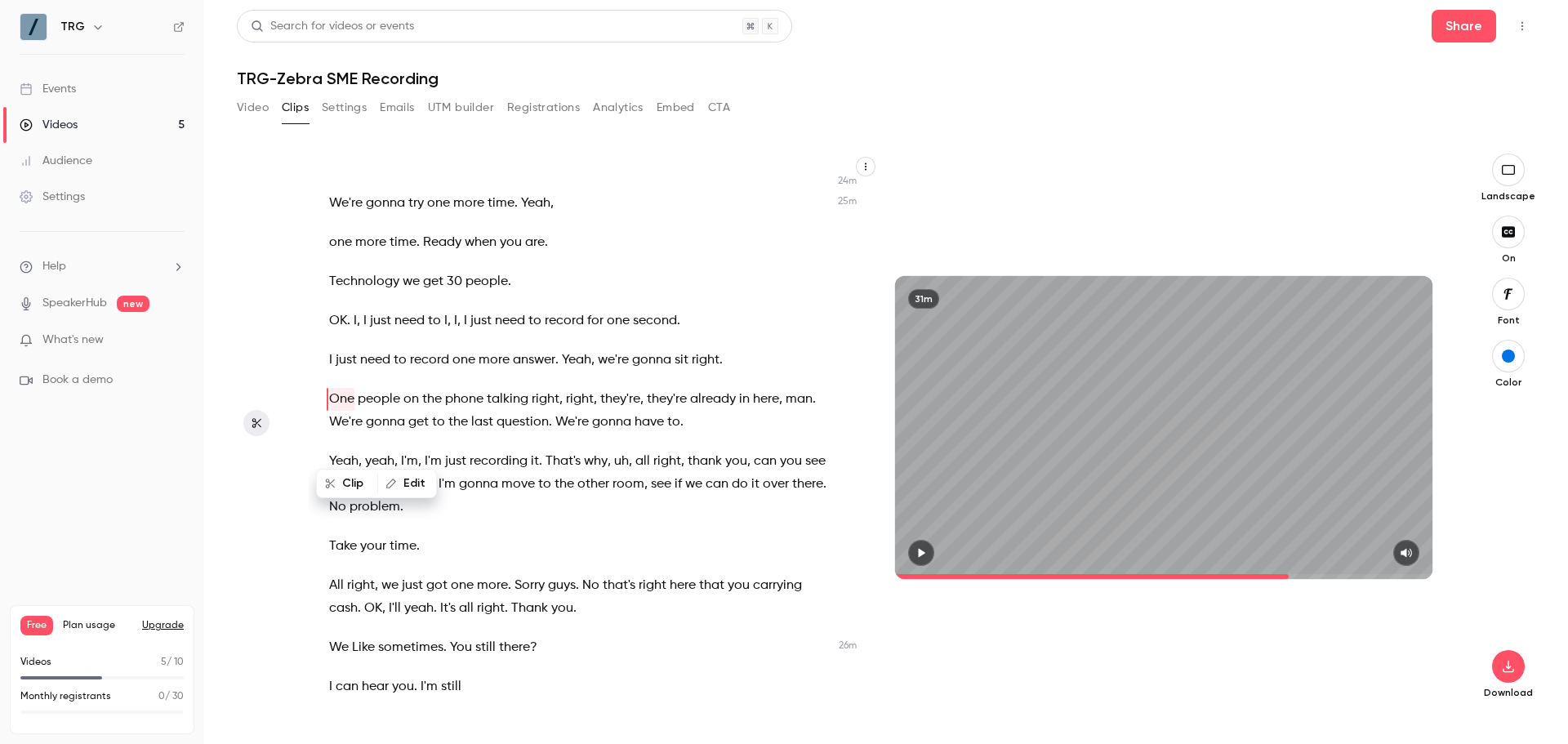
scroll to position [11403, 0]
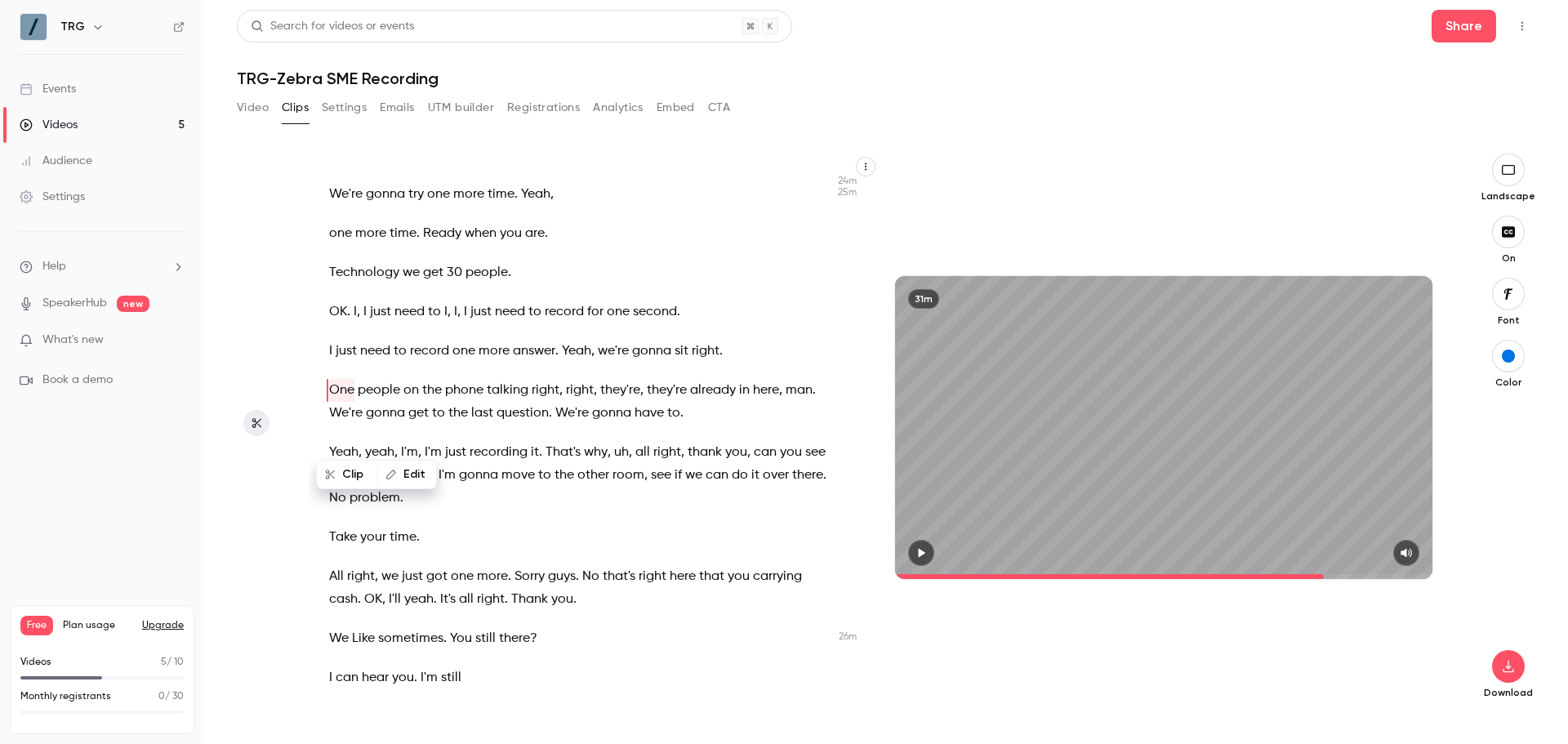
click at [917, 555] on icon "button" at bounding box center [921, 552] width 13 height 11
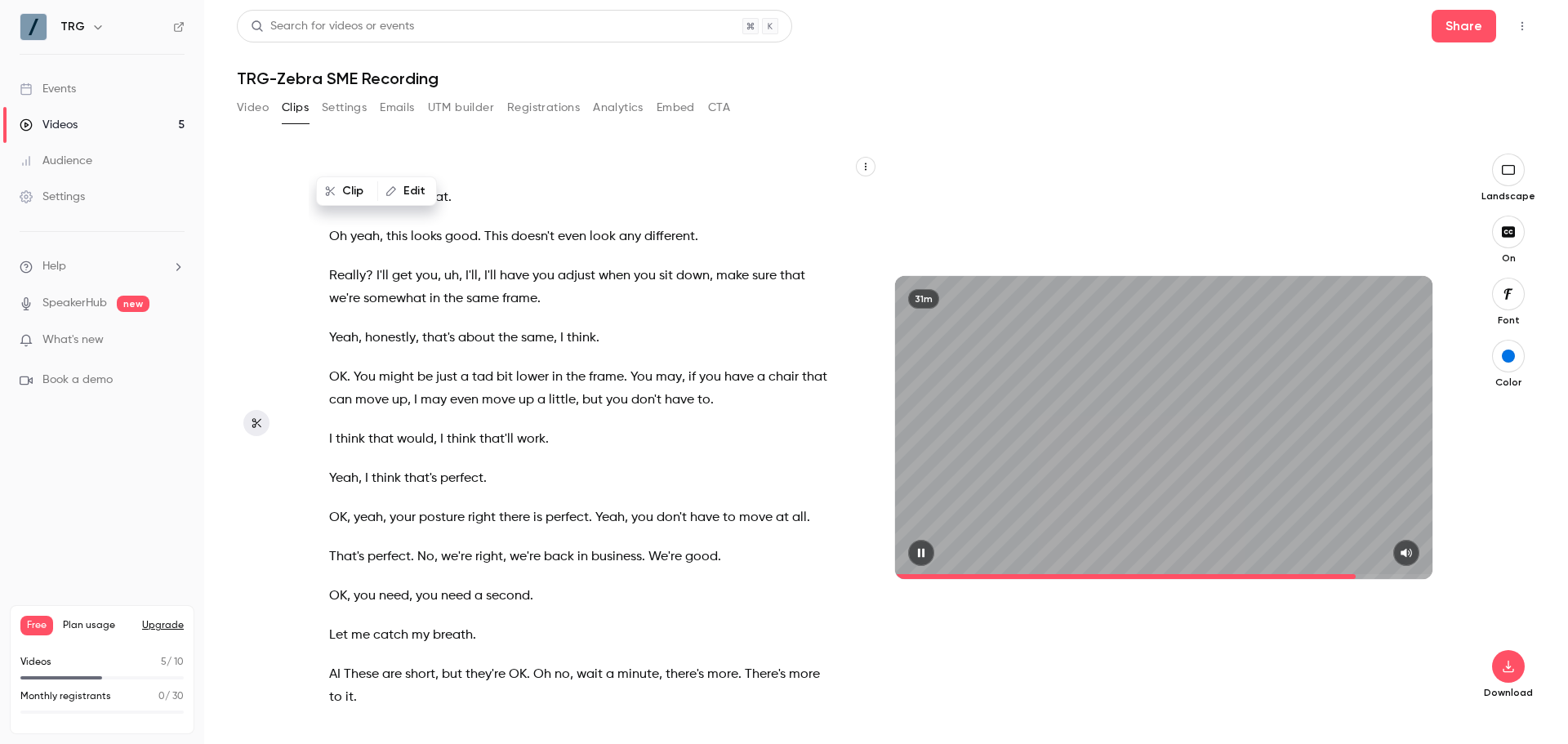
scroll to position [12307, 0]
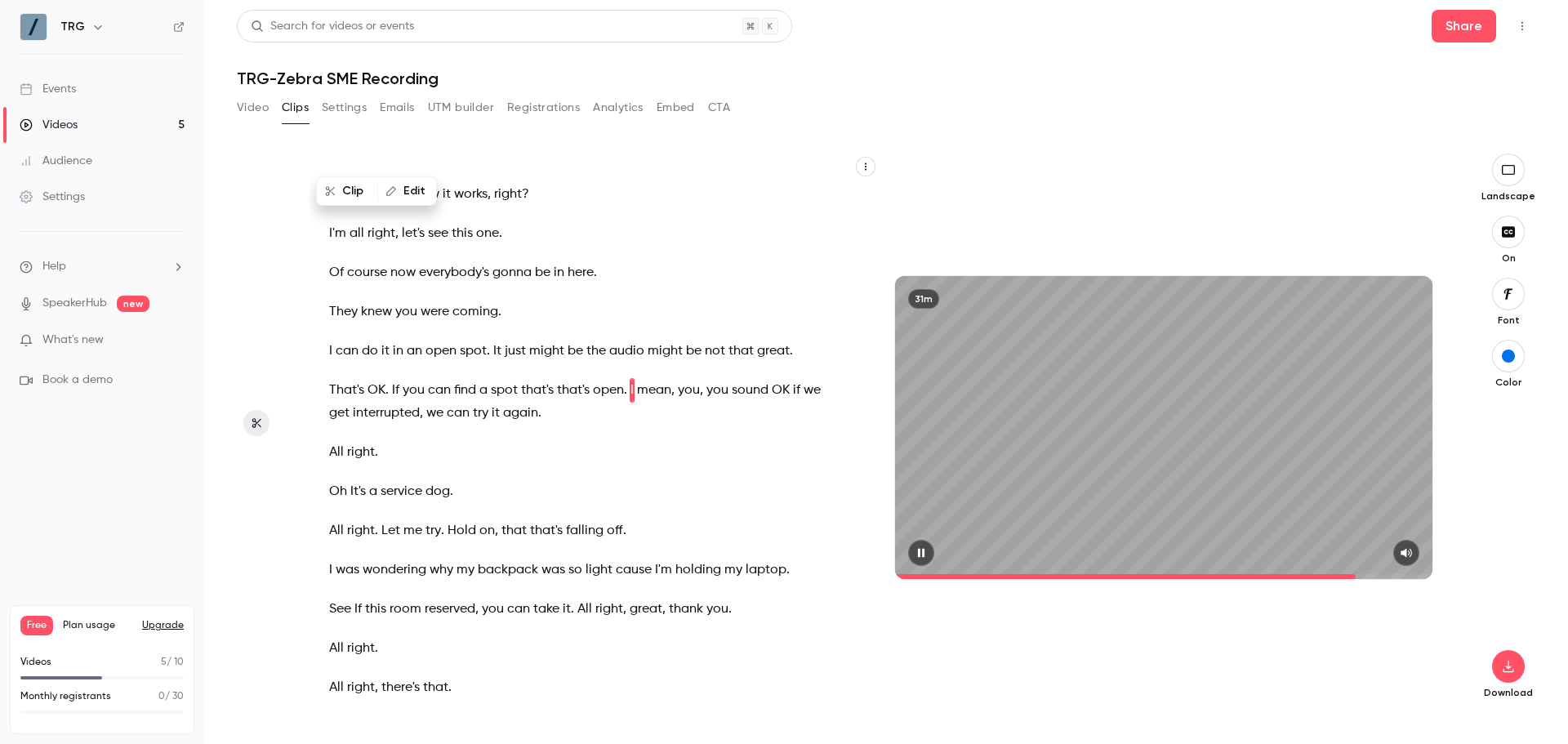
click at [932, 552] on button "button" at bounding box center [921, 552] width 26 height 26
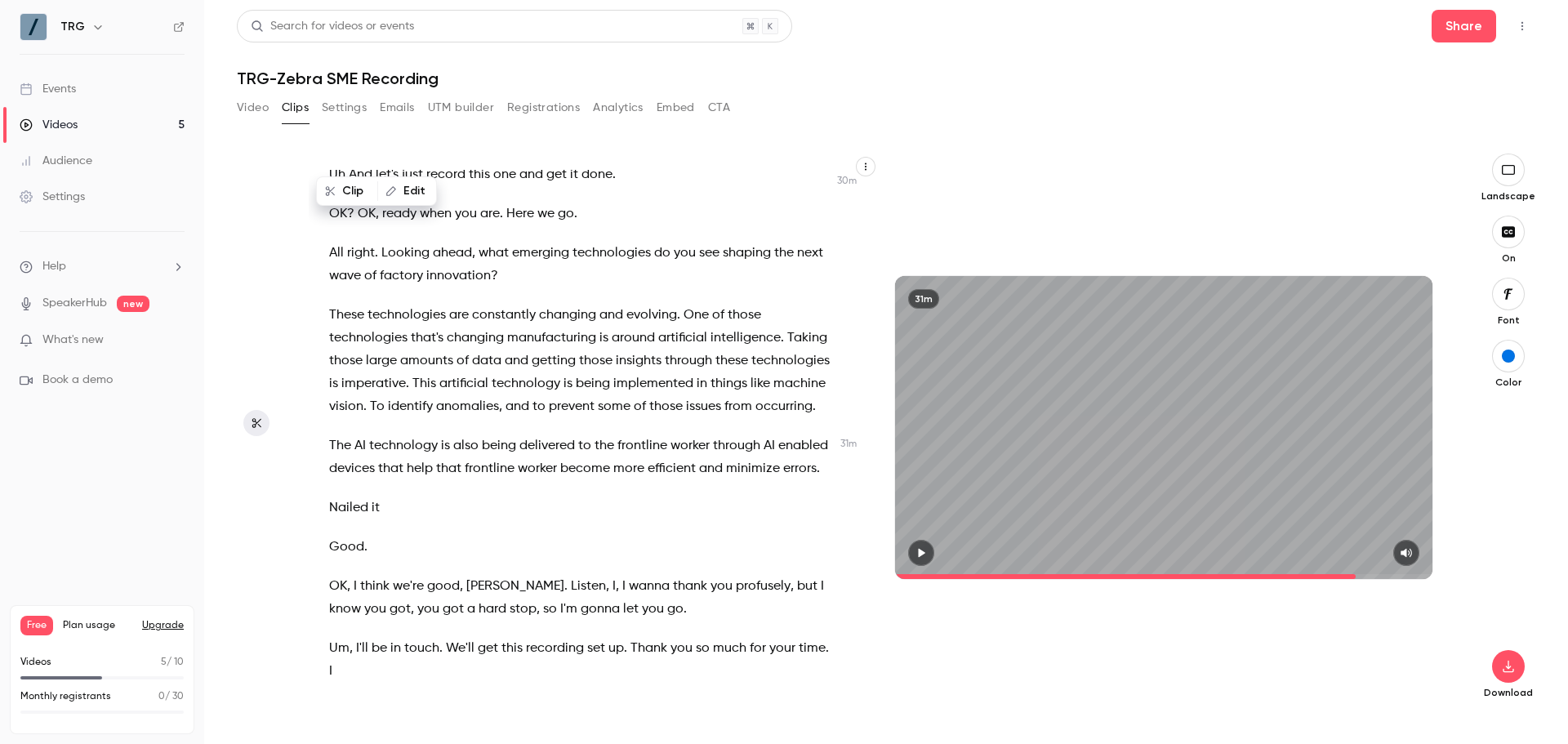
scroll to position [13776, 0]
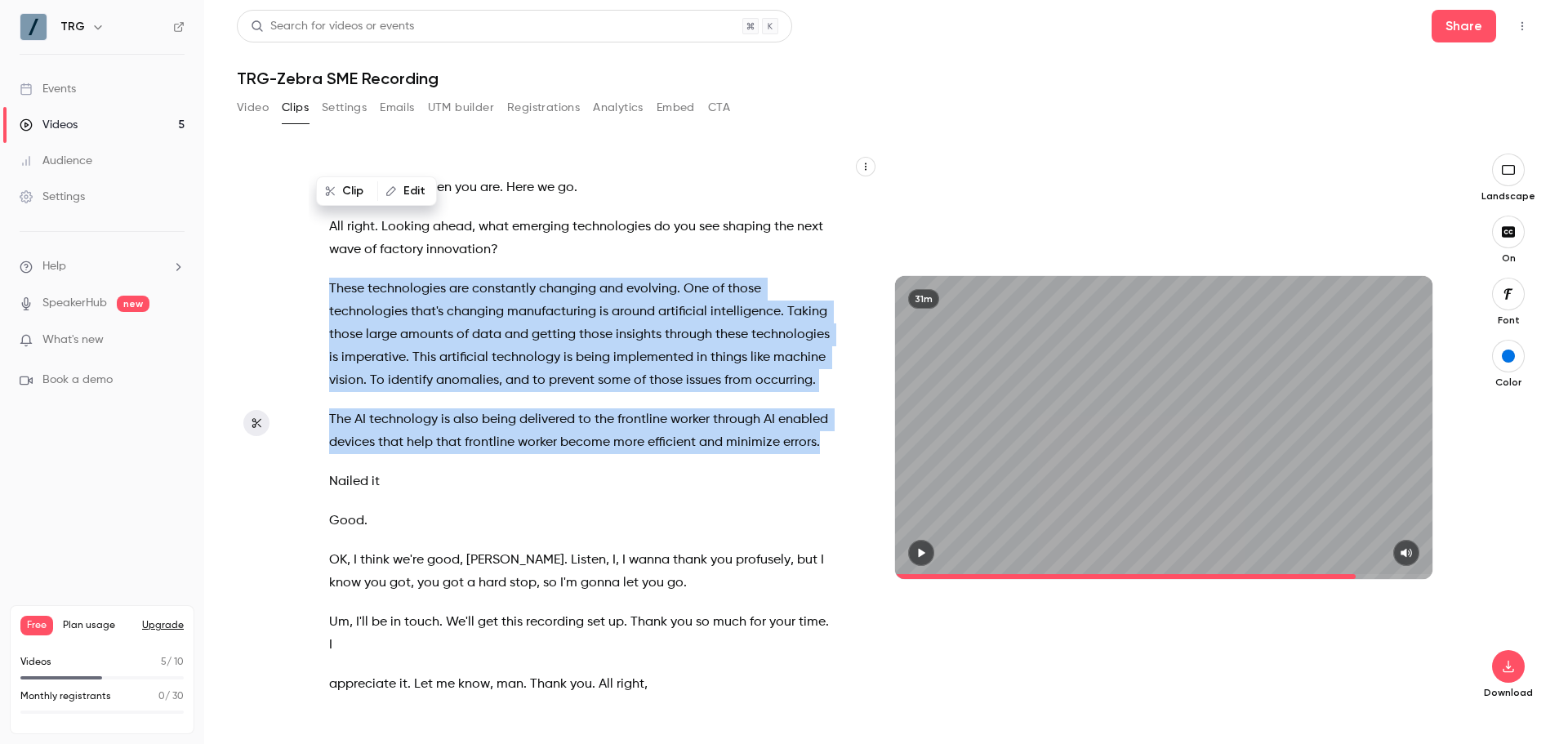
drag, startPoint x: 436, startPoint y: 535, endPoint x: 328, endPoint y: 338, distance: 224.7
click at [328, 338] on div "I will end up , I'm gonna , instead of um disappearing completely , I'm gonna s…" at bounding box center [590, 435] width 562 height 532
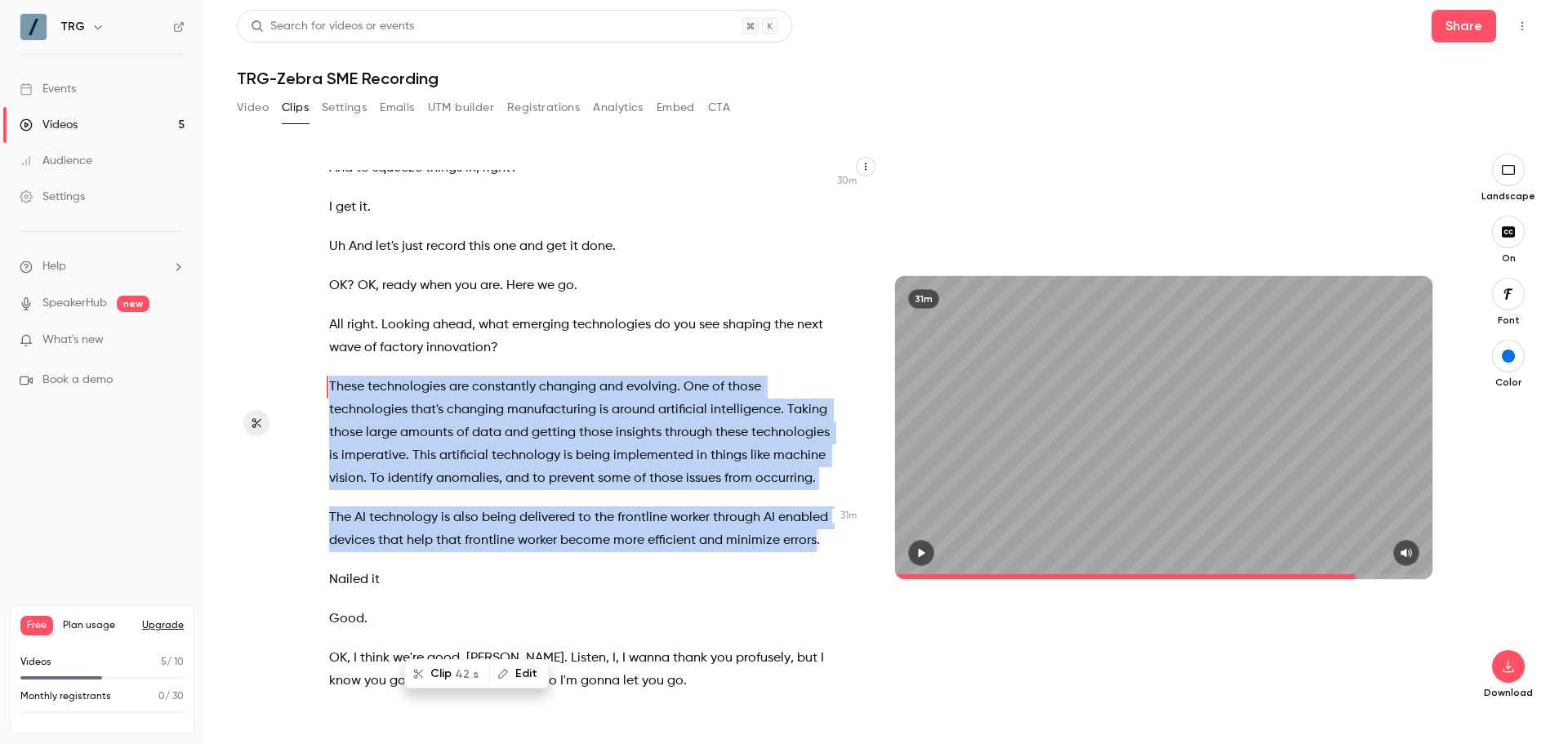
scroll to position [13675, 0]
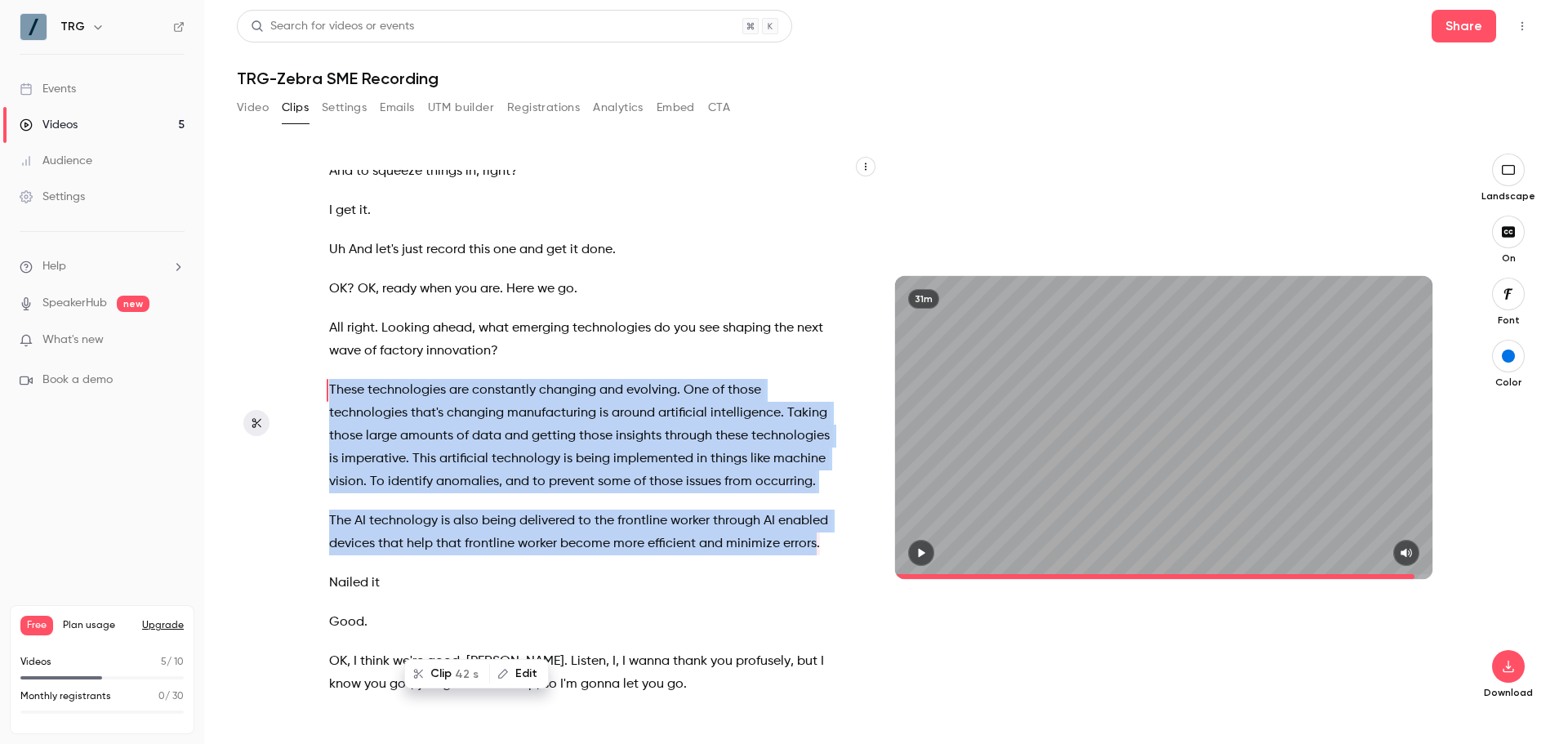
click at [925, 547] on icon "button" at bounding box center [921, 552] width 13 height 11
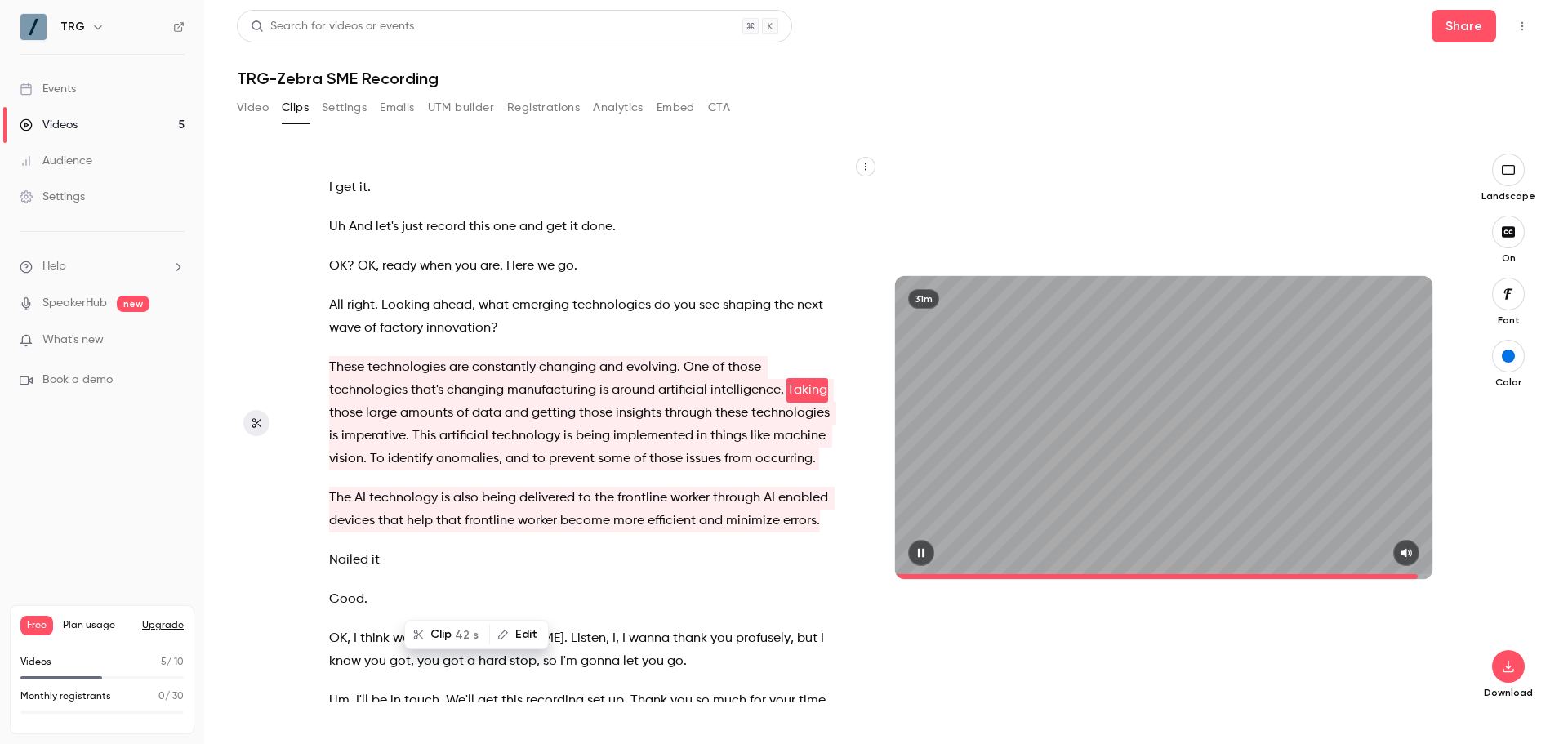
scroll to position [13721, 0]
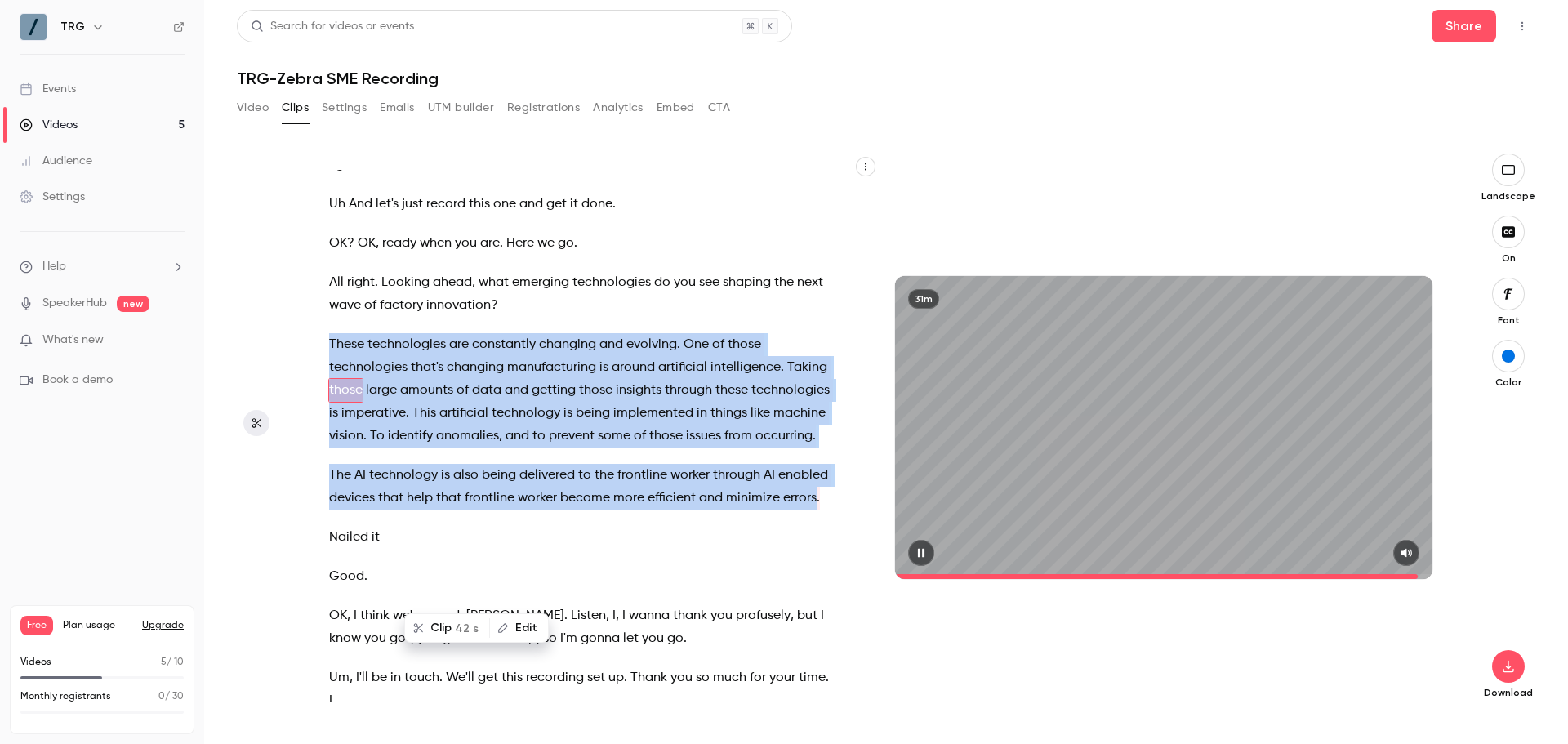
drag, startPoint x: 456, startPoint y: 625, endPoint x: 954, endPoint y: 617, distance: 498.1
click at [456, 625] on span "42 s" at bounding box center [467, 628] width 24 height 17
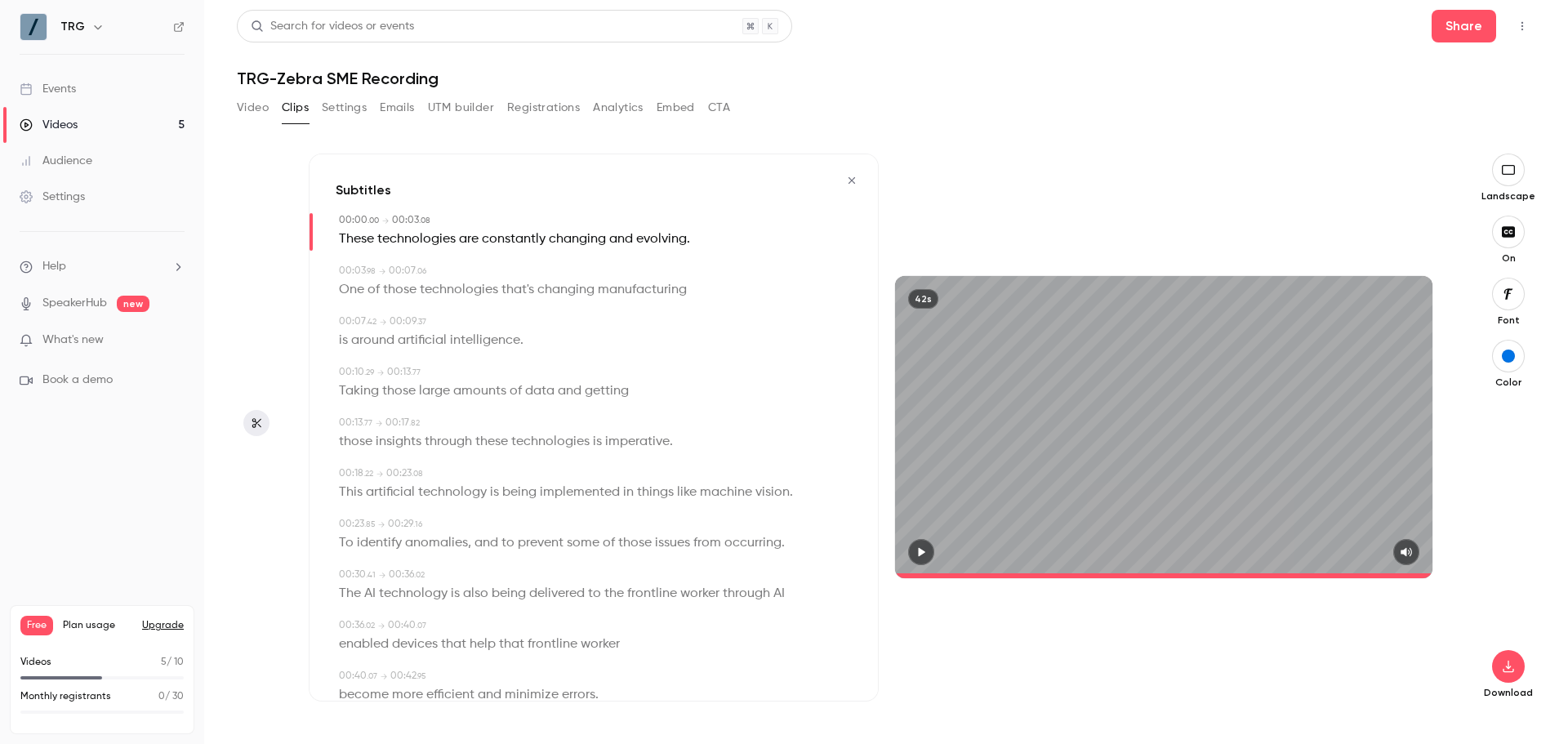
type input "*"
click at [1504, 675] on button "button" at bounding box center [1509, 666] width 33 height 33
click at [1330, 649] on span "High quality requires longer processing" at bounding box center [1386, 651] width 186 height 16
click at [77, 30] on h6 "TRG" at bounding box center [72, 27] width 24 height 16
click at [97, 31] on icon "button" at bounding box center [97, 27] width 13 height 13
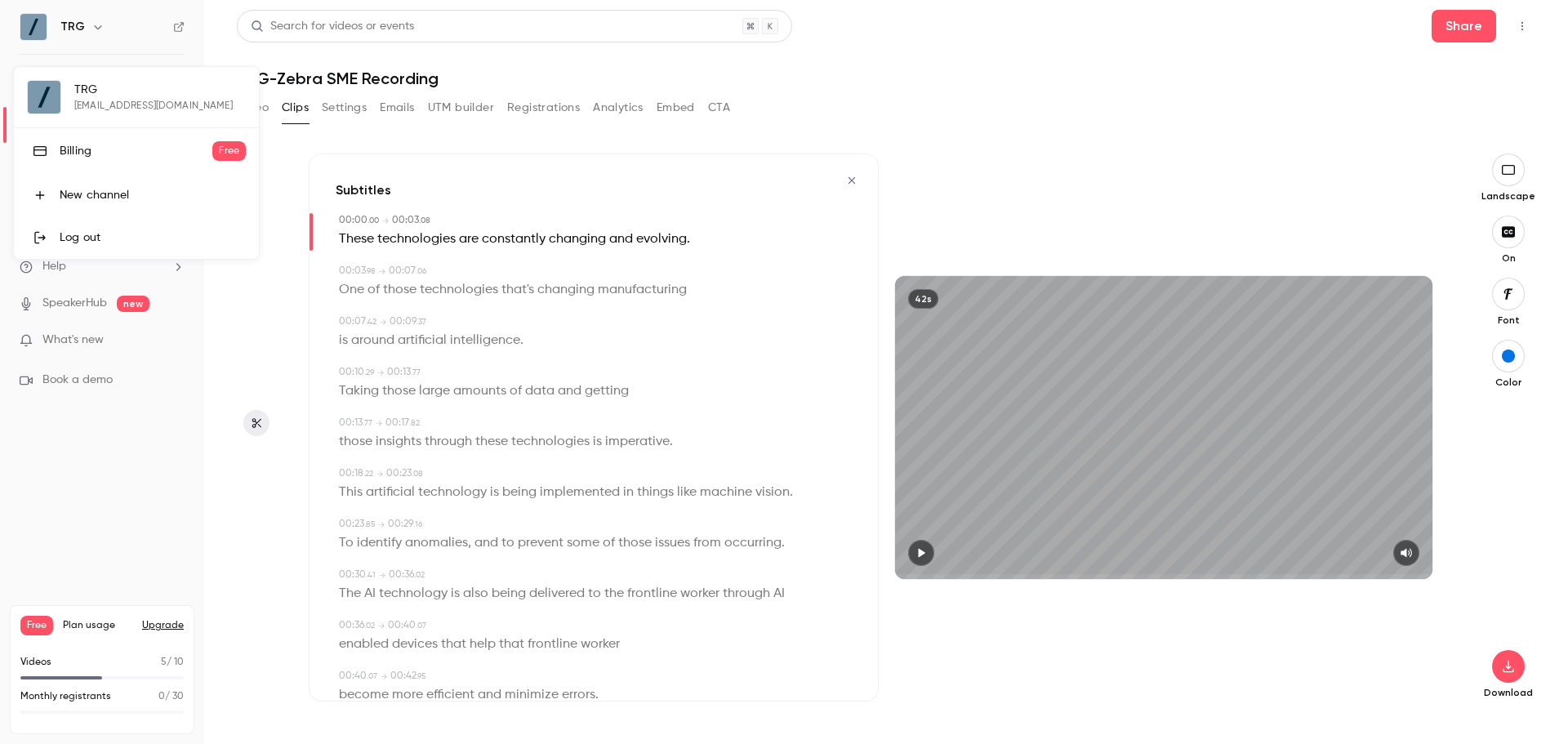
click at [83, 233] on div "Log out" at bounding box center [152, 237] width 186 height 16
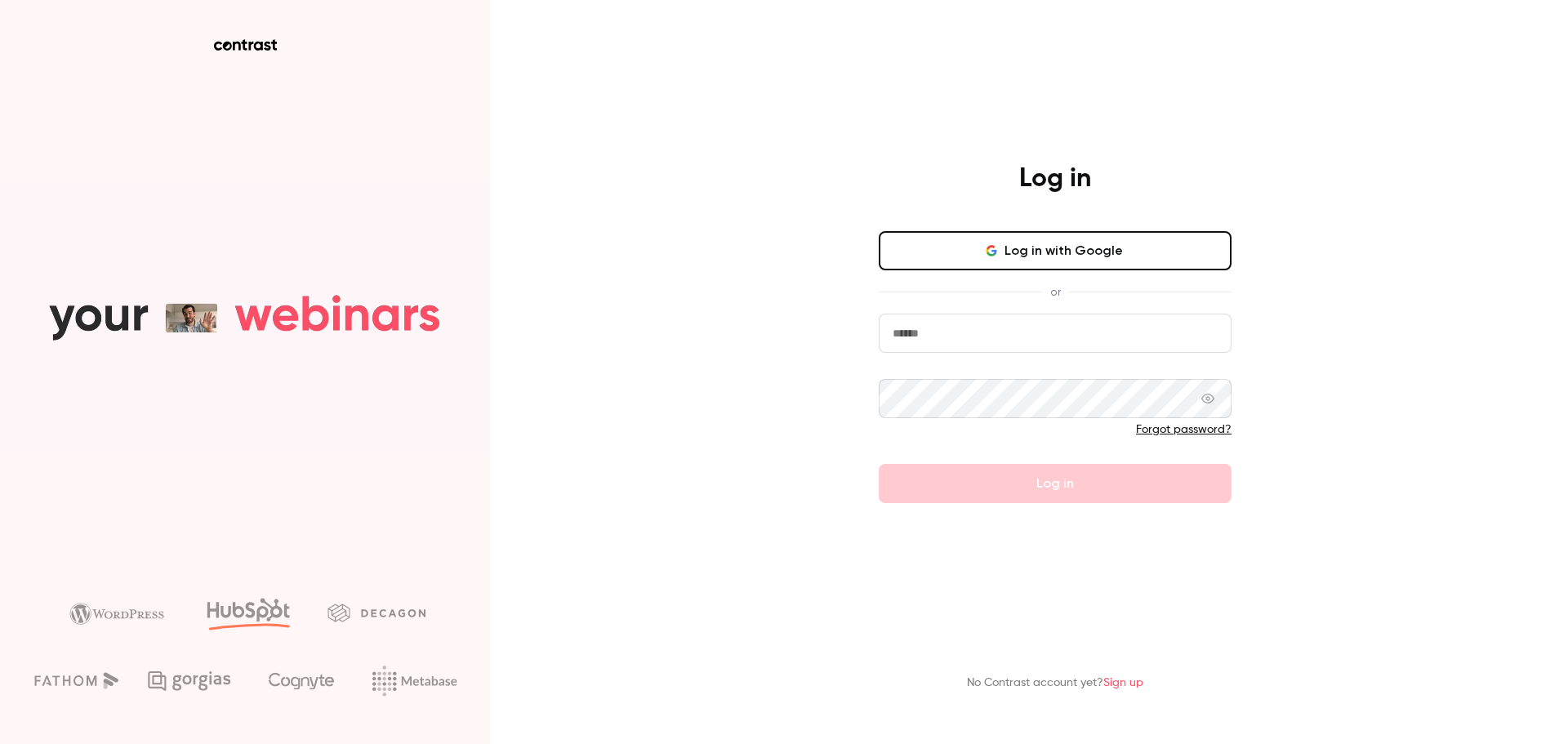
type input "**********"
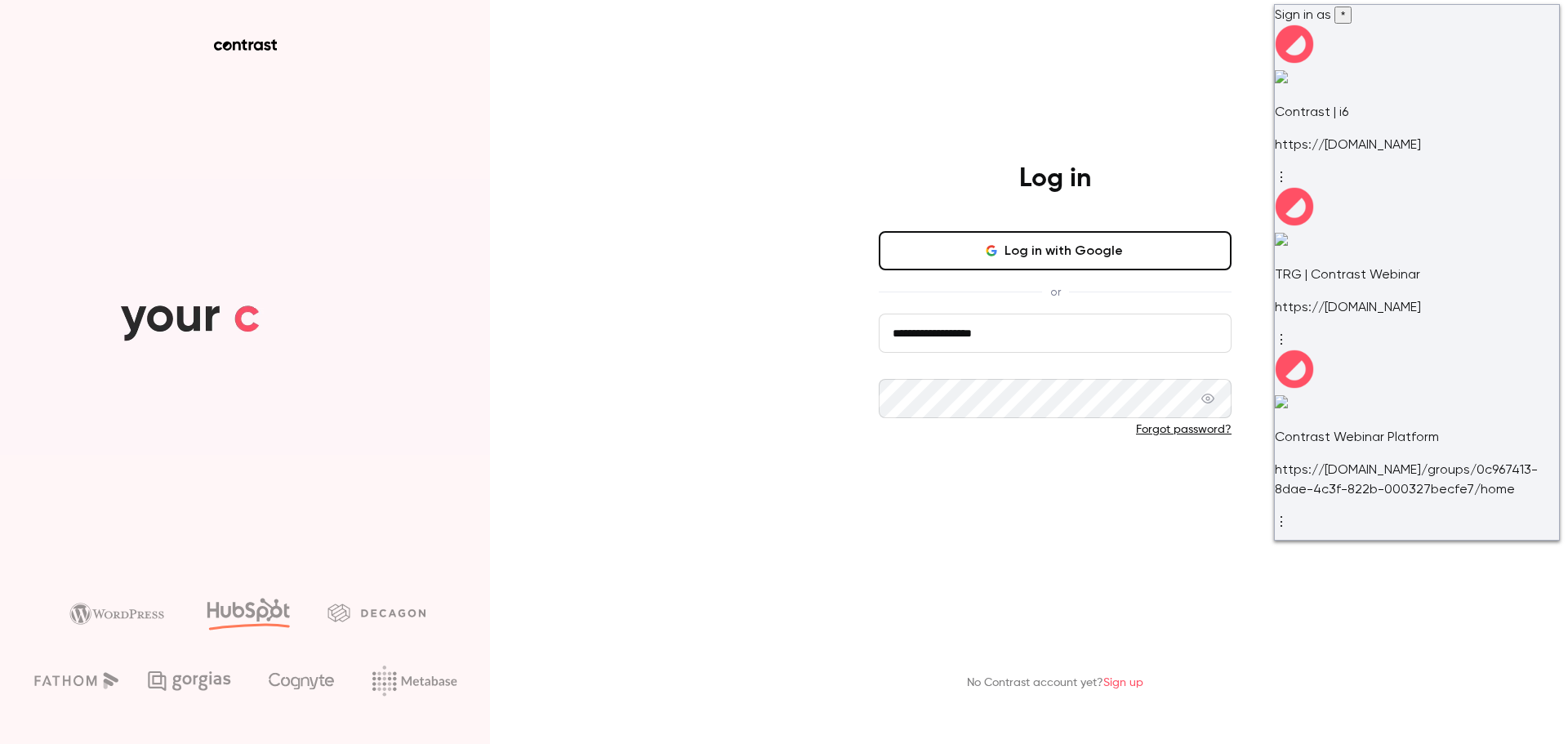
click at [1134, 470] on button "Log in" at bounding box center [1055, 483] width 353 height 40
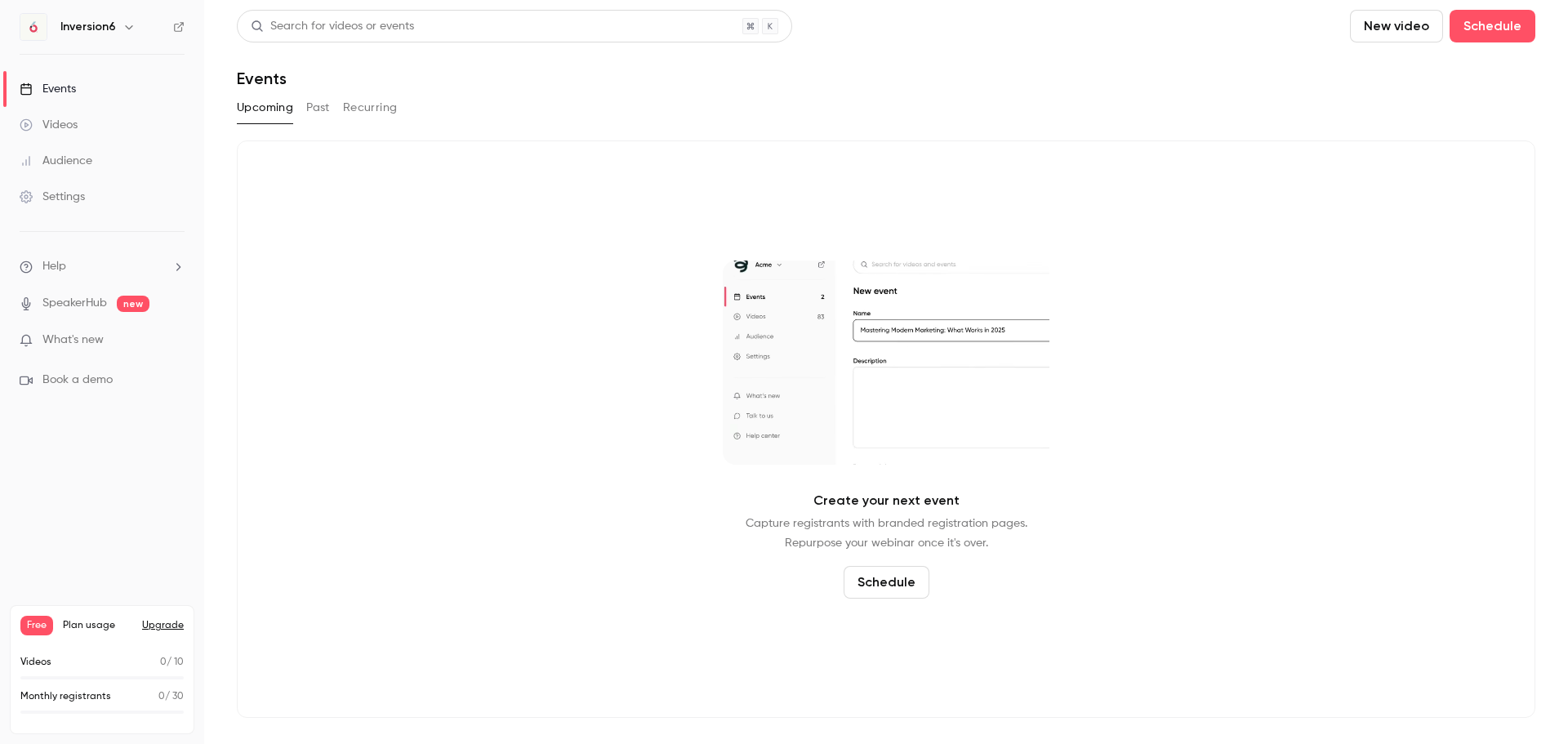
click at [69, 137] on link "Videos" at bounding box center [102, 125] width 204 height 36
click at [123, 24] on icon "button" at bounding box center [128, 27] width 13 height 13
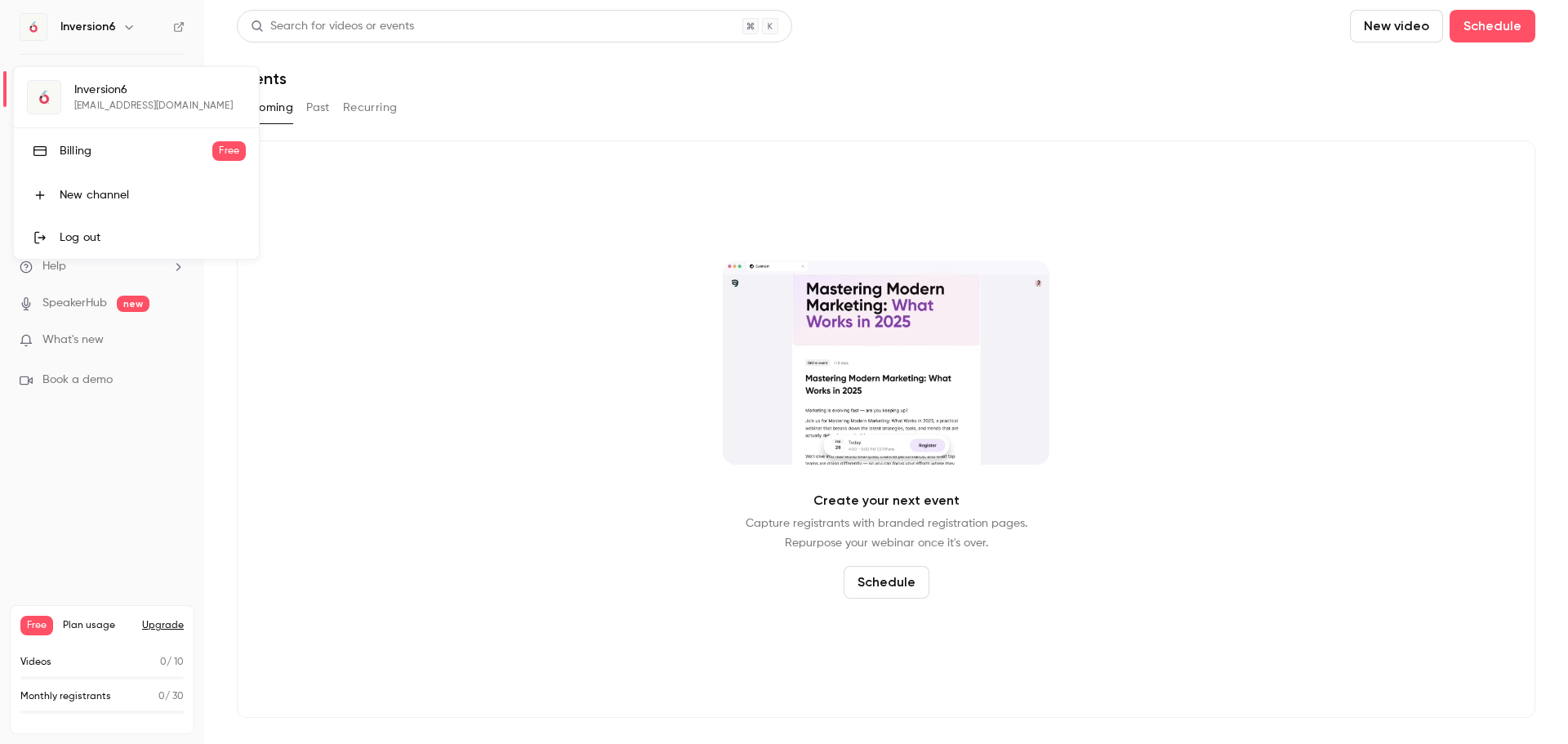
click at [102, 237] on div "Log out" at bounding box center [152, 237] width 186 height 16
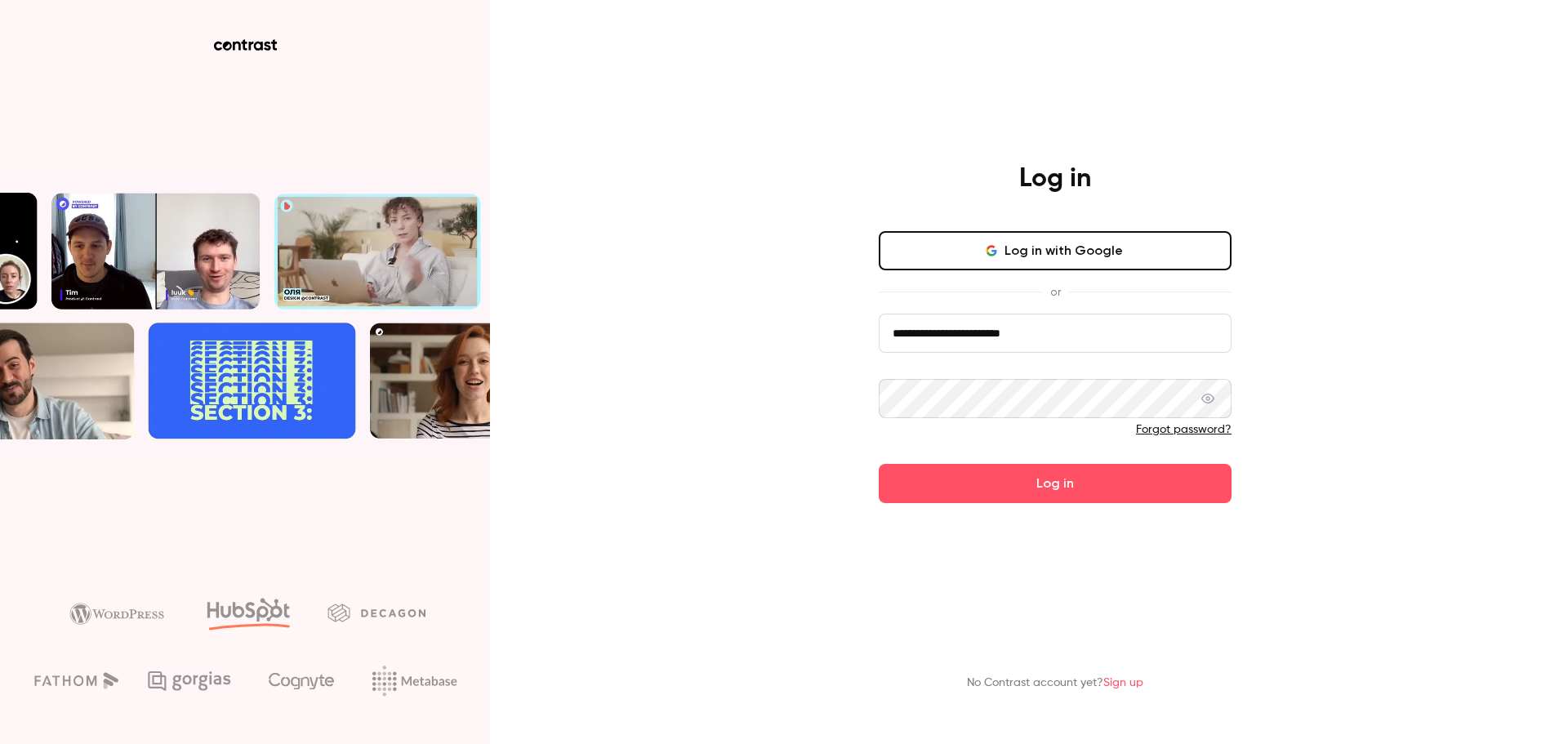
drag, startPoint x: 1144, startPoint y: 339, endPoint x: 1119, endPoint y: 341, distance: 25.1
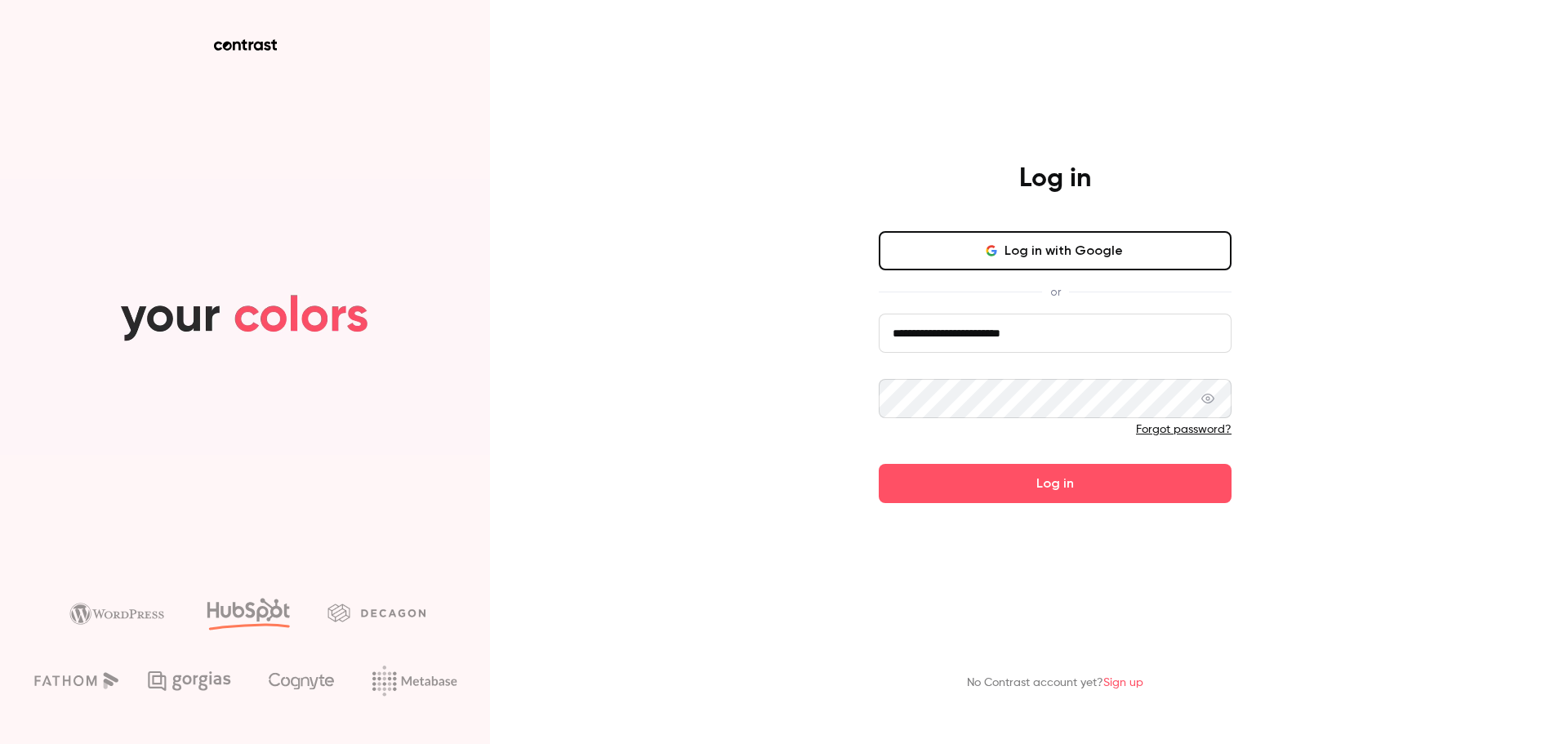
click at [1144, 339] on input "**********" at bounding box center [1055, 333] width 353 height 40
type input "**********"
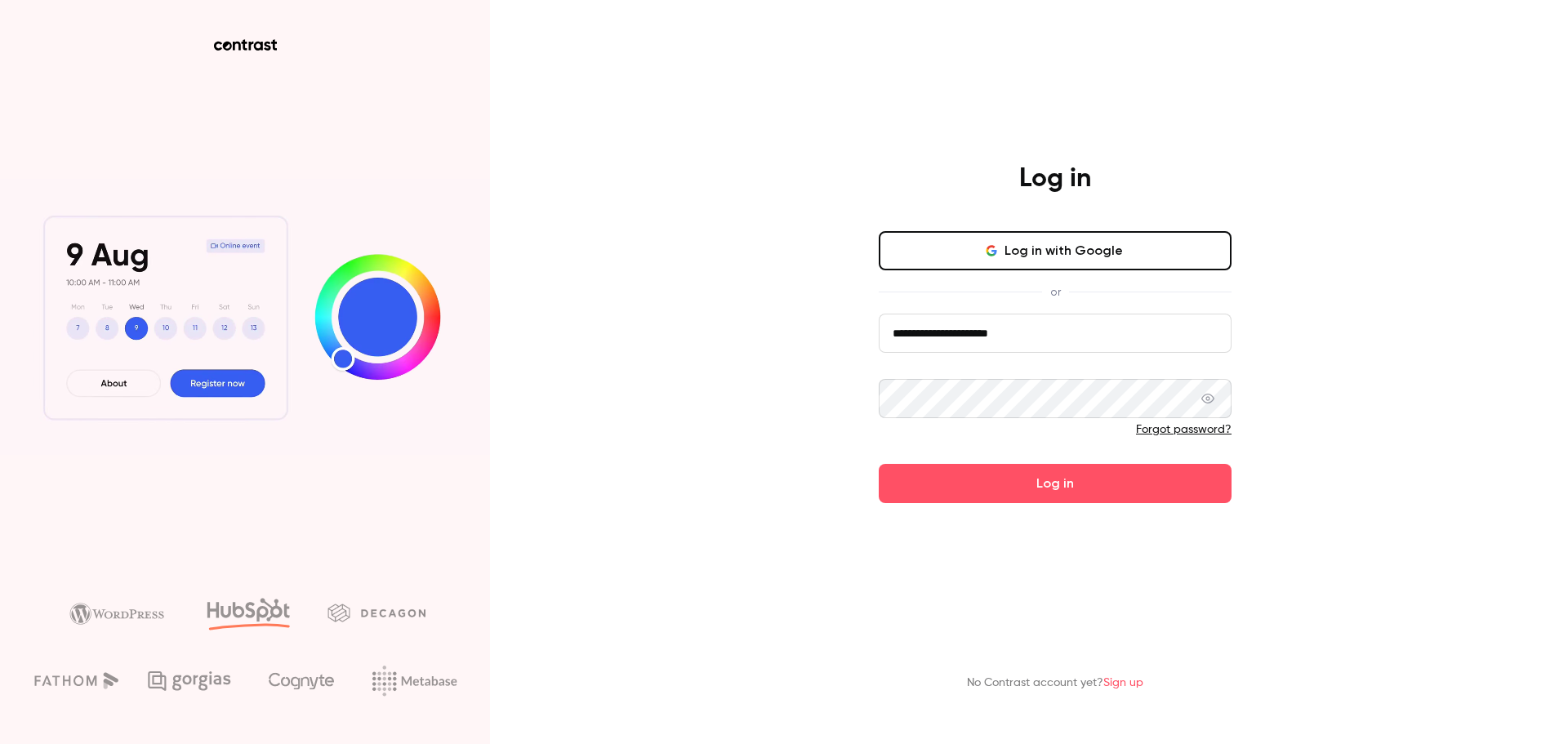
click at [1061, 505] on main "**********" at bounding box center [1054, 372] width 424 height 744
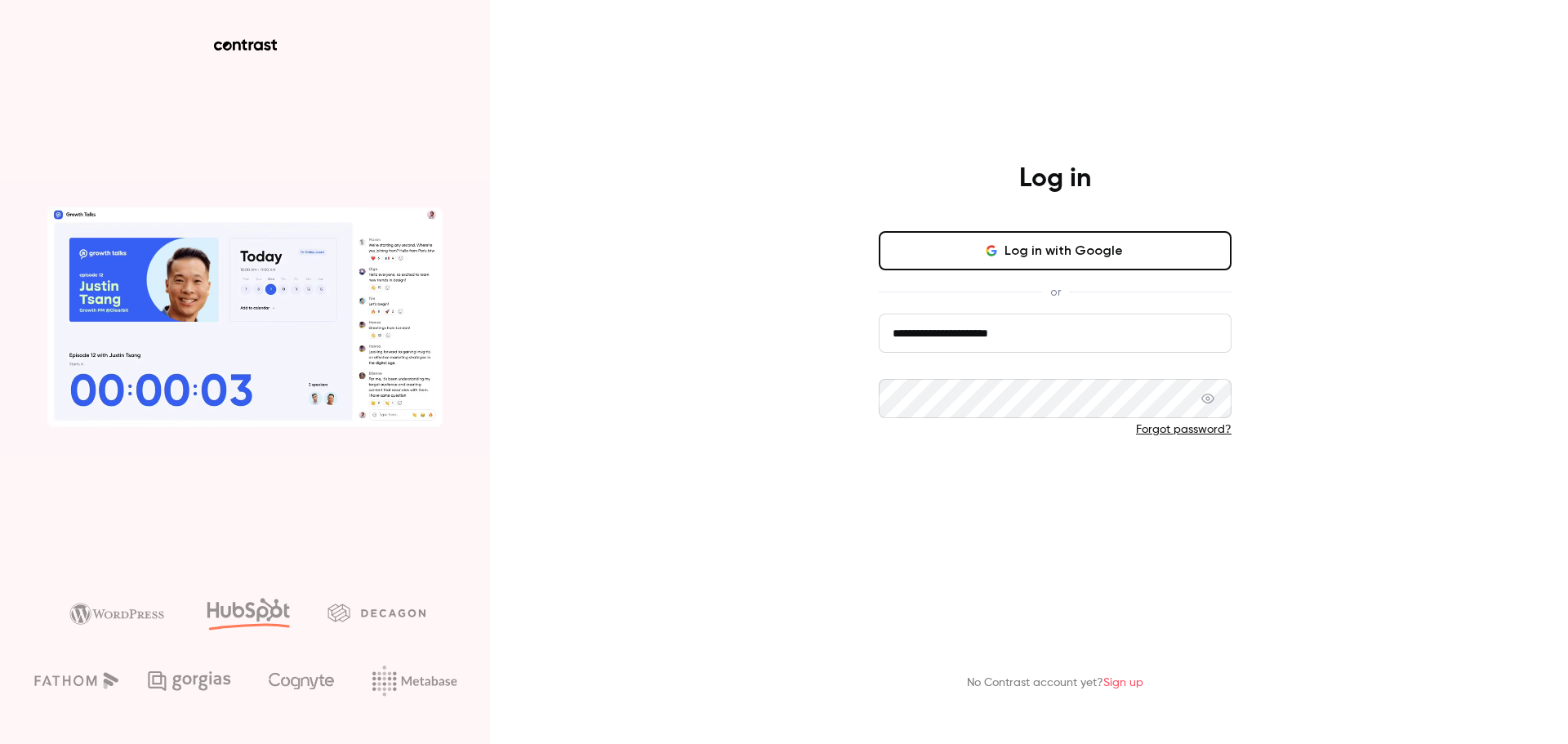
click at [1049, 488] on button "Log in" at bounding box center [1055, 483] width 353 height 40
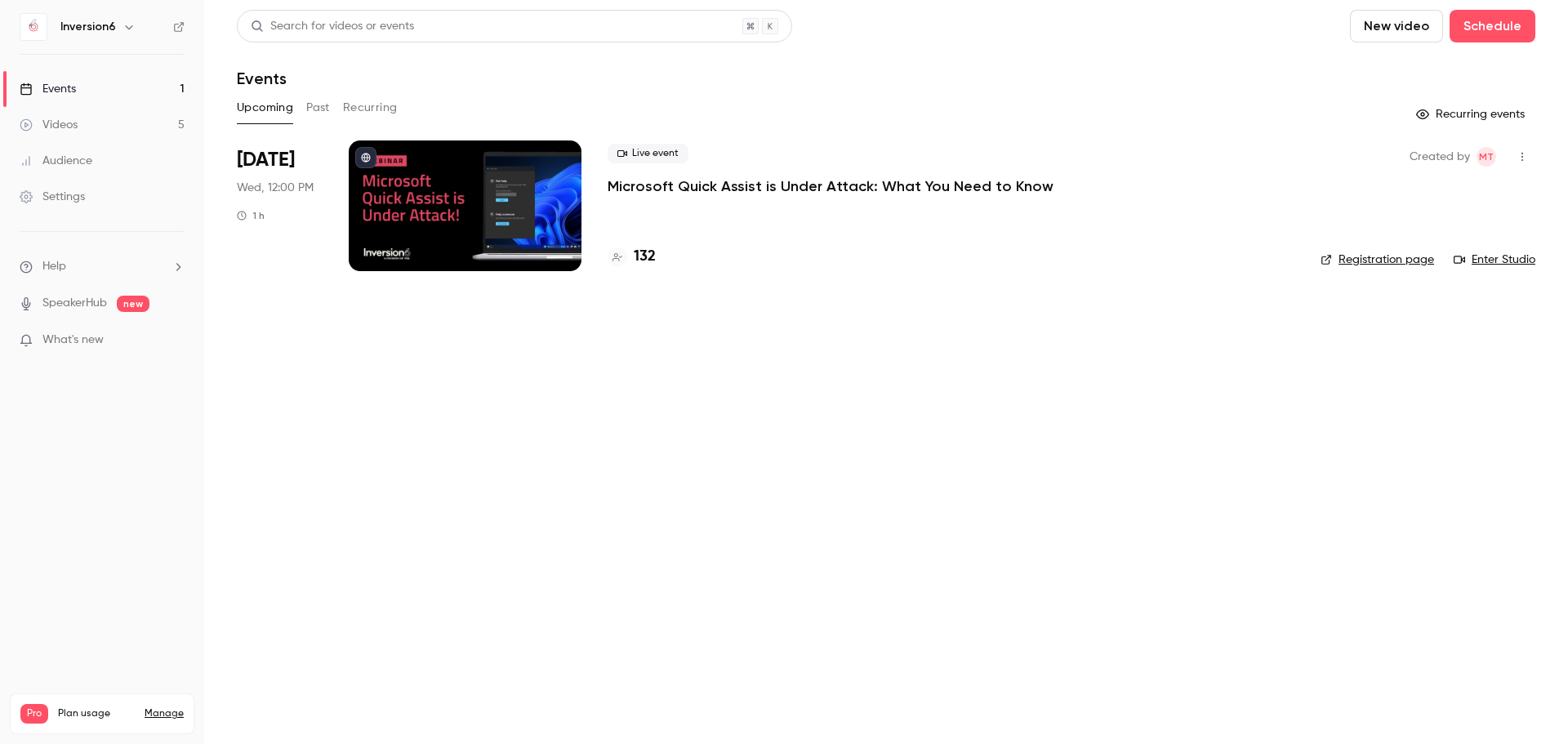
click at [132, 137] on link "Videos 5" at bounding box center [102, 125] width 204 height 36
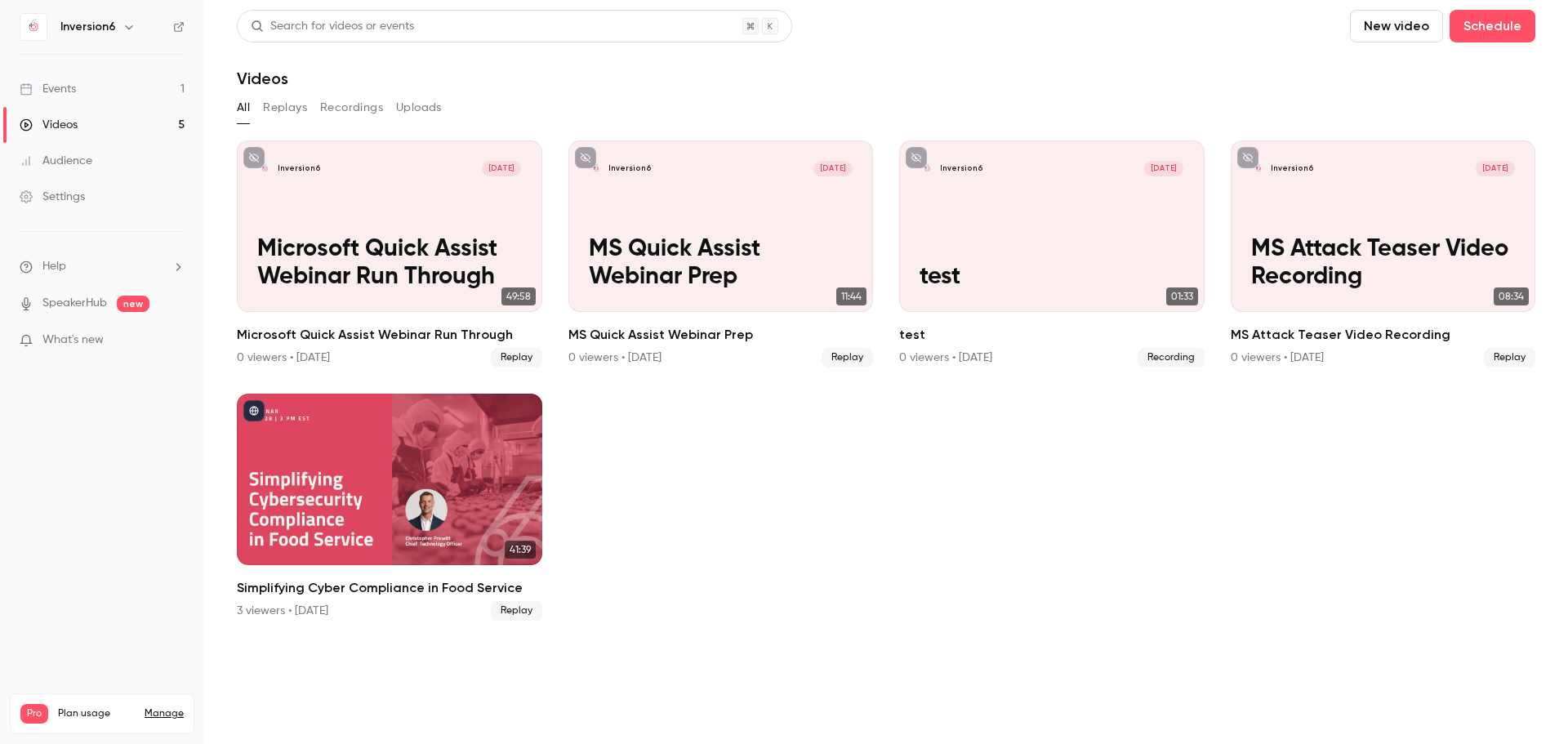
click at [157, 106] on link "Events 1" at bounding box center [102, 89] width 204 height 36
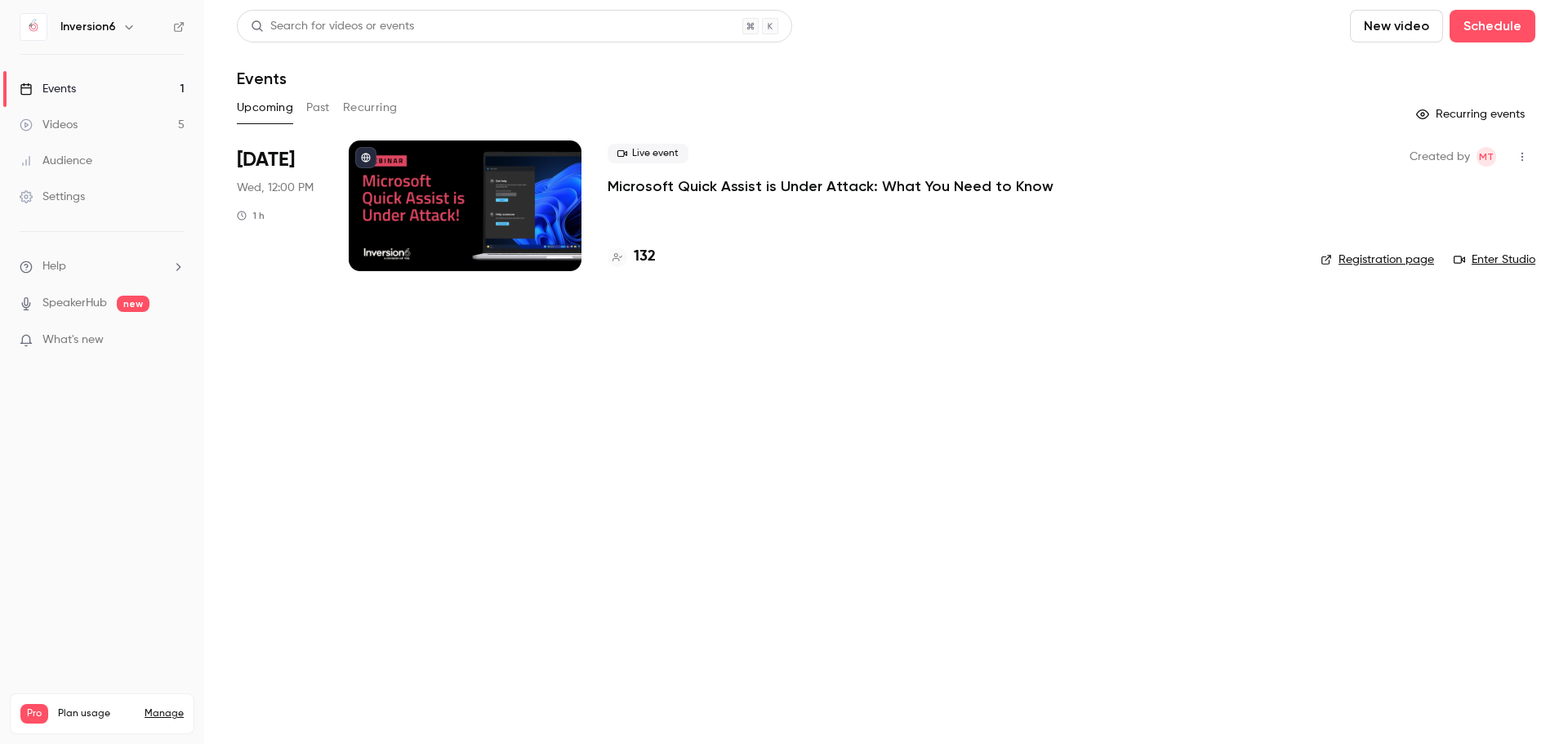
click at [735, 191] on p "Microsoft Quick Assist is Under Attack: What You Need to Know" at bounding box center [830, 186] width 446 height 20
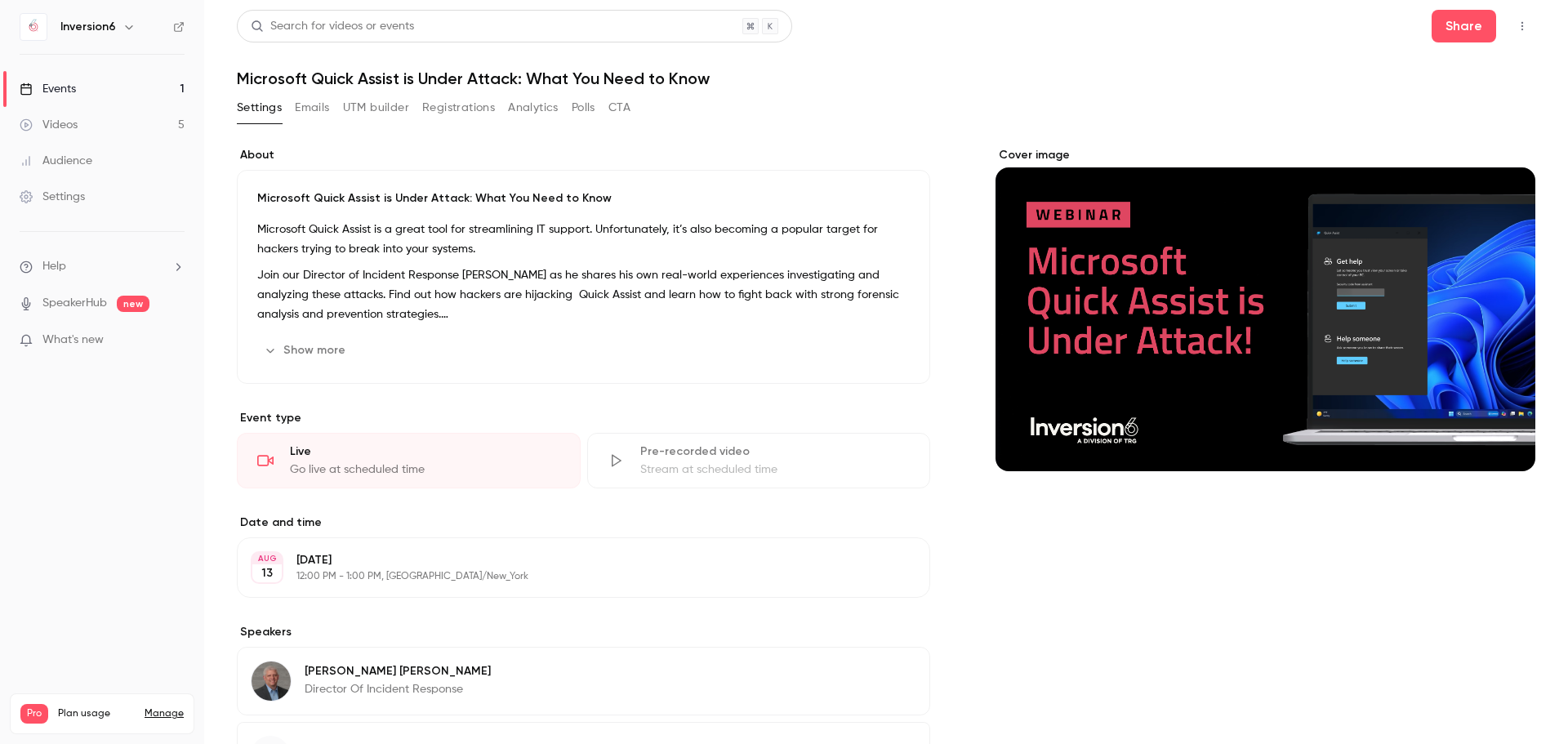
click at [306, 350] on button "Show more" at bounding box center [306, 350] width 98 height 26
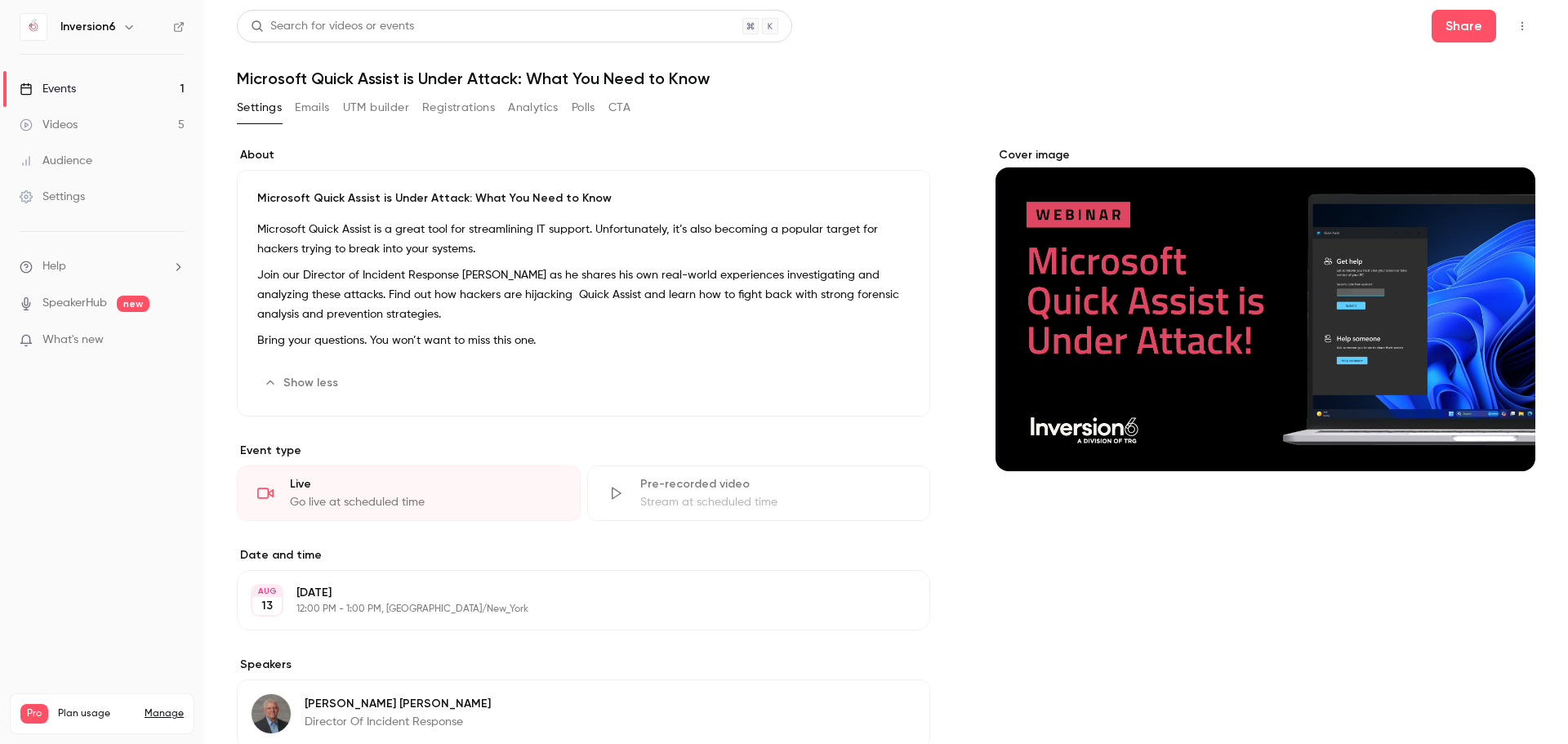
click at [466, 113] on button "Registrations" at bounding box center [459, 108] width 72 height 26
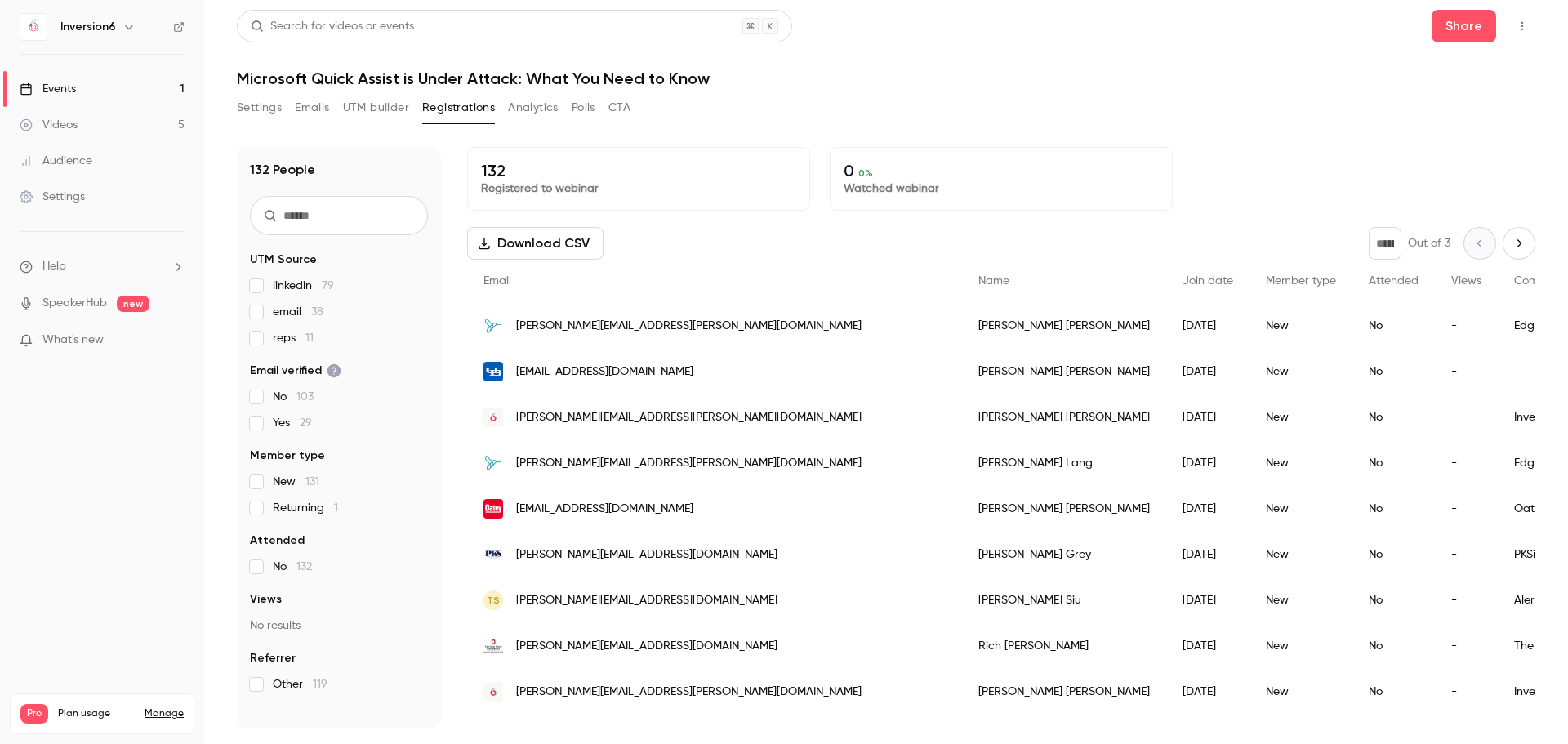
click at [312, 110] on button "Emails" at bounding box center [312, 108] width 34 height 26
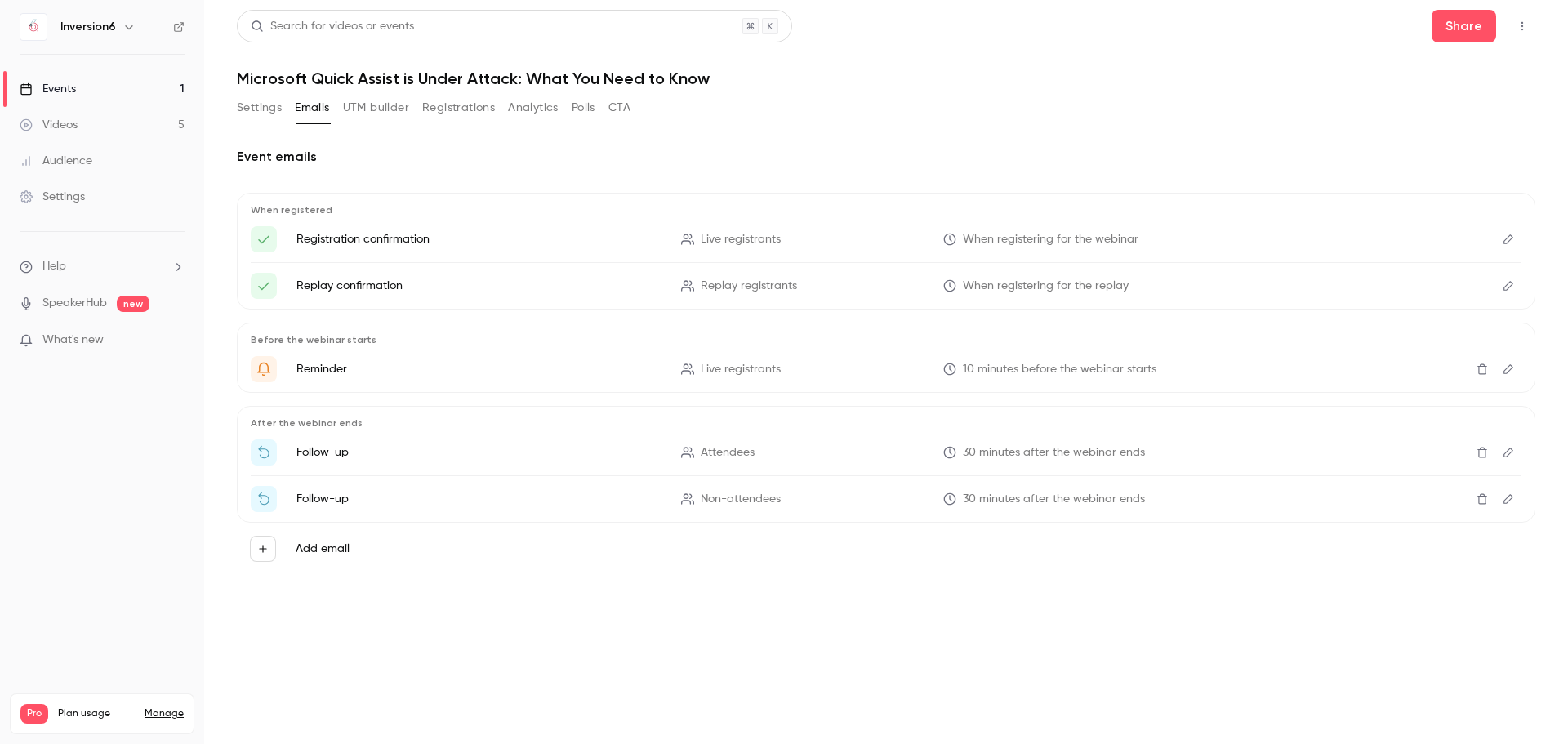
click at [1513, 371] on icon "Edit" at bounding box center [1508, 368] width 13 height 11
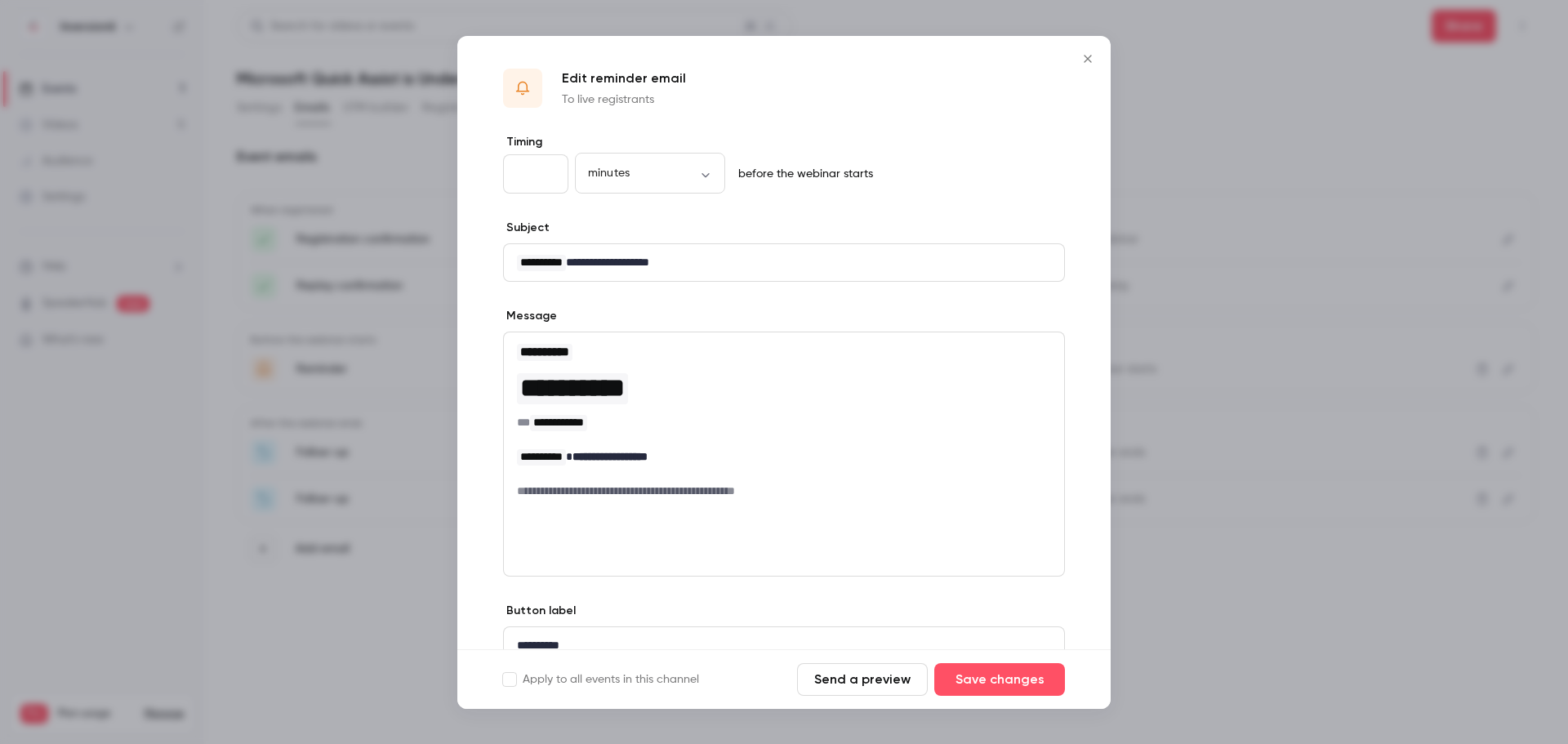
click at [548, 167] on input "**" at bounding box center [536, 174] width 65 height 40
type input "**"
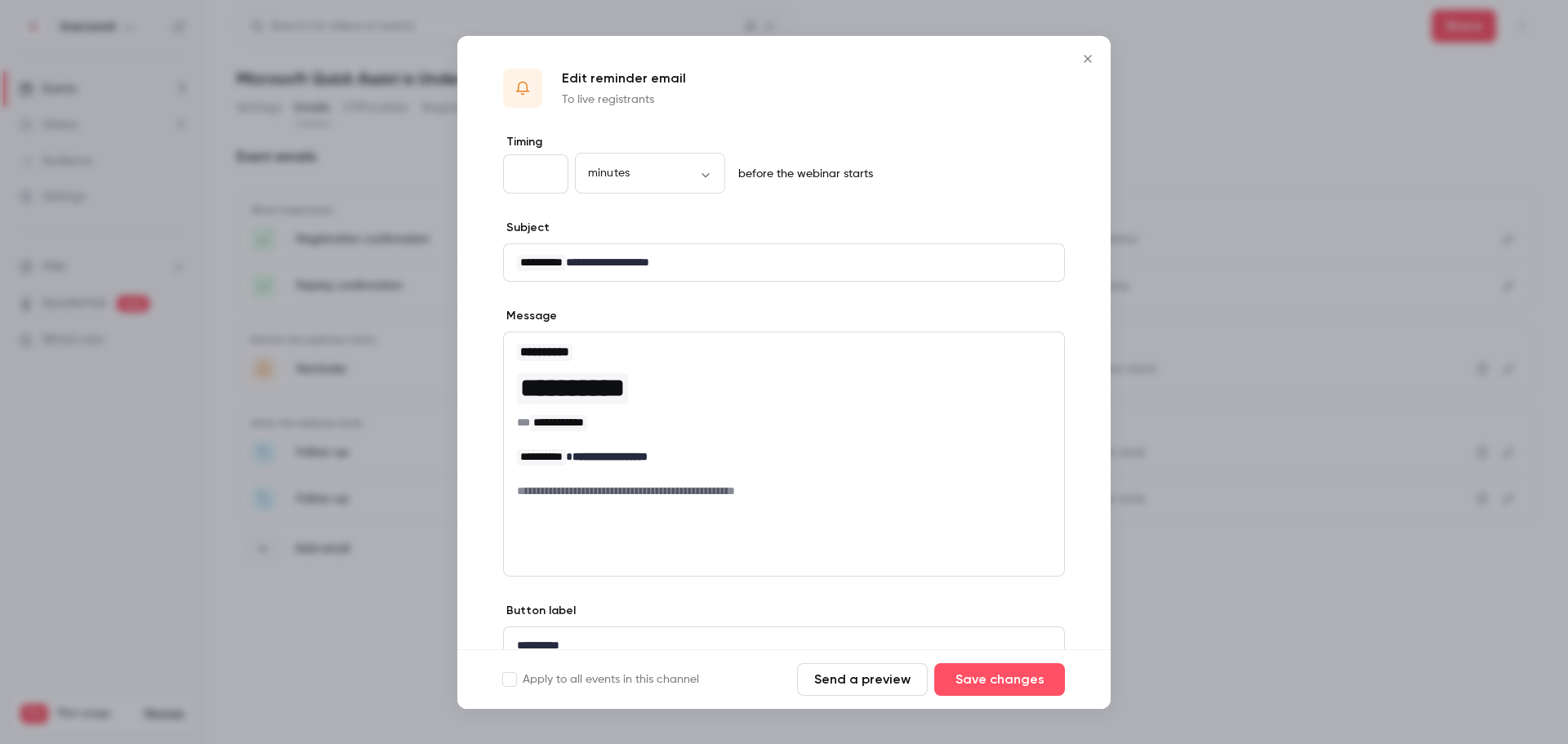
click at [548, 167] on input "**" at bounding box center [536, 174] width 65 height 40
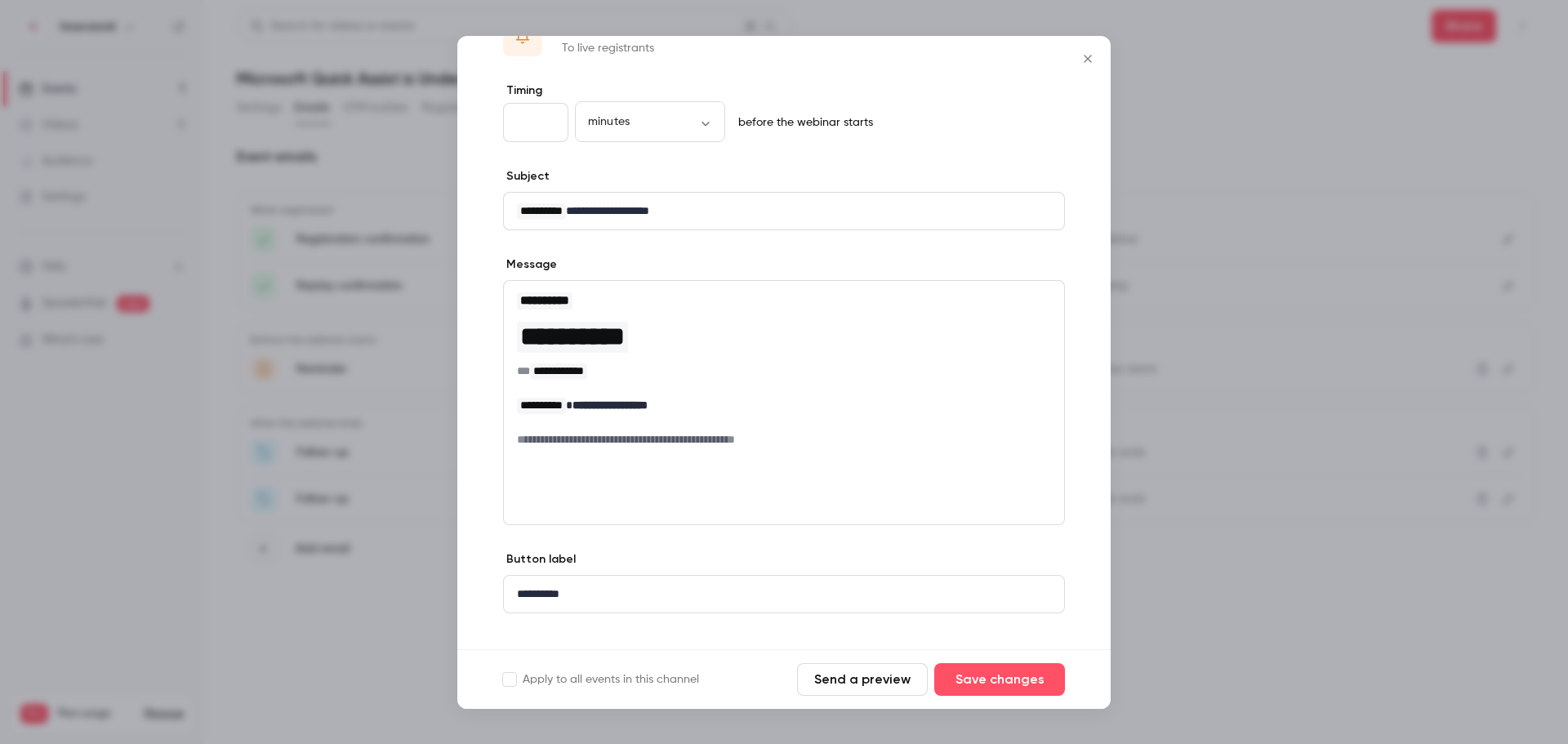
scroll to position [74, 0]
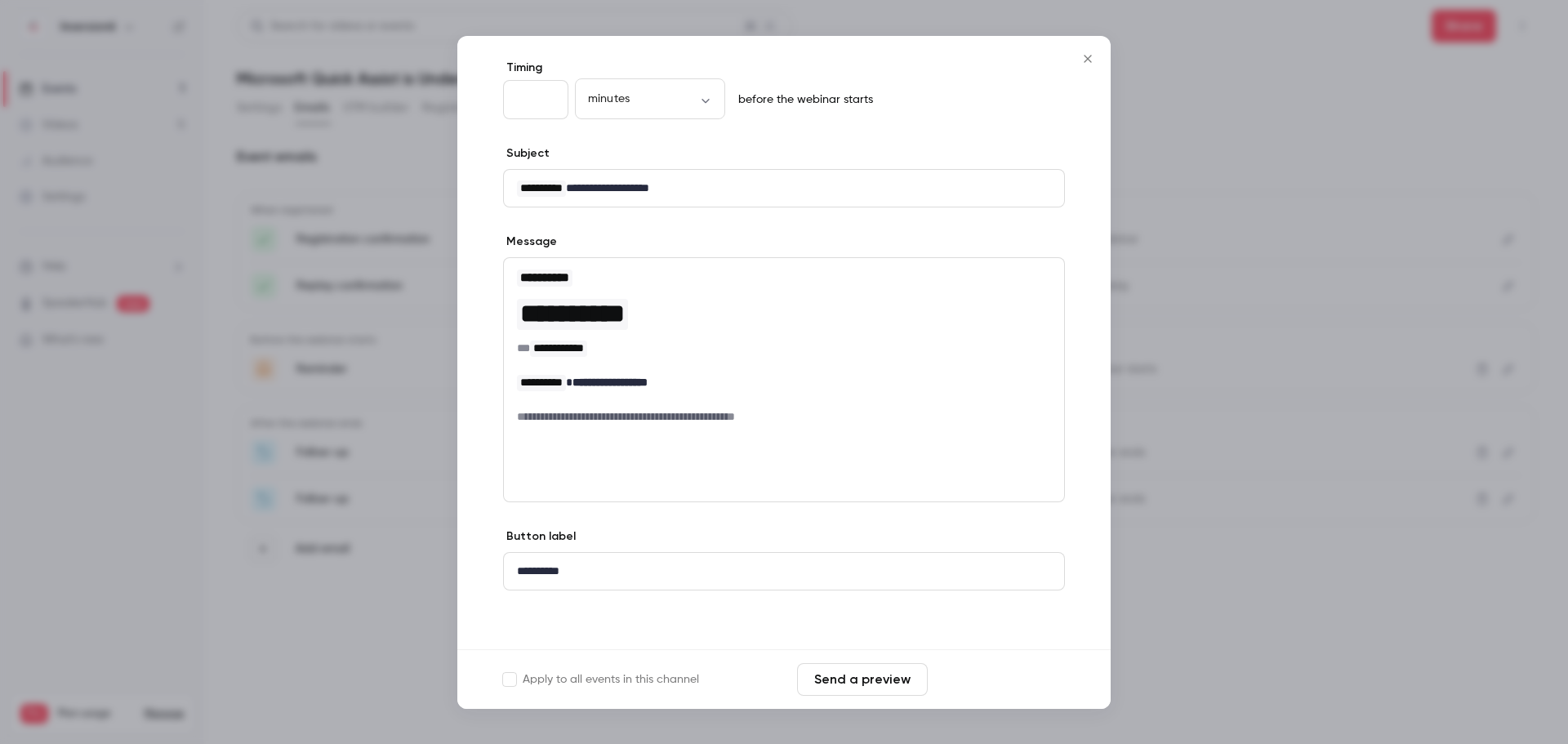
click at [1001, 694] on button "Save changes" at bounding box center [1000, 679] width 131 height 33
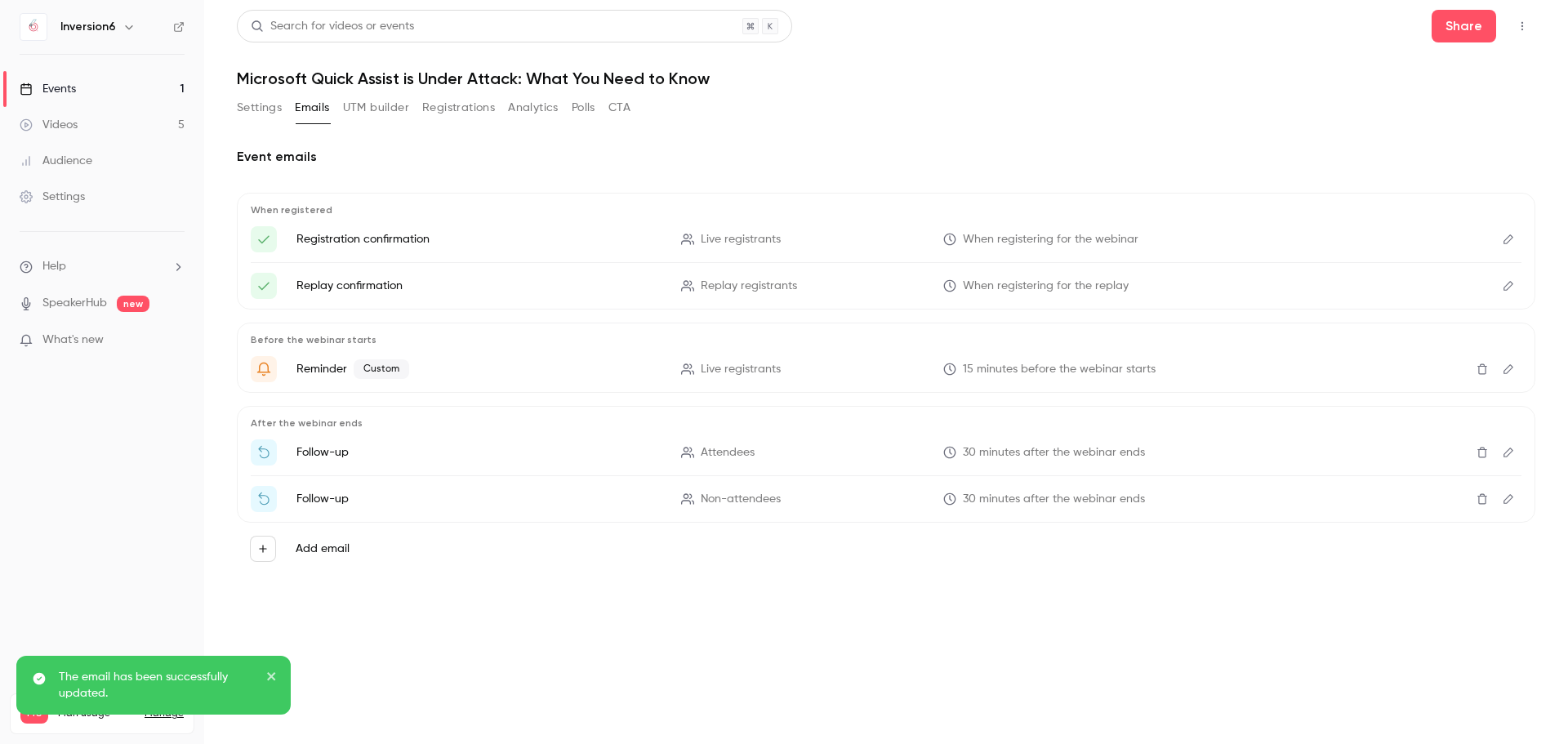
drag, startPoint x: 275, startPoint y: 673, endPoint x: 330, endPoint y: 692, distance: 58.2
click at [275, 672] on icon "close" at bounding box center [271, 675] width 11 height 13
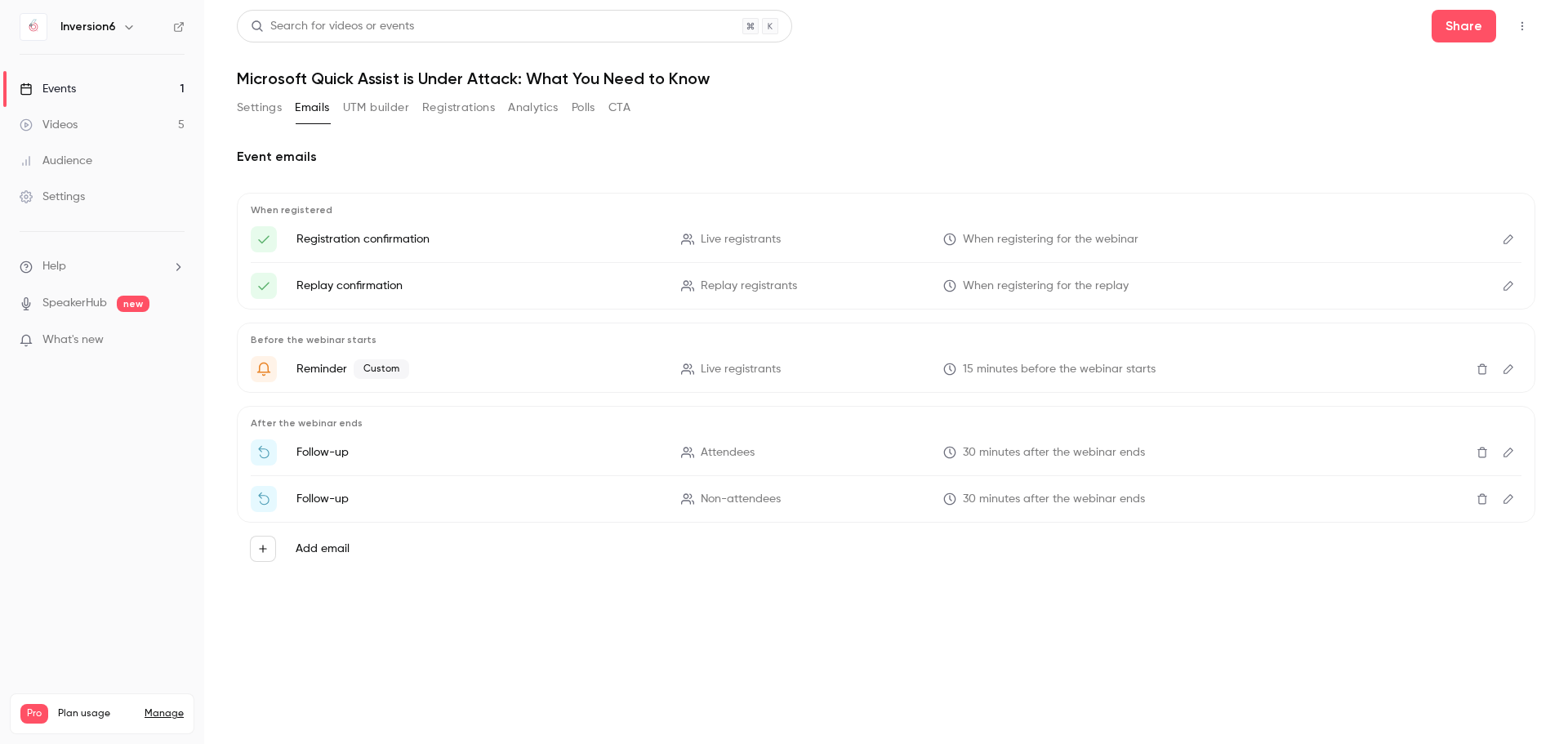
click at [151, 123] on link "Videos 5" at bounding box center [102, 125] width 204 height 36
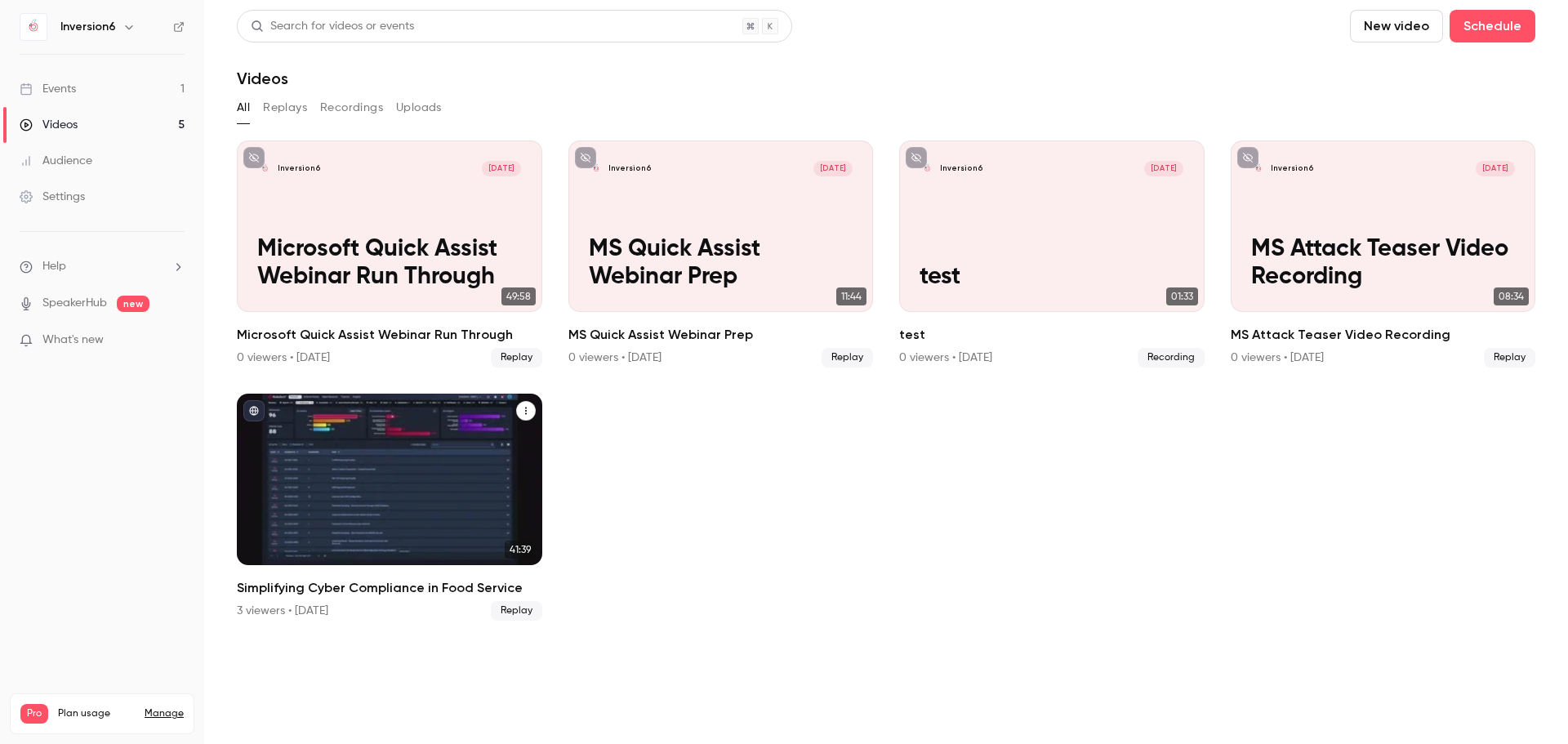
click at [315, 448] on div "Simplifying Cyber Compliance in Food Service" at bounding box center [389, 478] width 306 height 171
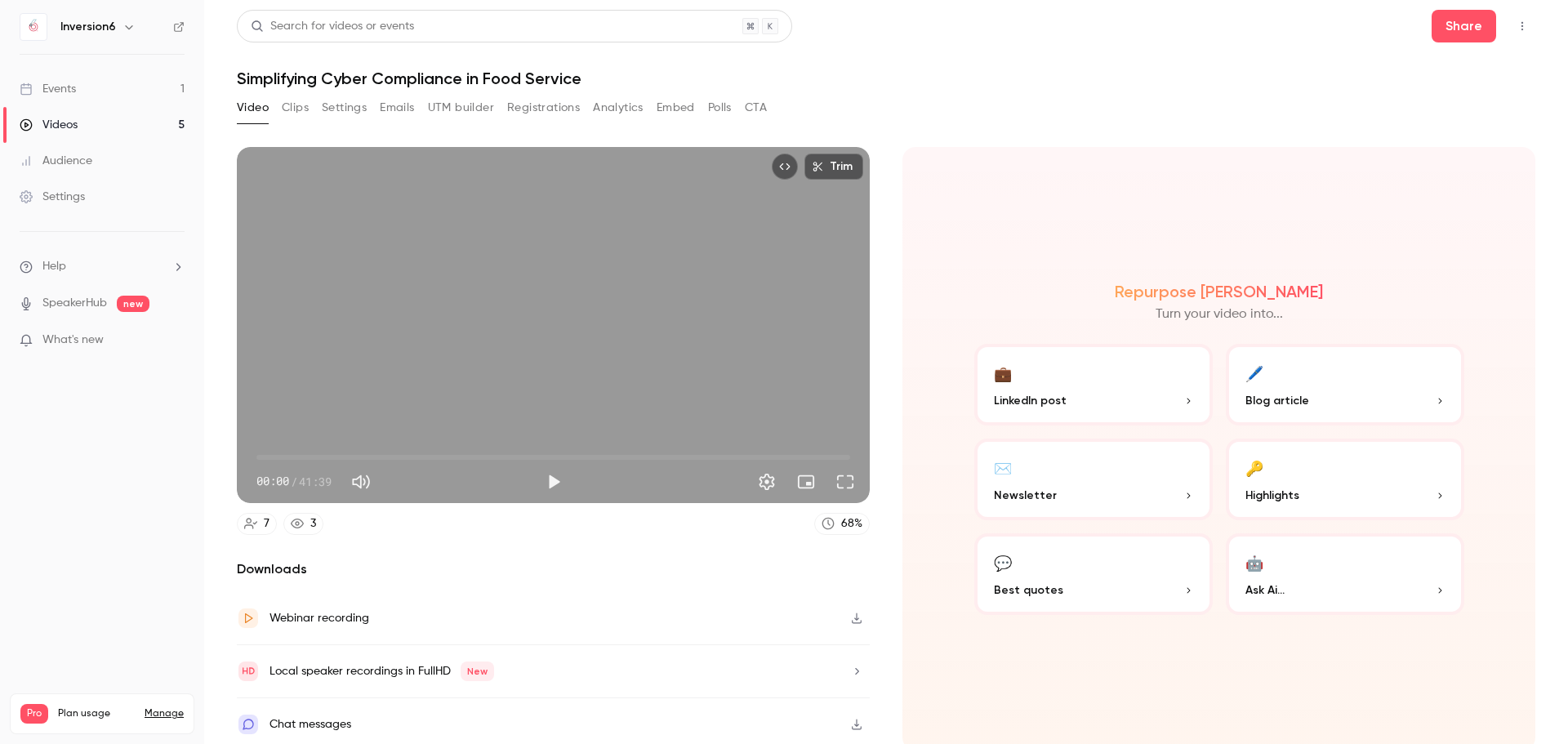
click at [532, 101] on button "Registrations" at bounding box center [543, 108] width 72 height 26
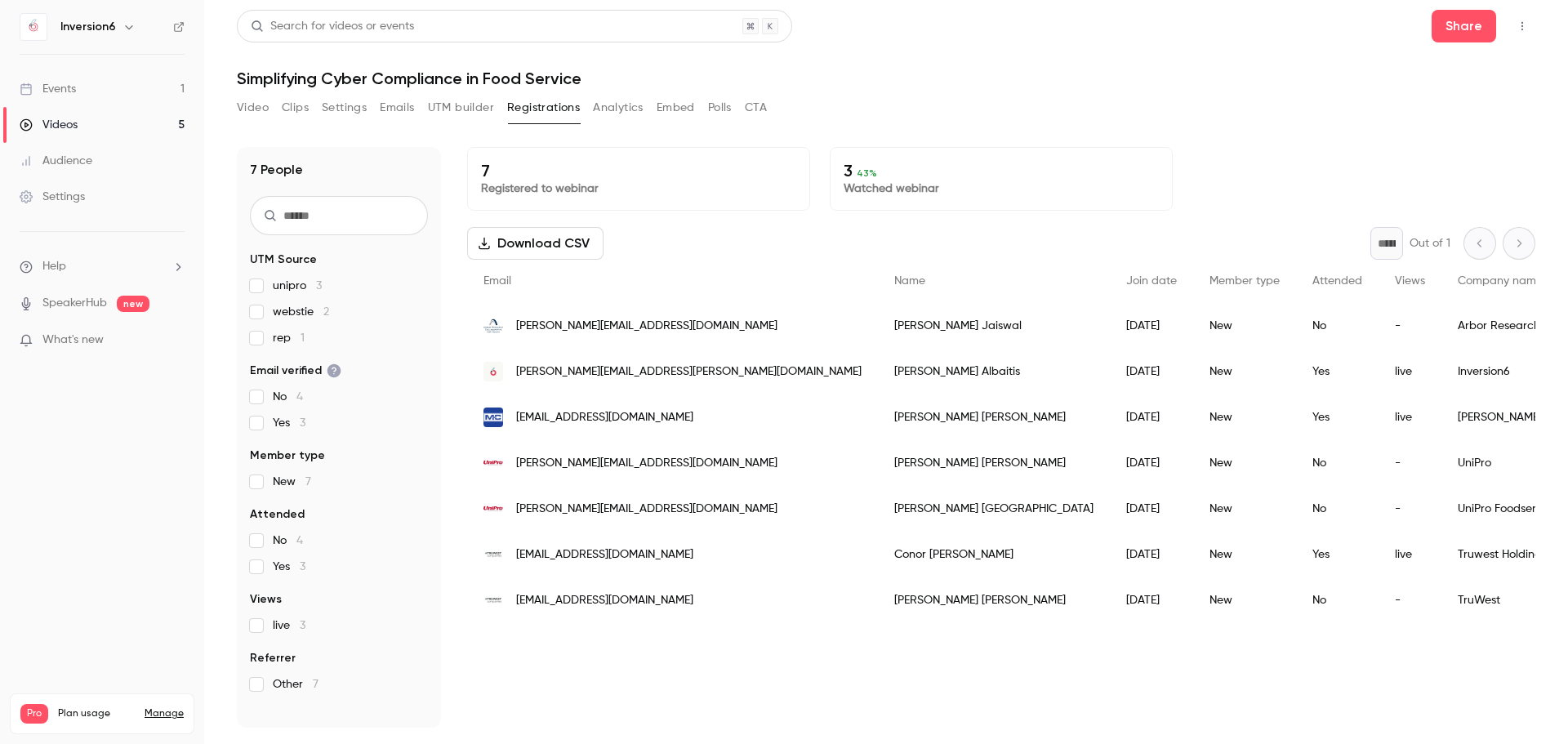
click at [263, 629] on label "live 3" at bounding box center [338, 624] width 178 height 16
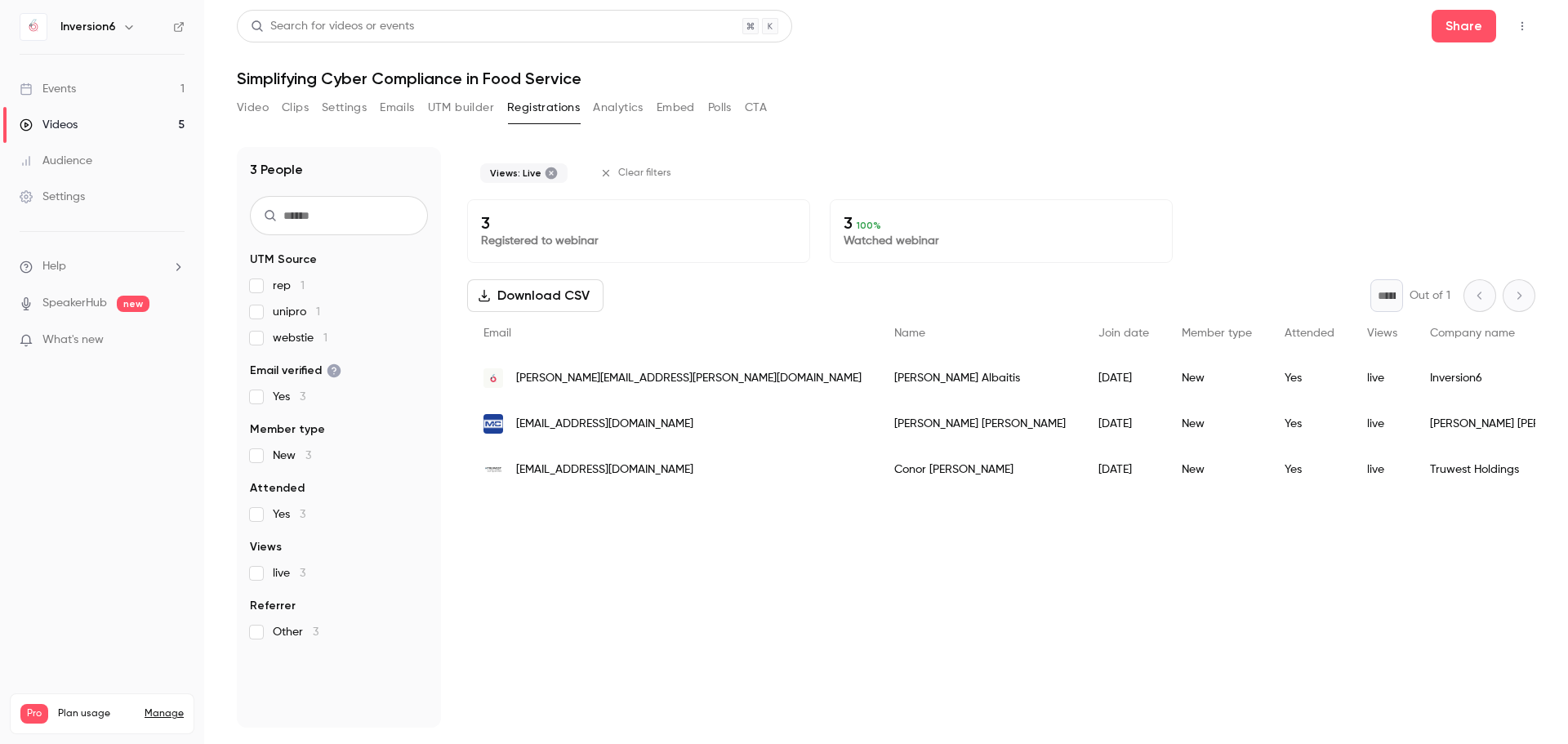
click at [262, 108] on button "Video" at bounding box center [252, 108] width 32 height 26
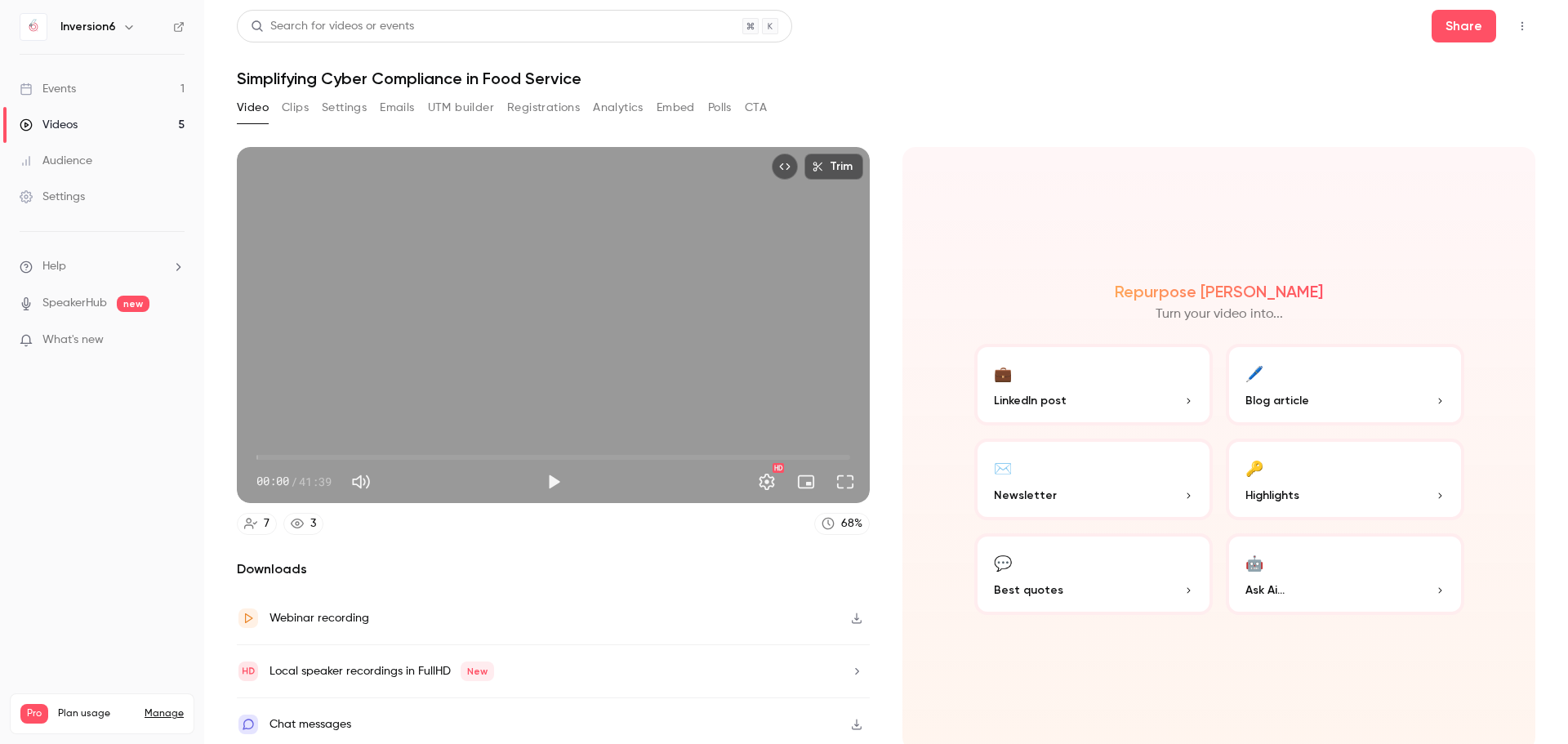
click at [104, 85] on link "Events 1" at bounding box center [102, 89] width 204 height 36
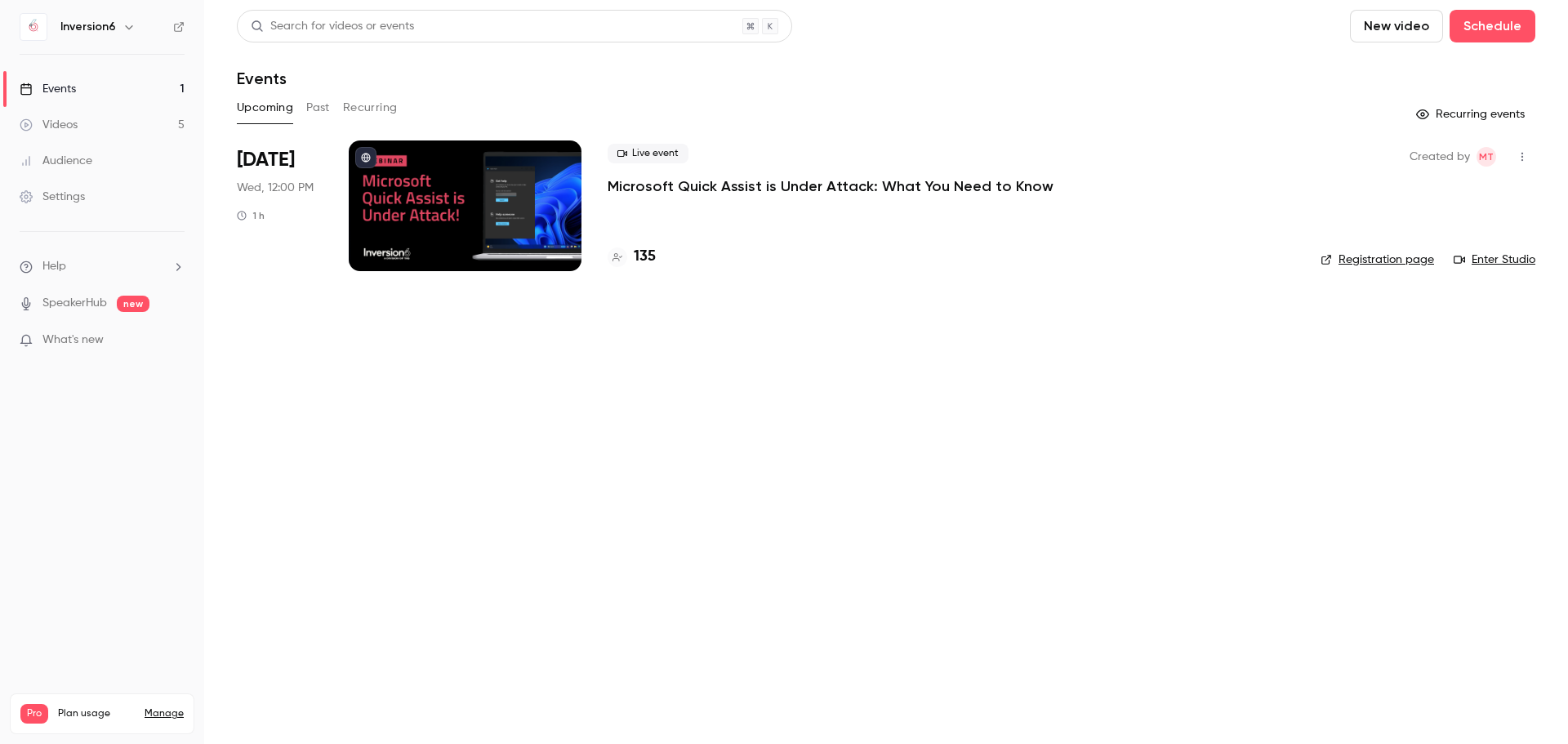
click at [1432, 252] on link "Registration page" at bounding box center [1378, 259] width 114 height 16
click at [1529, 323] on main "Search for videos or events New video Schedule Events Upcoming Past Recurring R…" at bounding box center [886, 372] width 1364 height 744
click at [1508, 261] on link "Enter Studio" at bounding box center [1494, 259] width 82 height 16
click at [402, 170] on div at bounding box center [465, 206] width 232 height 131
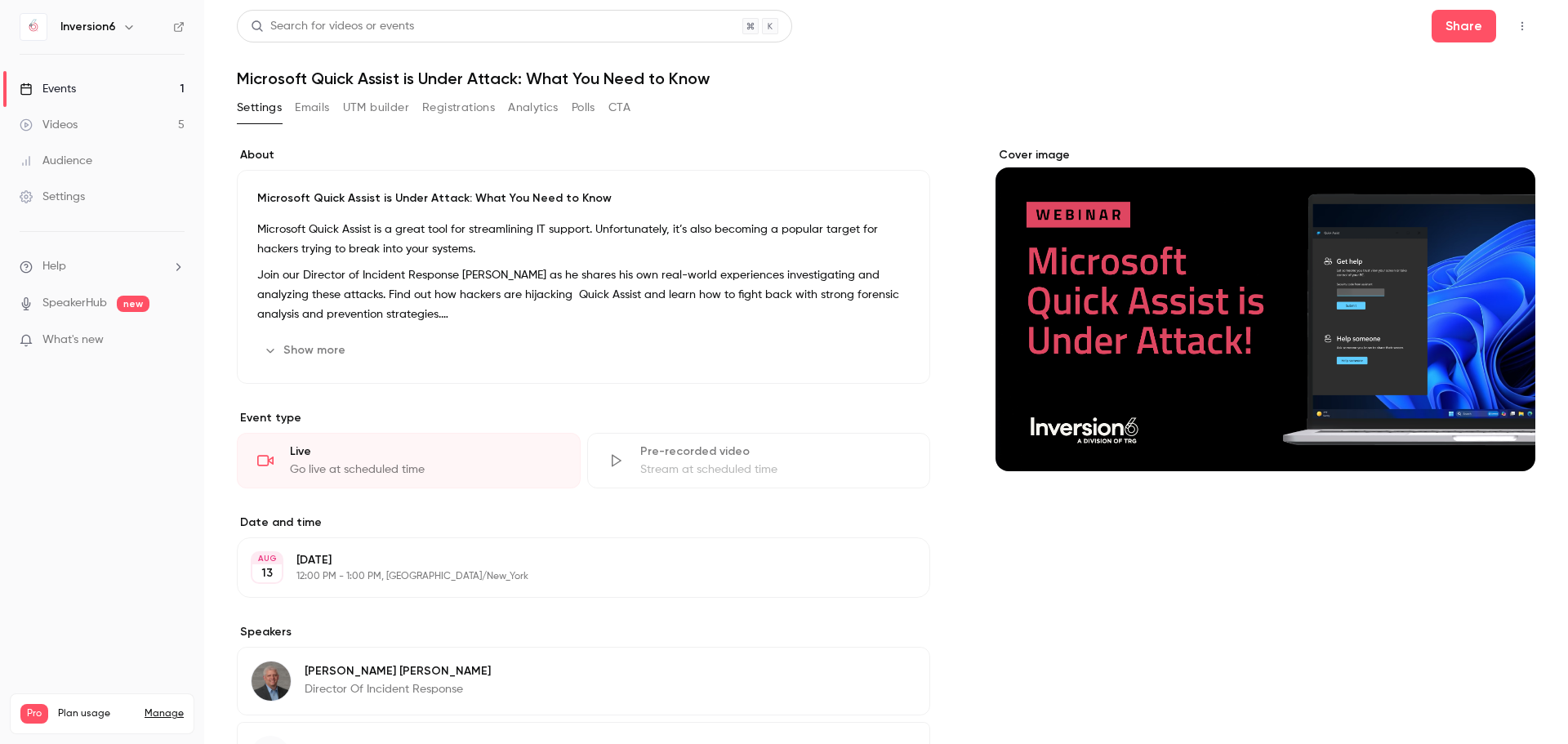
click at [488, 108] on button "Registrations" at bounding box center [459, 108] width 72 height 26
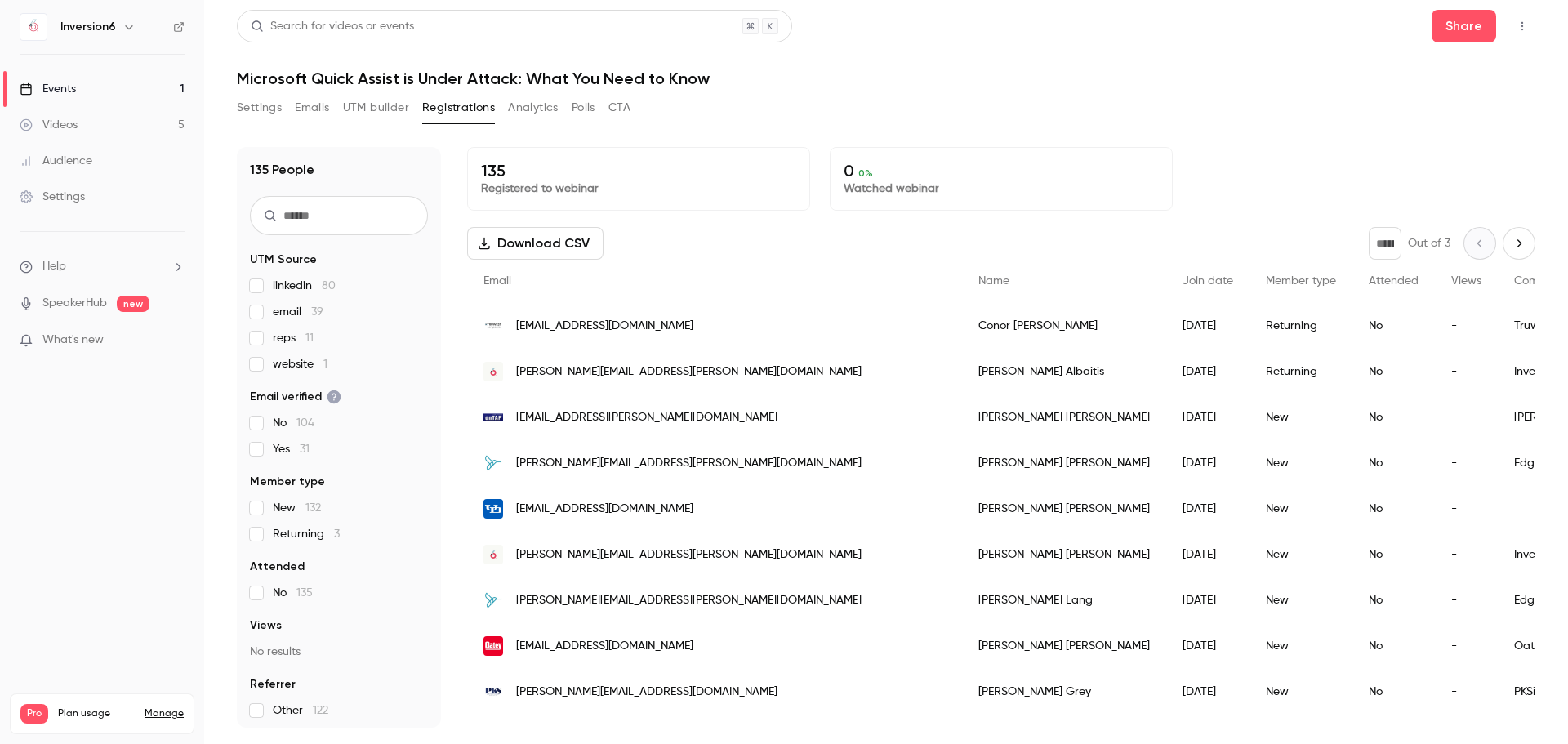
click at [1510, 245] on icon "Next page" at bounding box center [1519, 243] width 18 height 13
type input "*"
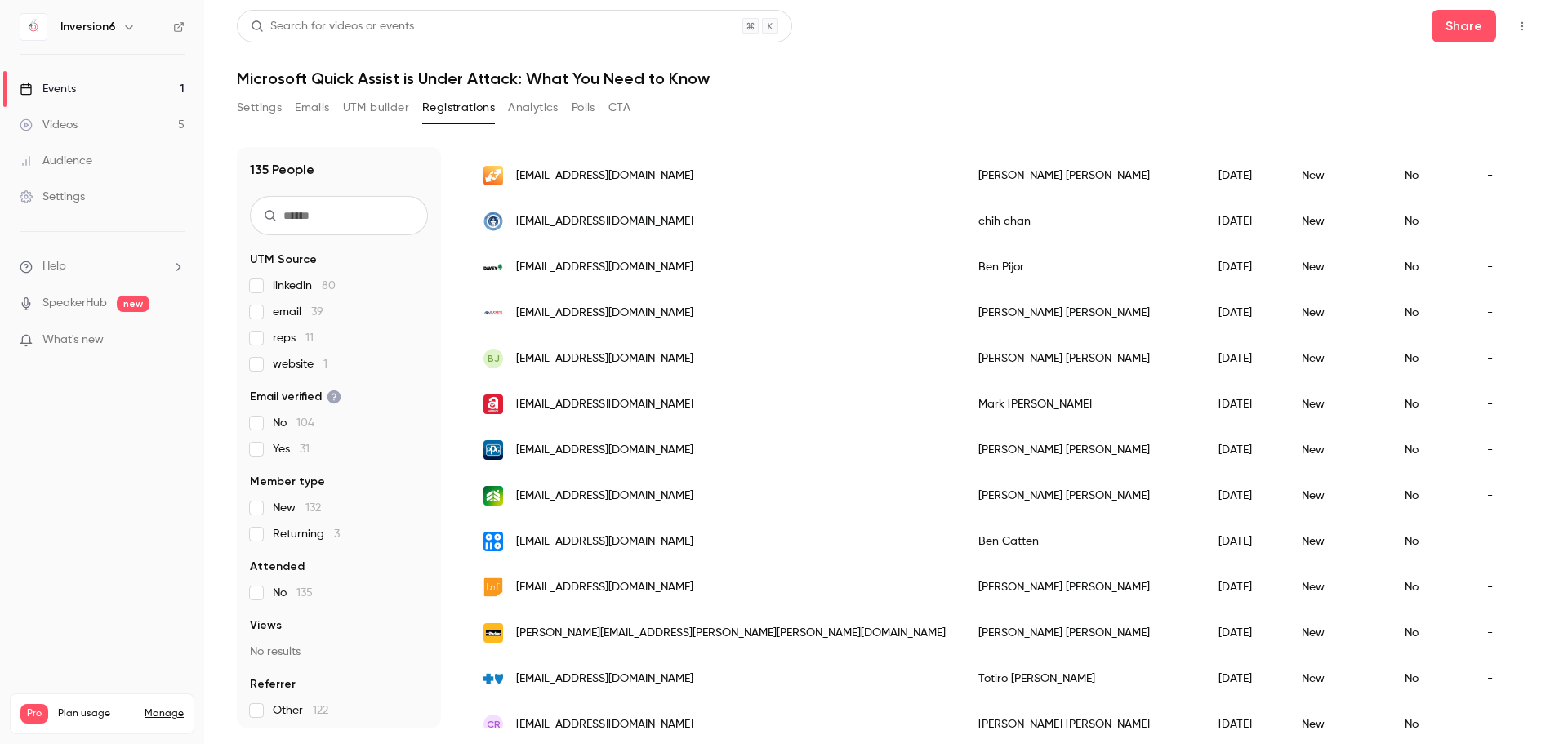
scroll to position [1873, 0]
